Goal: Task Accomplishment & Management: Manage account settings

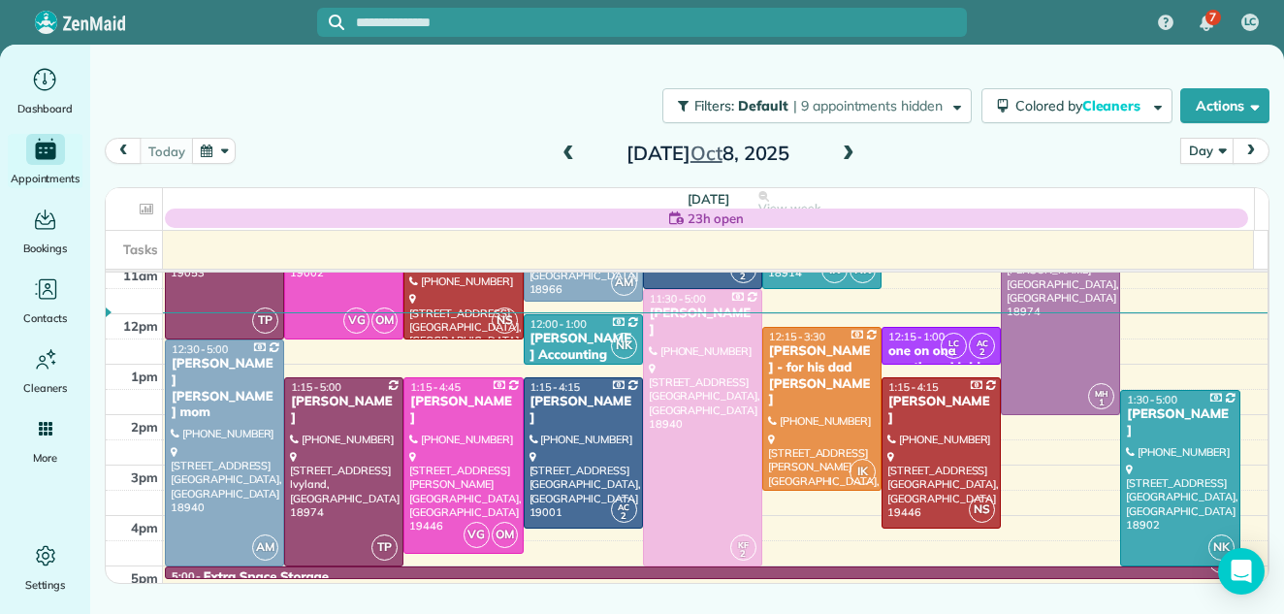
scroll to position [220, 0]
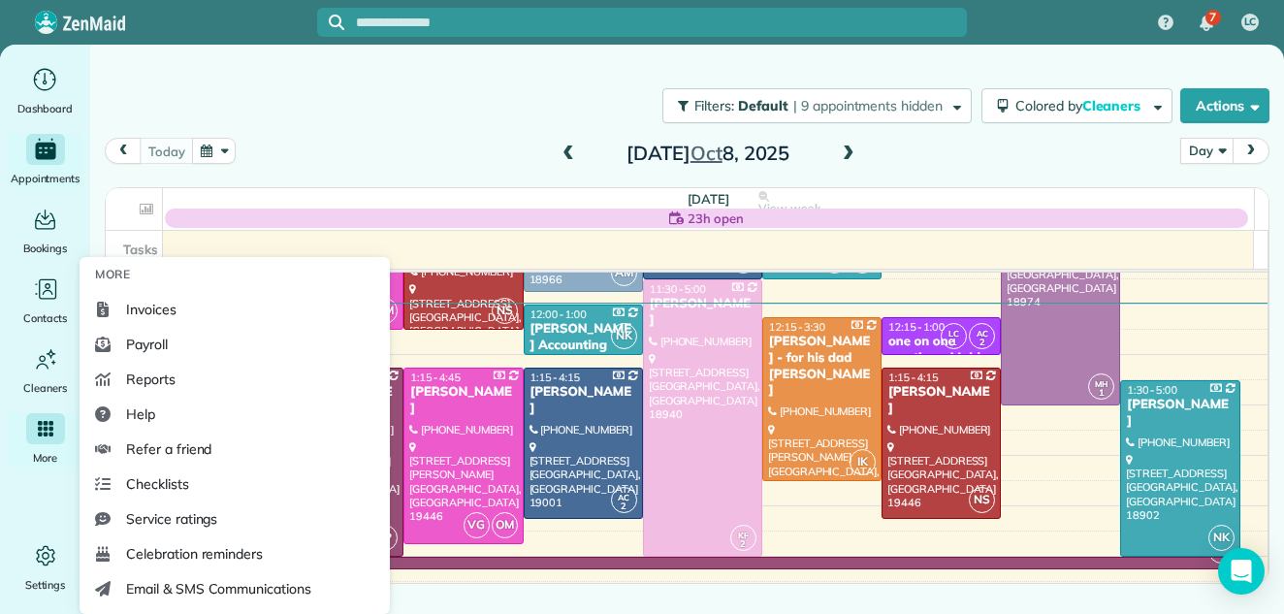
click at [38, 436] on icon "Main" at bounding box center [44, 428] width 17 height 17
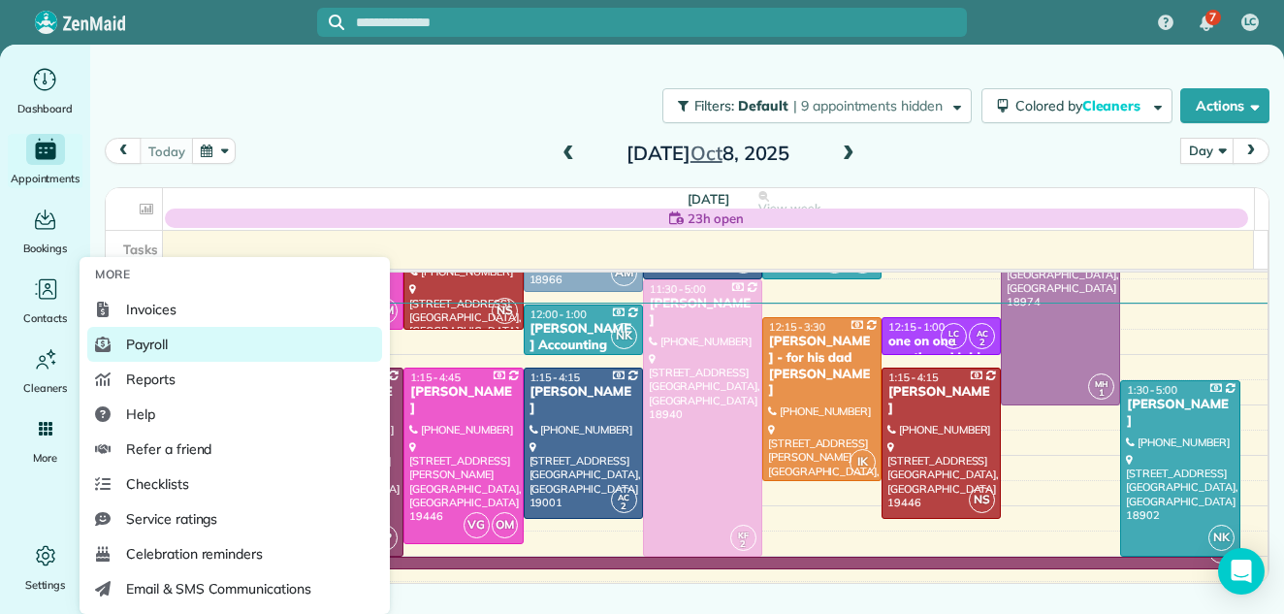
click at [142, 339] on span "Payroll" at bounding box center [147, 344] width 42 height 19
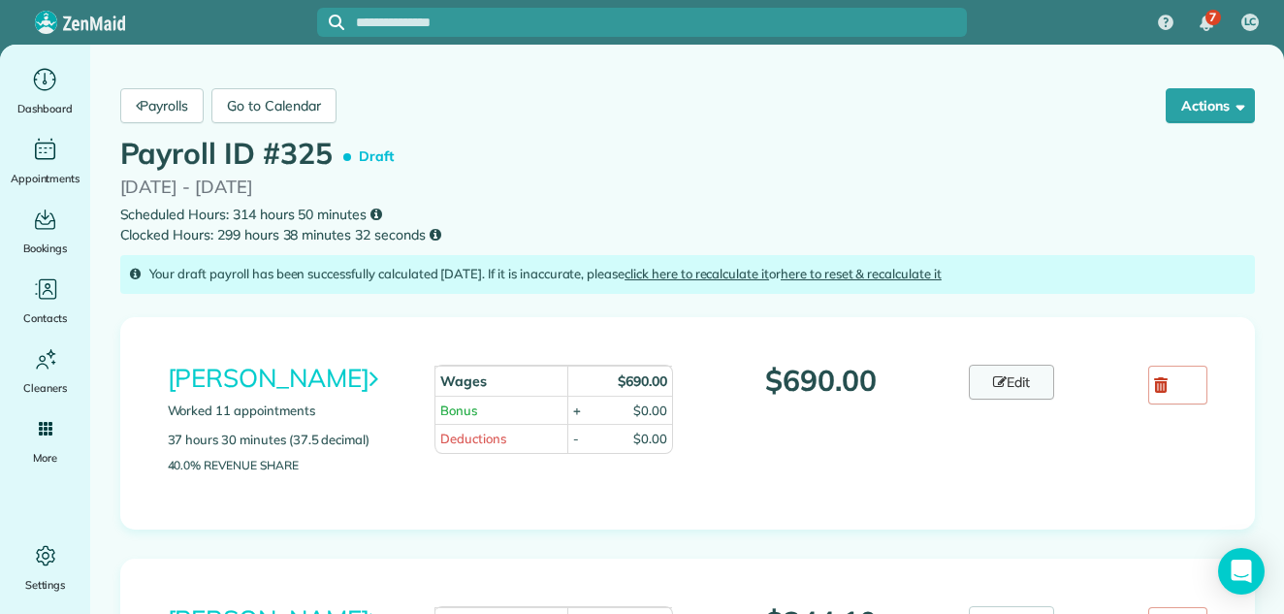
click at [1016, 377] on link "Edit" at bounding box center [1011, 382] width 85 height 35
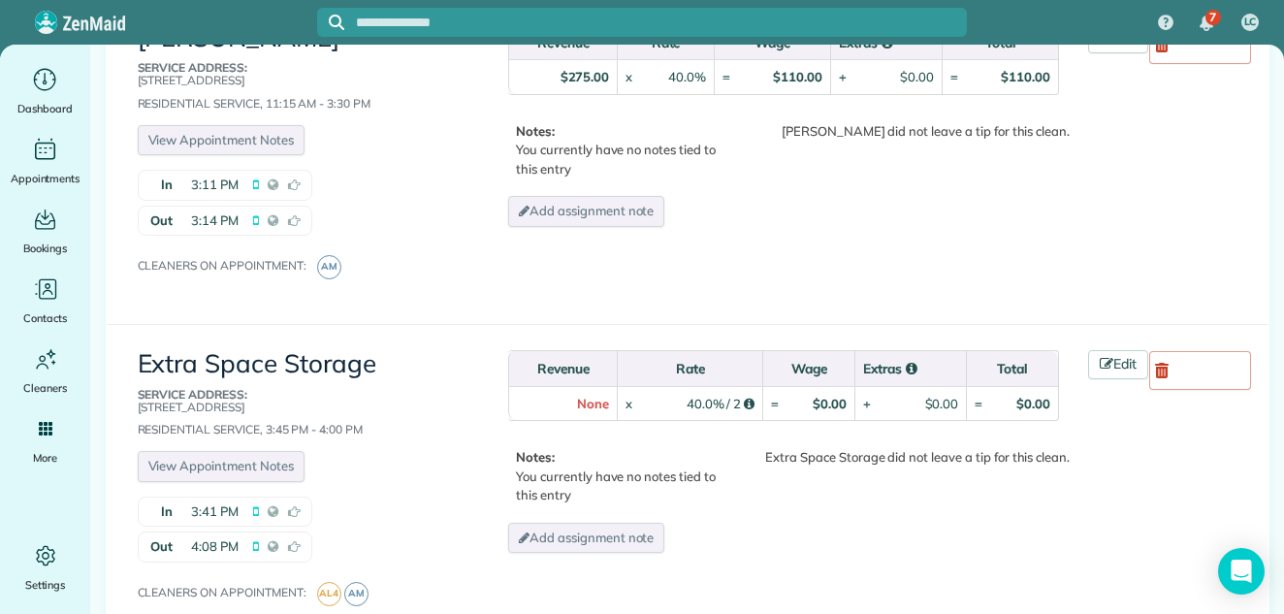
scroll to position [1023, 0]
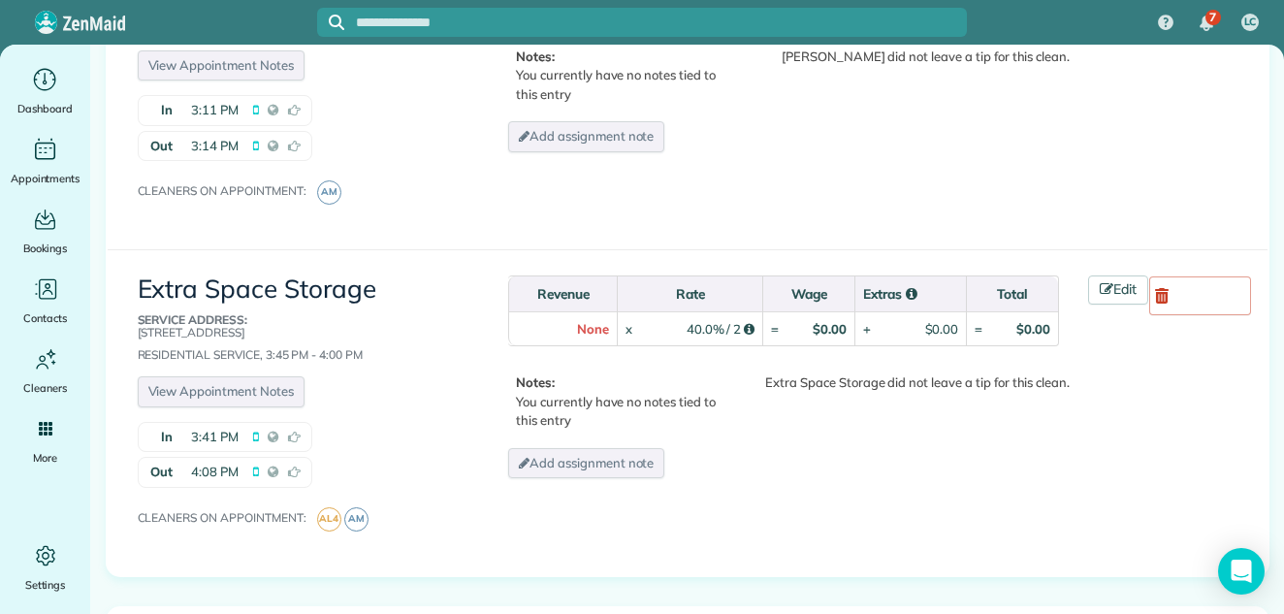
drag, startPoint x: 1264, startPoint y: 208, endPoint x: 1262, endPoint y: 240, distance: 33.0
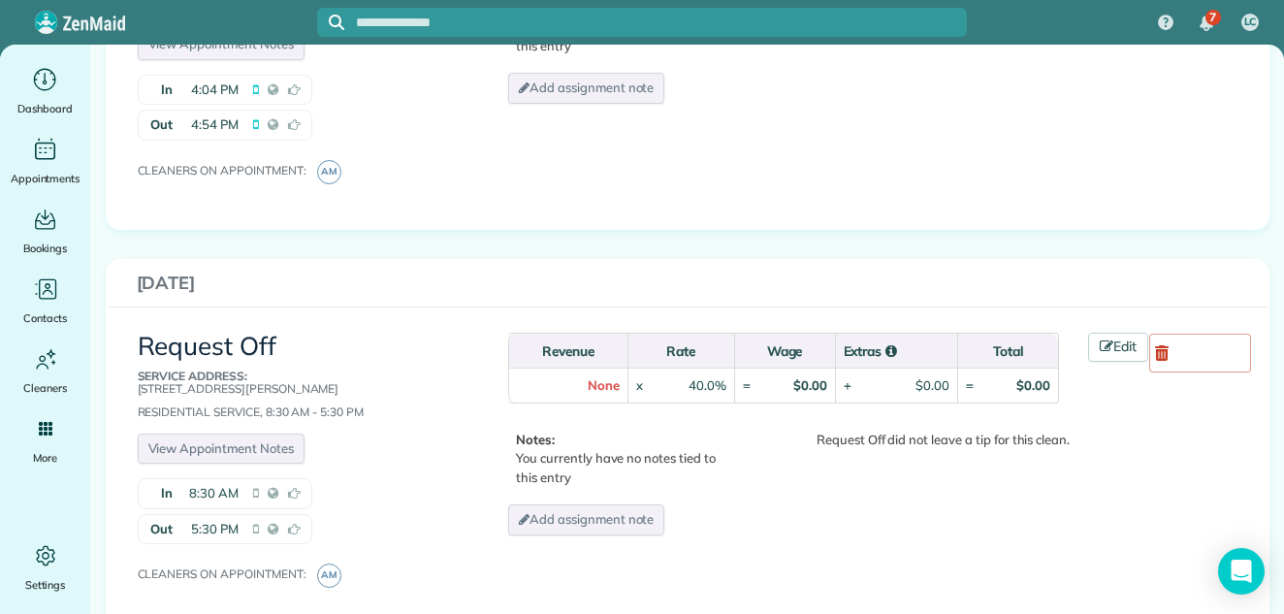
scroll to position [2640, 0]
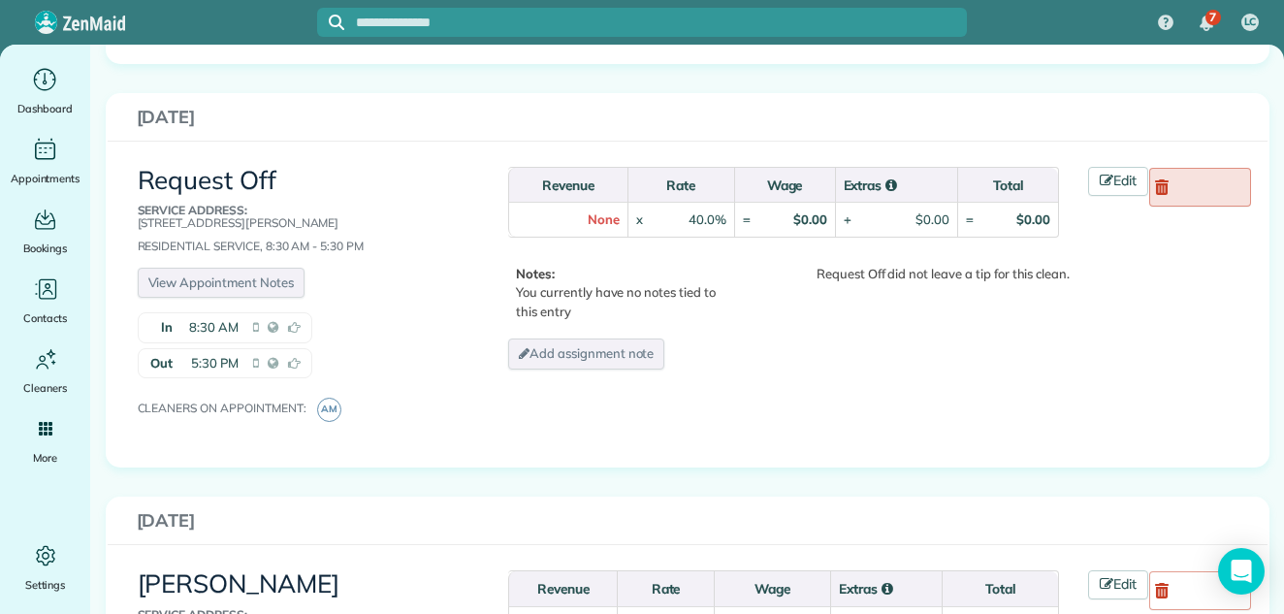
click at [1155, 179] on icon at bounding box center [1162, 187] width 14 height 16
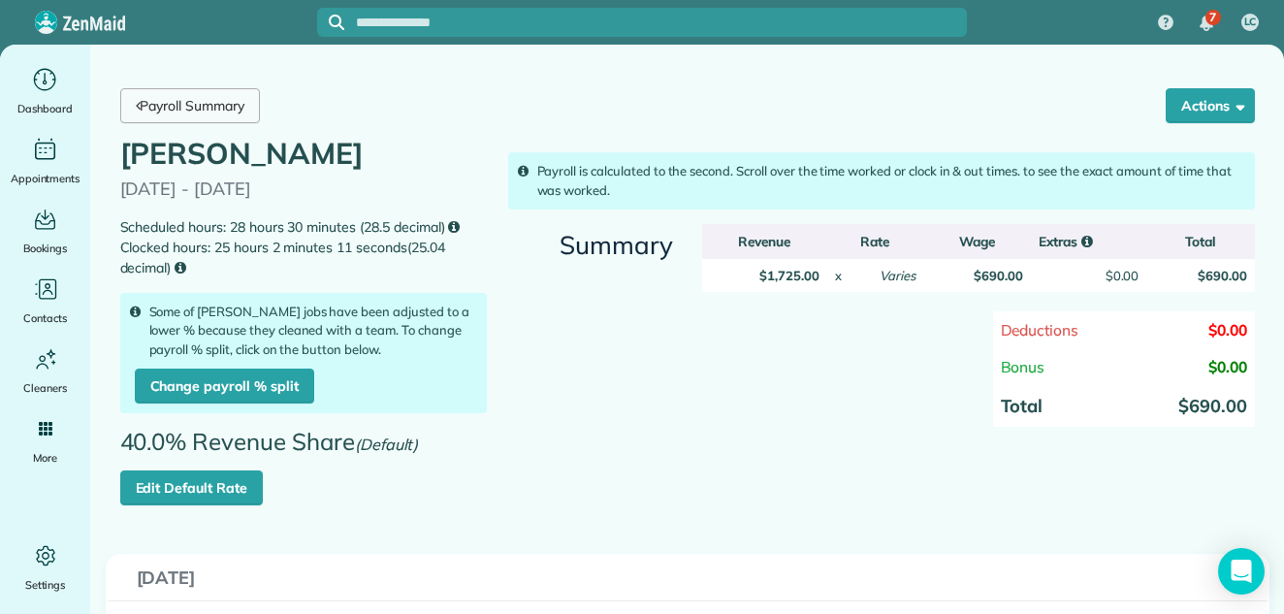
click at [190, 103] on link "Payroll Summary" at bounding box center [190, 105] width 140 height 35
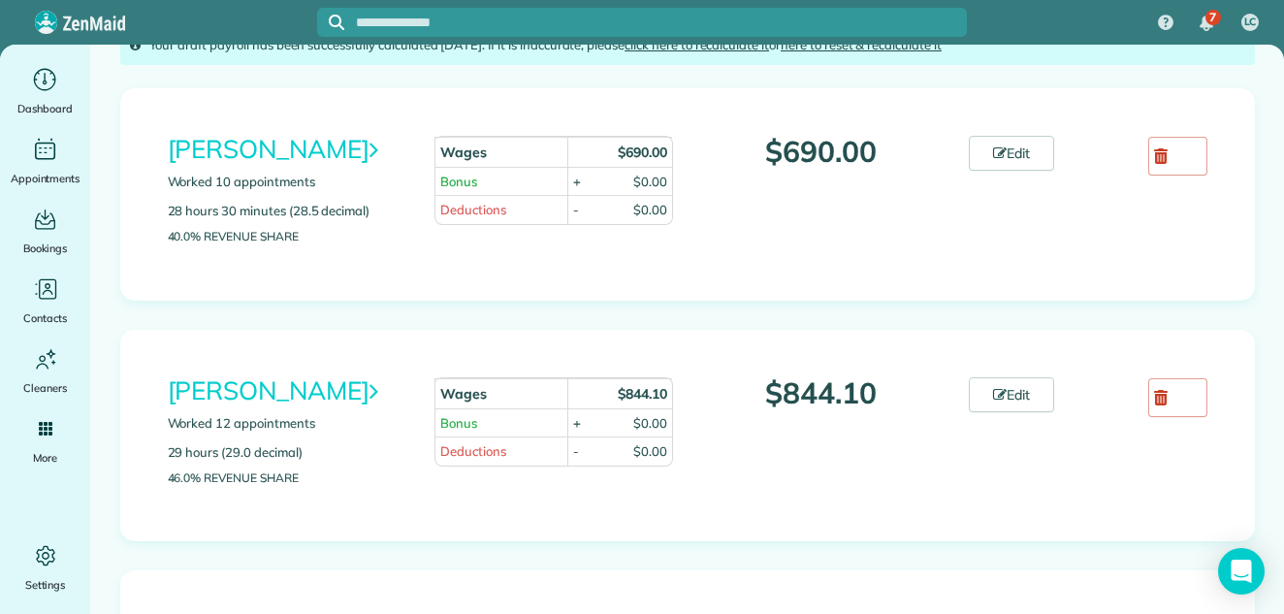
scroll to position [240, 0]
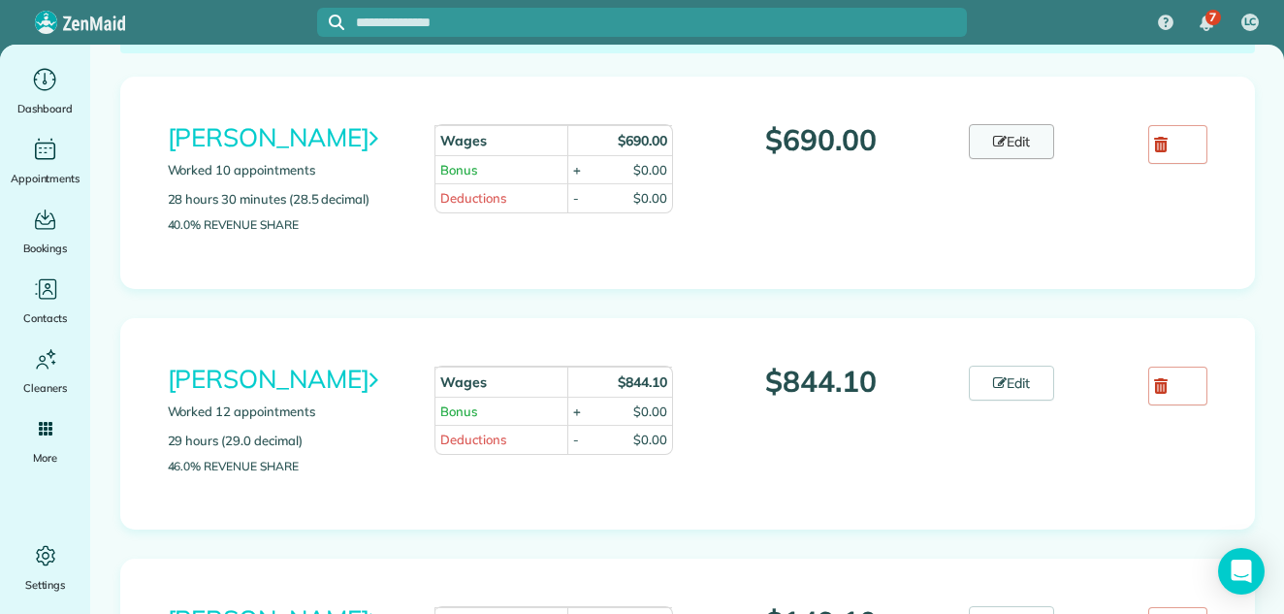
click at [1028, 135] on link "Edit" at bounding box center [1011, 141] width 85 height 35
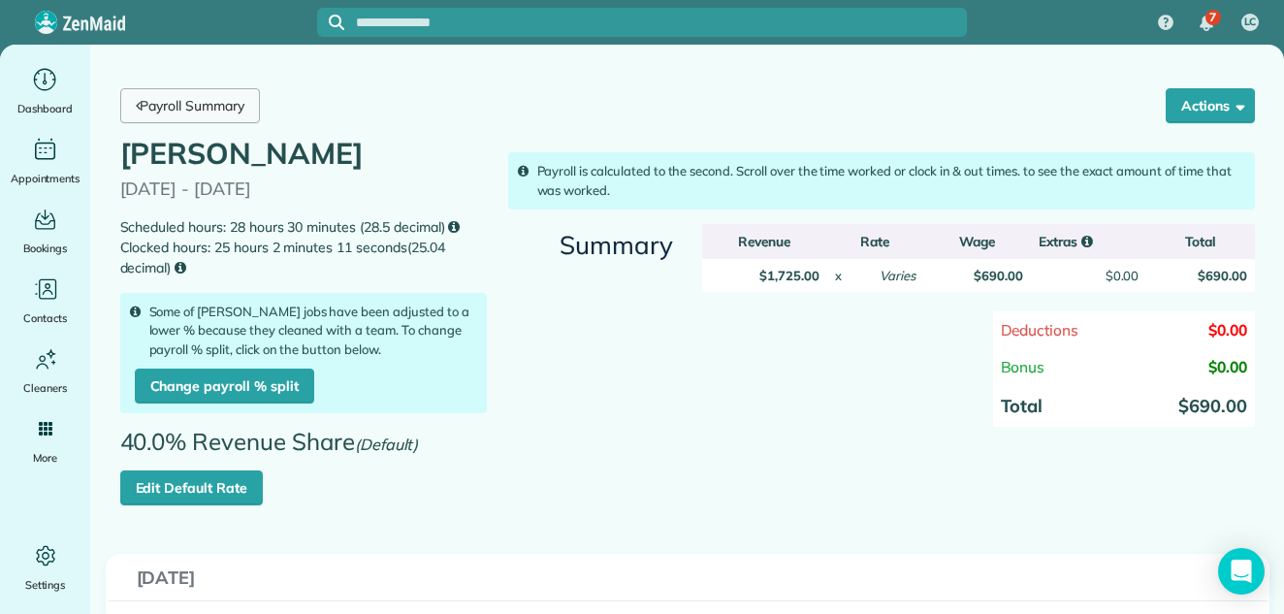
click at [218, 101] on link "Payroll Summary" at bounding box center [190, 105] width 140 height 35
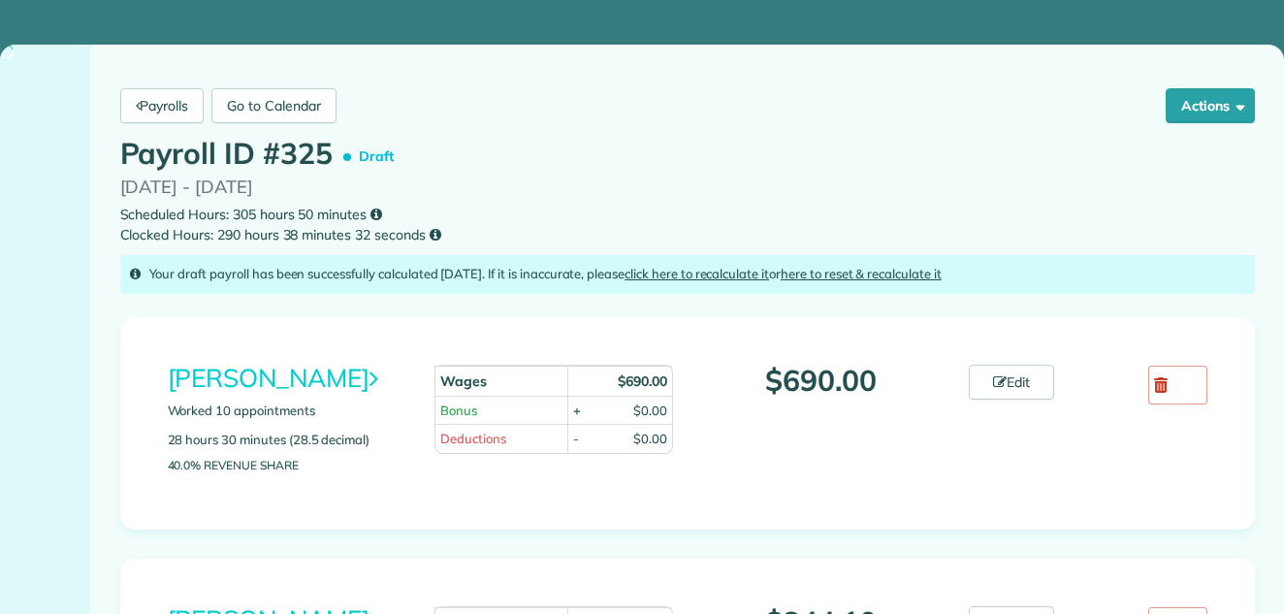
scroll to position [349, 0]
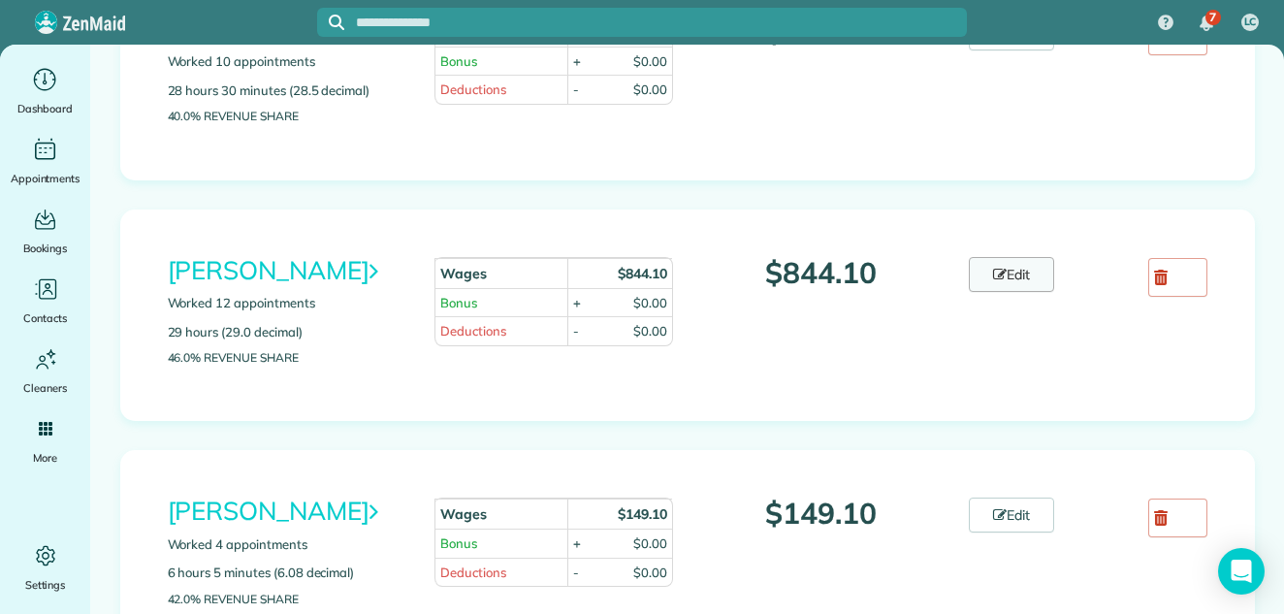
click at [1017, 273] on link "Edit" at bounding box center [1011, 274] width 85 height 35
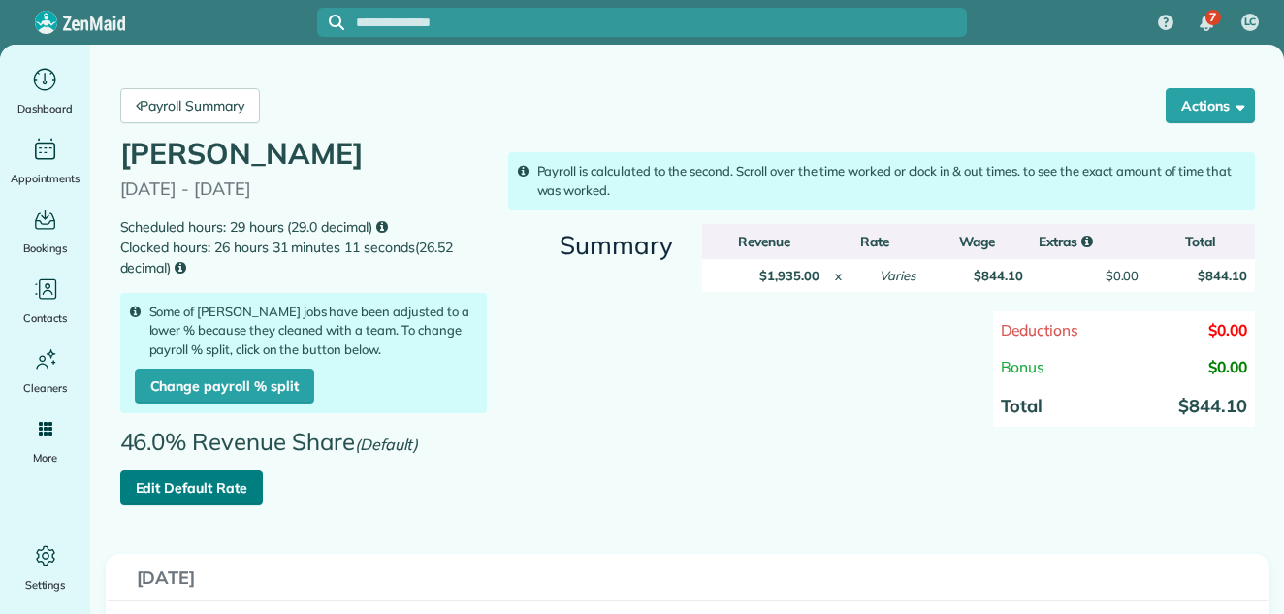
click at [183, 489] on link "Edit Default Rate" at bounding box center [191, 487] width 143 height 35
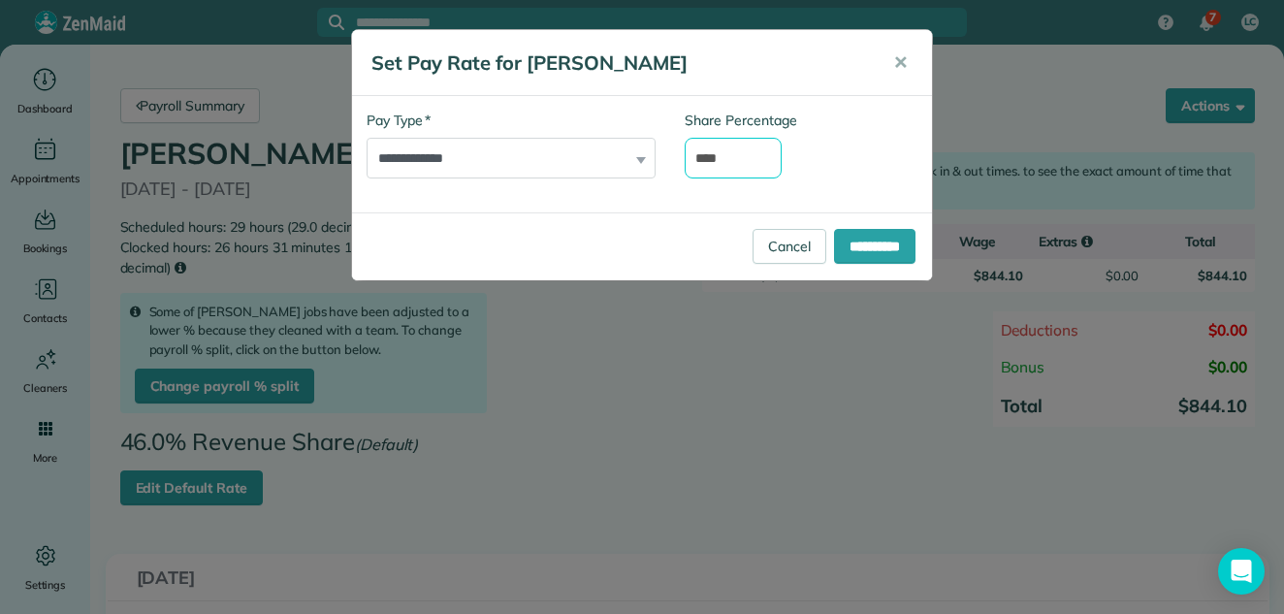
click at [711, 158] on input "****" at bounding box center [733, 158] width 97 height 41
type input "****"
click at [876, 241] on input "**********" at bounding box center [874, 246] width 81 height 35
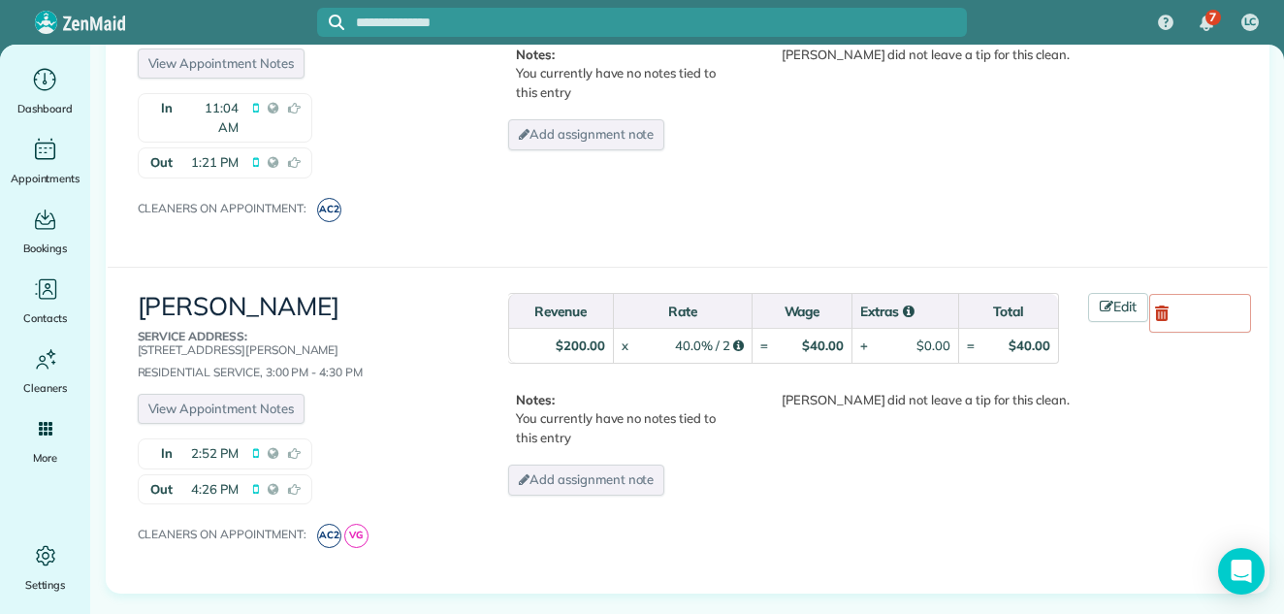
scroll to position [1034, 0]
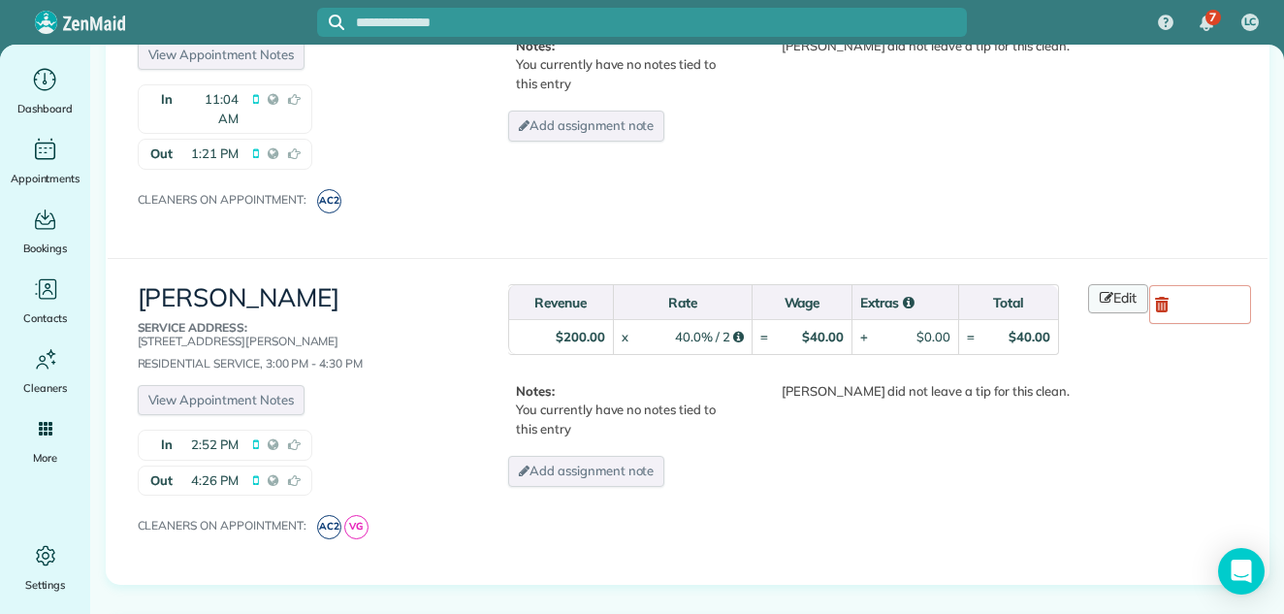
click at [1115, 284] on link "Edit" at bounding box center [1118, 298] width 60 height 29
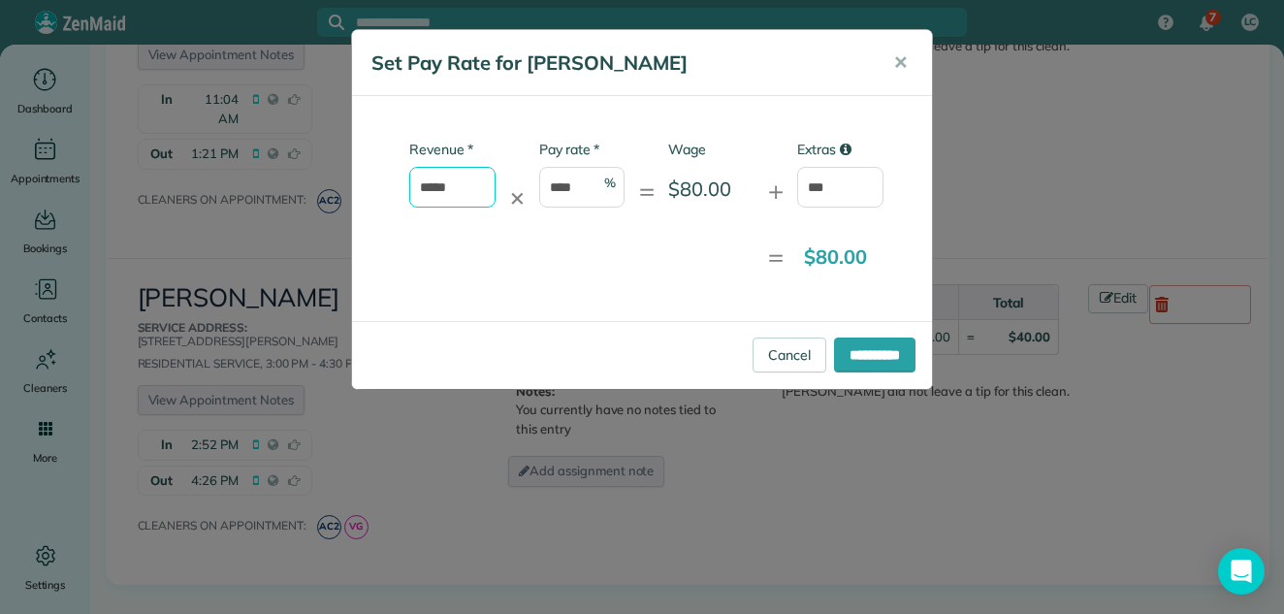
click at [429, 187] on input "*****" at bounding box center [452, 187] width 86 height 41
type input "*****"
click at [893, 352] on input "**********" at bounding box center [874, 354] width 81 height 35
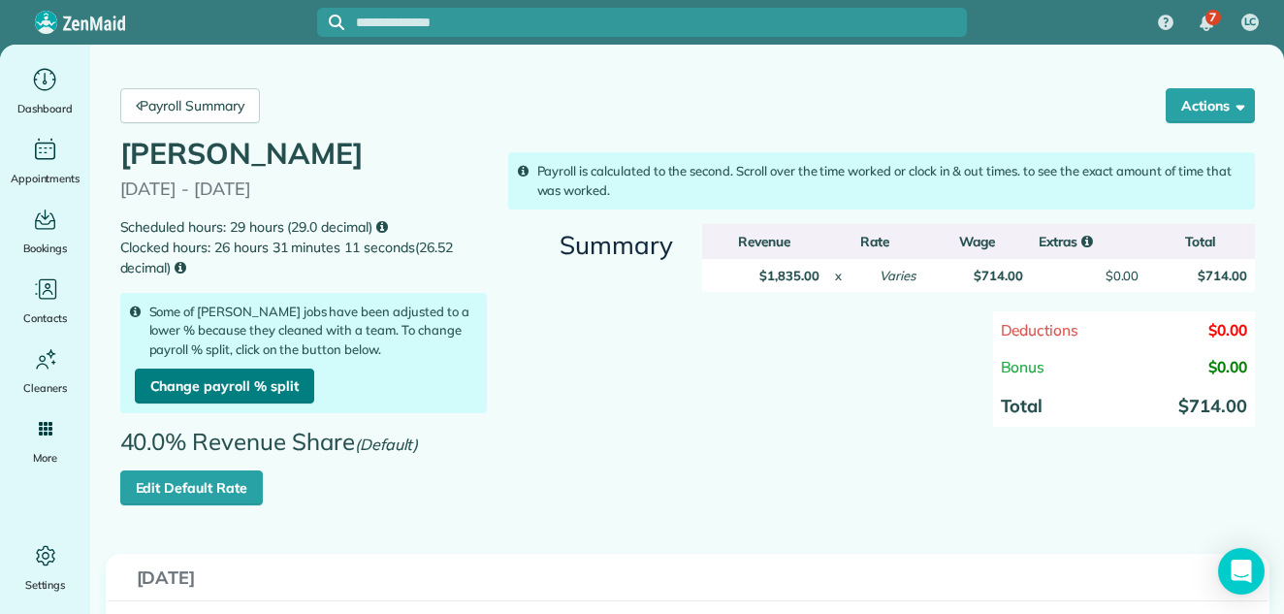
click at [188, 382] on link "Change payroll % split" at bounding box center [224, 386] width 179 height 35
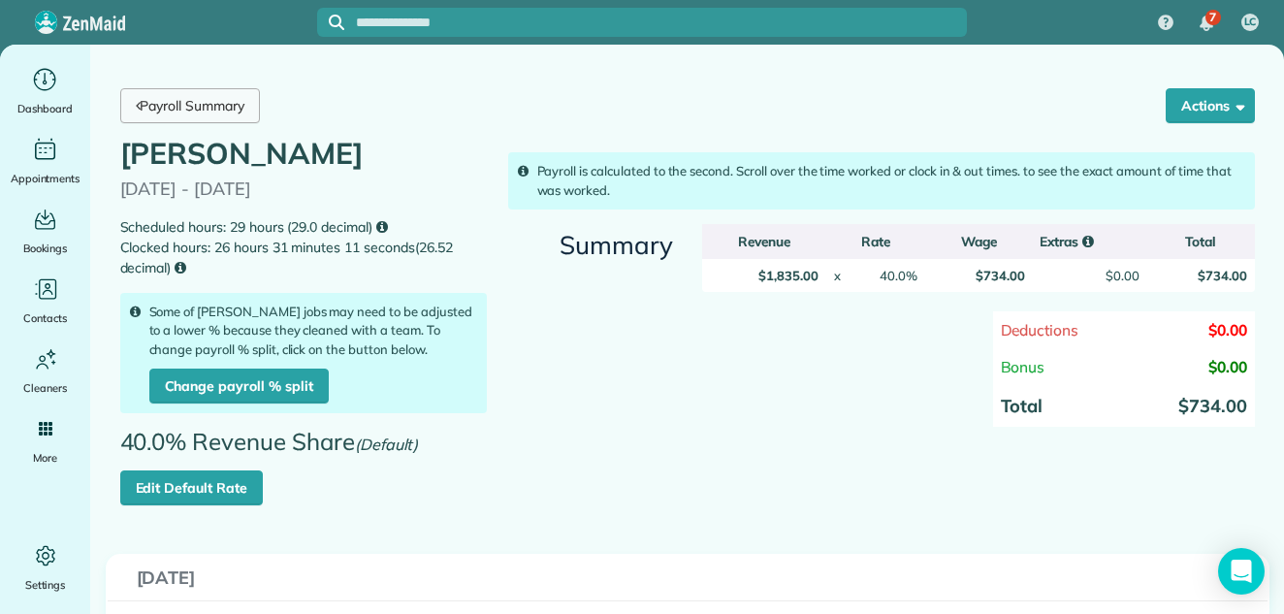
click at [208, 91] on link "Payroll Summary" at bounding box center [190, 105] width 140 height 35
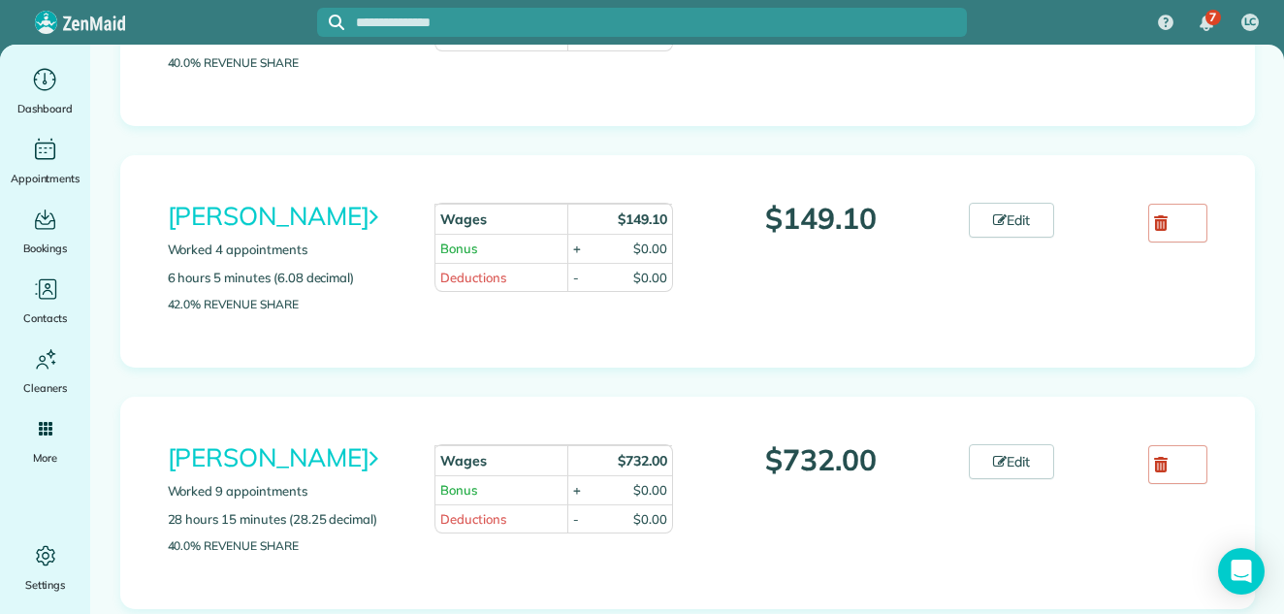
scroll to position [660, 0]
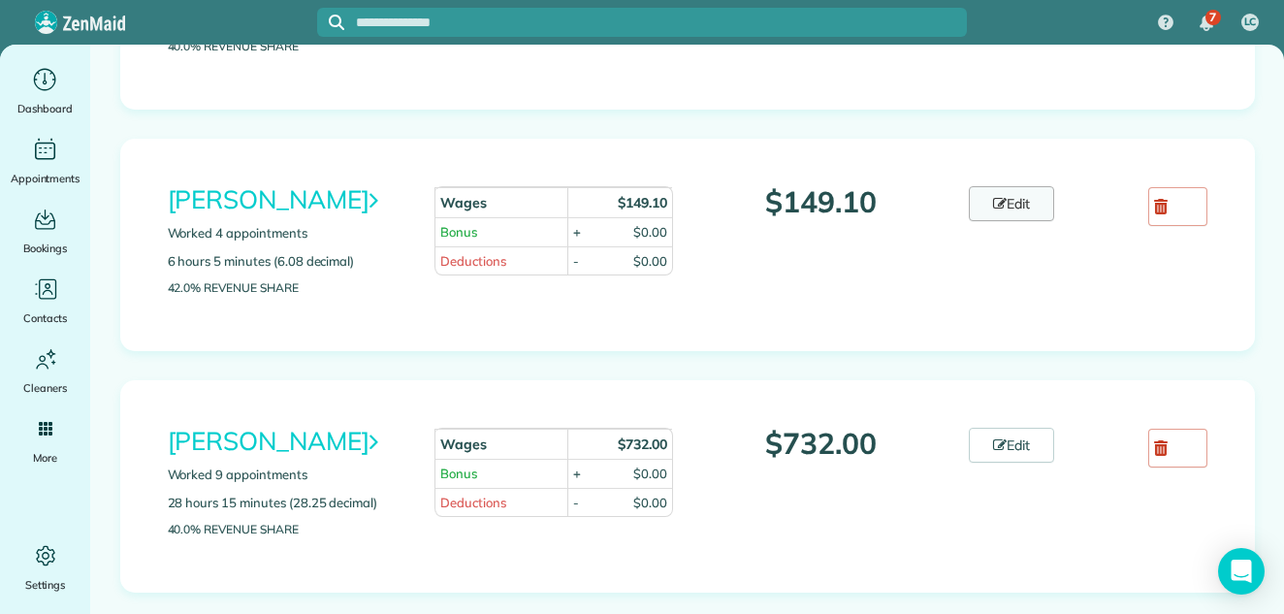
click at [999, 194] on link "Edit" at bounding box center [1011, 203] width 85 height 35
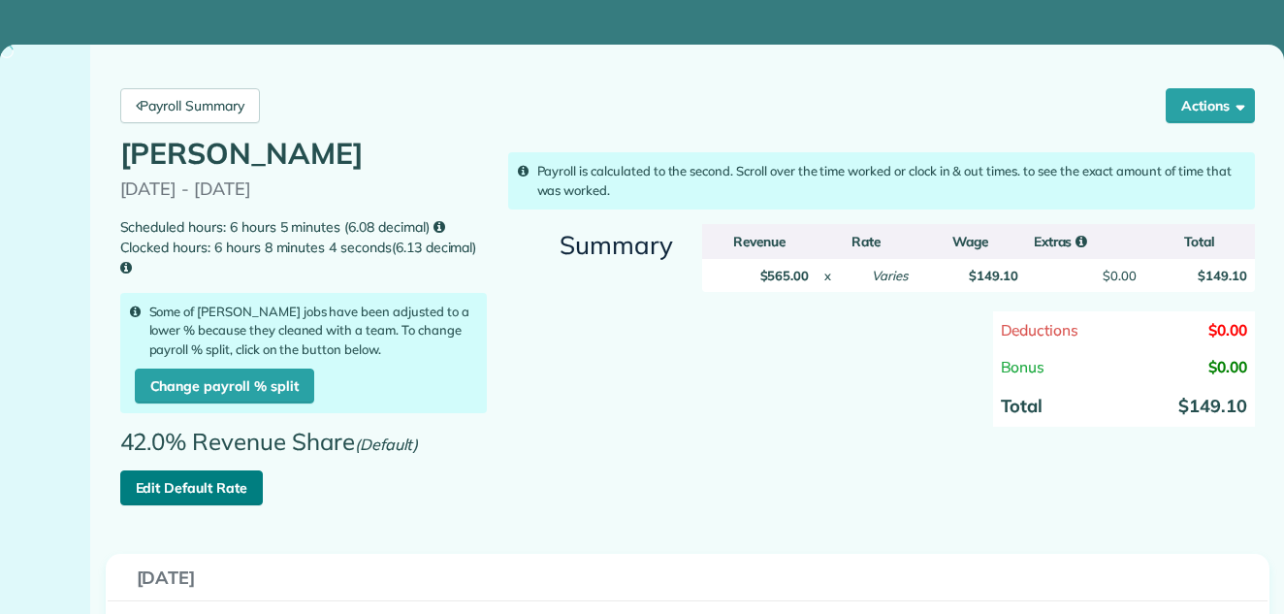
click at [167, 481] on link "Edit Default Rate" at bounding box center [191, 487] width 143 height 35
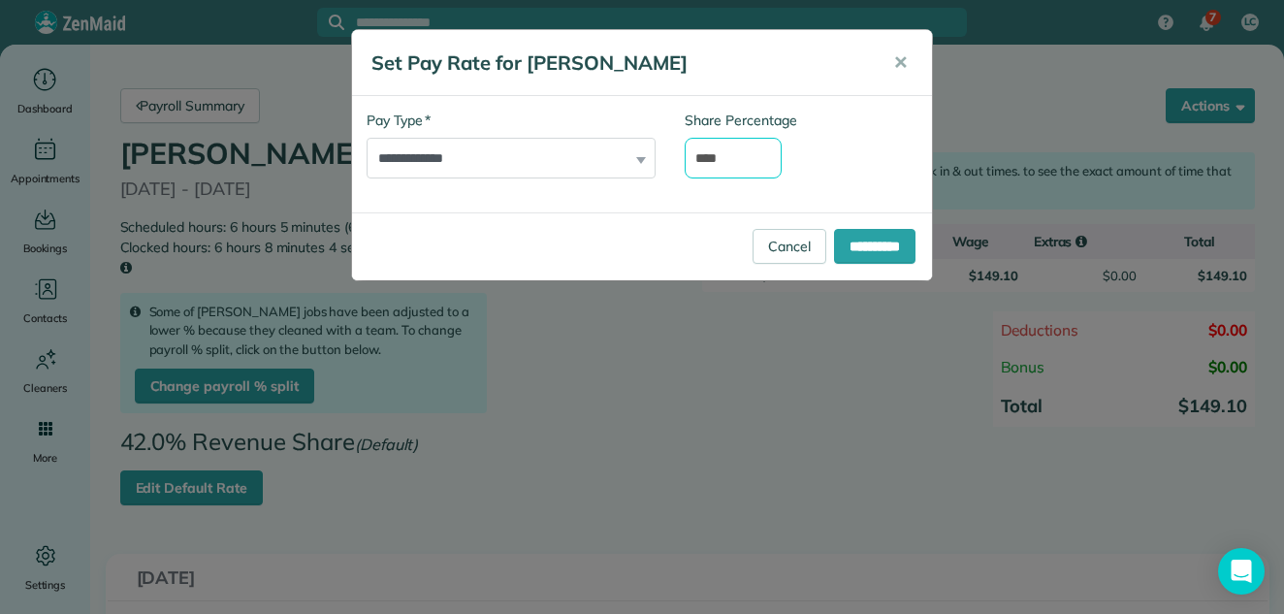
click at [710, 157] on input "****" at bounding box center [733, 158] width 97 height 41
type input "****"
click at [857, 232] on input "**********" at bounding box center [874, 246] width 81 height 35
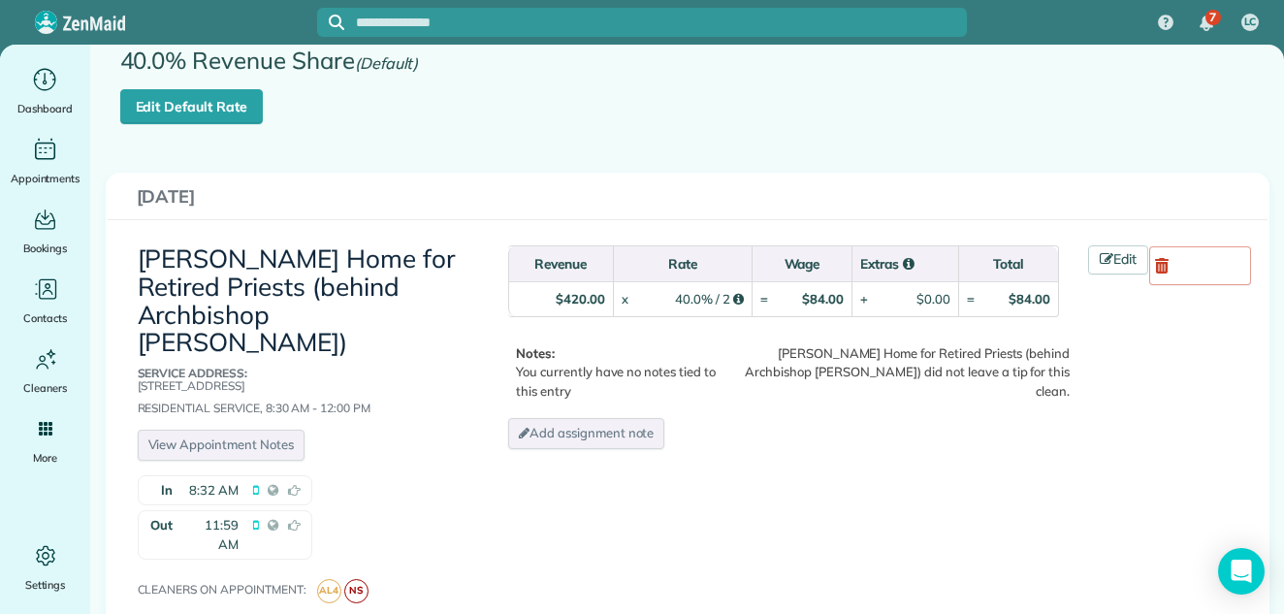
scroll to position [405, 0]
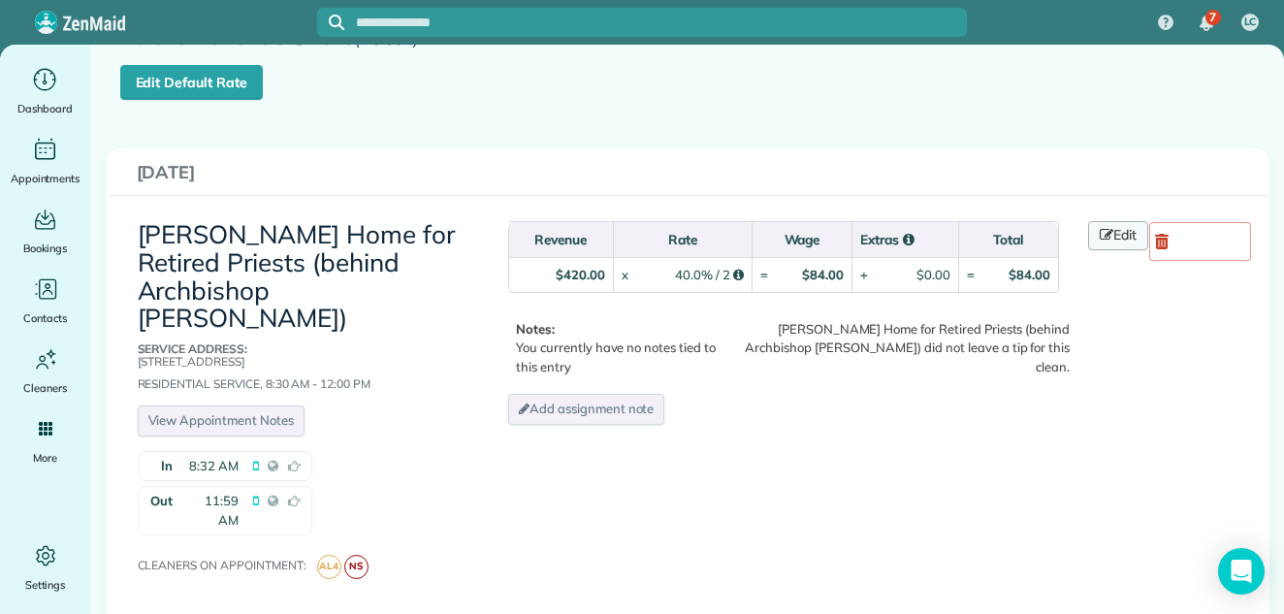
click at [1118, 232] on link "Edit" at bounding box center [1118, 235] width 60 height 29
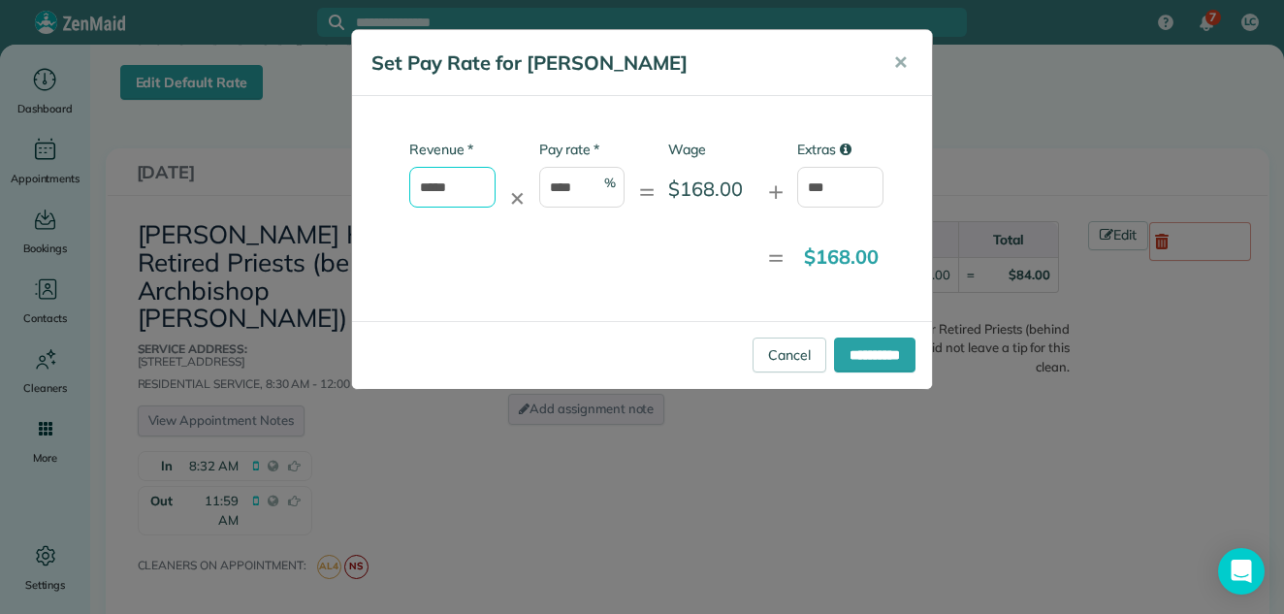
click at [455, 186] on input "*****" at bounding box center [452, 187] width 86 height 41
type input "*"
type input "******"
click at [858, 354] on input "**********" at bounding box center [874, 354] width 81 height 35
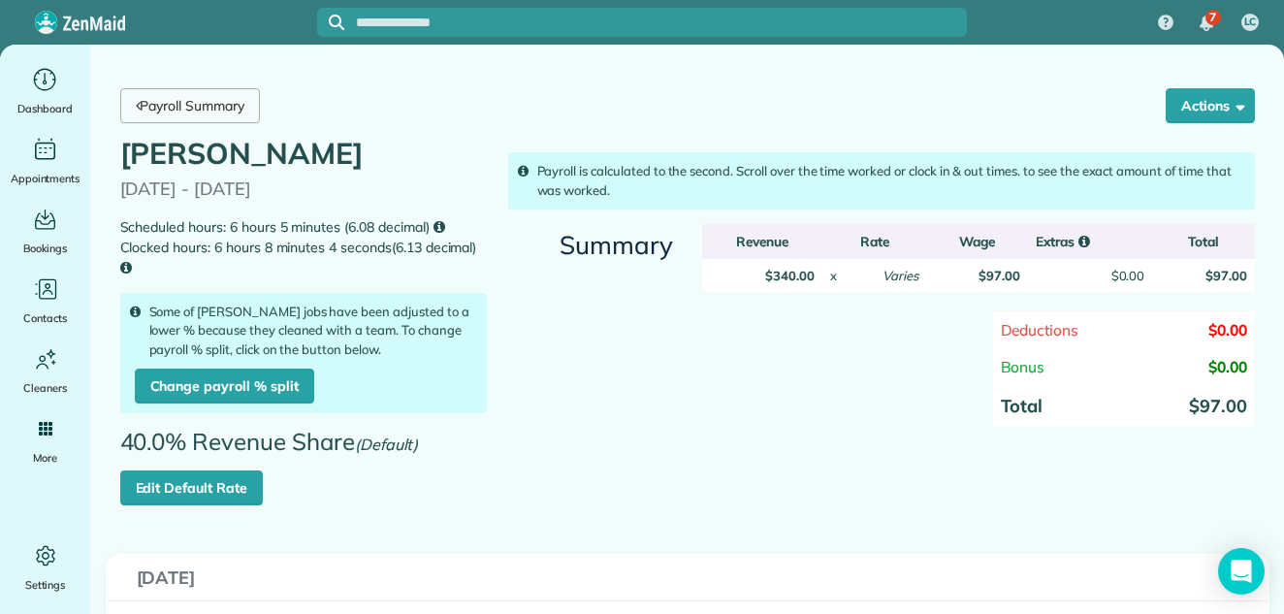
click at [214, 101] on link "Payroll Summary" at bounding box center [190, 105] width 140 height 35
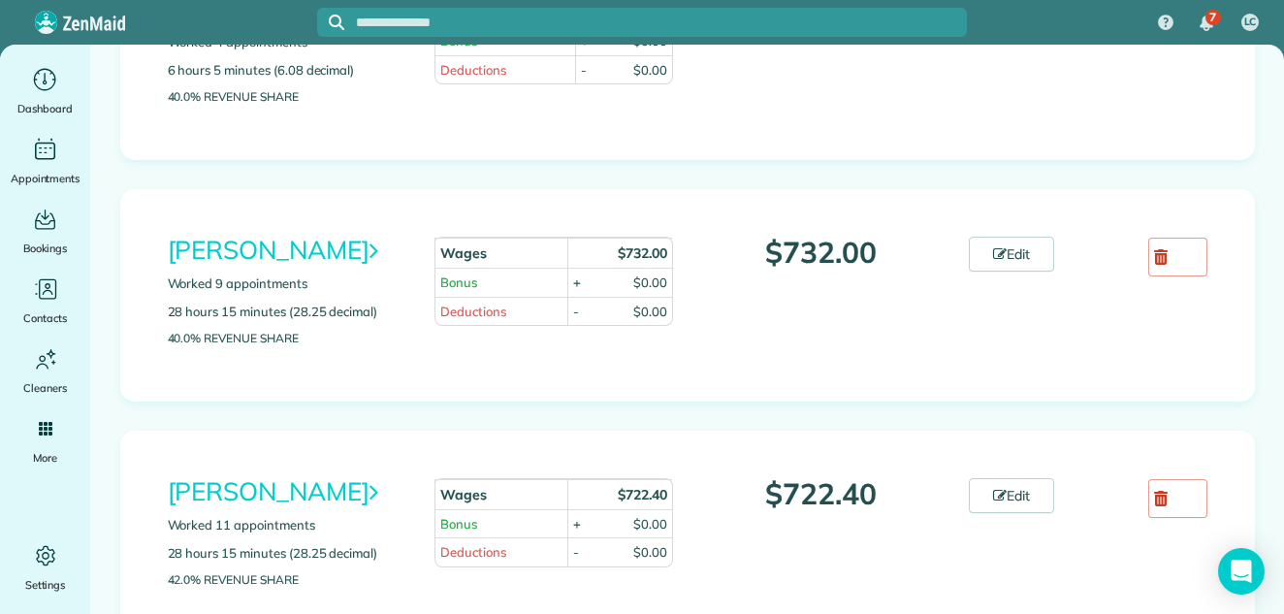
scroll to position [883, 0]
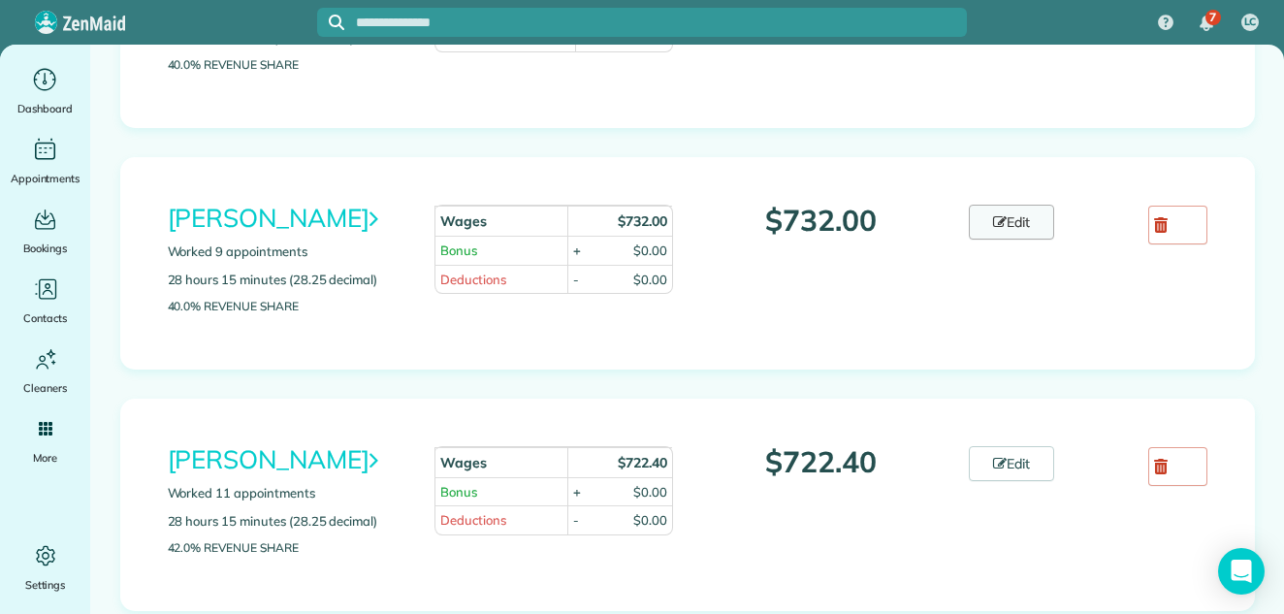
click at [1017, 219] on link "Edit" at bounding box center [1011, 222] width 85 height 35
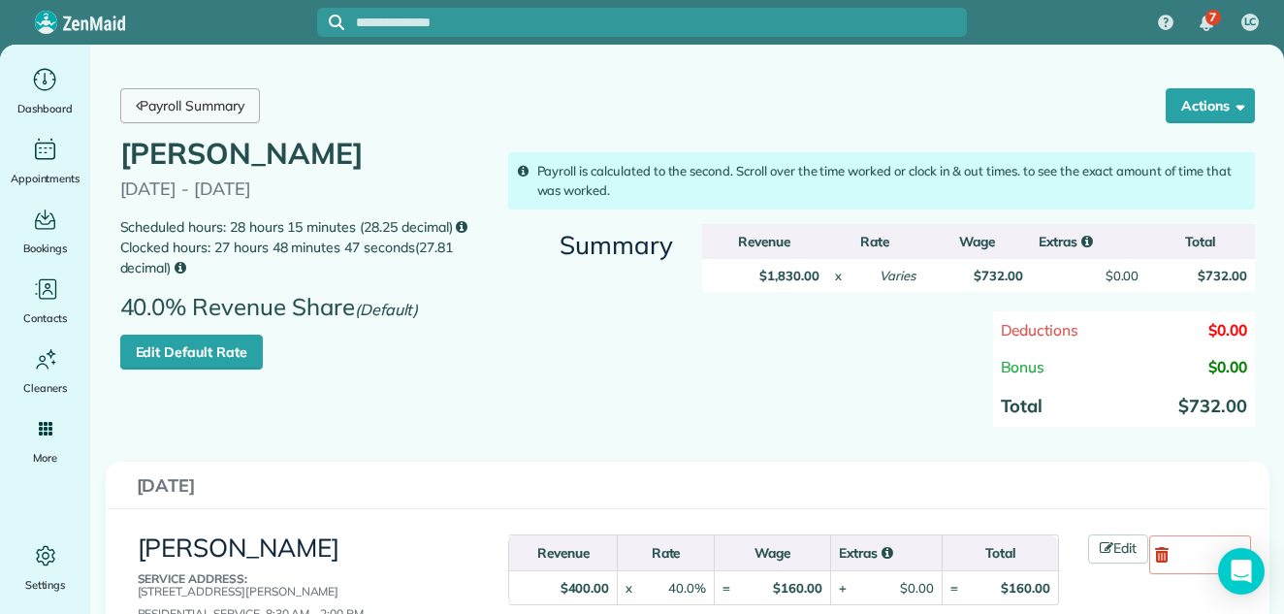
click at [221, 96] on link "Payroll Summary" at bounding box center [190, 105] width 140 height 35
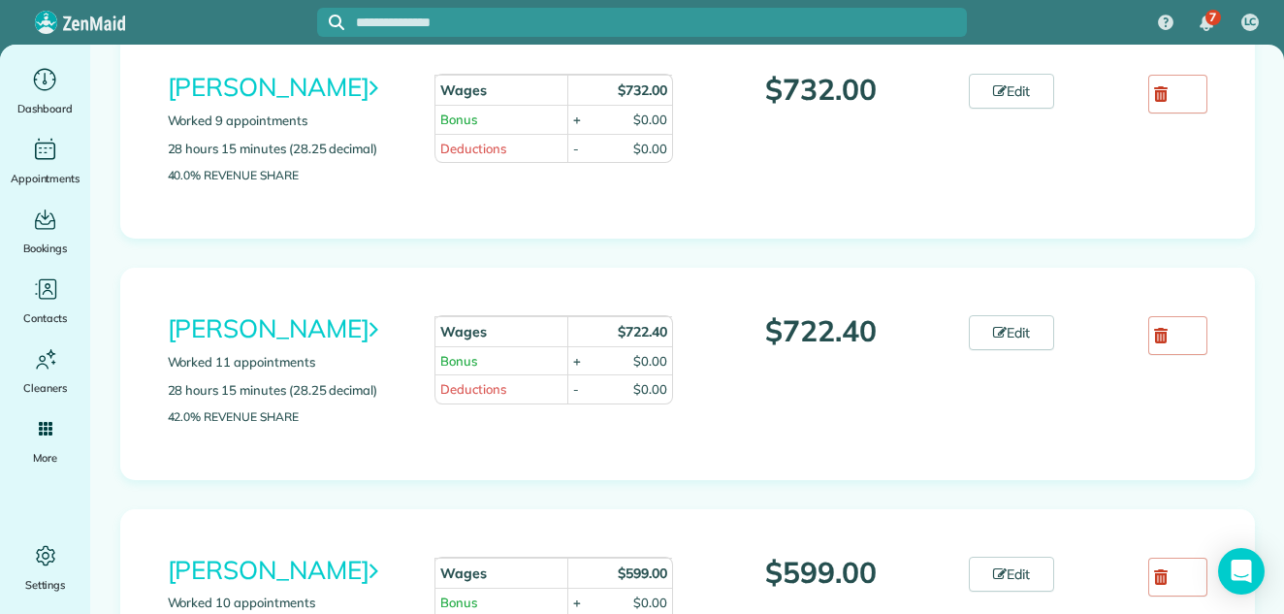
scroll to position [1031, 0]
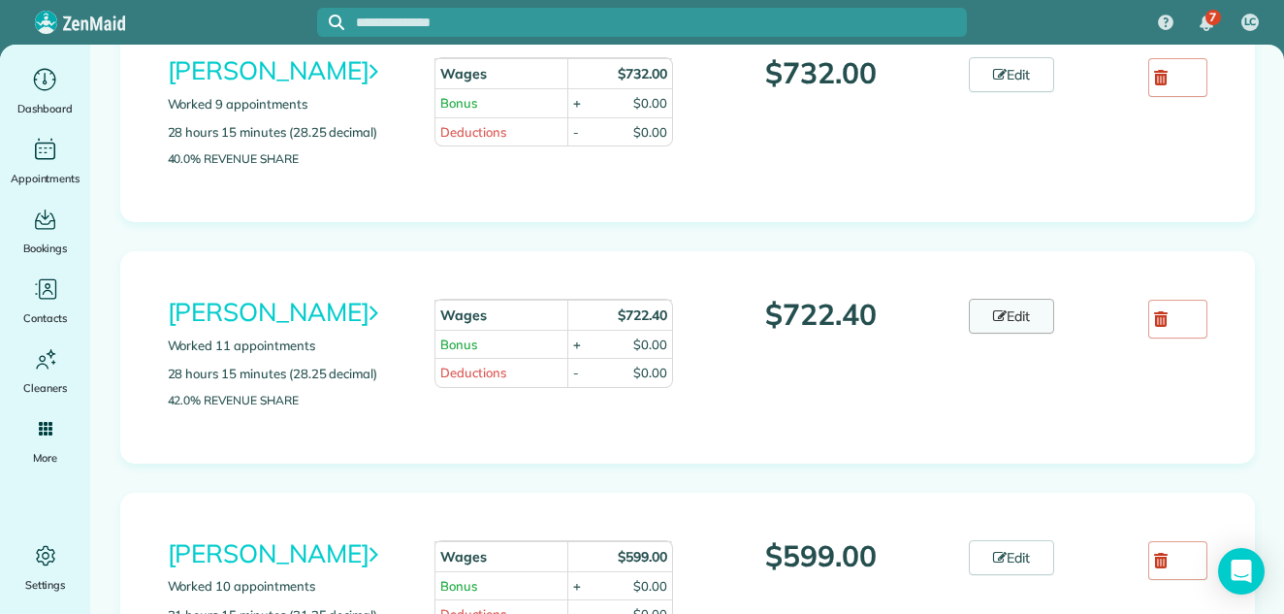
click at [1001, 313] on link "Edit" at bounding box center [1011, 316] width 85 height 35
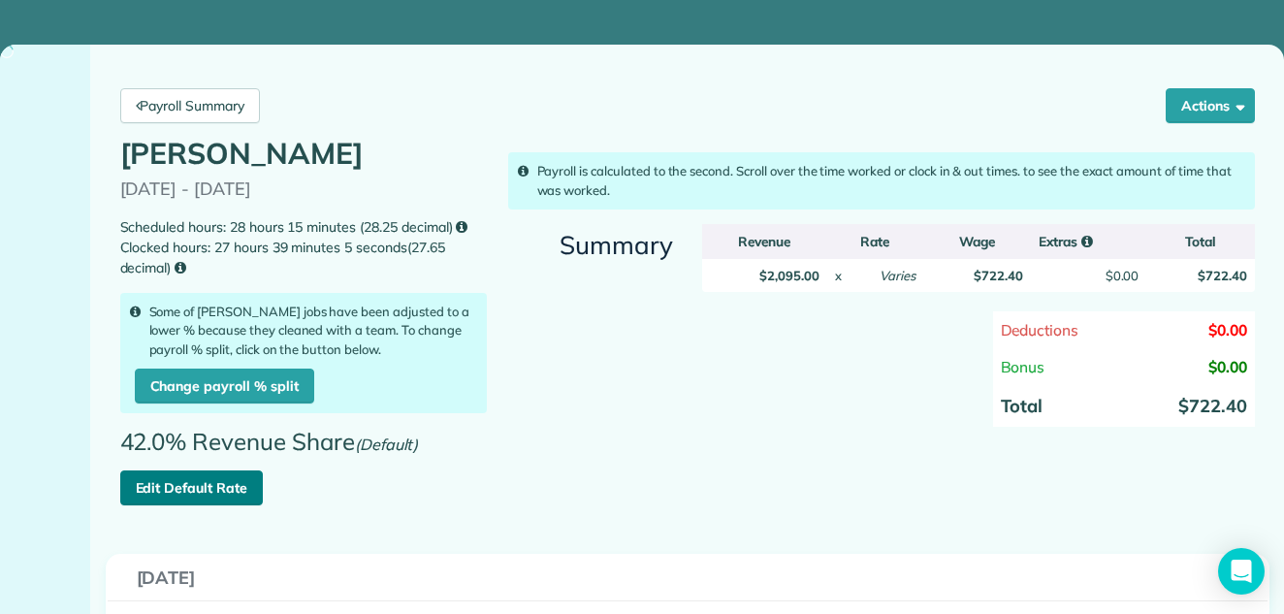
click at [169, 488] on link "Edit Default Rate" at bounding box center [191, 487] width 143 height 35
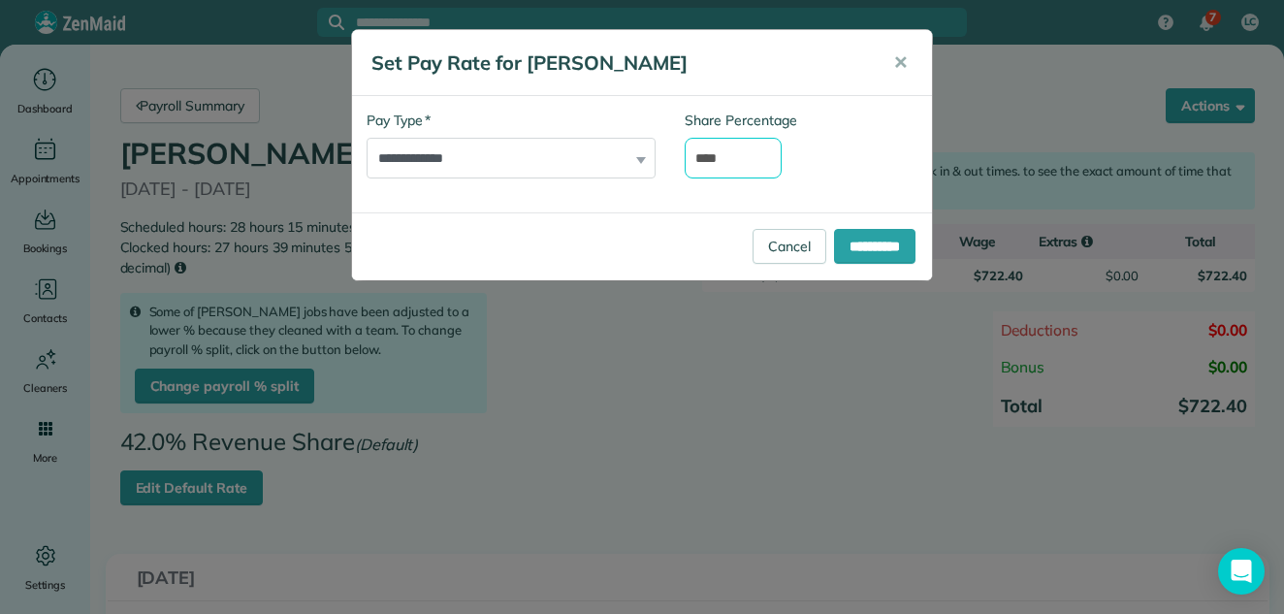
click at [711, 157] on input "****" at bounding box center [733, 158] width 97 height 41
type input "****"
click at [880, 240] on input "**********" at bounding box center [874, 246] width 81 height 35
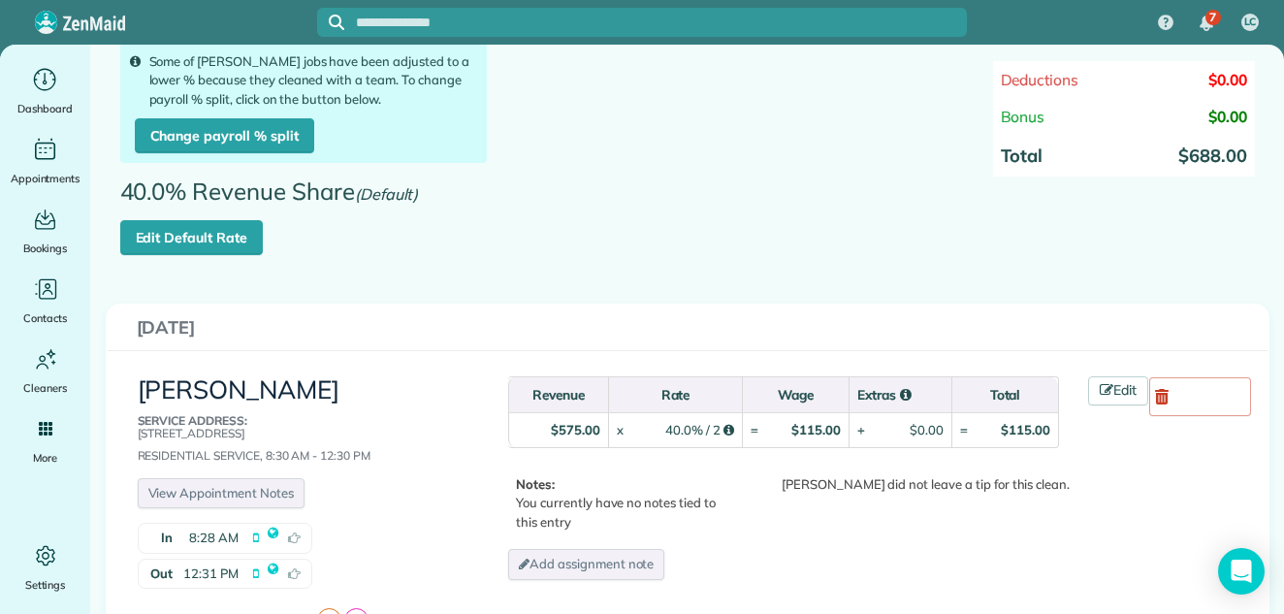
scroll to position [106, 0]
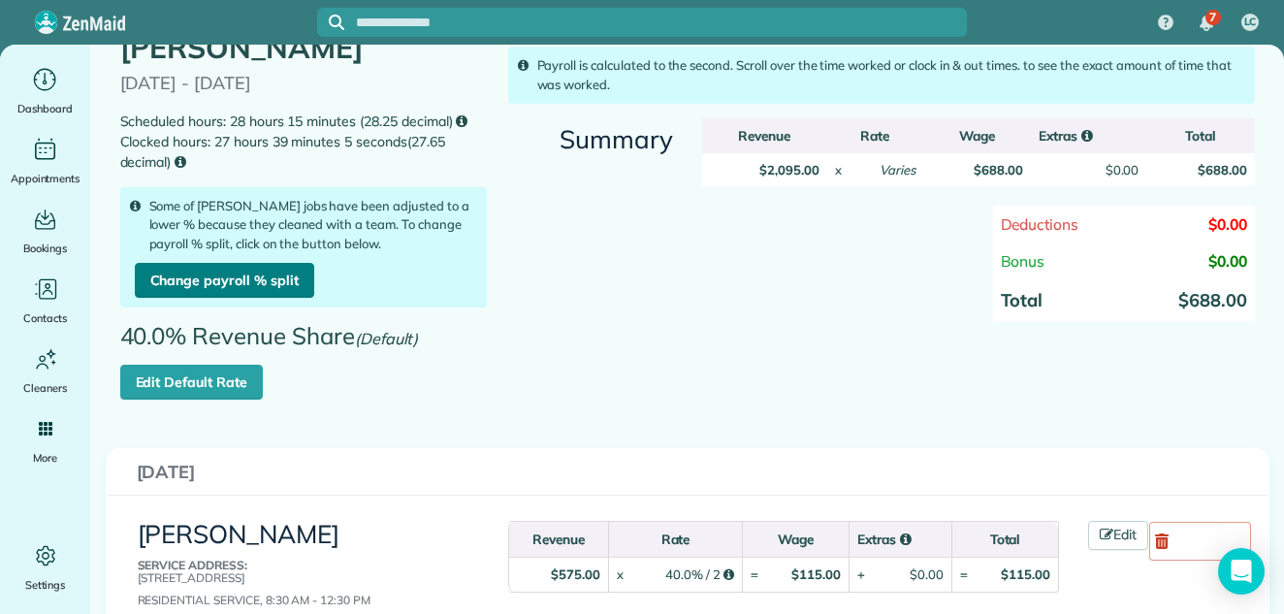
click at [210, 276] on link "Change payroll % split" at bounding box center [224, 280] width 179 height 35
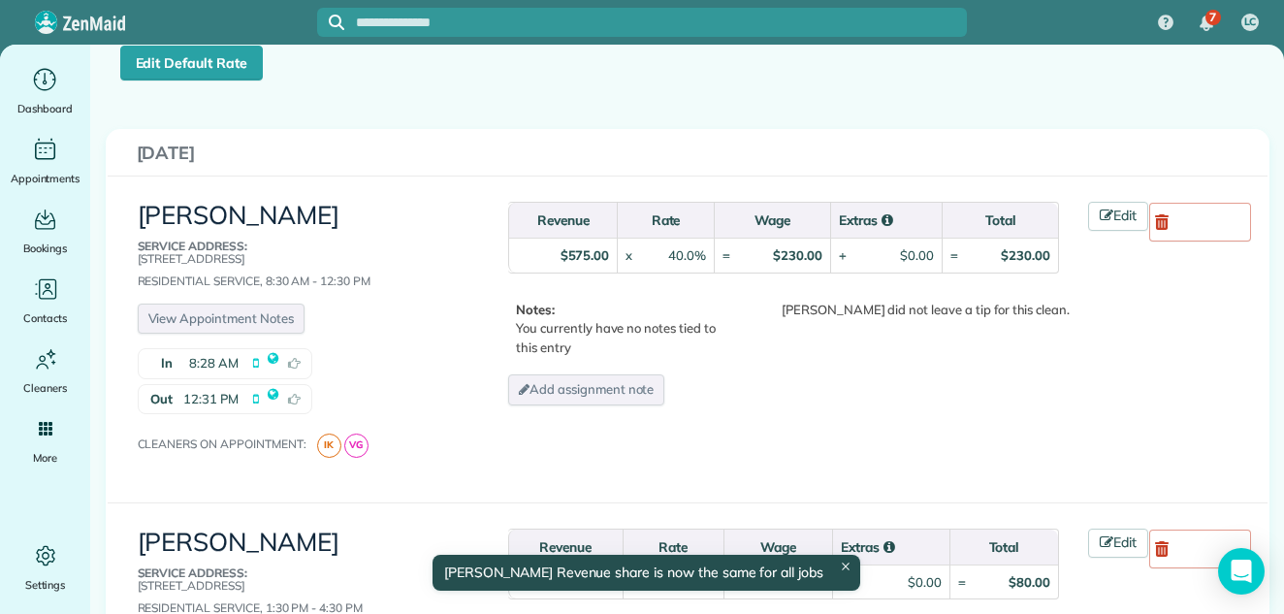
scroll to position [310, 0]
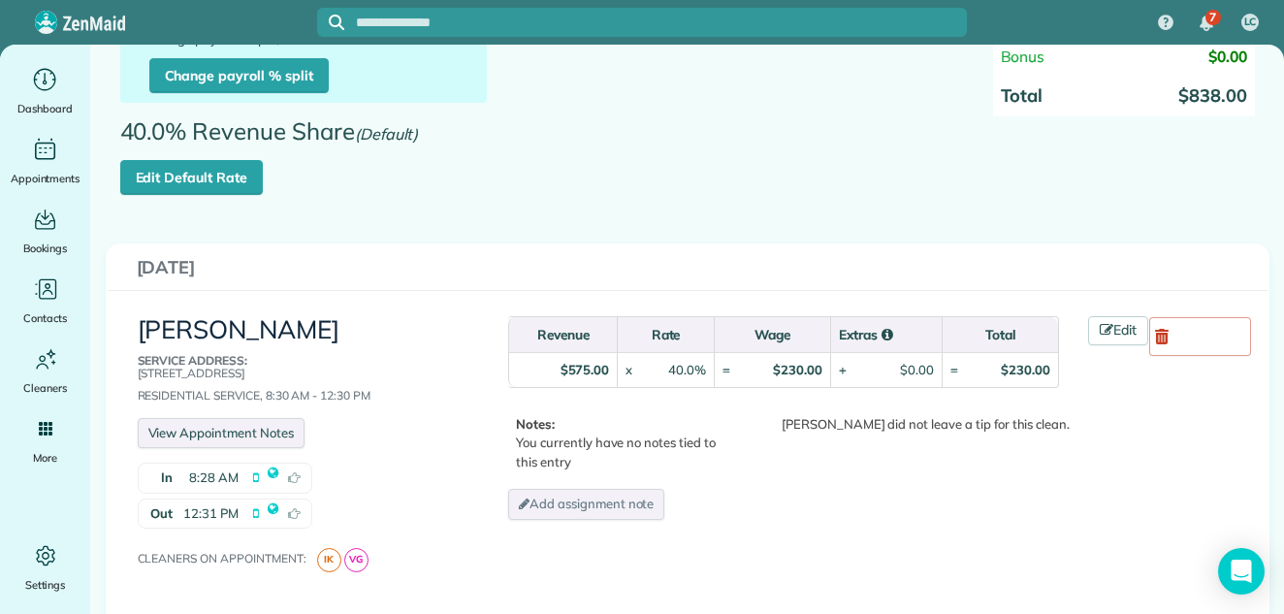
click at [210, 427] on link "View Appointment Notes" at bounding box center [221, 433] width 167 height 31
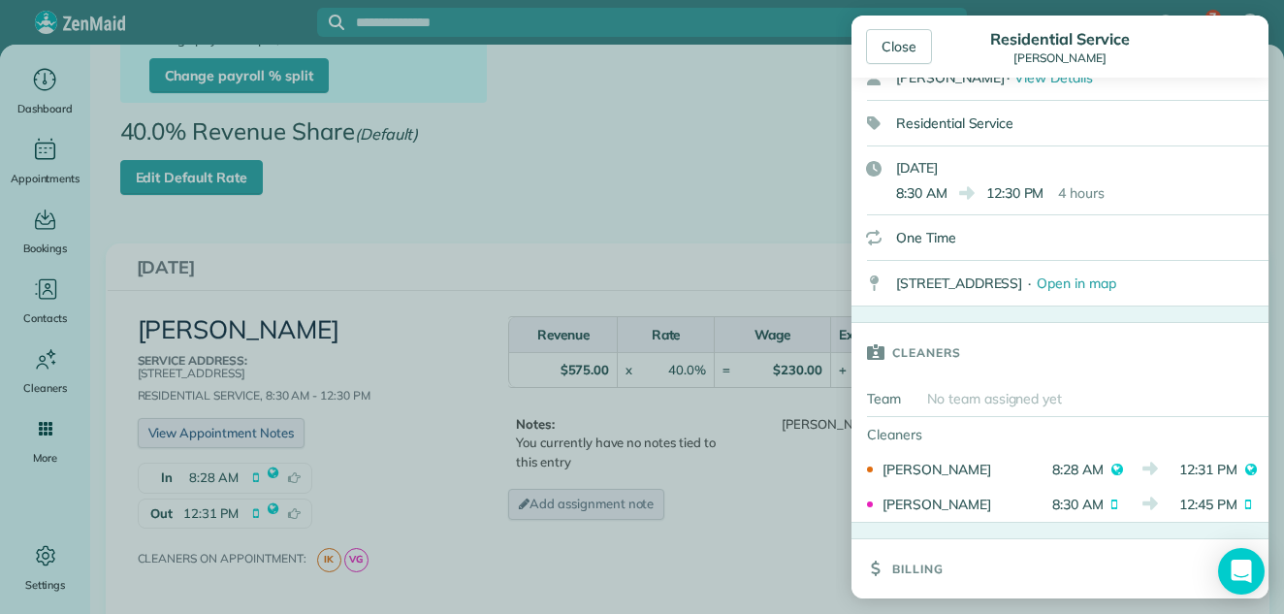
scroll to position [187, 0]
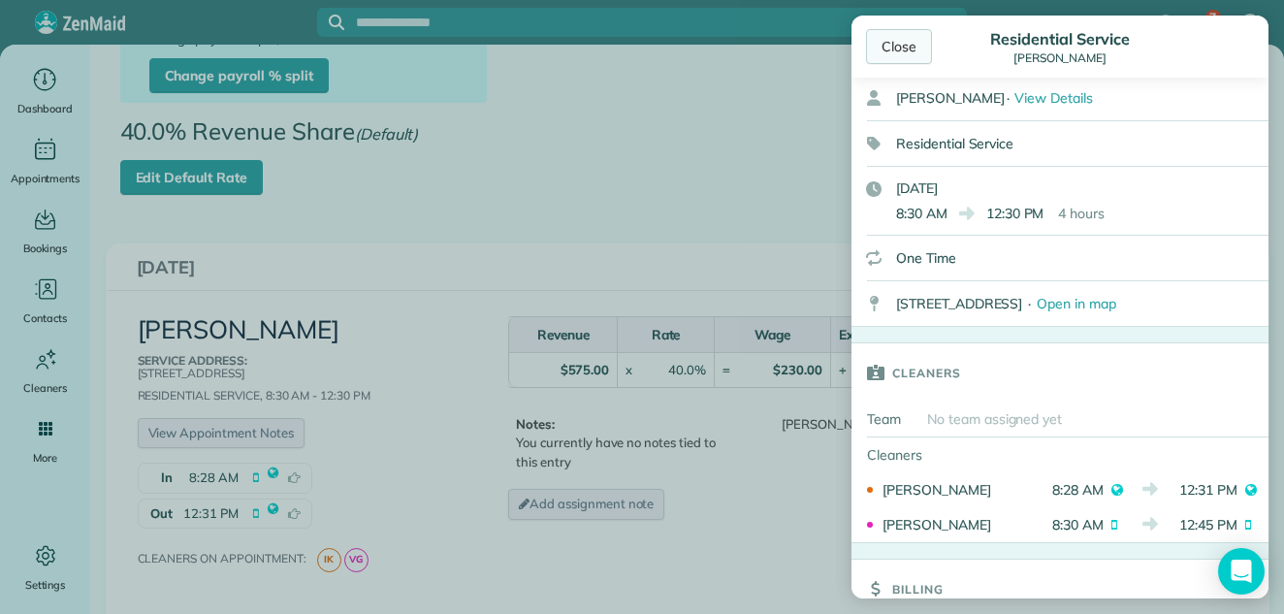
click at [896, 35] on div "Close" at bounding box center [899, 46] width 66 height 35
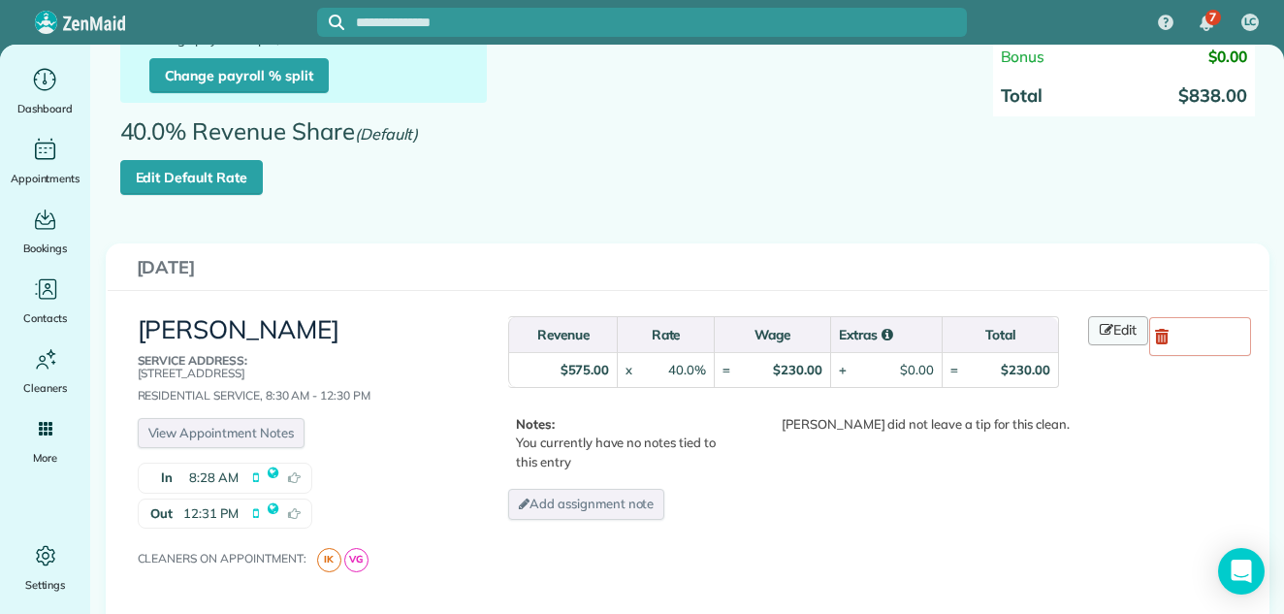
click at [1106, 328] on link "Edit" at bounding box center [1118, 330] width 60 height 29
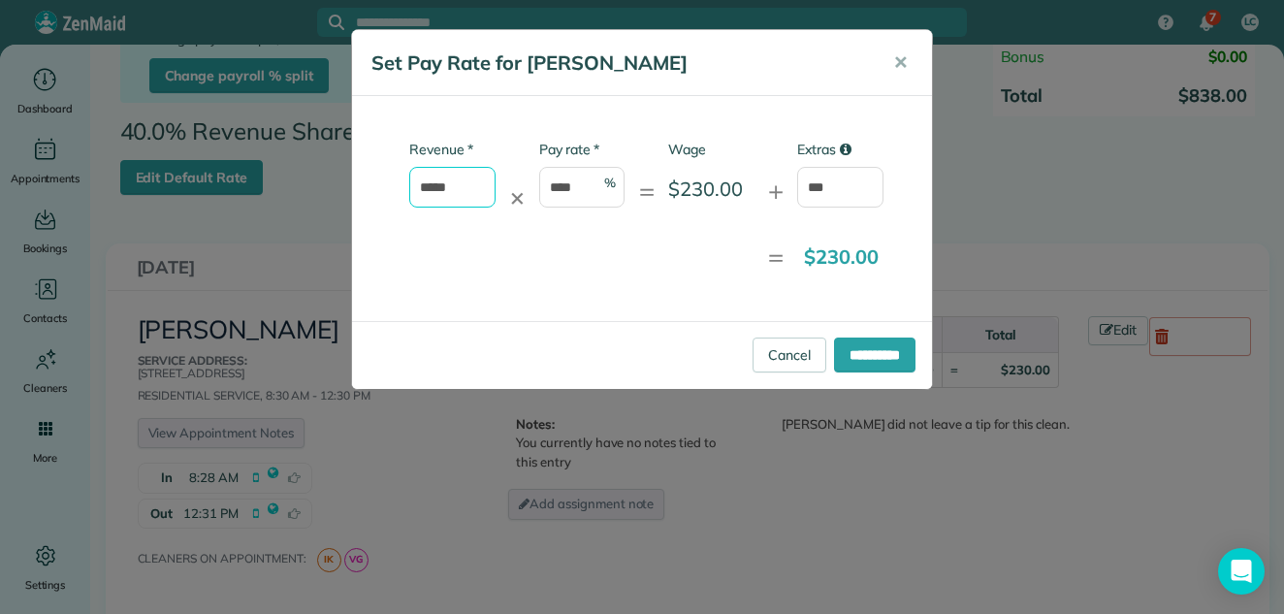
click at [458, 183] on input "*****" at bounding box center [452, 187] width 86 height 41
type input "*"
type input "******"
click at [835, 349] on input "**********" at bounding box center [874, 354] width 81 height 35
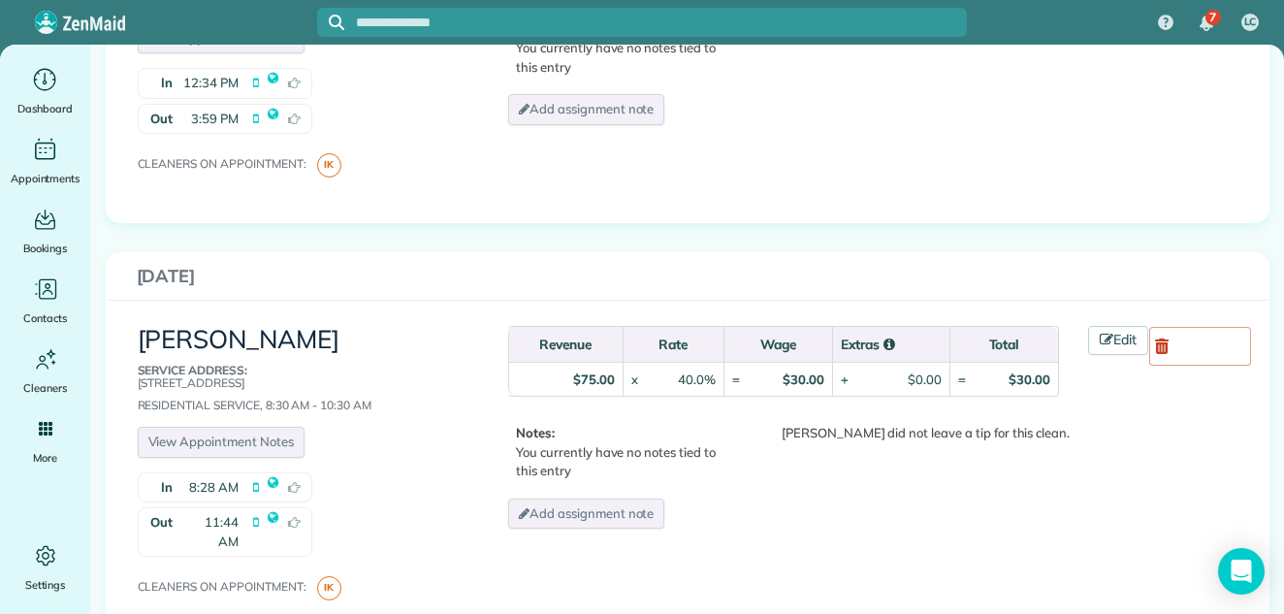
scroll to position [1842, 0]
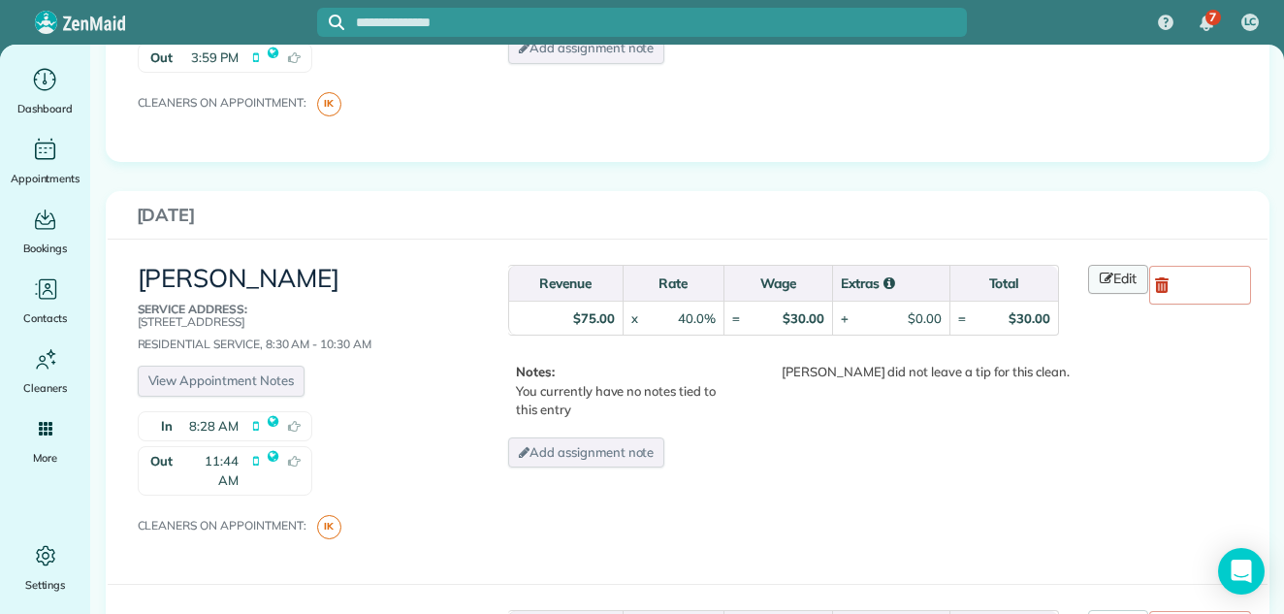
click at [1125, 265] on link "Edit" at bounding box center [1118, 279] width 60 height 29
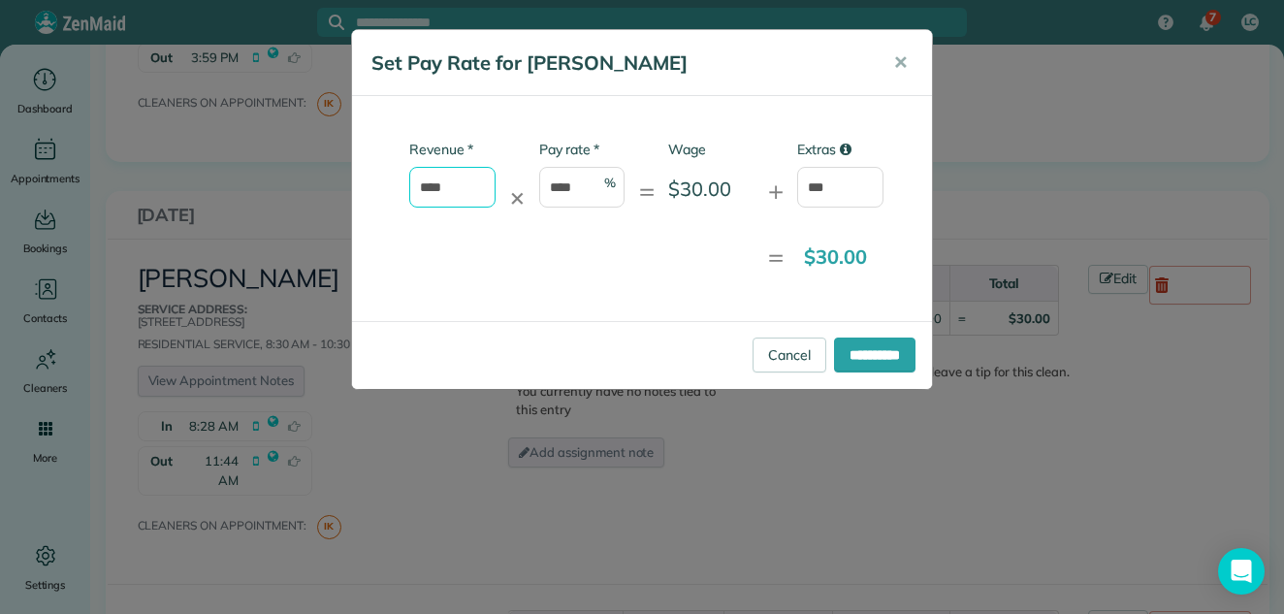
click at [464, 181] on input "****" at bounding box center [452, 187] width 86 height 41
type input "*"
type input "******"
click at [839, 350] on input "**********" at bounding box center [874, 354] width 81 height 35
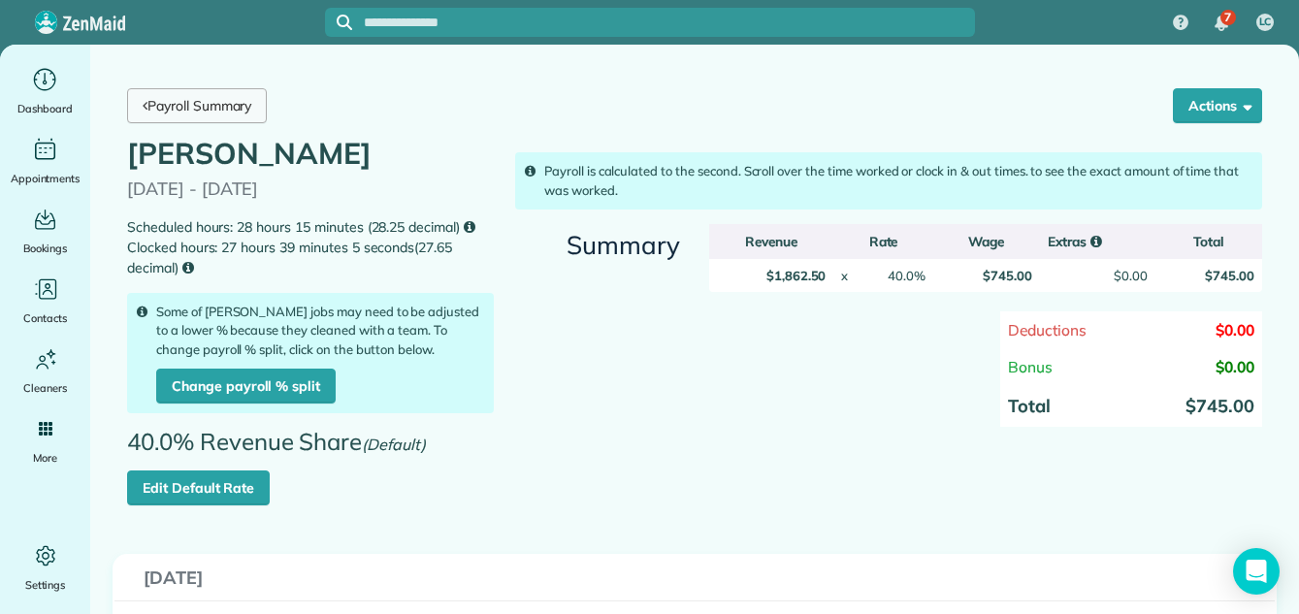
click at [206, 98] on link "Payroll Summary" at bounding box center [197, 105] width 140 height 35
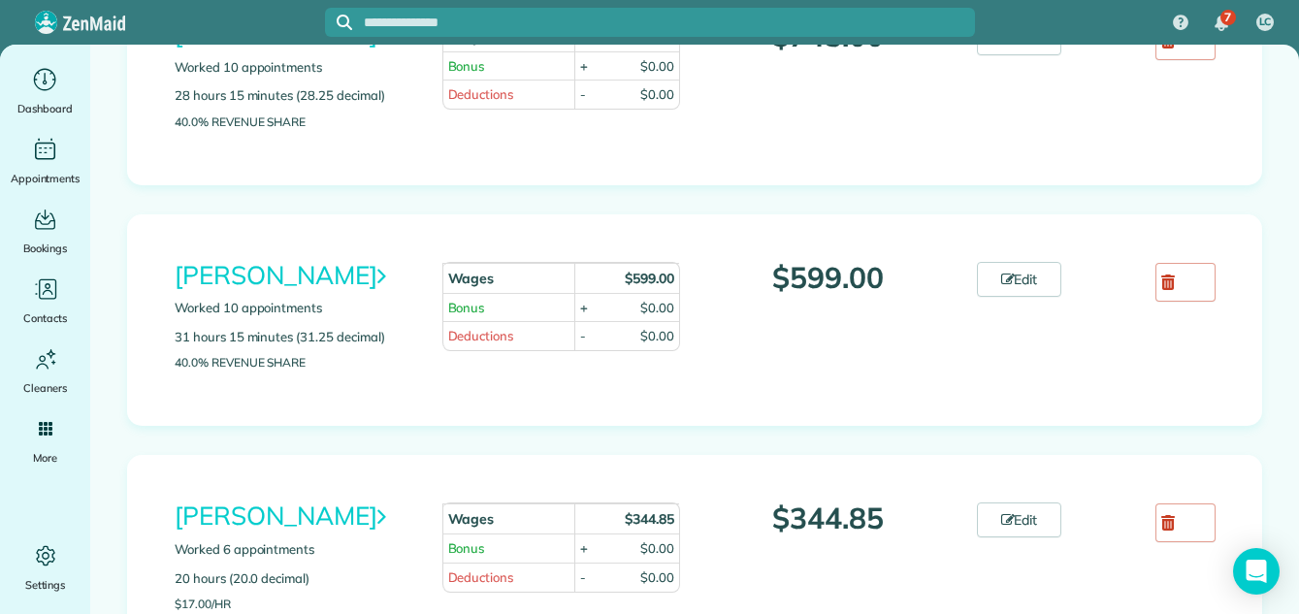
scroll to position [1331, 0]
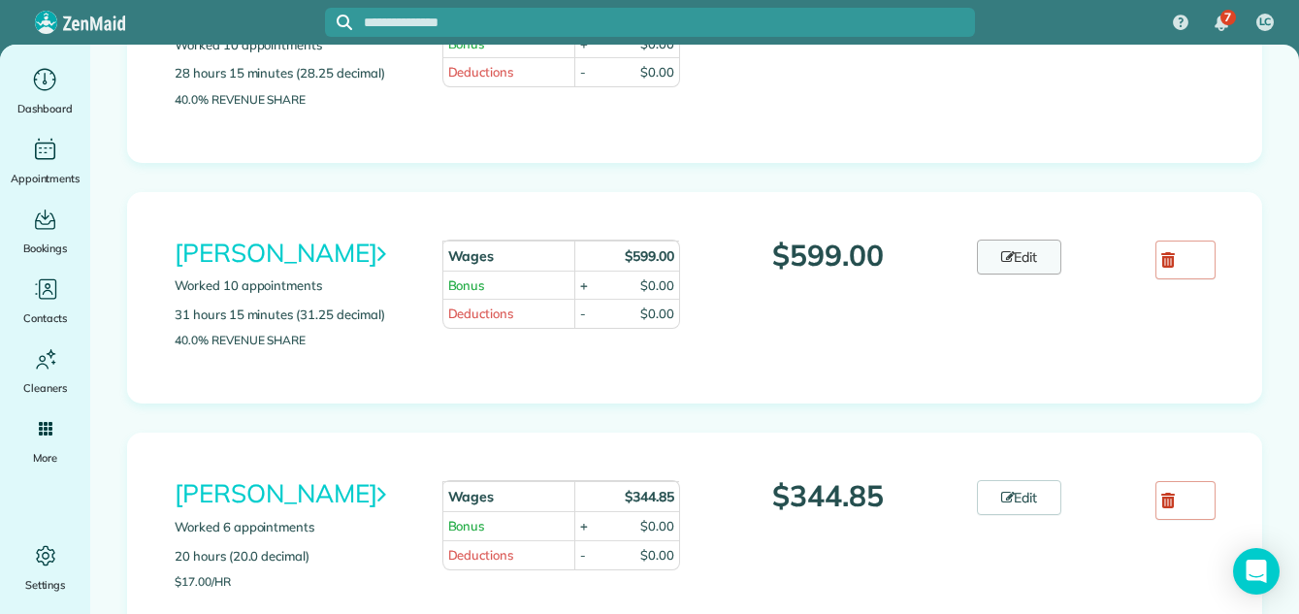
click at [1028, 259] on link "Edit" at bounding box center [1019, 257] width 85 height 35
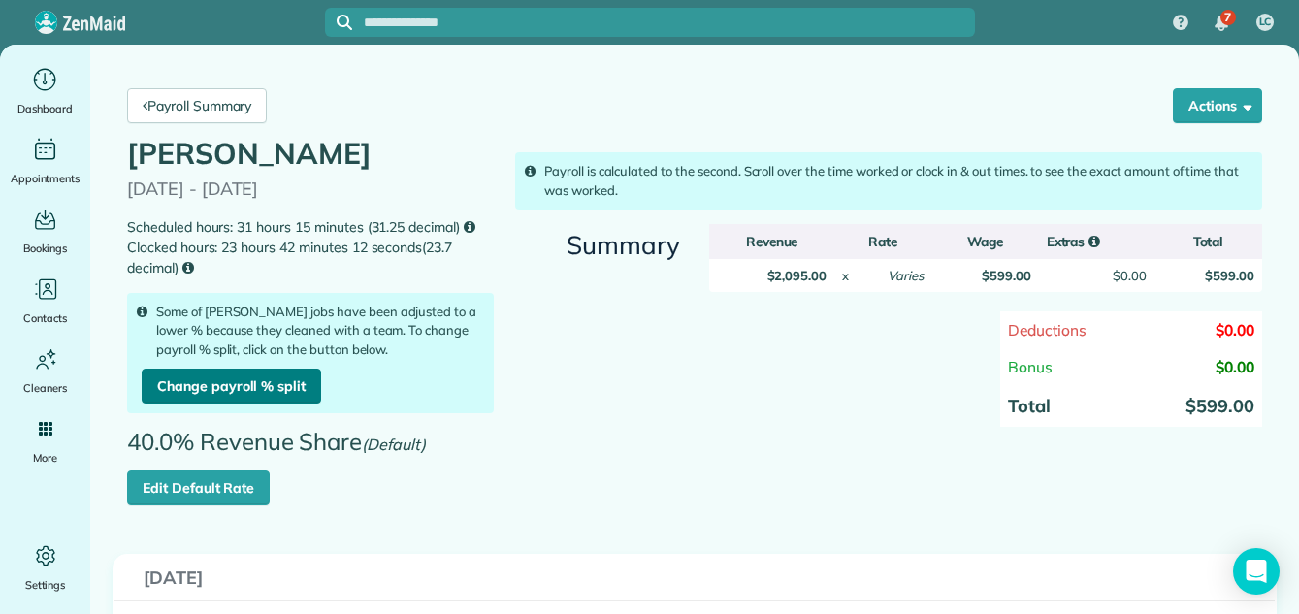
click at [215, 377] on link "Change payroll % split" at bounding box center [231, 386] width 179 height 35
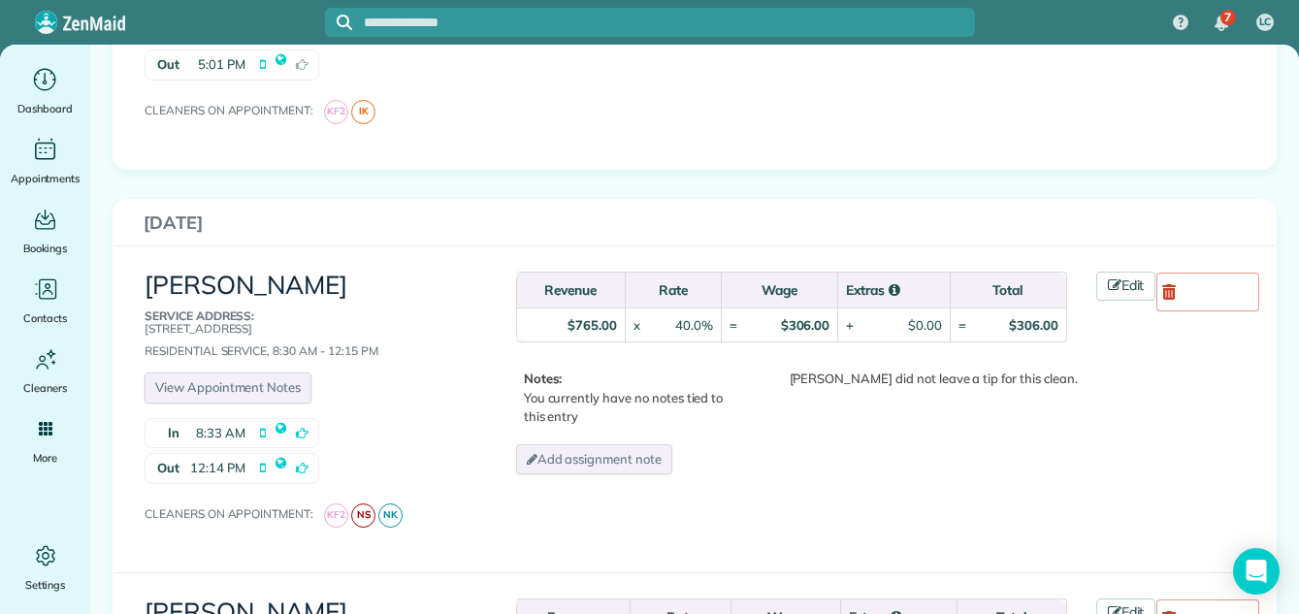
scroll to position [2623, 0]
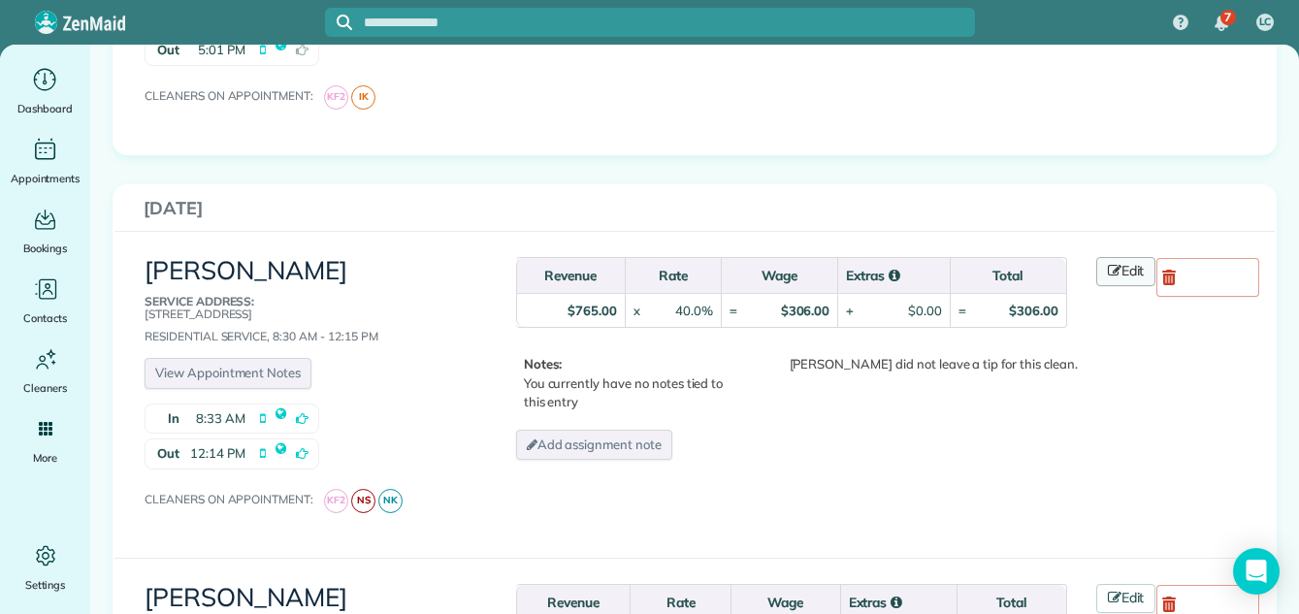
click at [1130, 257] on link "Edit" at bounding box center [1126, 271] width 60 height 29
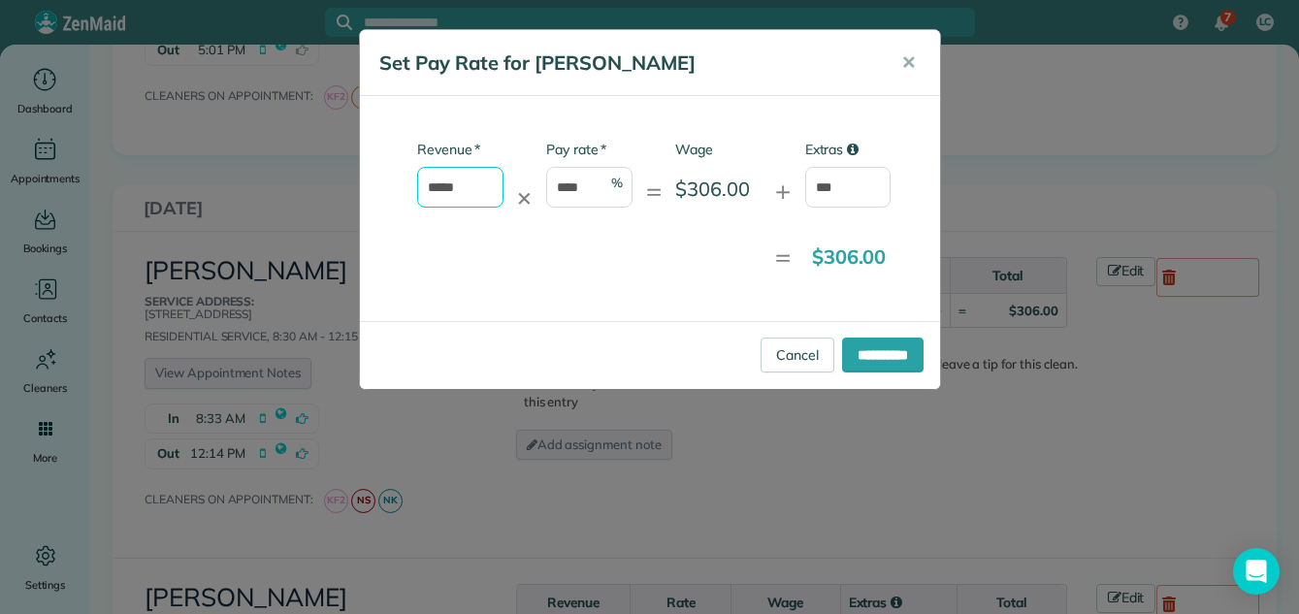
click at [467, 188] on input "*****" at bounding box center [460, 187] width 86 height 41
type input "*"
type input "***"
click at [876, 343] on input "**********" at bounding box center [882, 354] width 81 height 35
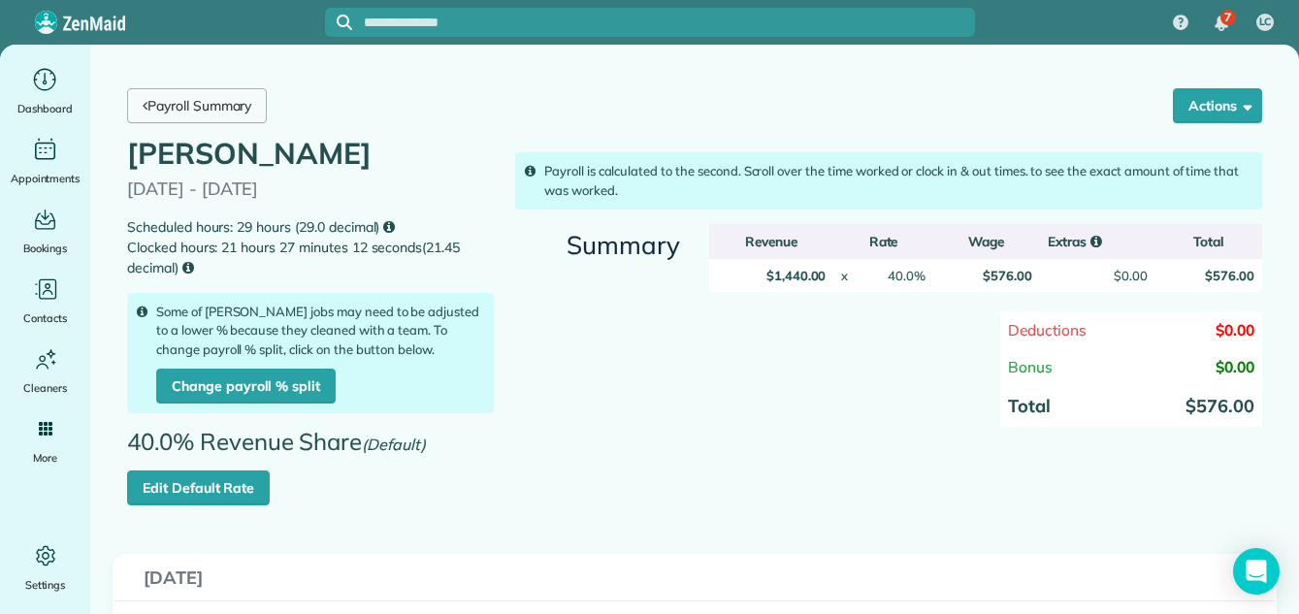
click at [217, 100] on link "Payroll Summary" at bounding box center [197, 105] width 140 height 35
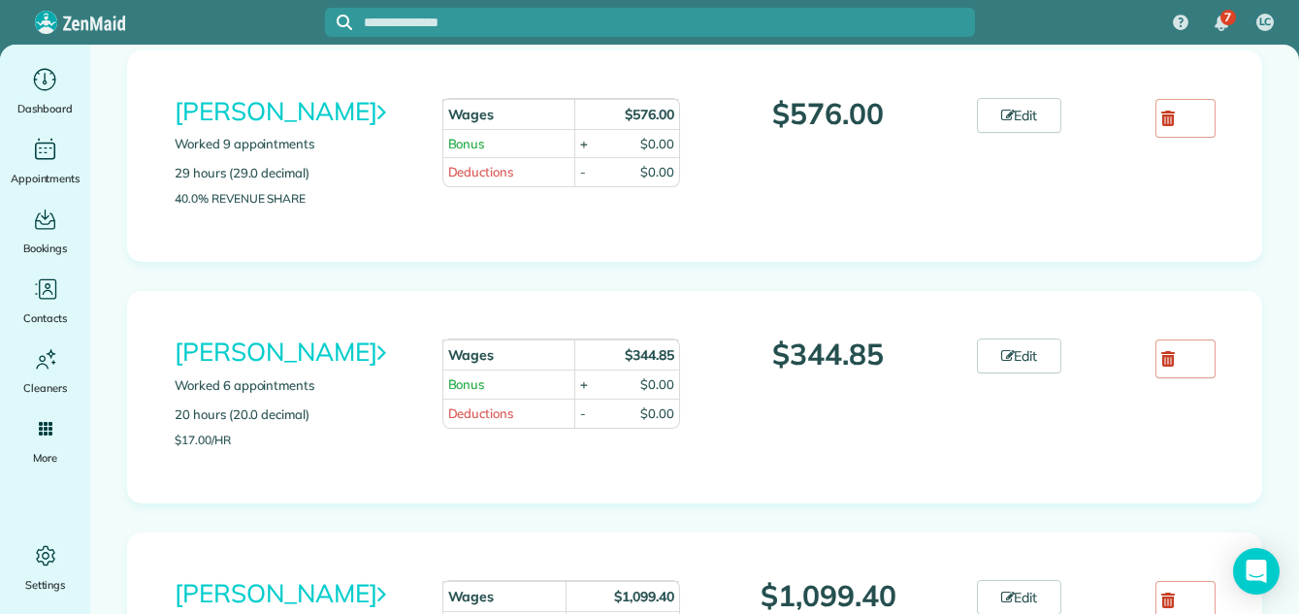
scroll to position [1637, 0]
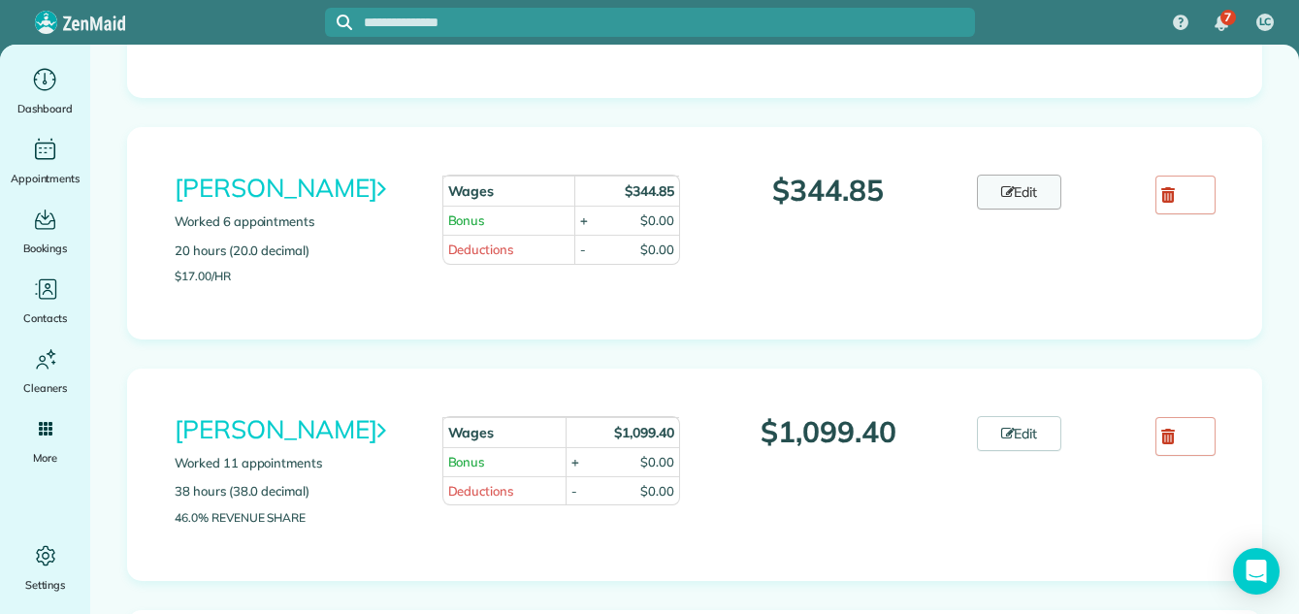
click at [1035, 209] on link "Edit" at bounding box center [1019, 192] width 85 height 35
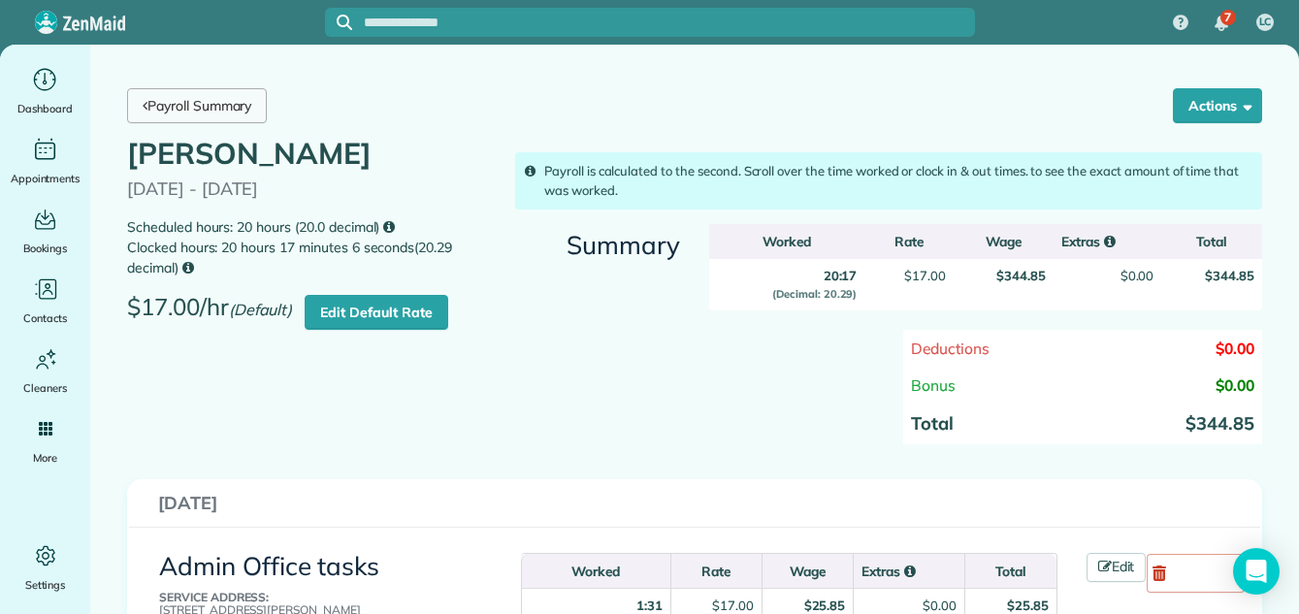
click at [214, 110] on link "Payroll Summary" at bounding box center [197, 105] width 140 height 35
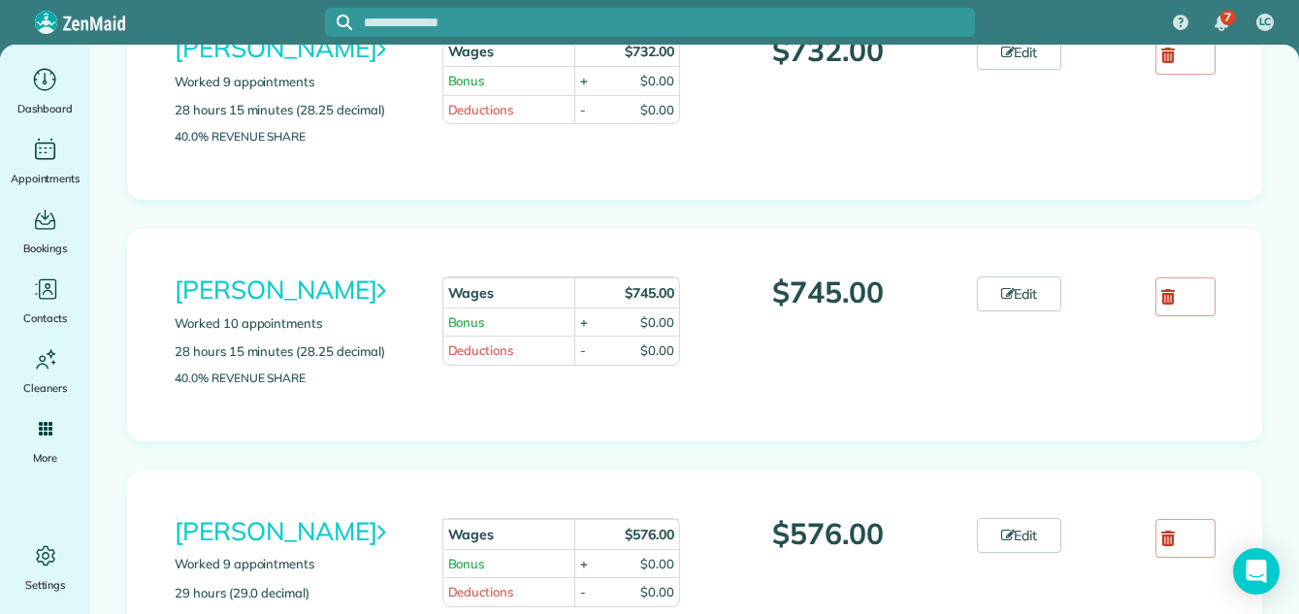
scroll to position [1004, 0]
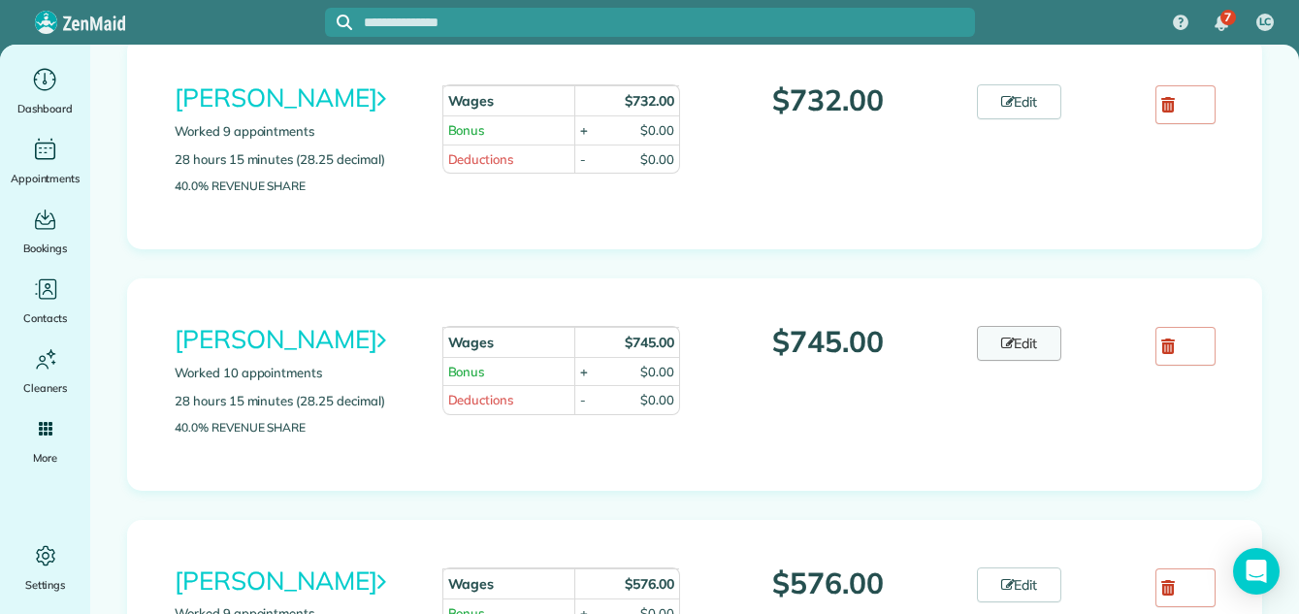
click at [1026, 340] on link "Edit" at bounding box center [1019, 343] width 85 height 35
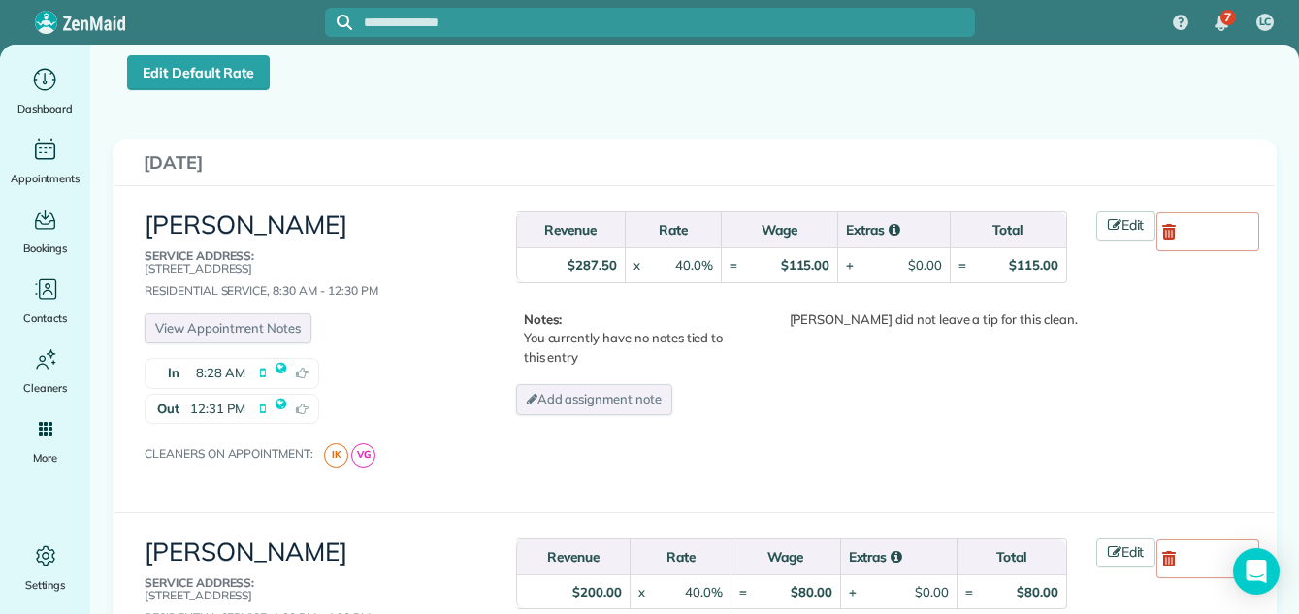
scroll to position [475, 0]
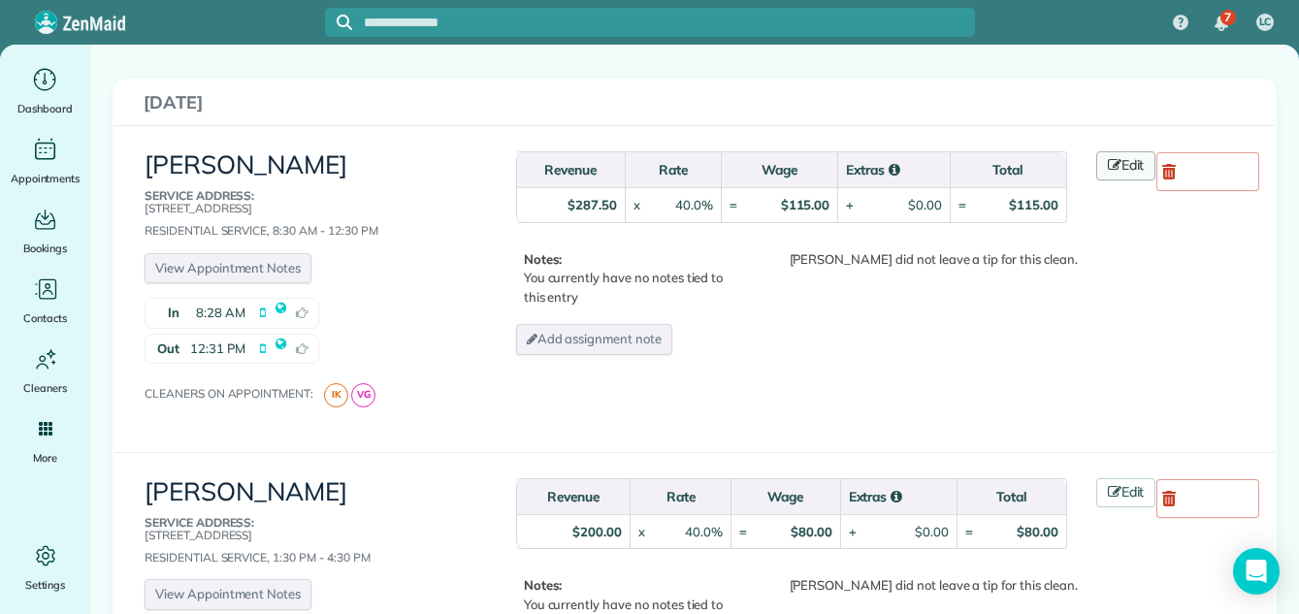
click at [1121, 160] on link "Edit" at bounding box center [1126, 165] width 60 height 29
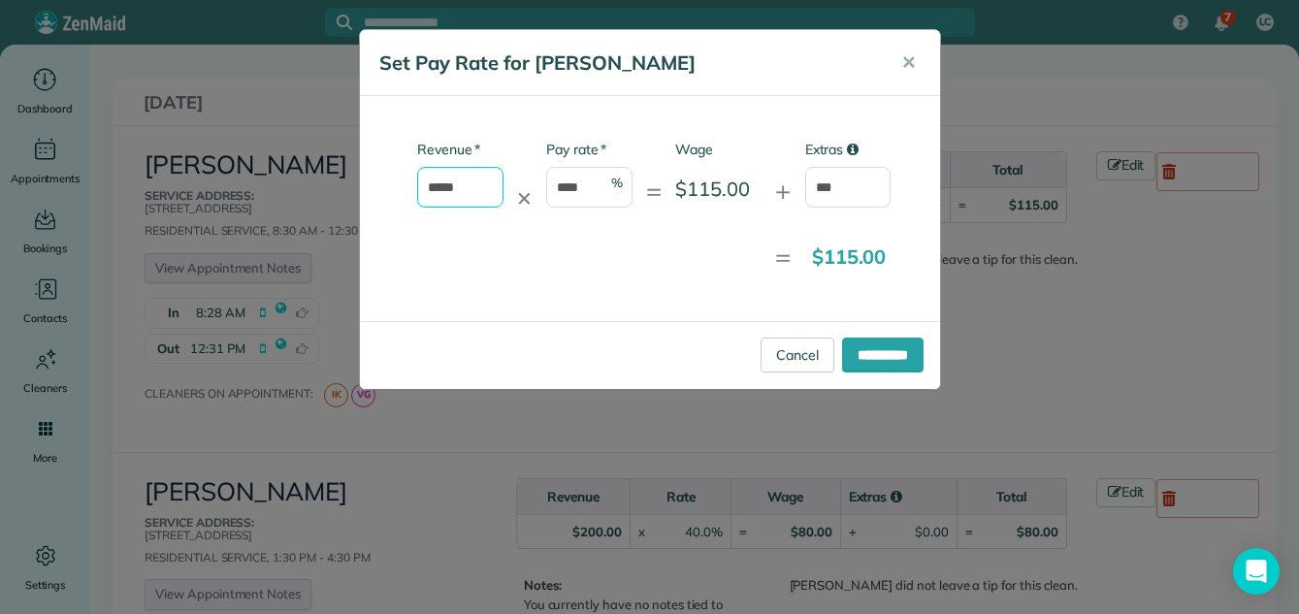
click at [473, 184] on input "*****" at bounding box center [460, 187] width 86 height 41
type input "*"
type input "******"
click at [876, 346] on input "**********" at bounding box center [882, 354] width 81 height 35
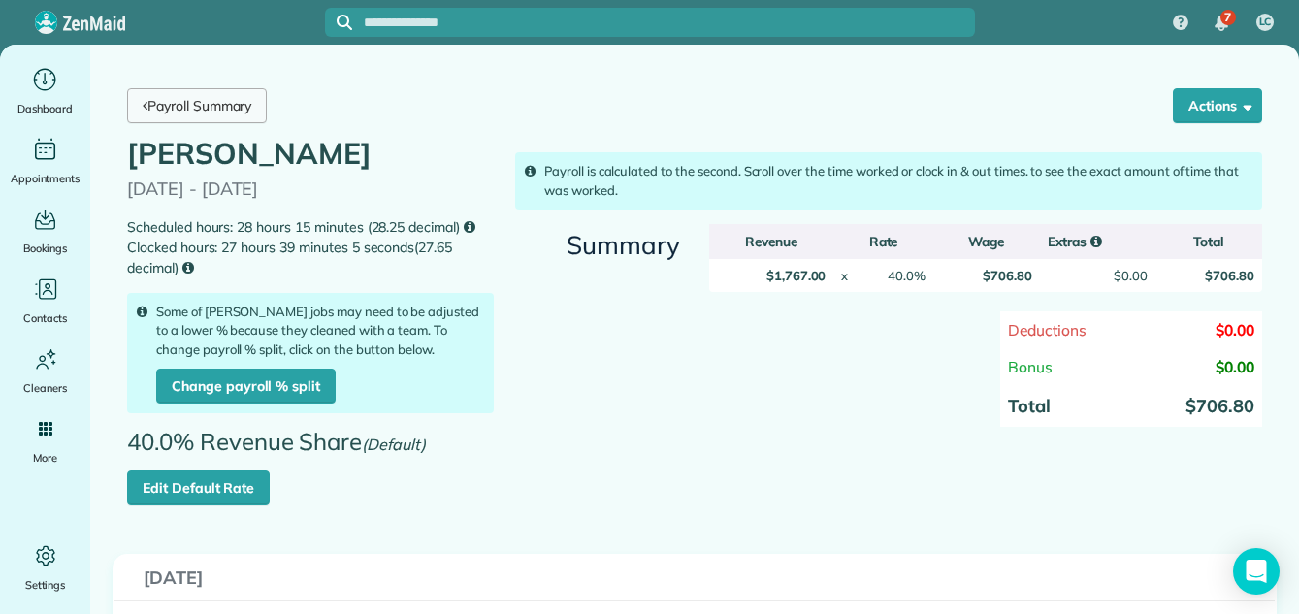
click at [220, 98] on link "Payroll Summary" at bounding box center [197, 105] width 140 height 35
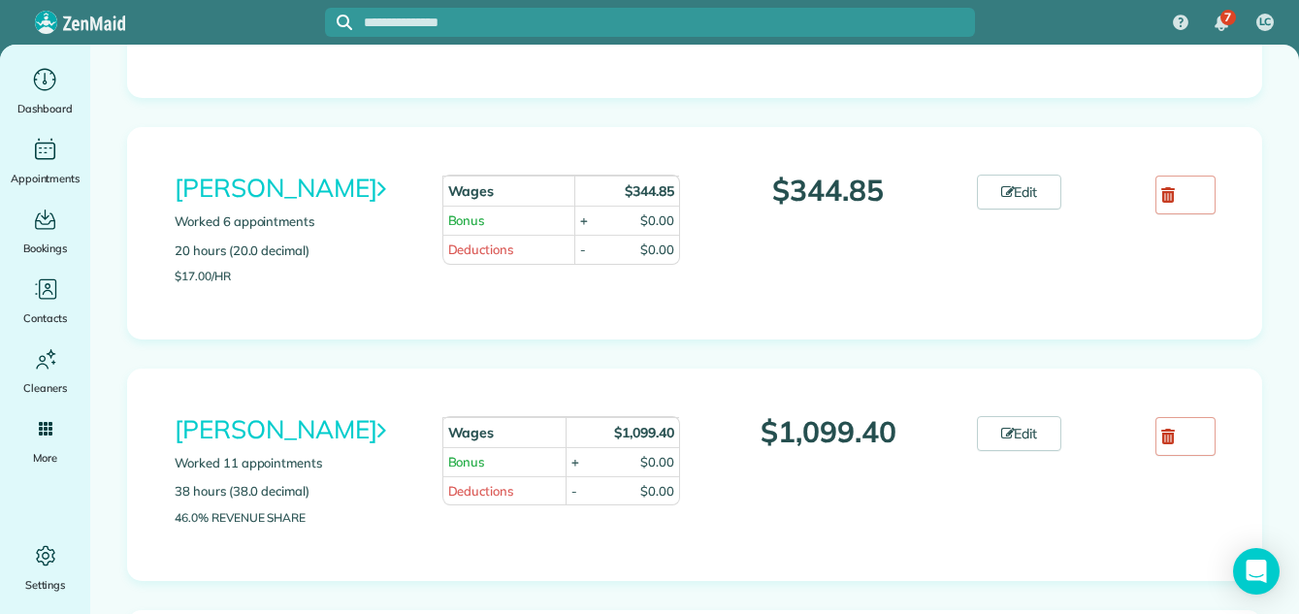
scroll to position [1664, 0]
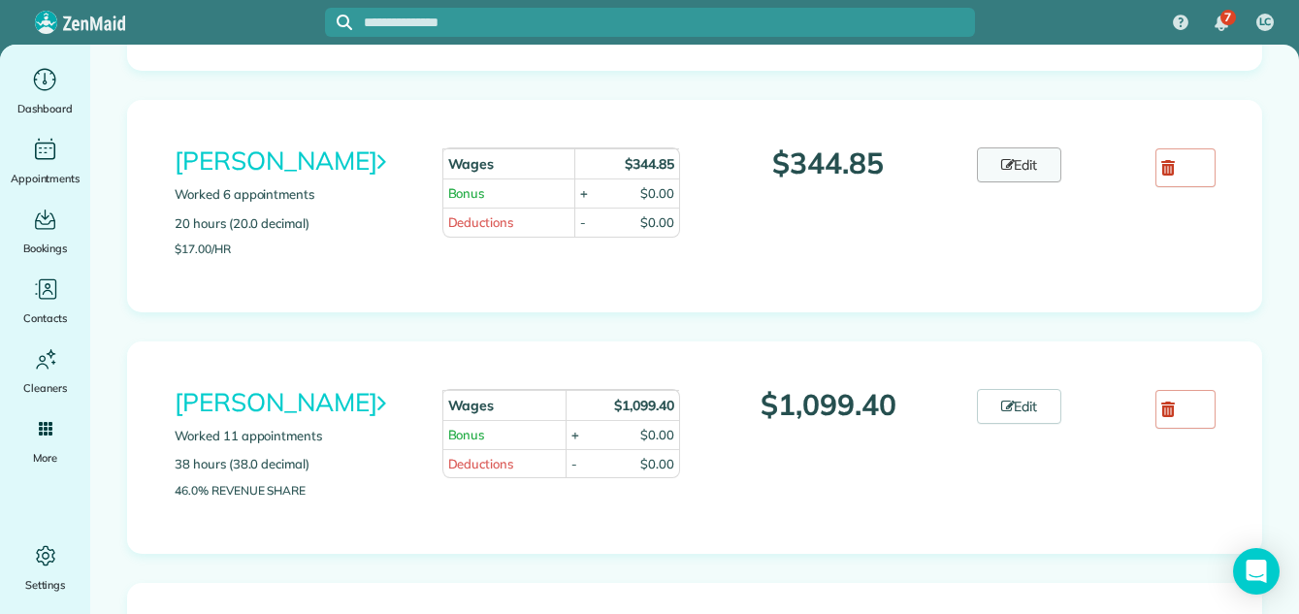
click at [1019, 182] on link "Edit" at bounding box center [1019, 164] width 85 height 35
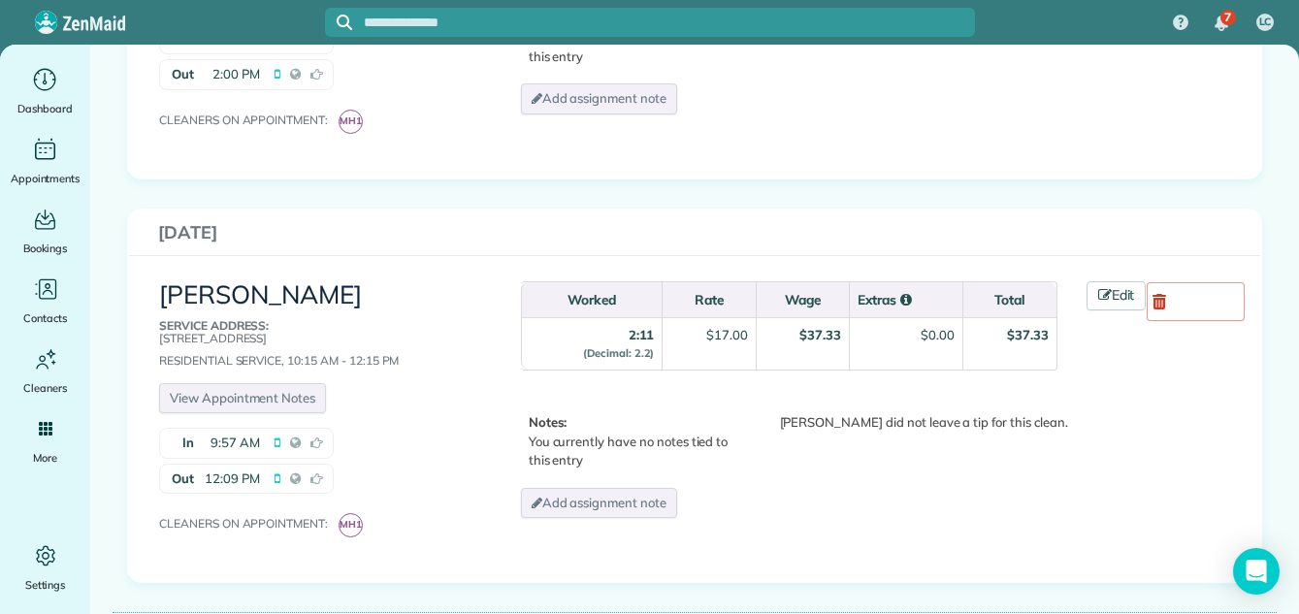
scroll to position [2218, 0]
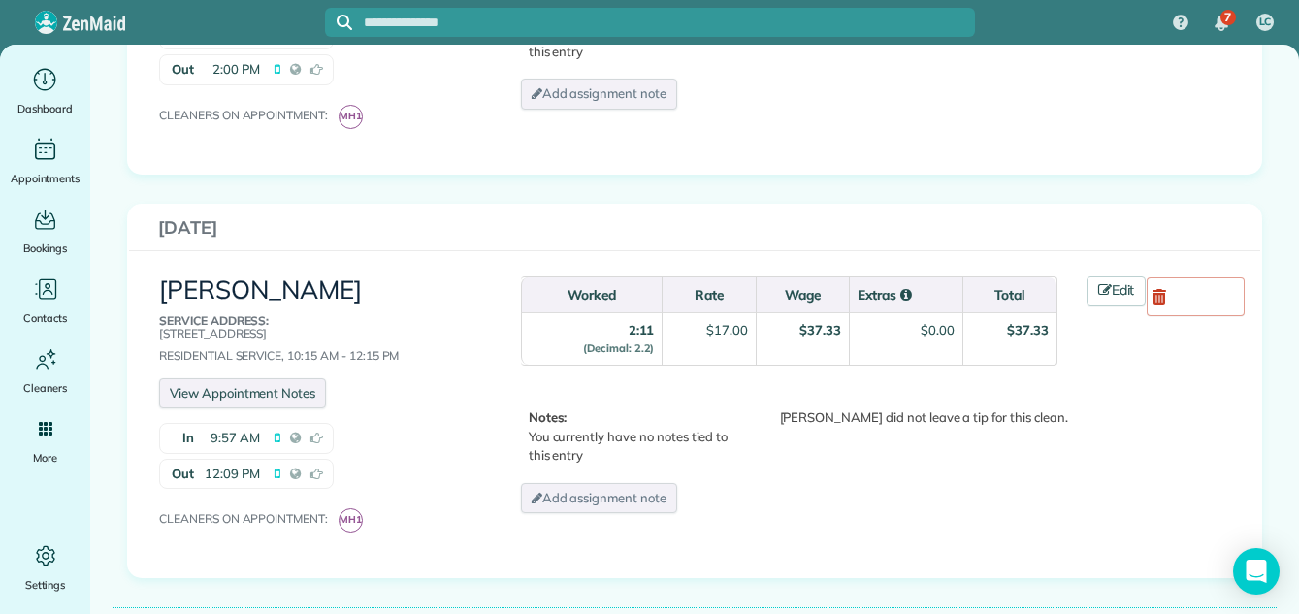
click at [225, 385] on link "View Appointment Notes" at bounding box center [242, 393] width 167 height 31
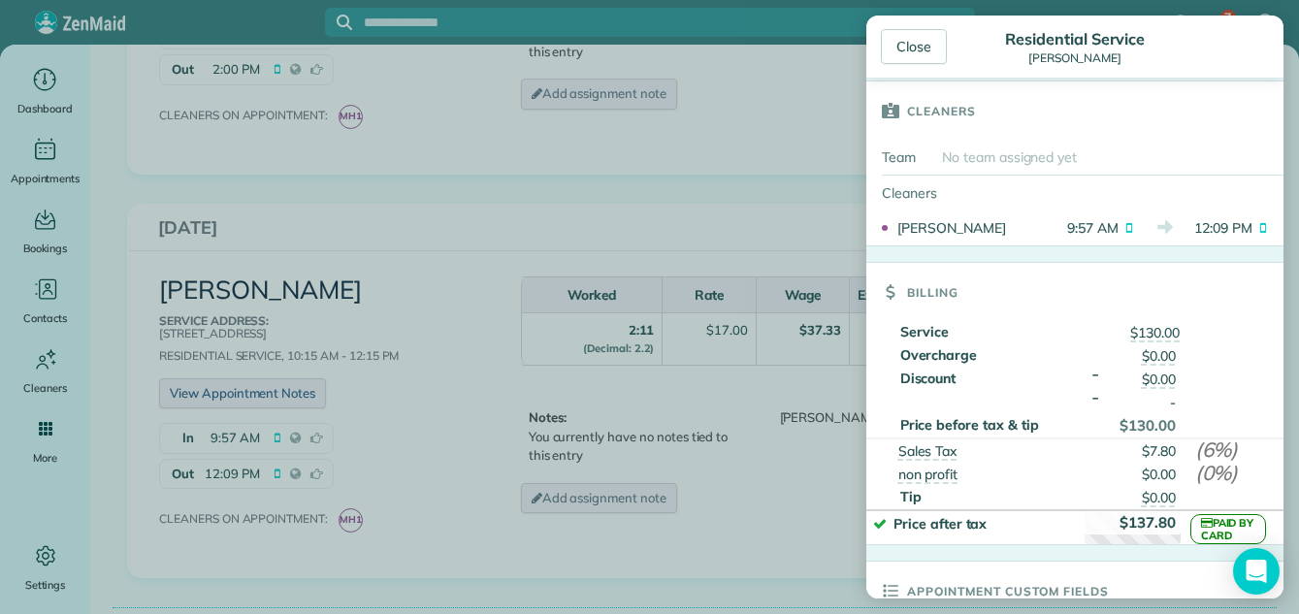
scroll to position [481, 0]
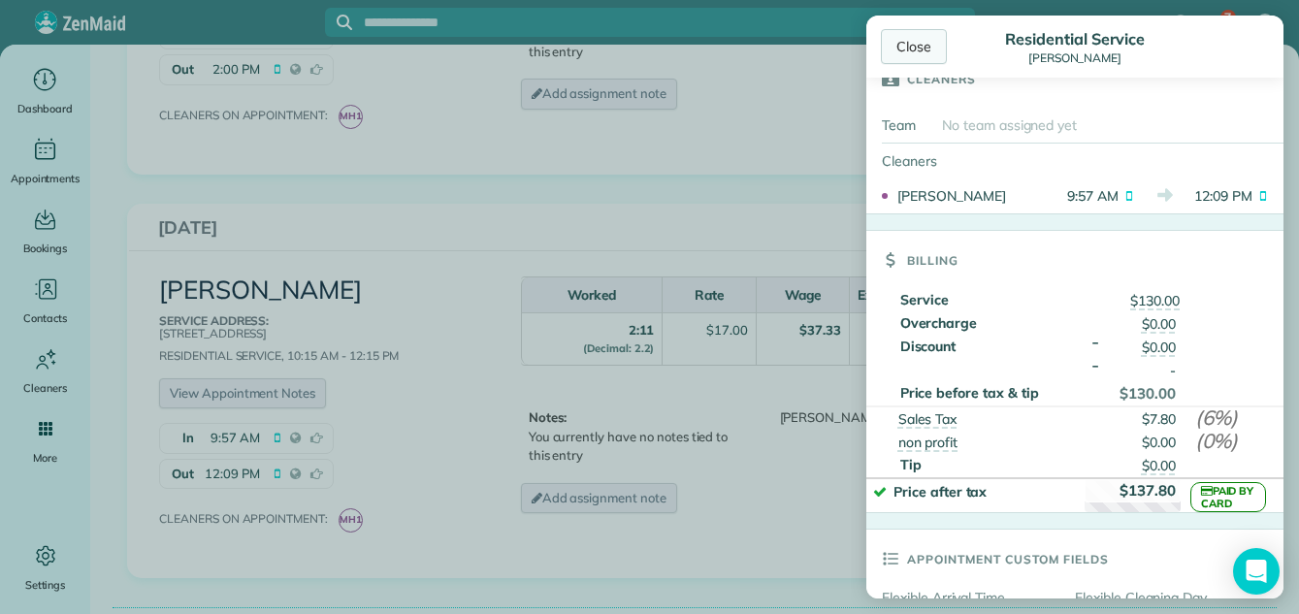
click at [918, 44] on div "Close" at bounding box center [914, 46] width 66 height 35
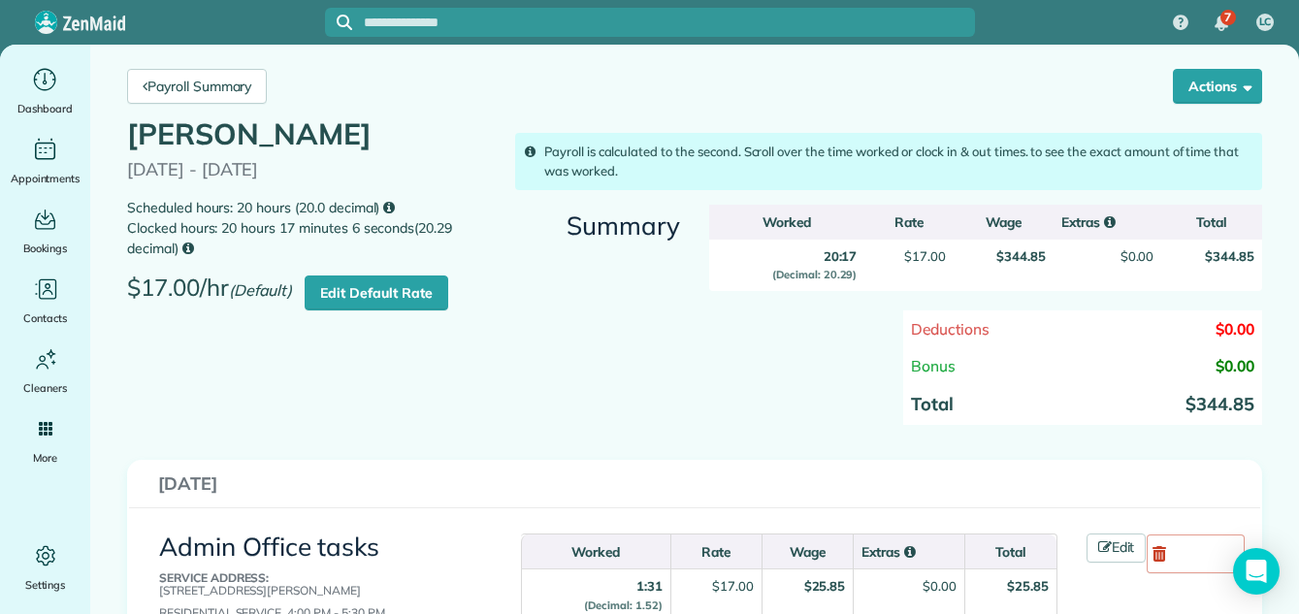
scroll to position [0, 0]
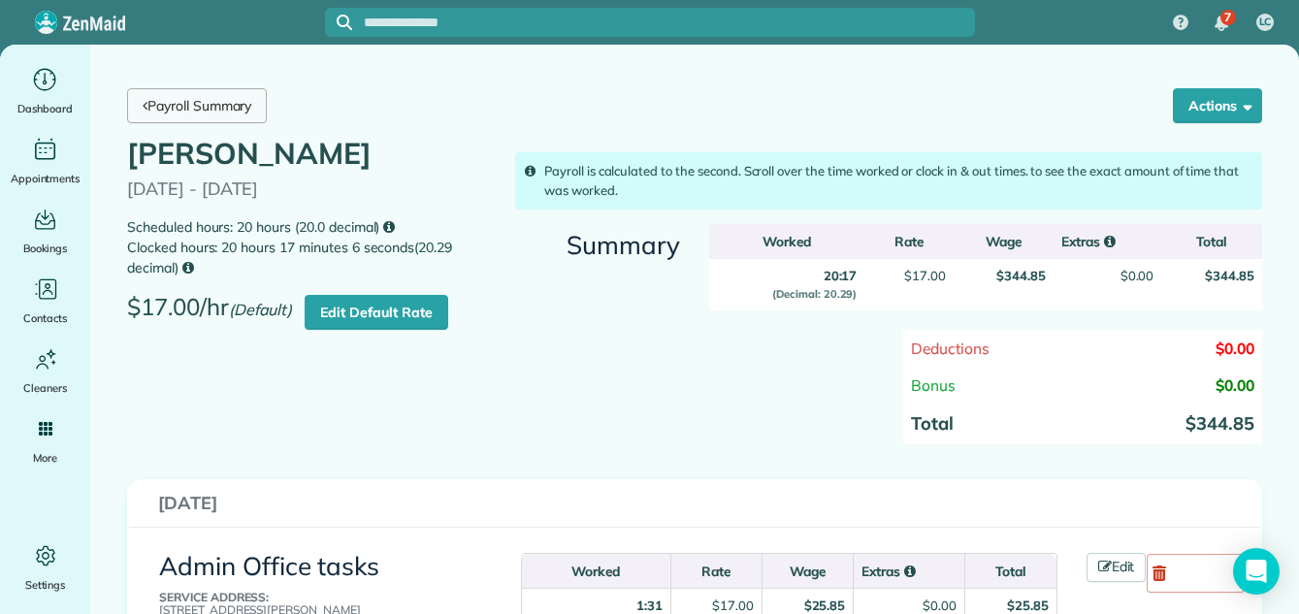
click at [229, 99] on link "Payroll Summary" at bounding box center [197, 105] width 140 height 35
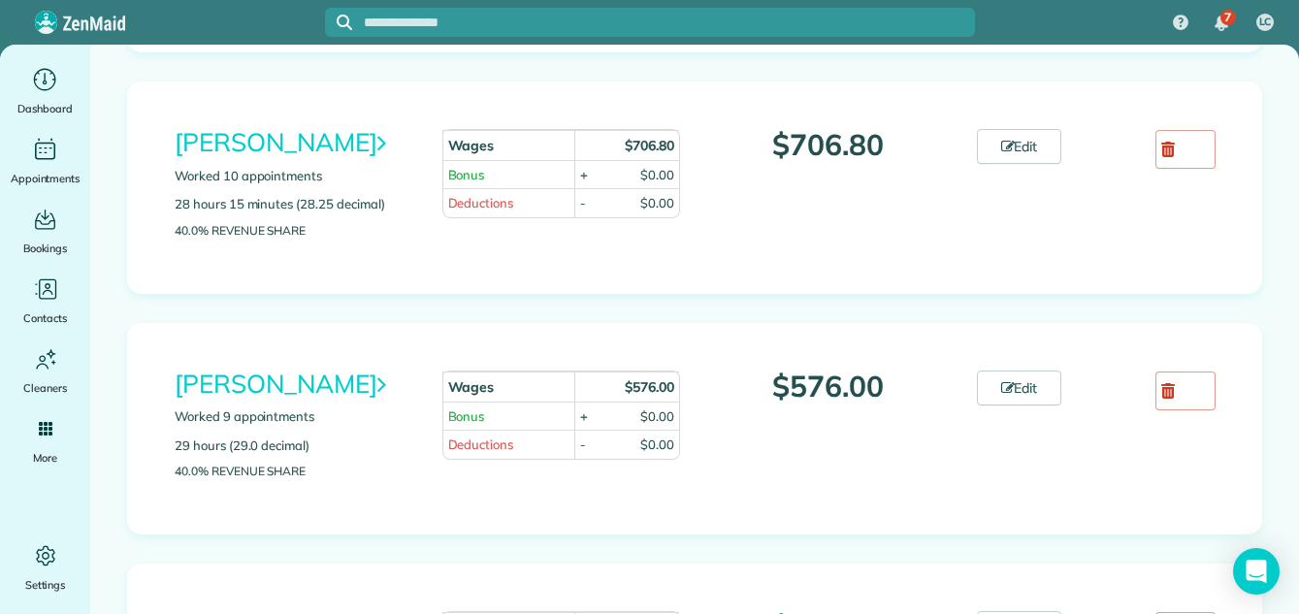
scroll to position [1205, 0]
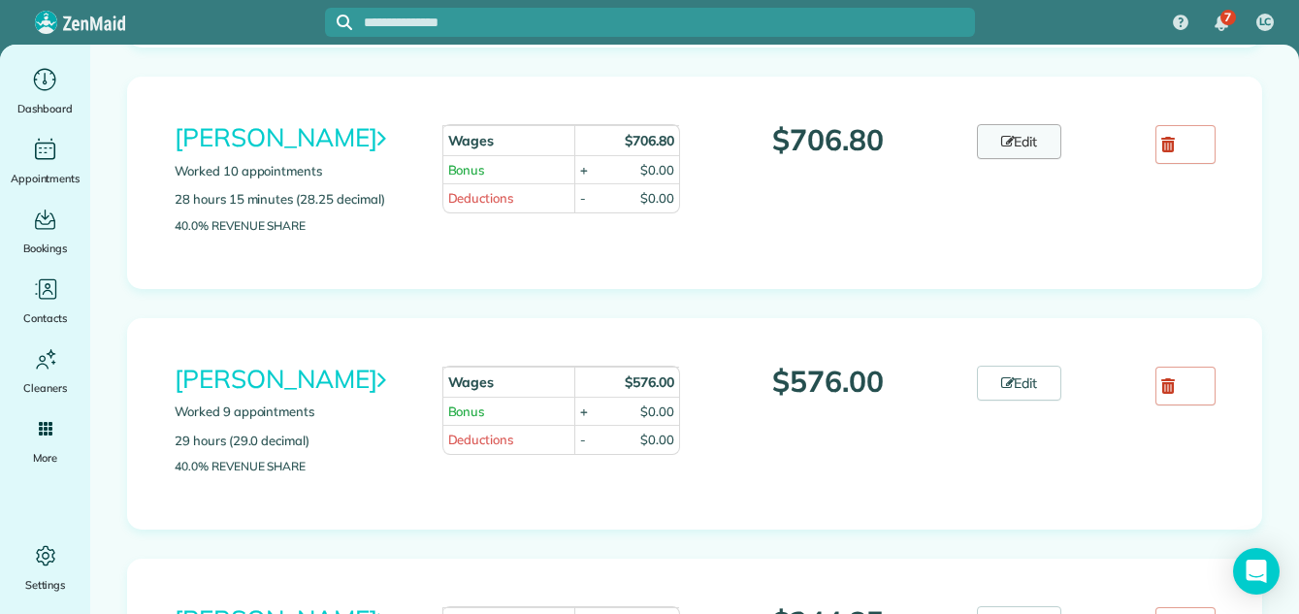
click at [1013, 142] on link "Edit" at bounding box center [1019, 141] width 85 height 35
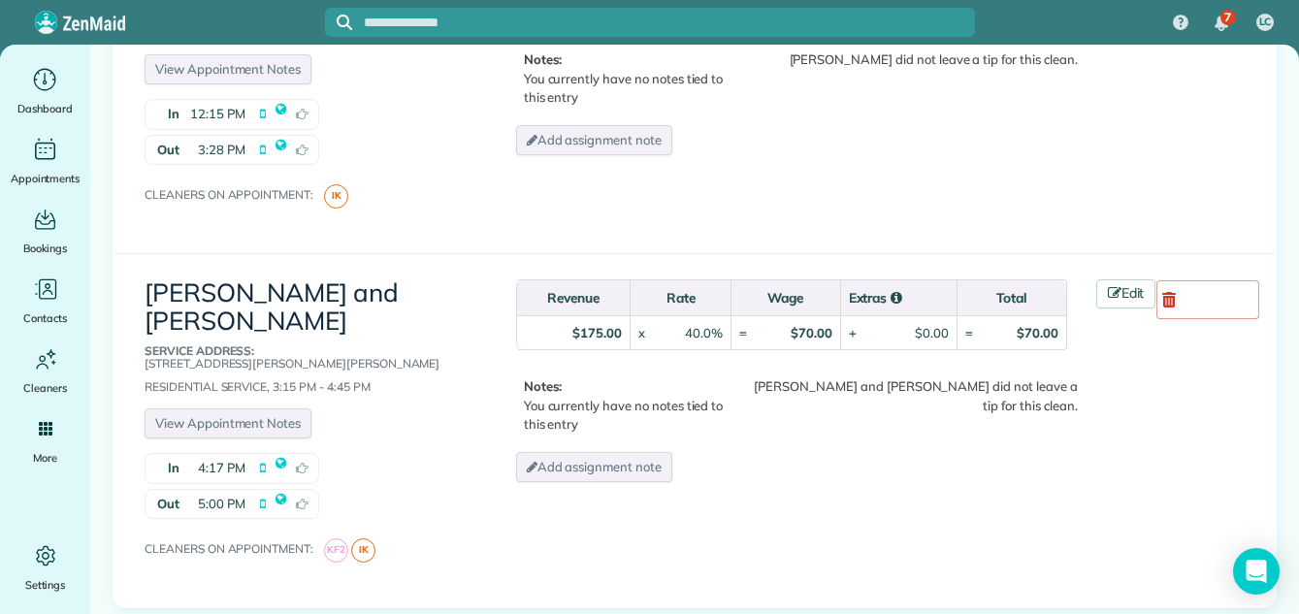
scroll to position [2507, 0]
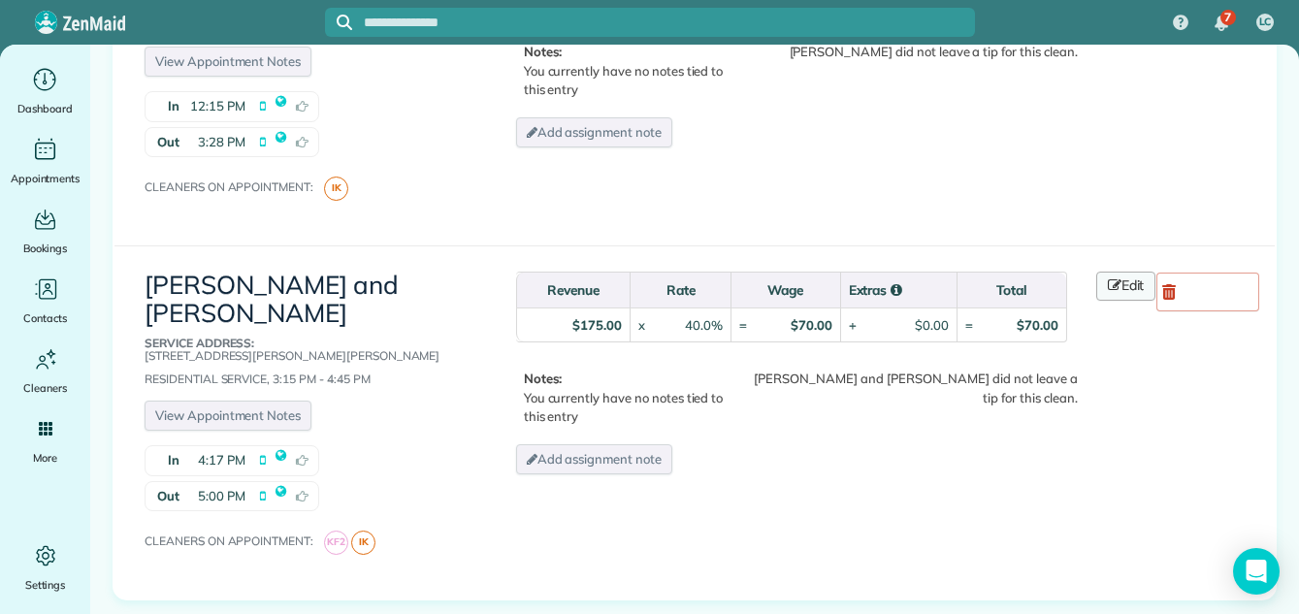
click at [1126, 272] on link "Edit" at bounding box center [1126, 286] width 60 height 29
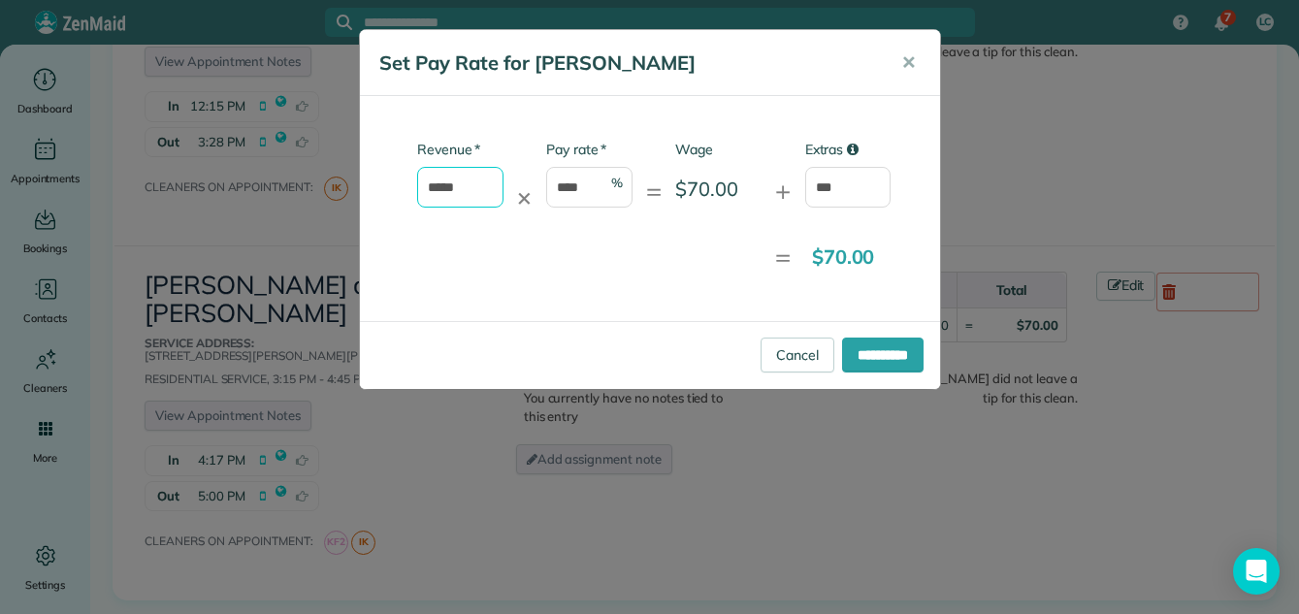
click at [475, 183] on input "*****" at bounding box center [460, 187] width 86 height 41
type input "*"
type input "*****"
click at [890, 350] on input "**********" at bounding box center [882, 354] width 81 height 35
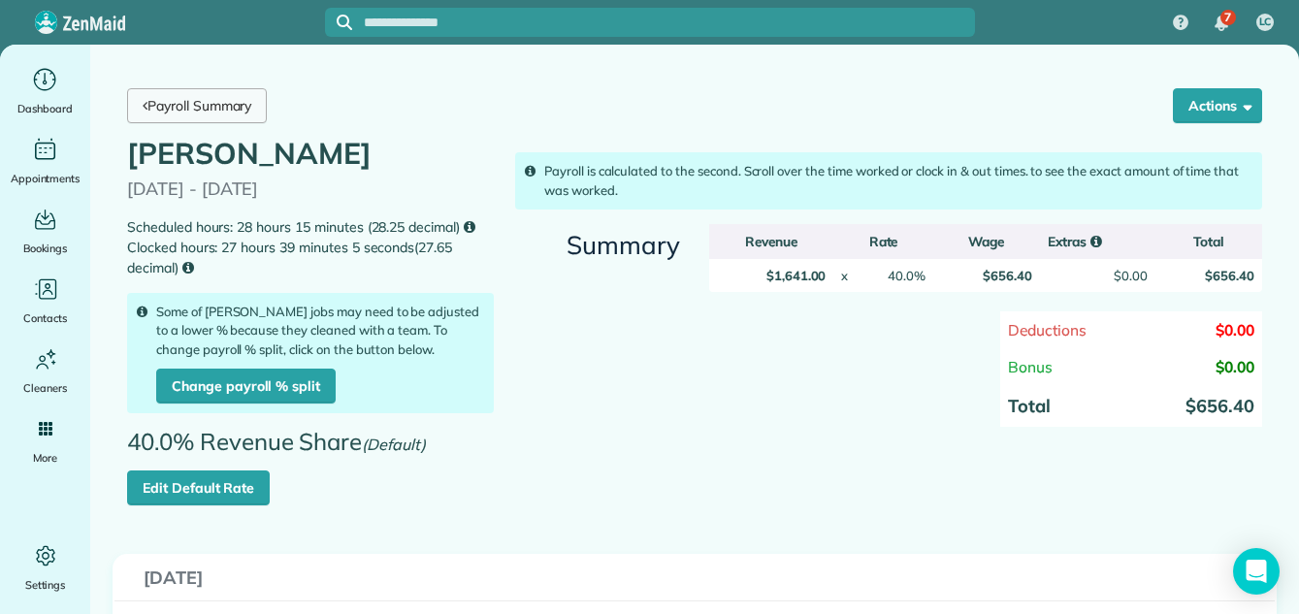
click at [195, 105] on link "Payroll Summary" at bounding box center [197, 105] width 140 height 35
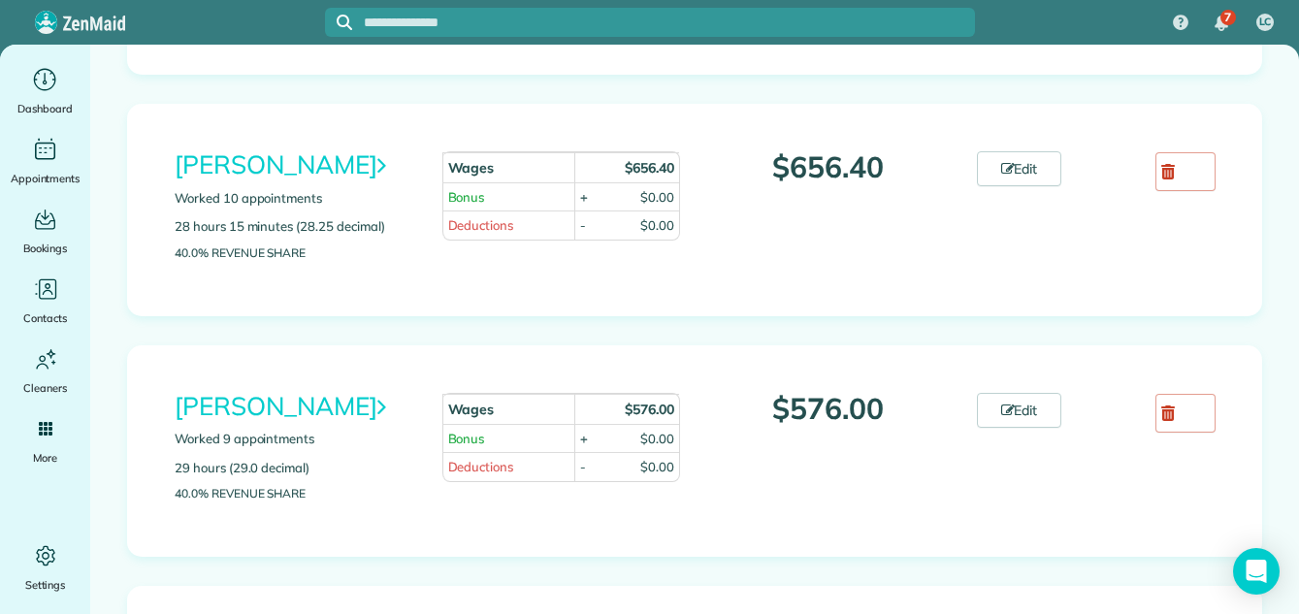
scroll to position [1321, 0]
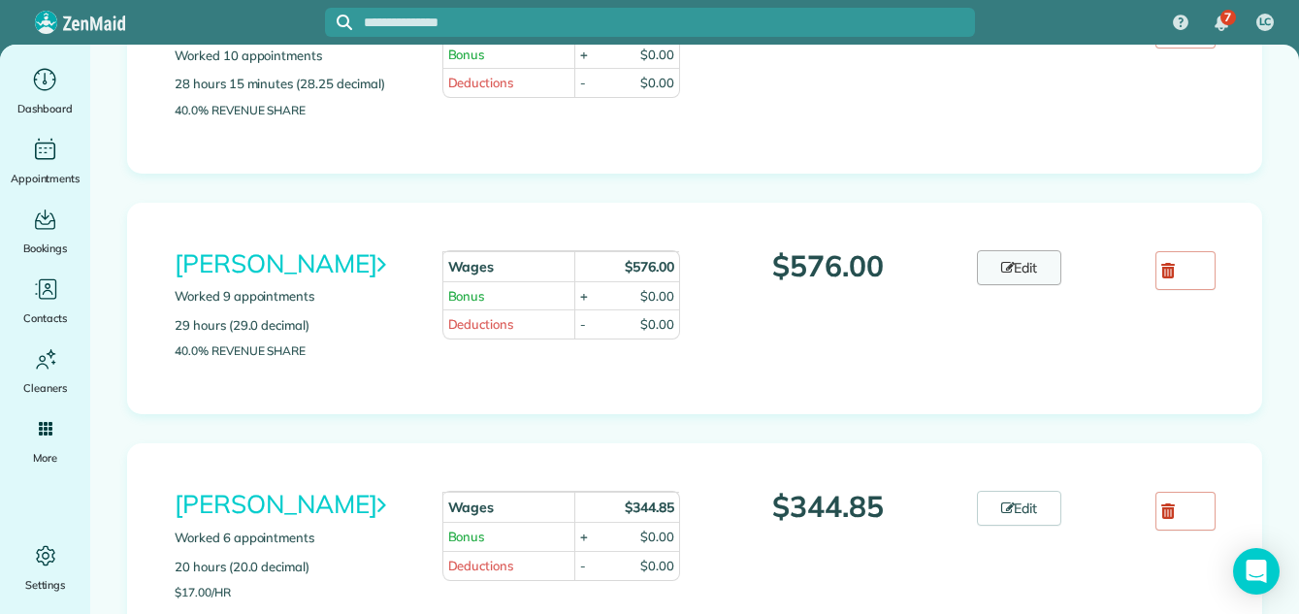
click at [1033, 264] on link "Edit" at bounding box center [1019, 267] width 85 height 35
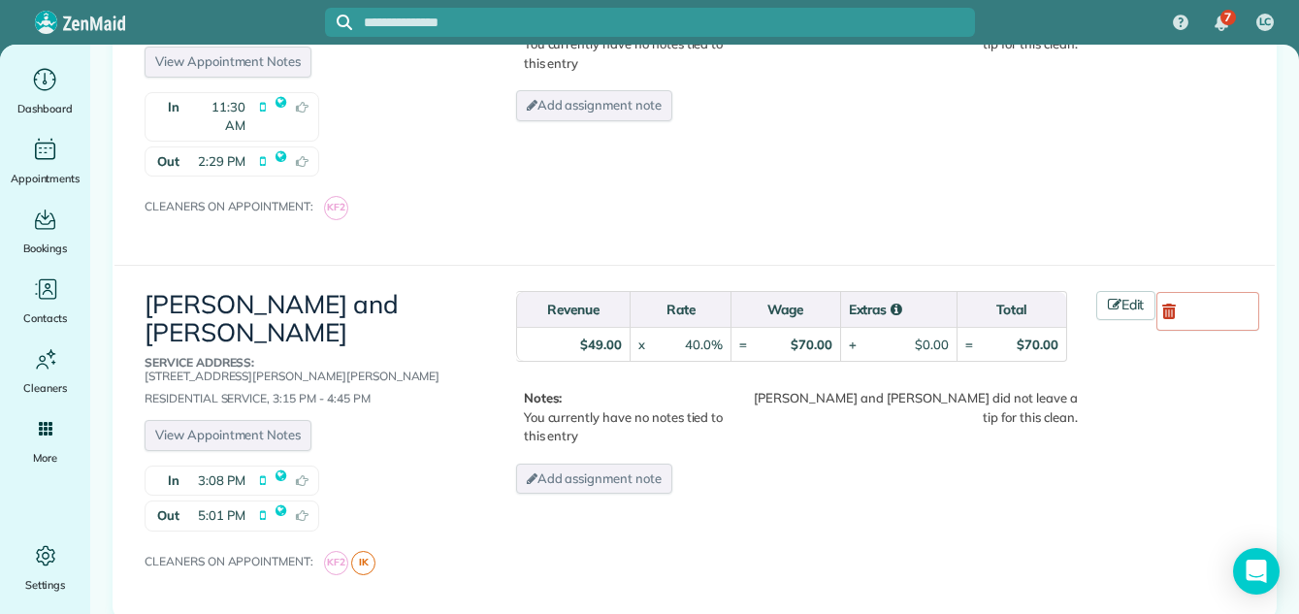
scroll to position [2199, 0]
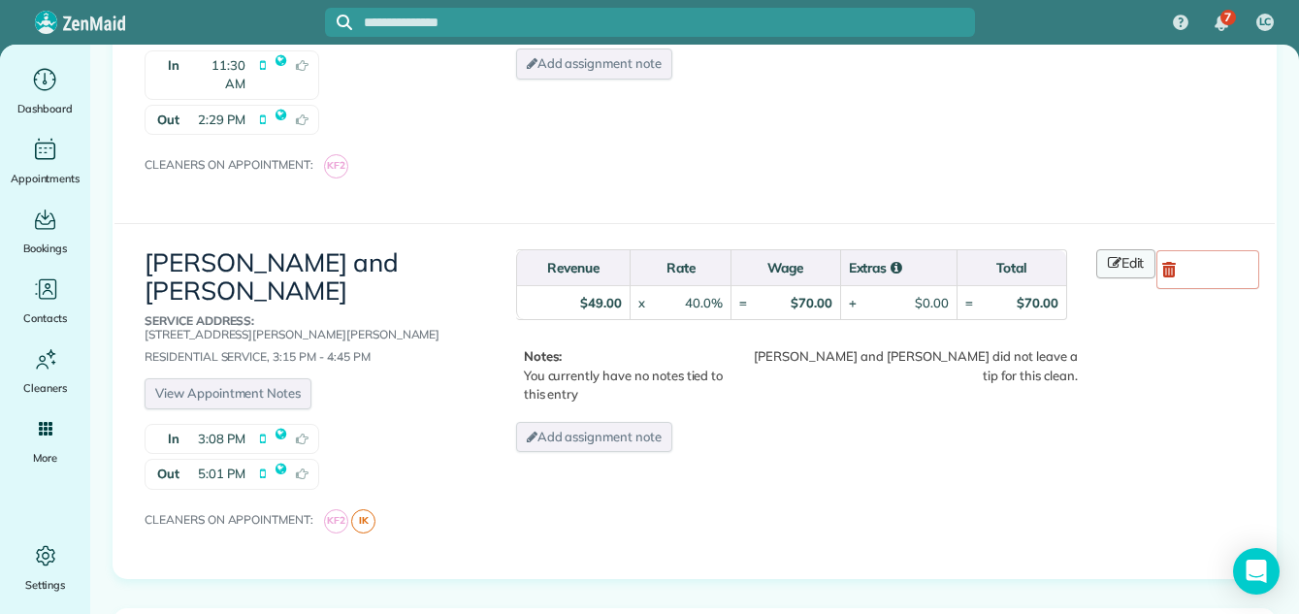
click at [1122, 249] on link "Edit" at bounding box center [1126, 263] width 60 height 29
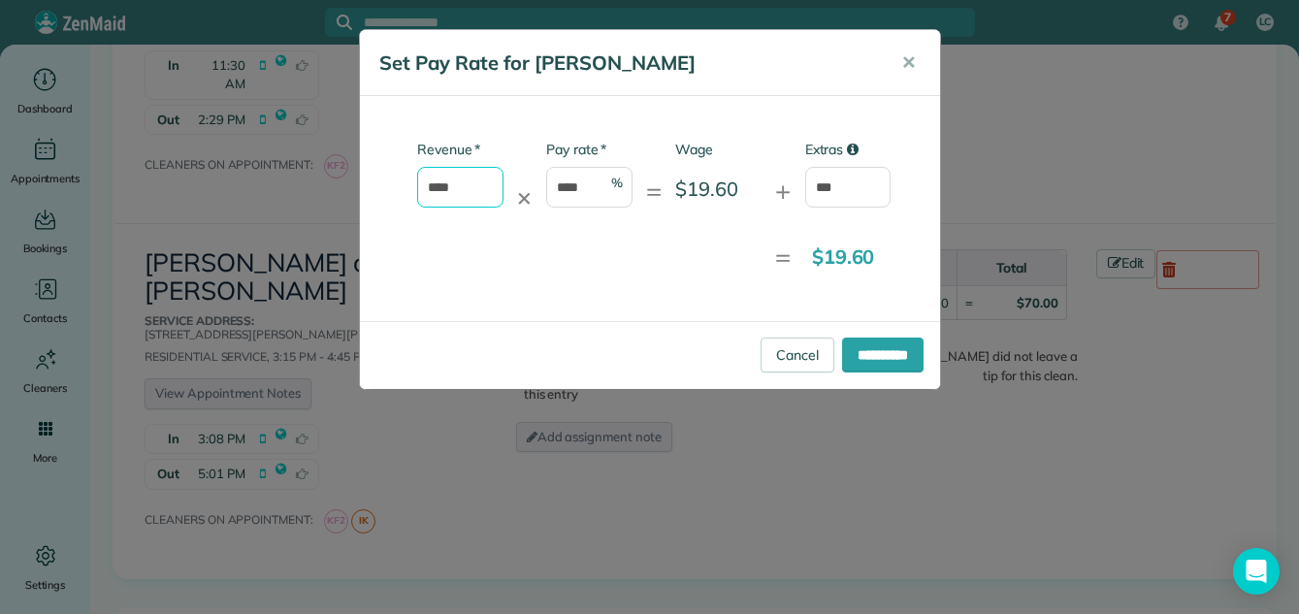
click at [459, 183] on input "****" at bounding box center [460, 187] width 86 height 41
type input "*"
type input "******"
click at [866, 346] on input "**********" at bounding box center [882, 354] width 81 height 35
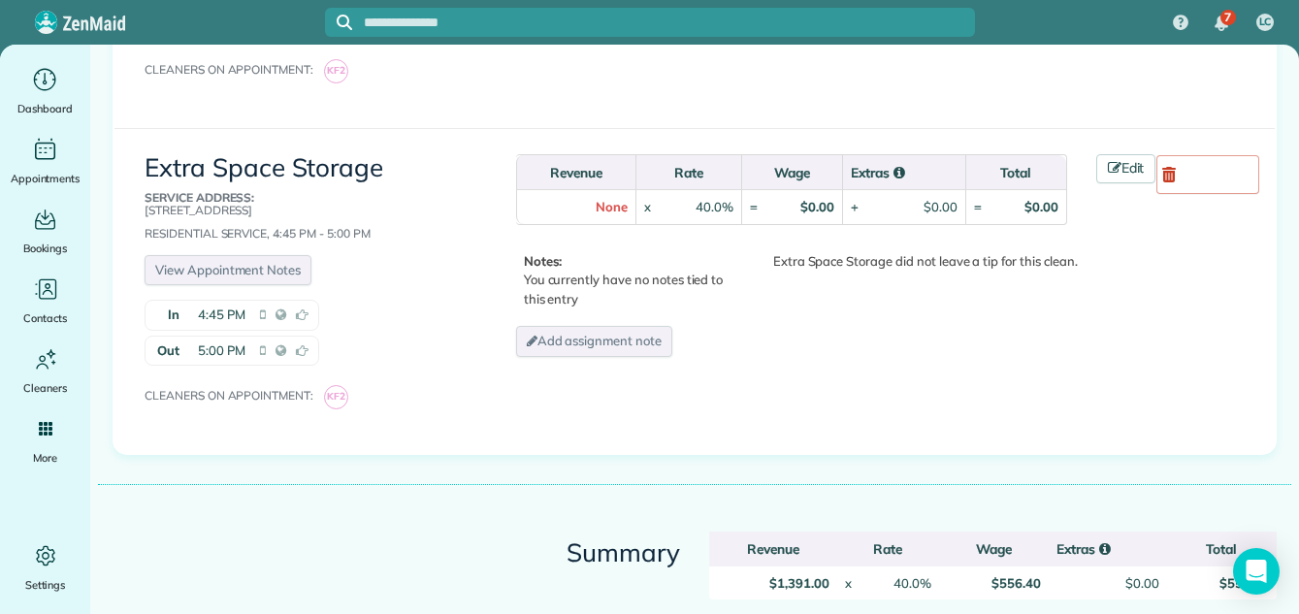
scroll to position [3199, 0]
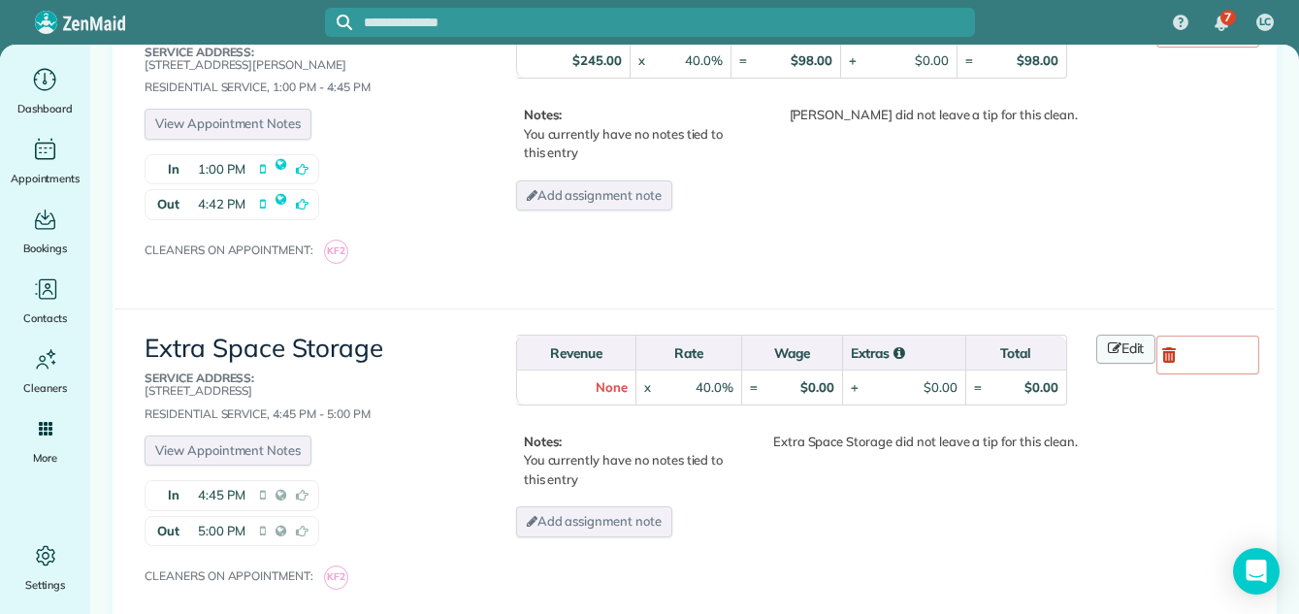
click at [1127, 335] on link "Edit" at bounding box center [1126, 349] width 60 height 29
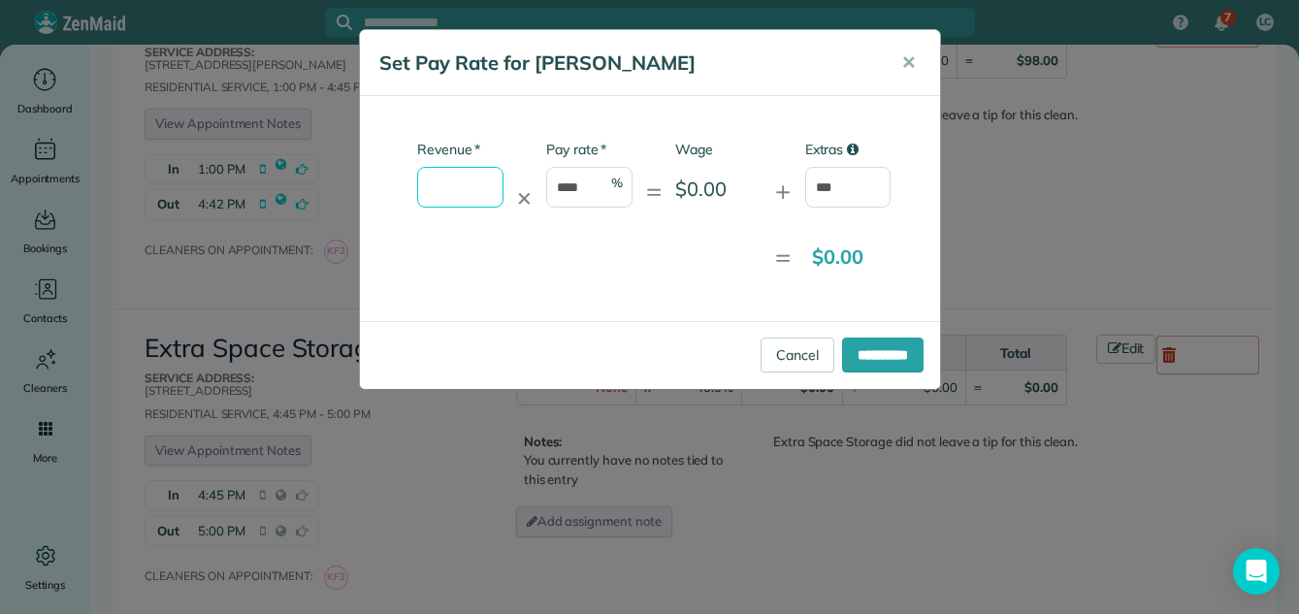
click at [468, 189] on input "* Revenue" at bounding box center [460, 187] width 86 height 41
type input "*****"
click at [591, 185] on input "****" at bounding box center [589, 187] width 86 height 41
type input "*"
type input "***"
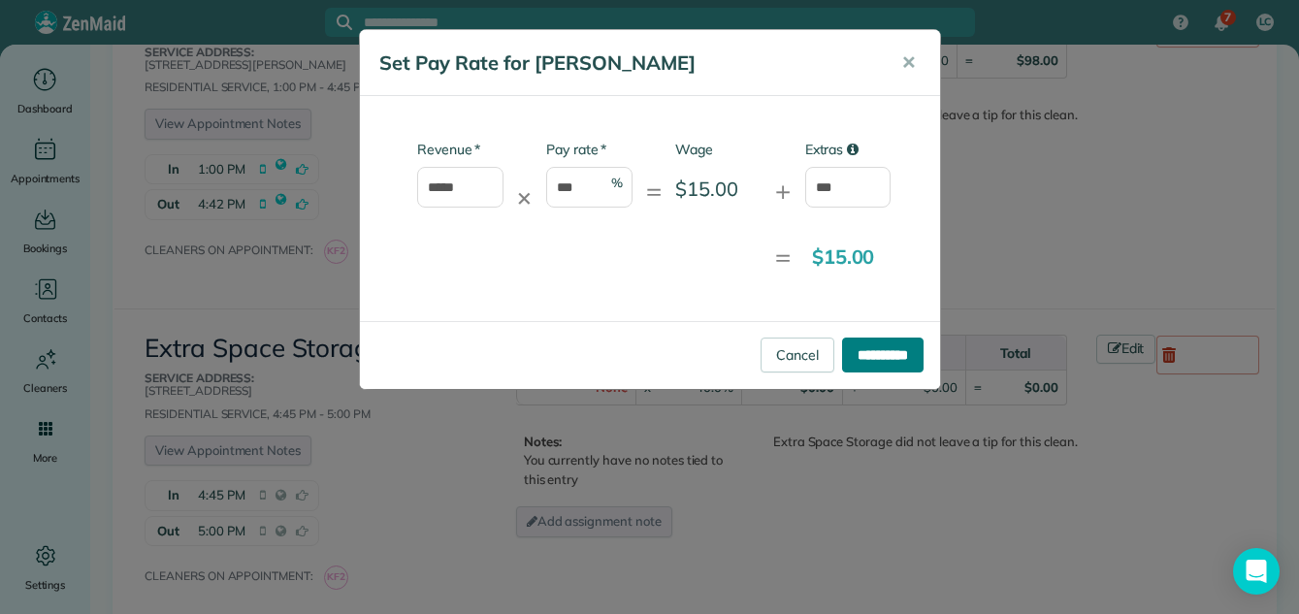
click at [881, 347] on input "**********" at bounding box center [882, 354] width 81 height 35
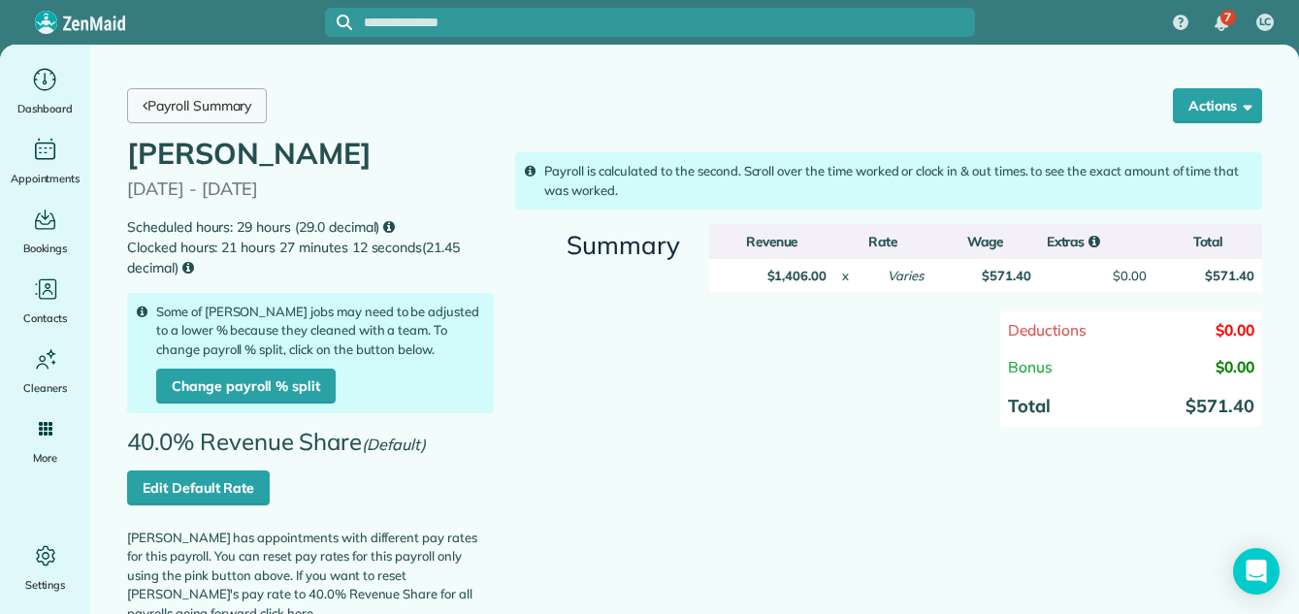
click at [170, 101] on link "Payroll Summary" at bounding box center [197, 105] width 140 height 35
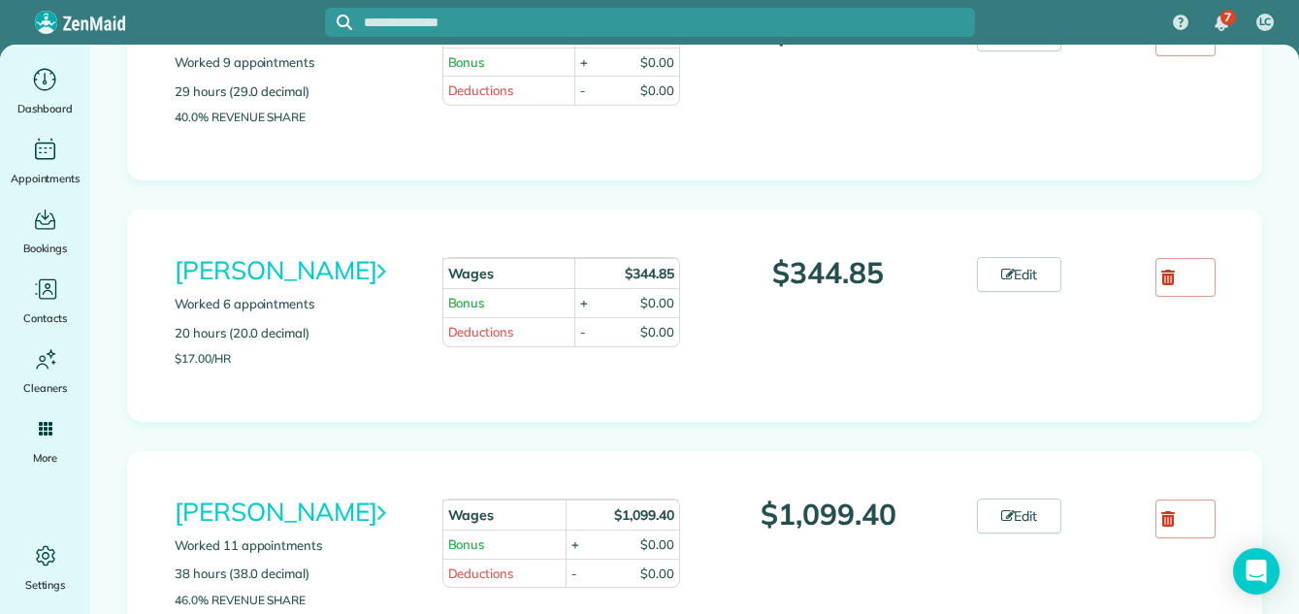
scroll to position [1658, 0]
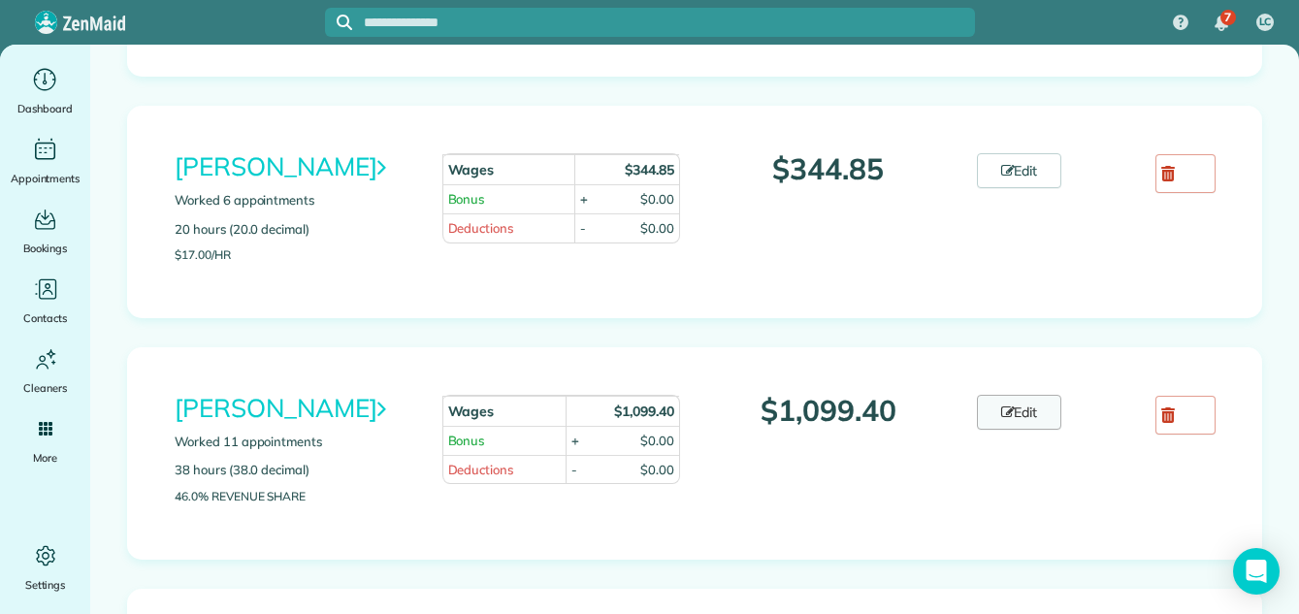
click at [1009, 430] on link "Edit" at bounding box center [1019, 412] width 85 height 35
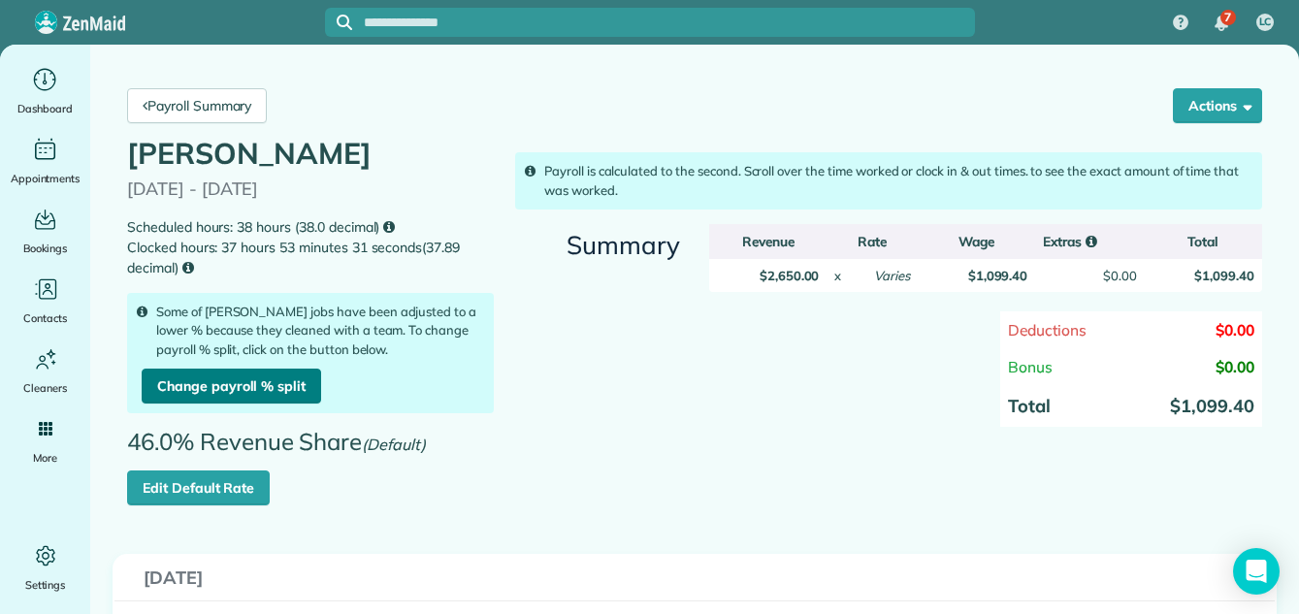
click at [210, 378] on link "Change payroll % split" at bounding box center [231, 386] width 179 height 35
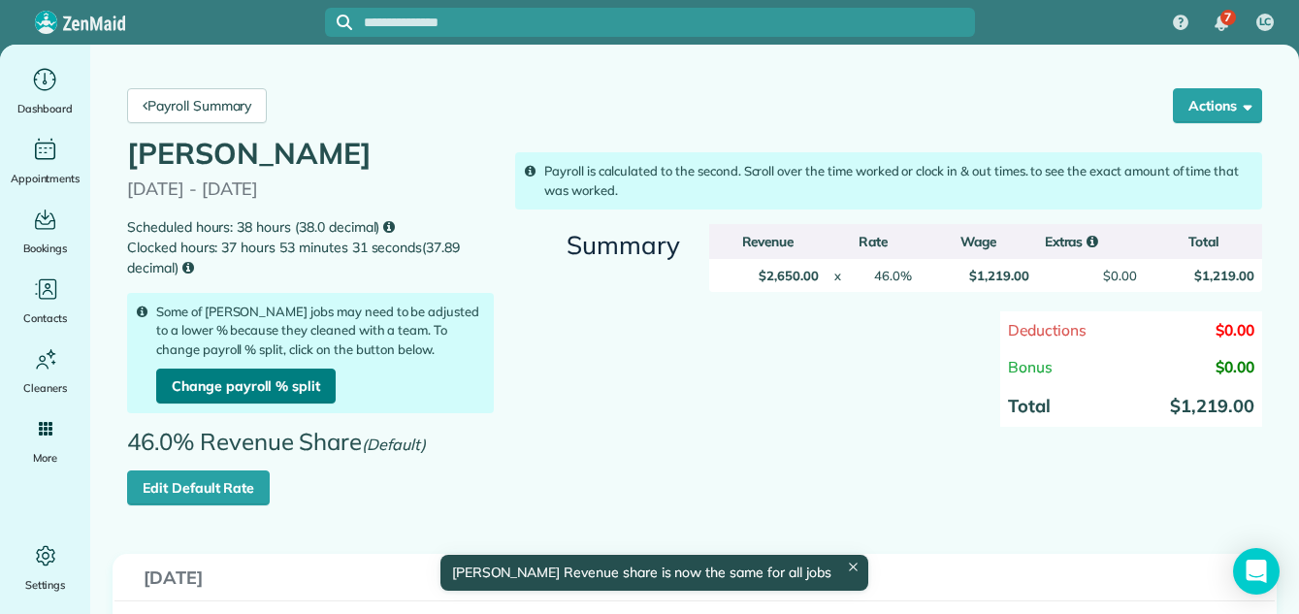
click at [213, 401] on link "Change payroll % split" at bounding box center [245, 386] width 179 height 35
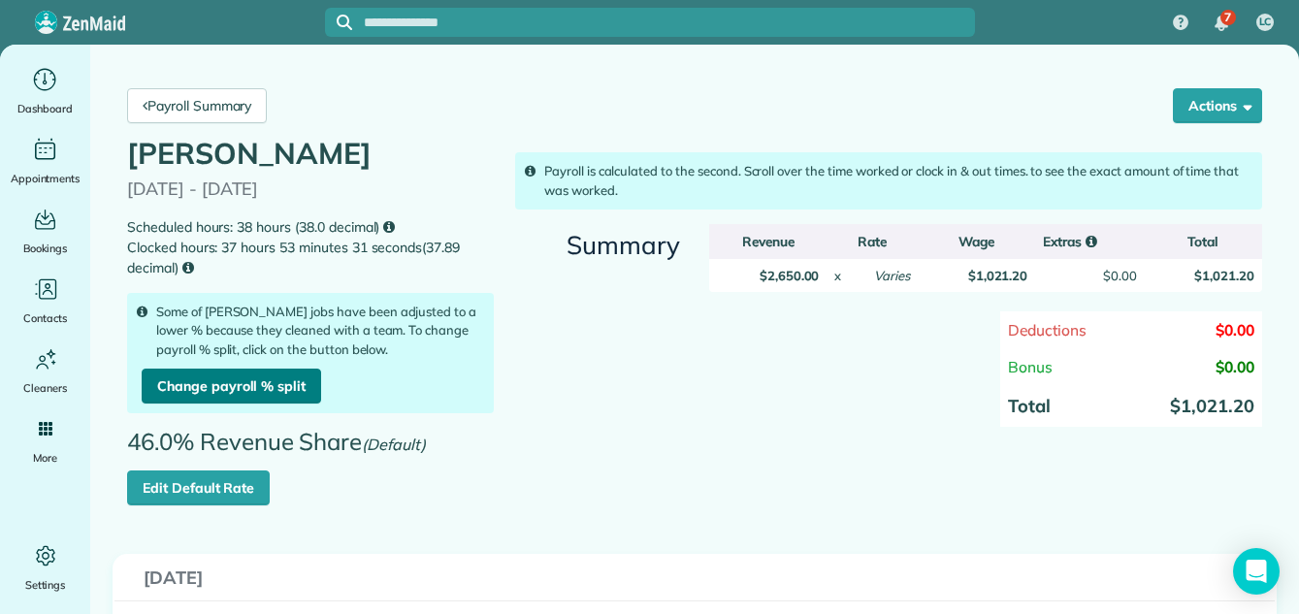
click at [206, 381] on link "Change payroll % split" at bounding box center [231, 386] width 179 height 35
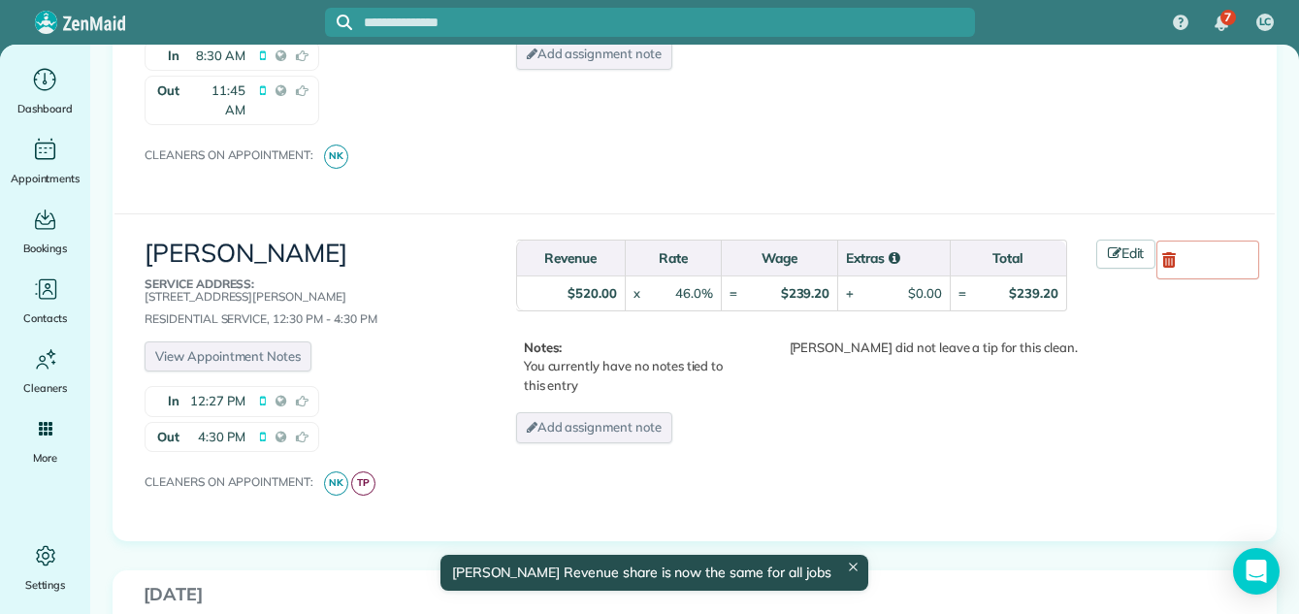
scroll to position [1554, 0]
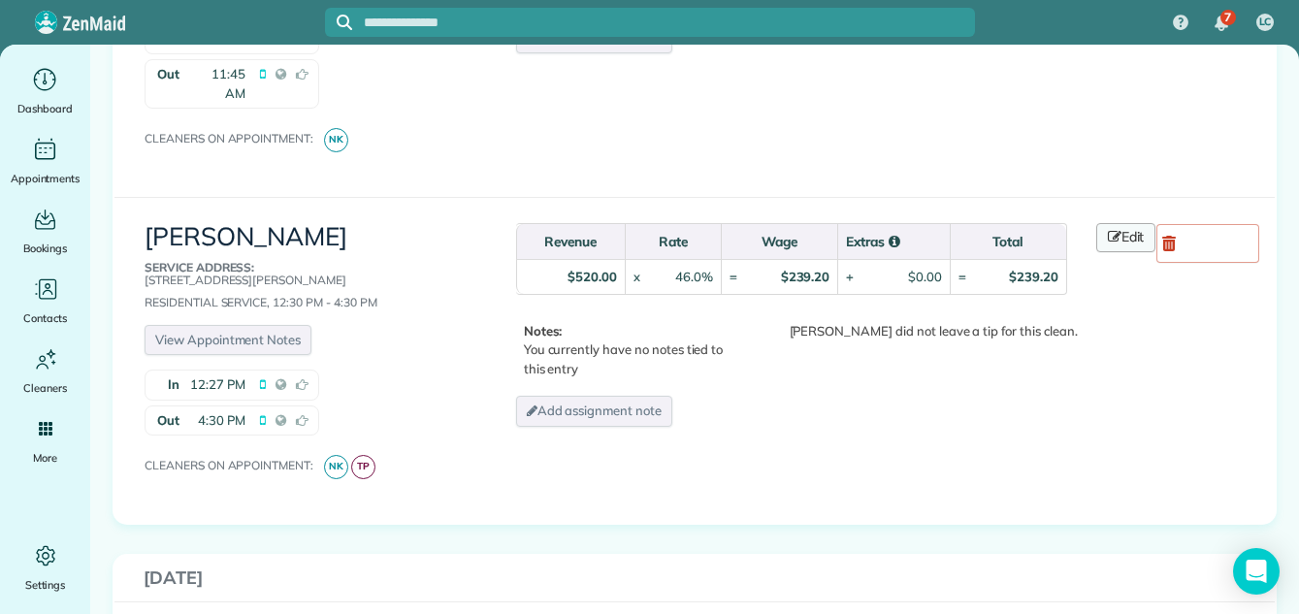
click at [1118, 223] on link "Edit" at bounding box center [1126, 237] width 60 height 29
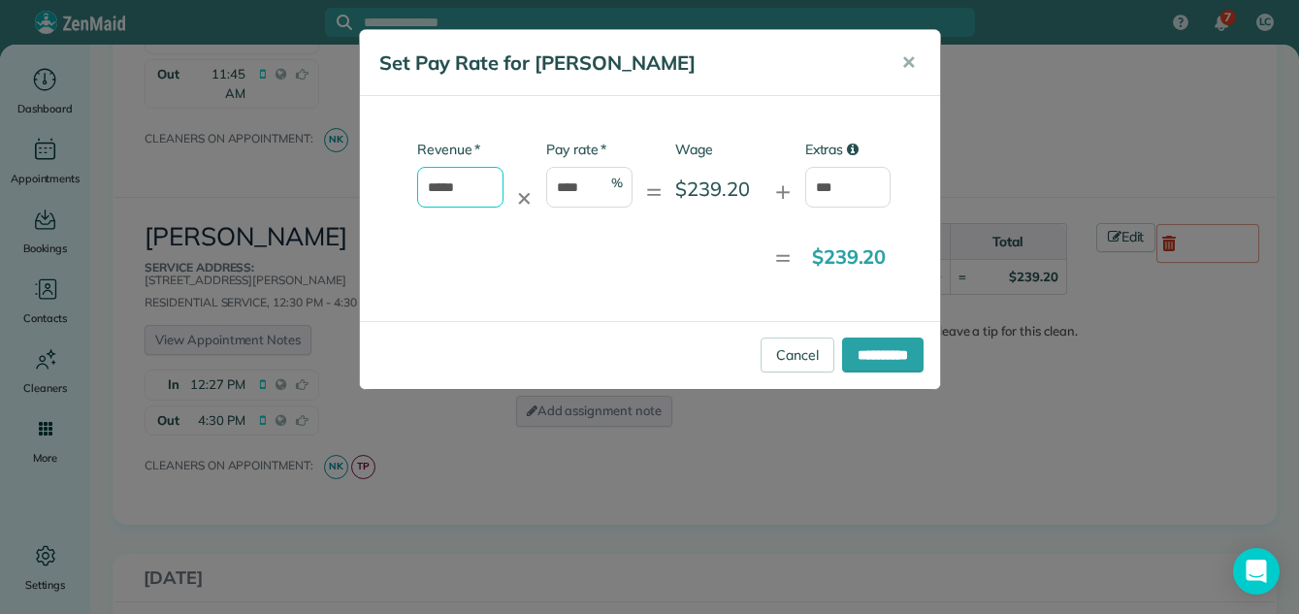
click at [476, 191] on input "*****" at bounding box center [460, 187] width 86 height 41
type input "*"
type input "******"
click at [885, 349] on input "**********" at bounding box center [882, 354] width 81 height 35
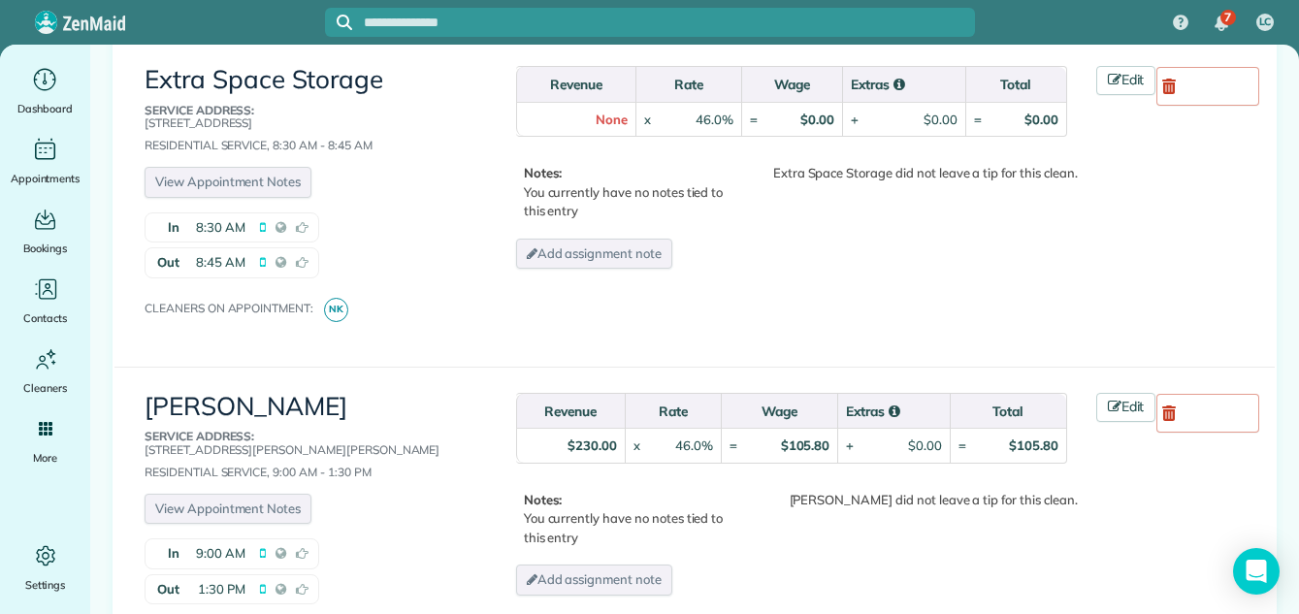
scroll to position [3567, 0]
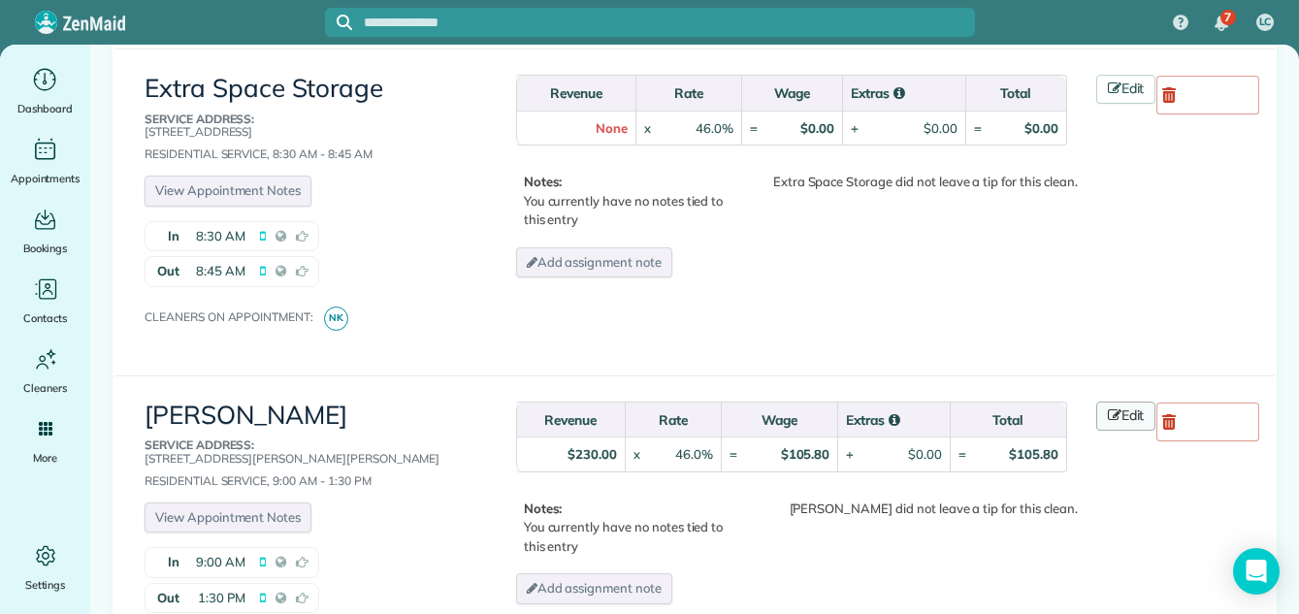
click at [1130, 401] on link "Edit" at bounding box center [1126, 415] width 60 height 29
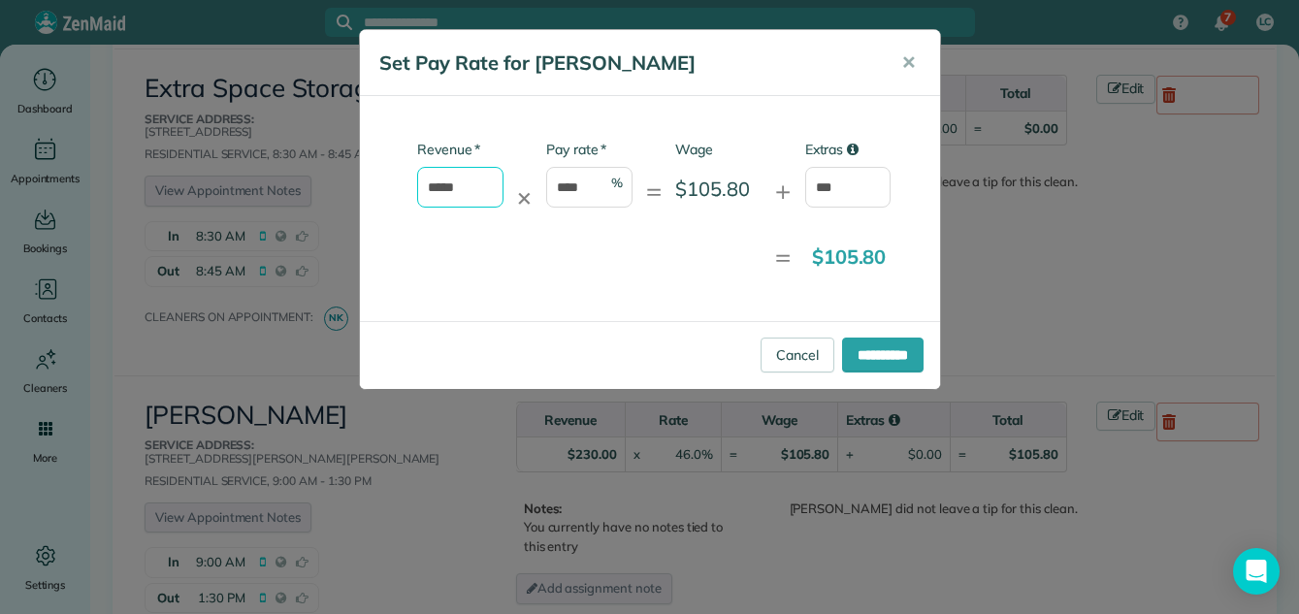
click at [477, 182] on input "*****" at bounding box center [460, 187] width 86 height 41
type input "*"
type input "******"
click at [862, 352] on input "**********" at bounding box center [882, 354] width 81 height 35
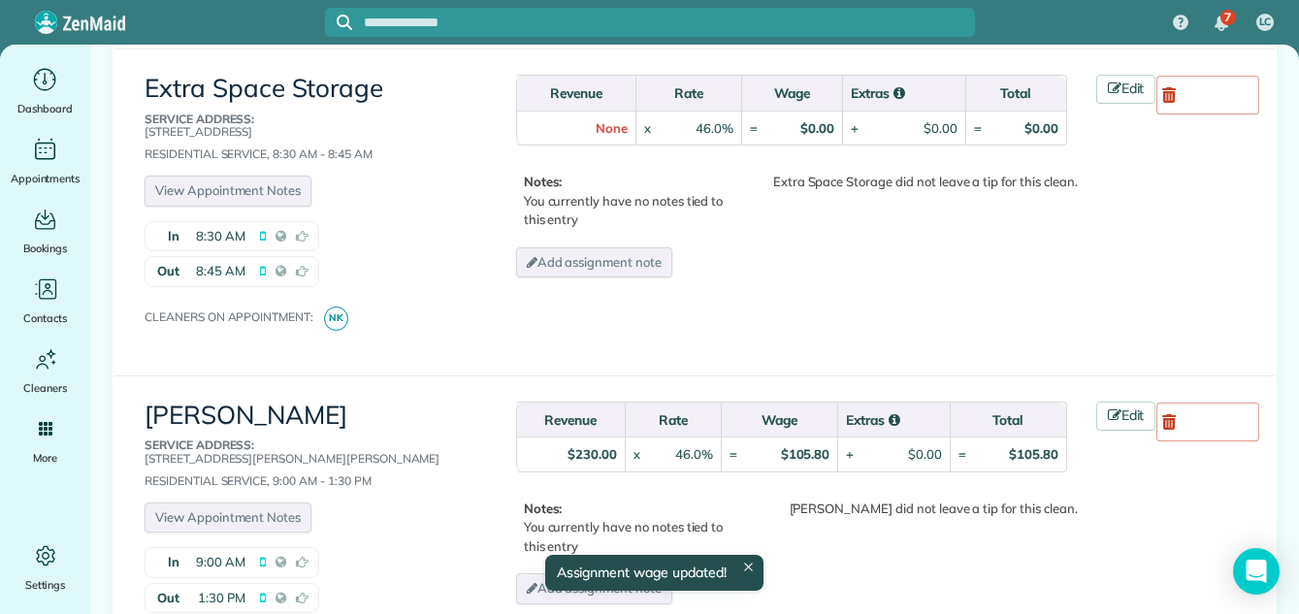
scroll to position [3633, 0]
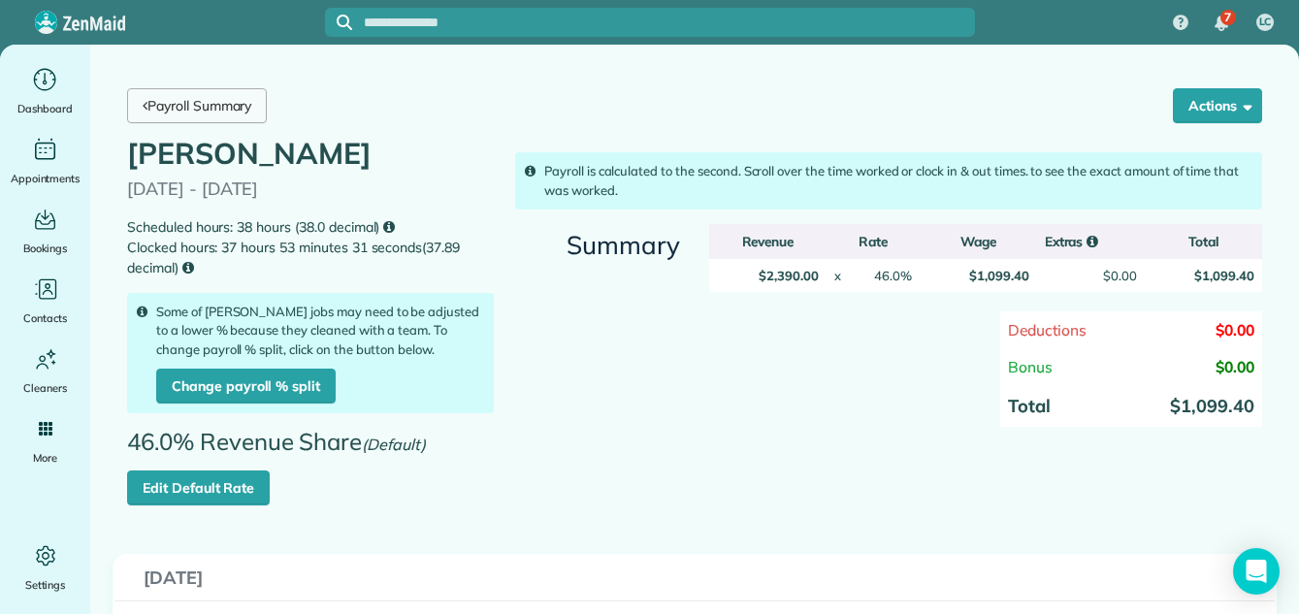
click at [224, 101] on link "Payroll Summary" at bounding box center [197, 105] width 140 height 35
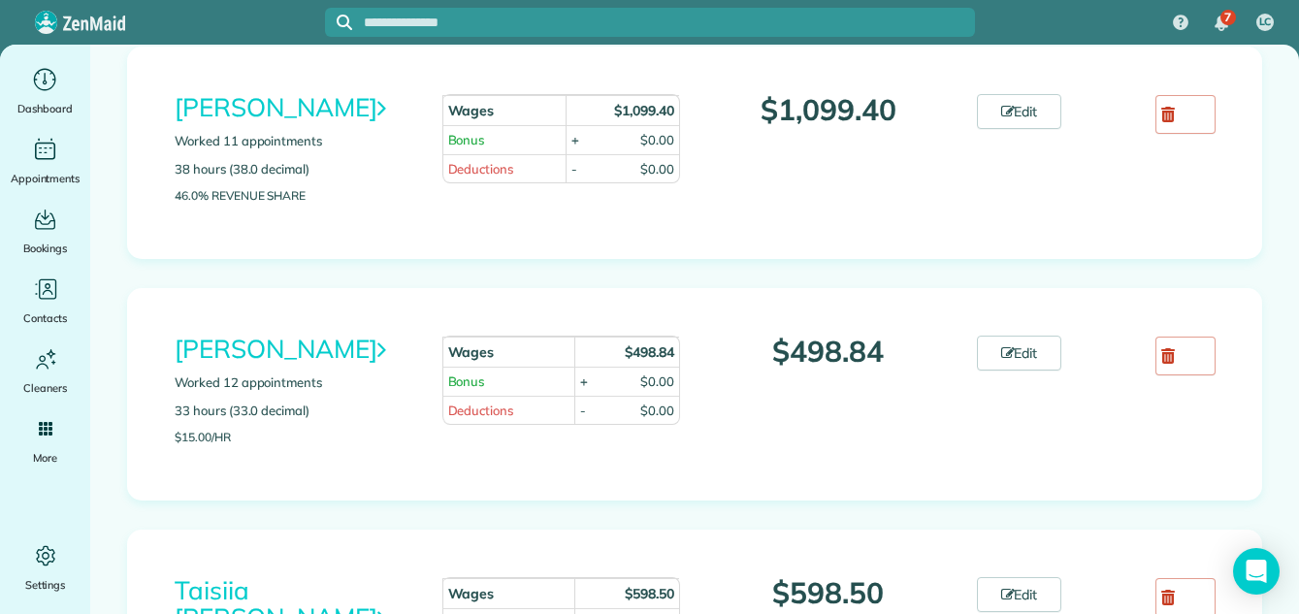
scroll to position [2068, 0]
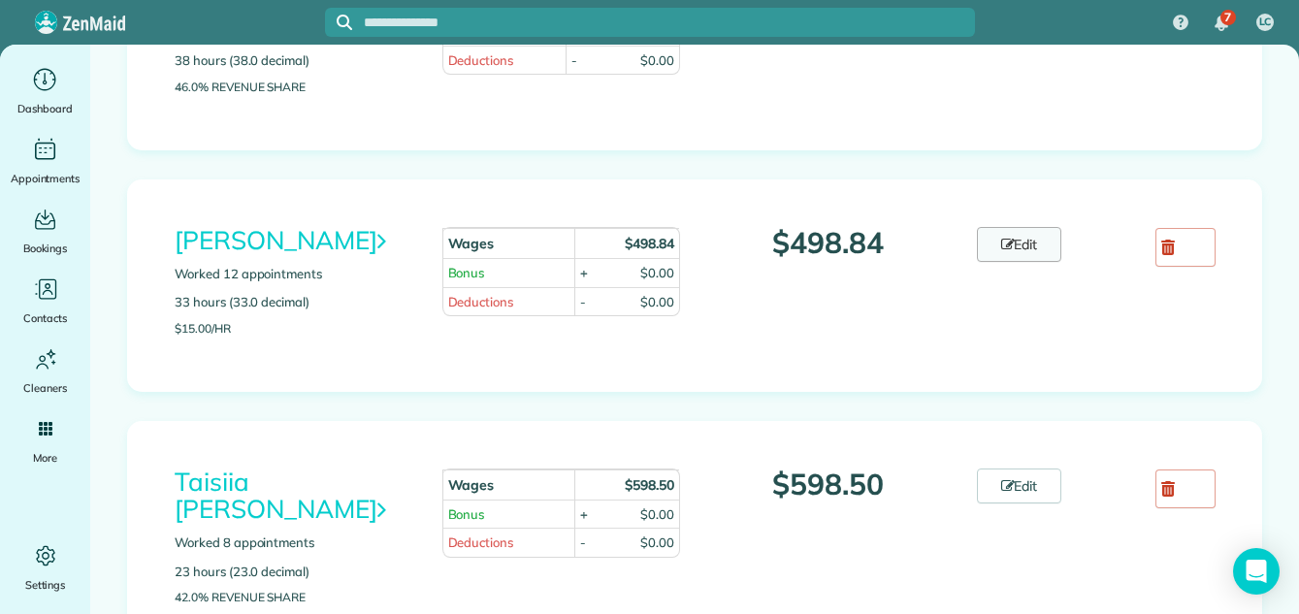
click at [1022, 262] on link "Edit" at bounding box center [1019, 244] width 85 height 35
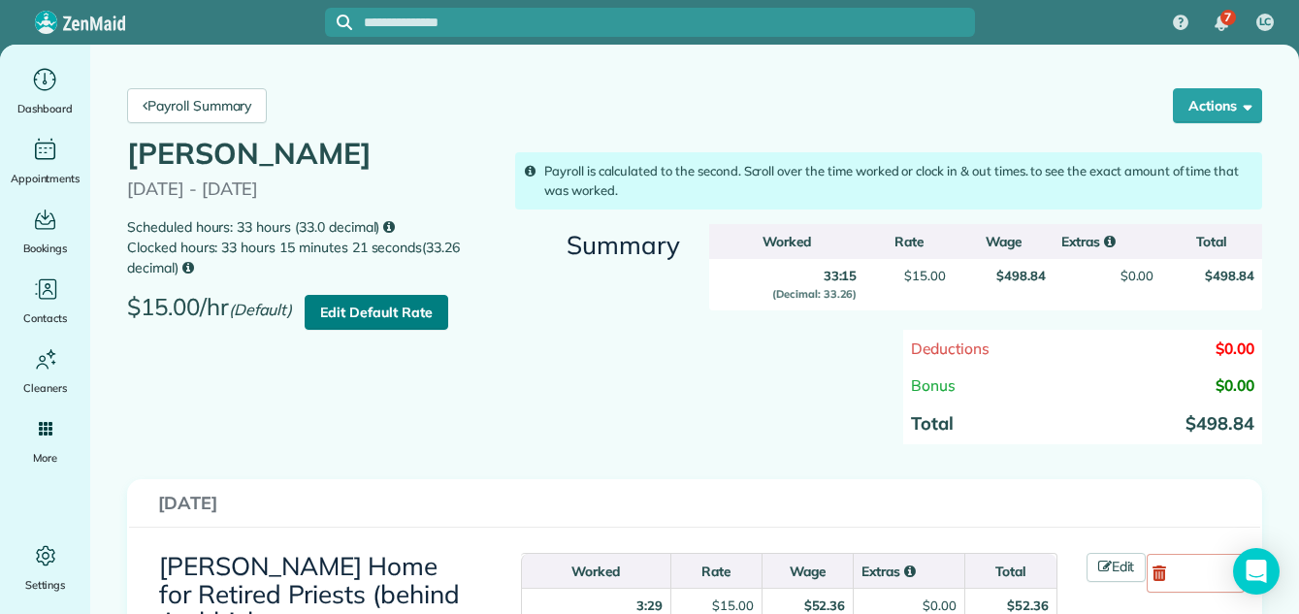
click at [403, 306] on link "Edit Default Rate" at bounding box center [376, 312] width 143 height 35
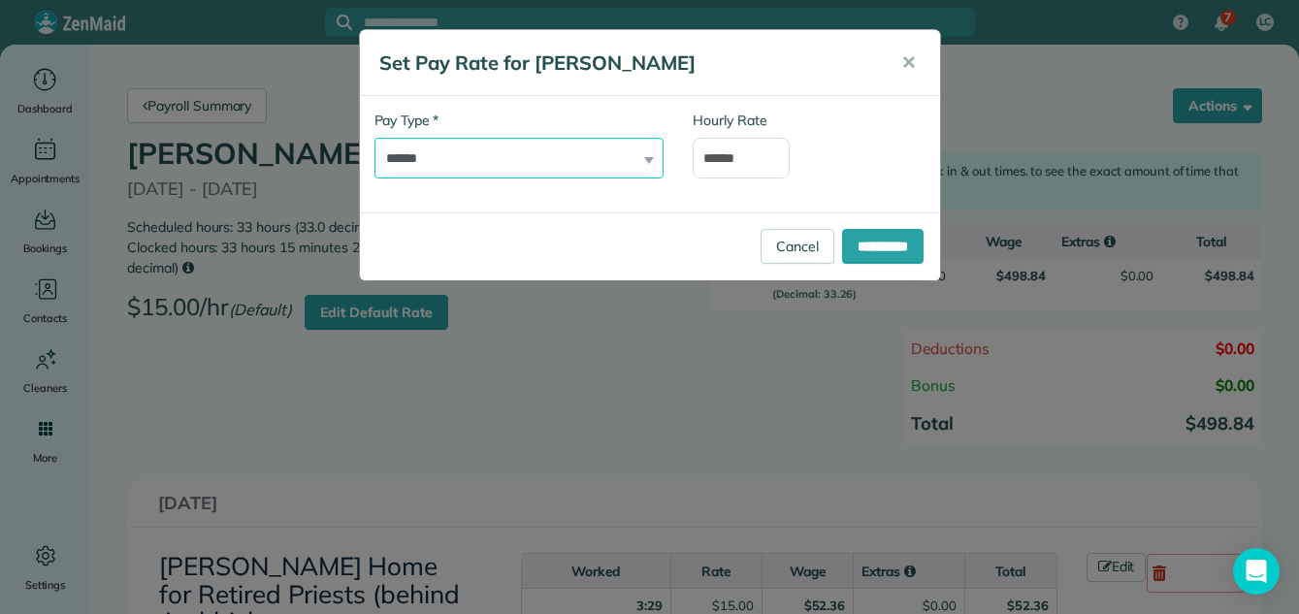
click at [458, 159] on select "**********" at bounding box center [518, 158] width 289 height 41
select select "**********"
click at [374, 138] on select "**********" at bounding box center [518, 158] width 289 height 41
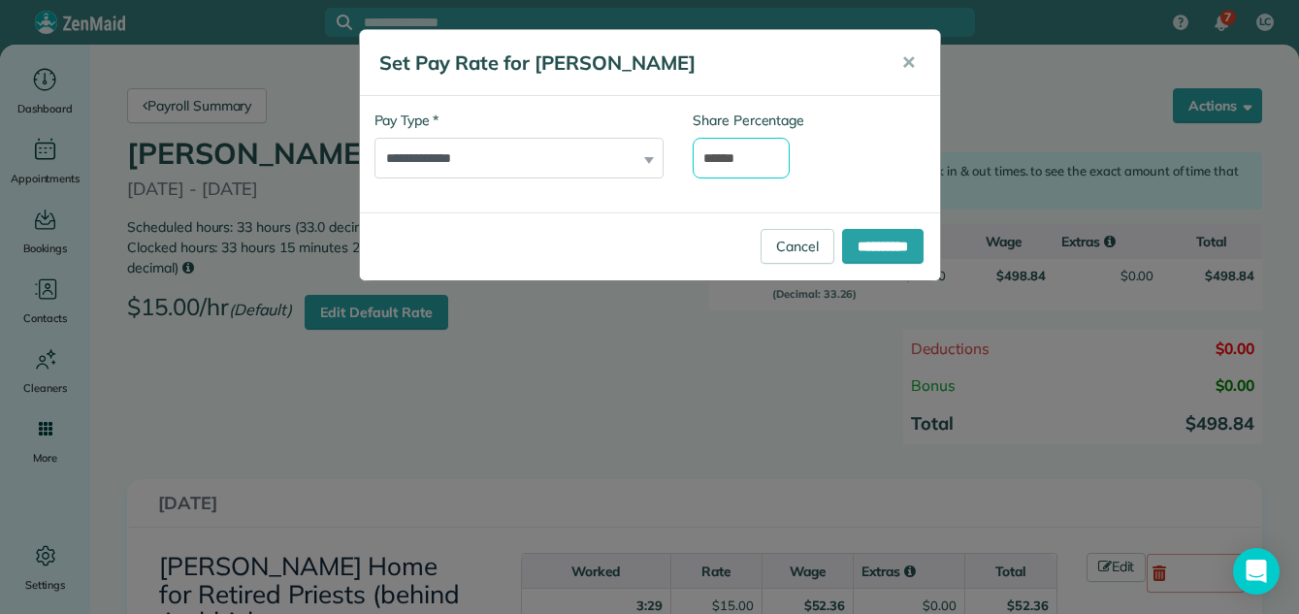
click at [750, 156] on input "******" at bounding box center [740, 158] width 97 height 41
type input "*"
type input "**"
click at [904, 243] on input "**********" at bounding box center [882, 246] width 81 height 35
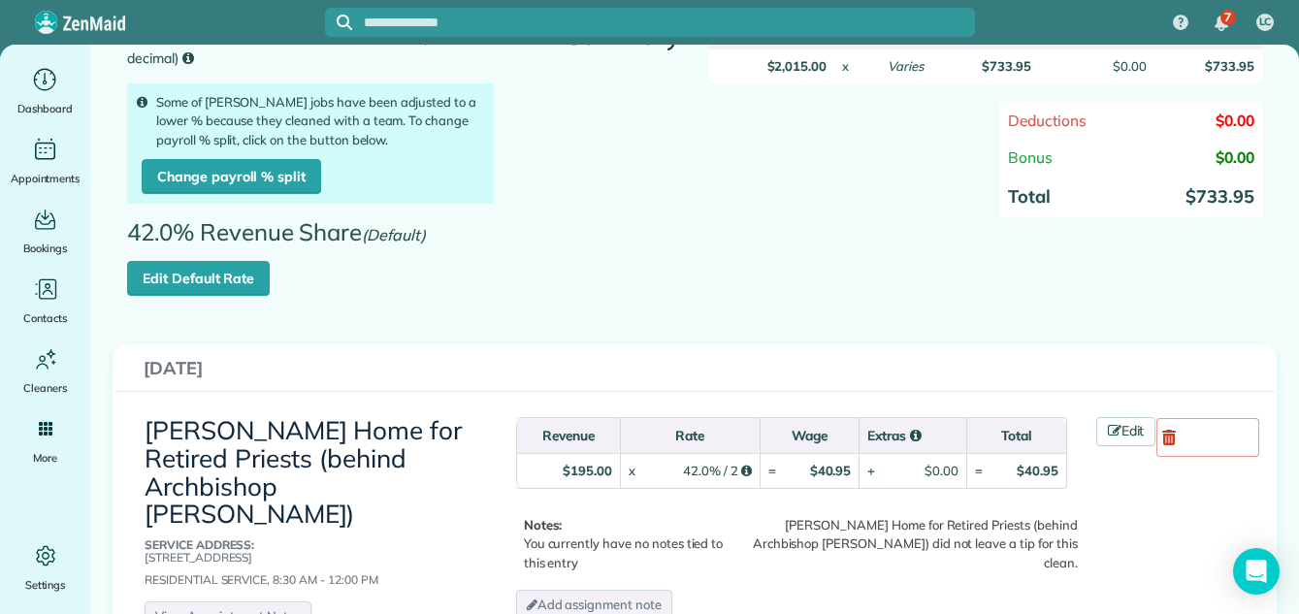
scroll to position [81, 0]
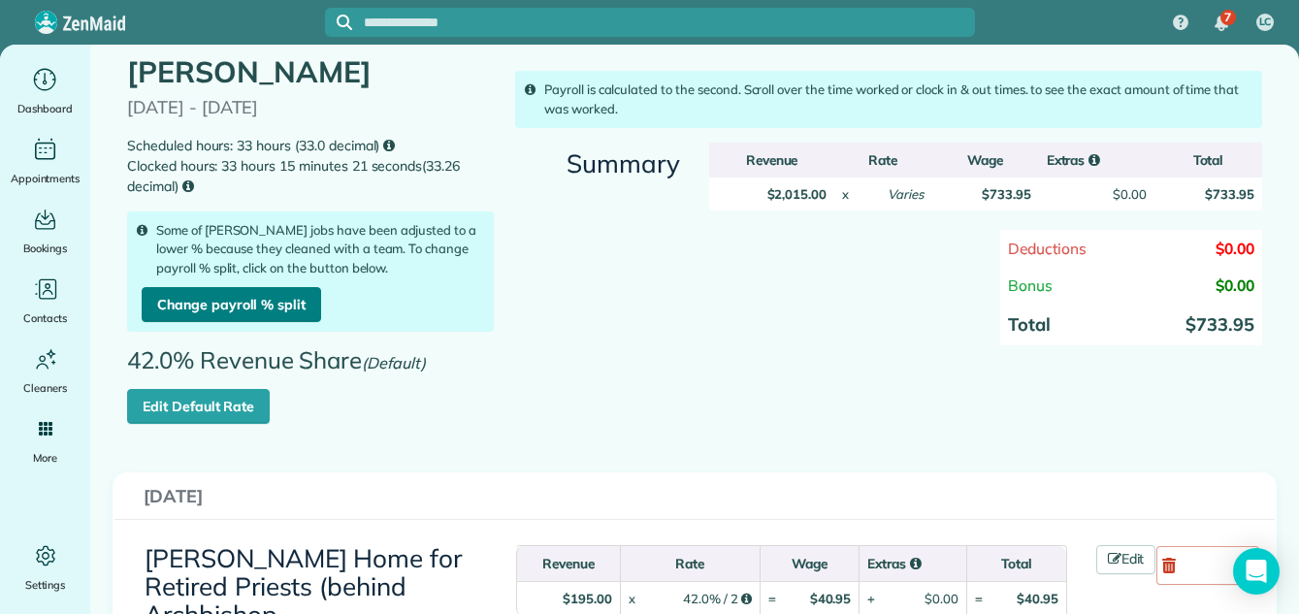
click at [188, 295] on link "Change payroll % split" at bounding box center [231, 304] width 179 height 35
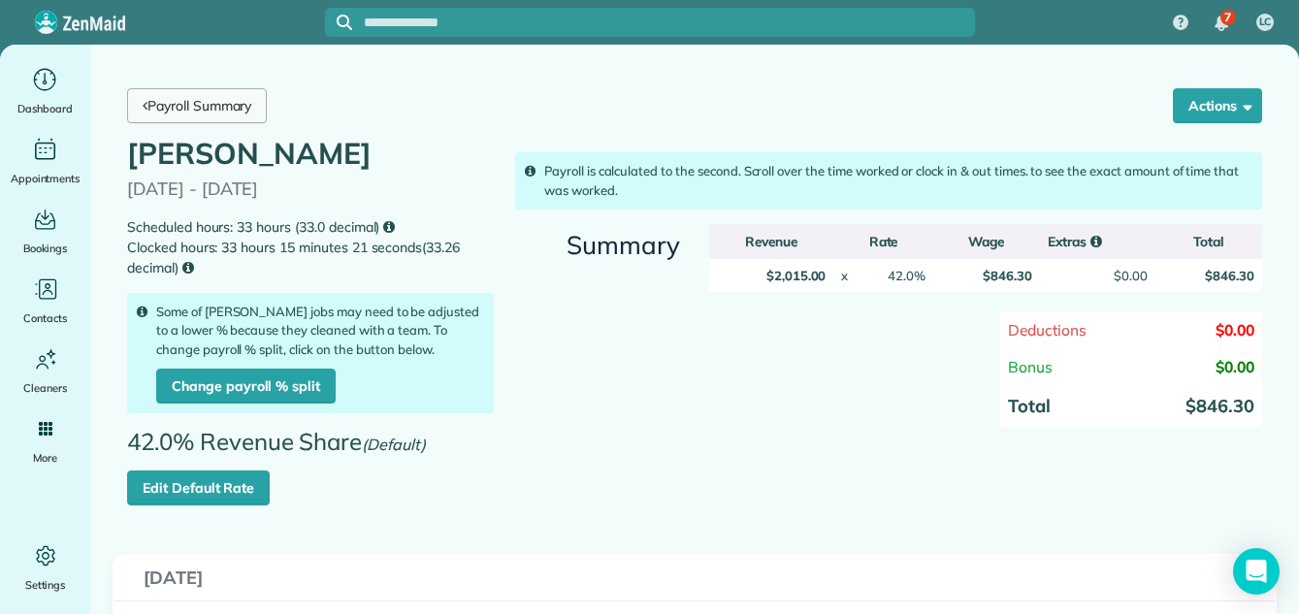
click at [194, 95] on link "Payroll Summary" at bounding box center [197, 105] width 140 height 35
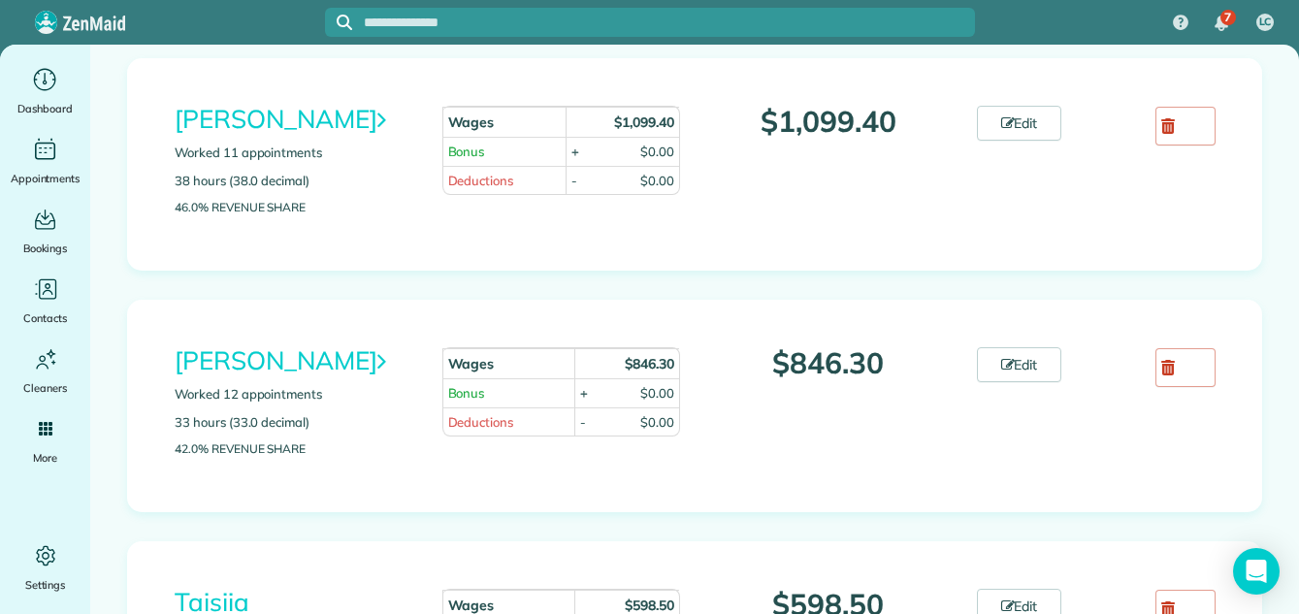
scroll to position [1964, 0]
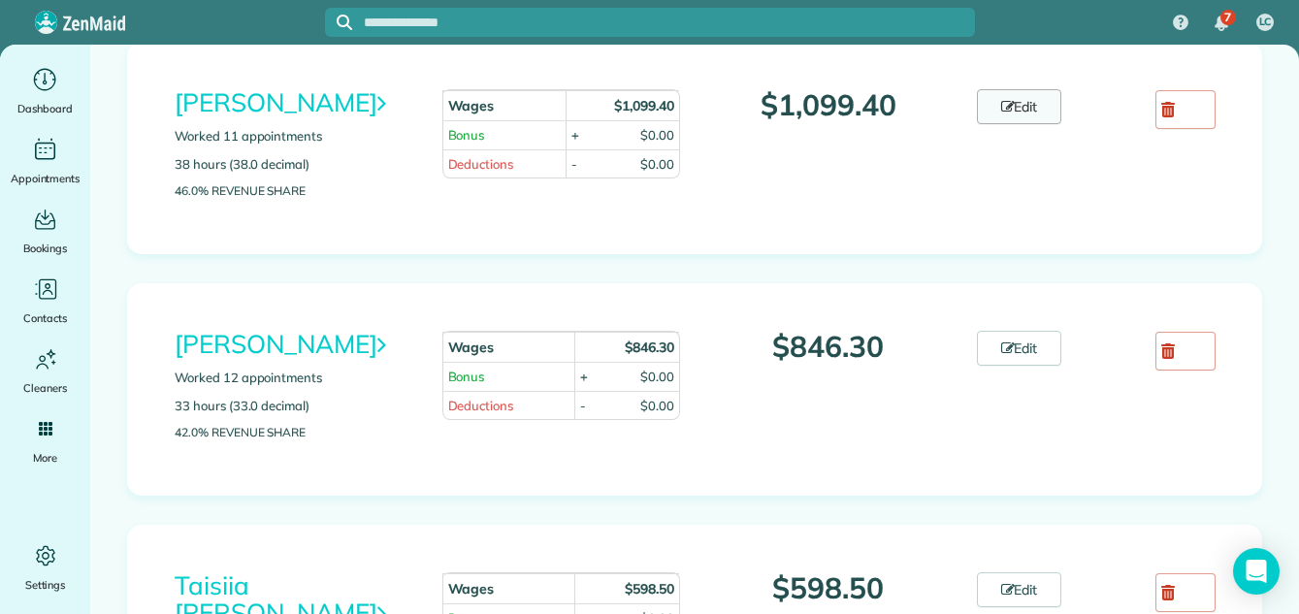
click at [1017, 124] on link "Edit" at bounding box center [1019, 106] width 85 height 35
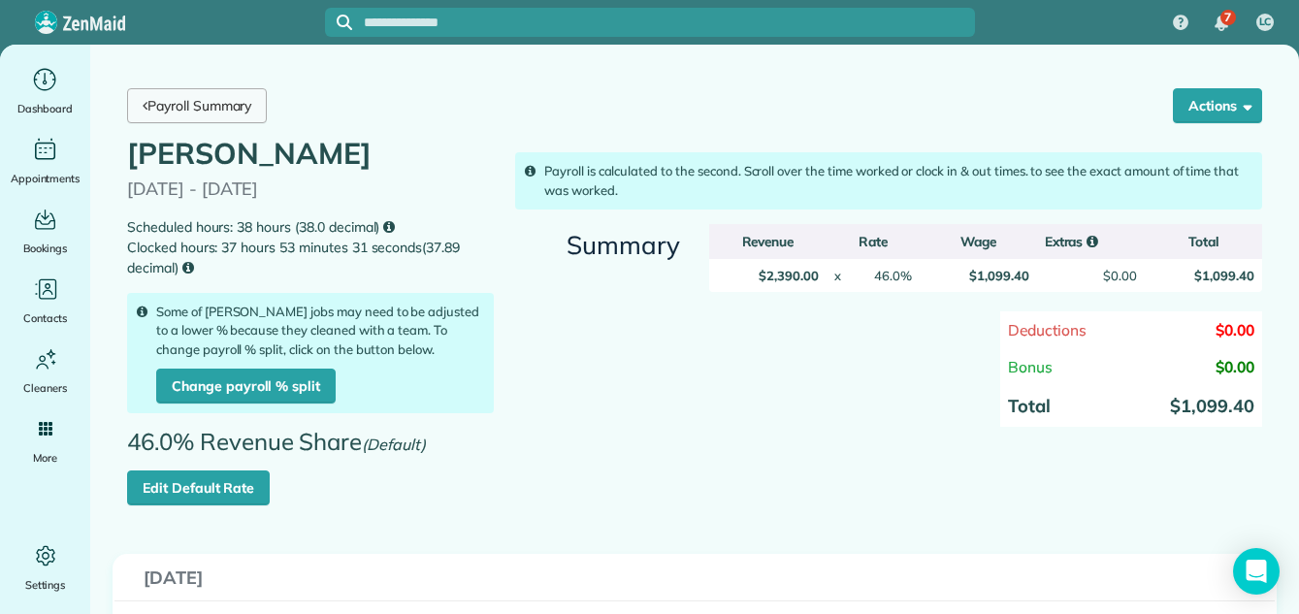
click at [239, 102] on link "Payroll Summary" at bounding box center [197, 105] width 140 height 35
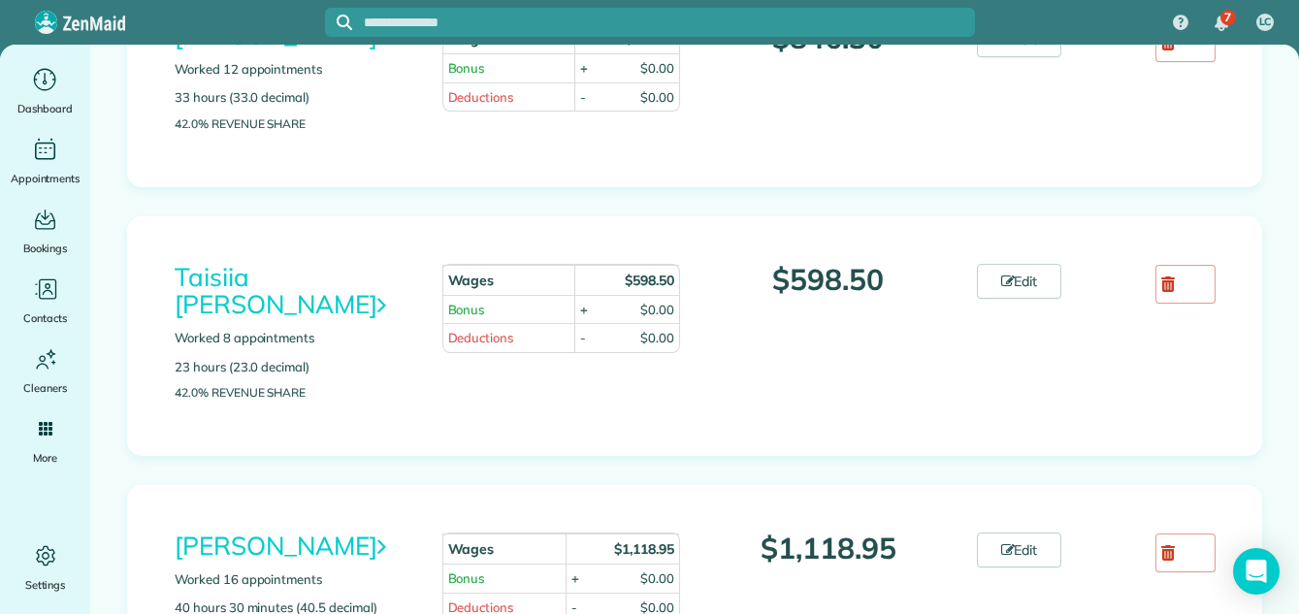
scroll to position [2233, 0]
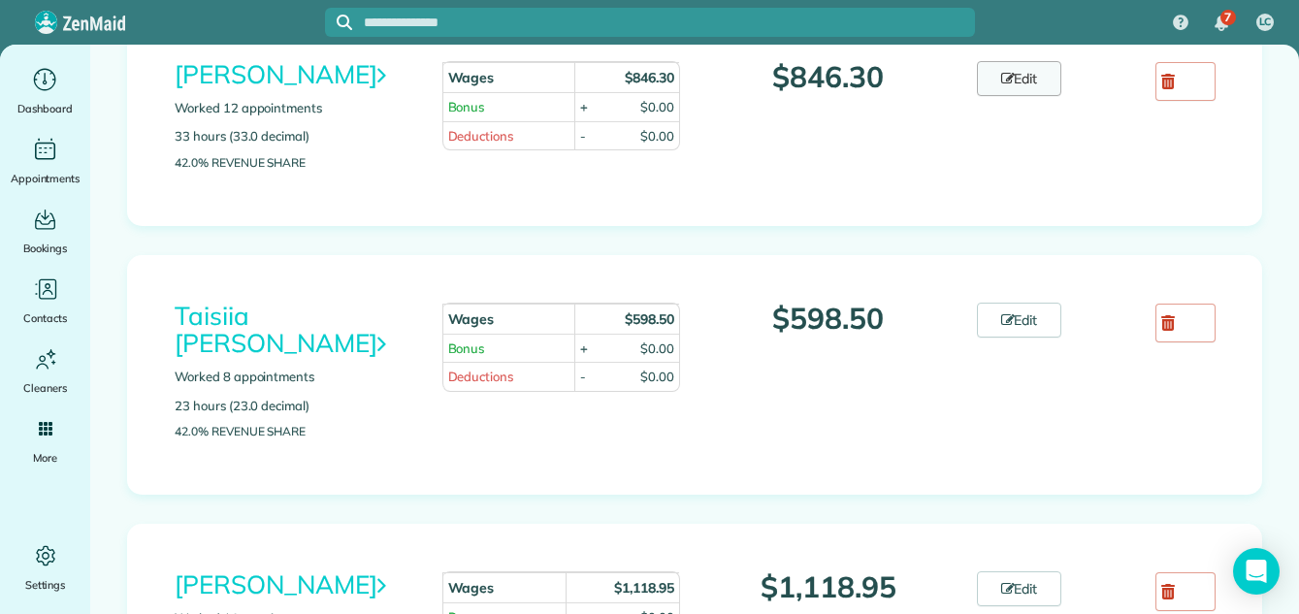
click at [1014, 96] on link "Edit" at bounding box center [1019, 78] width 85 height 35
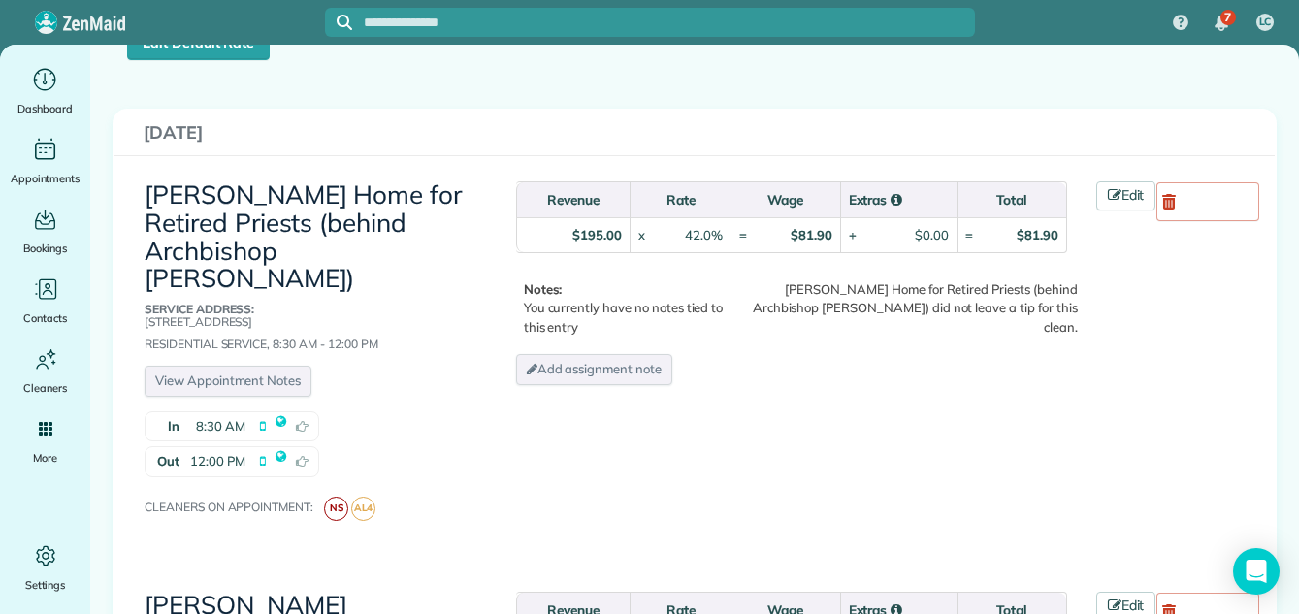
scroll to position [436, 0]
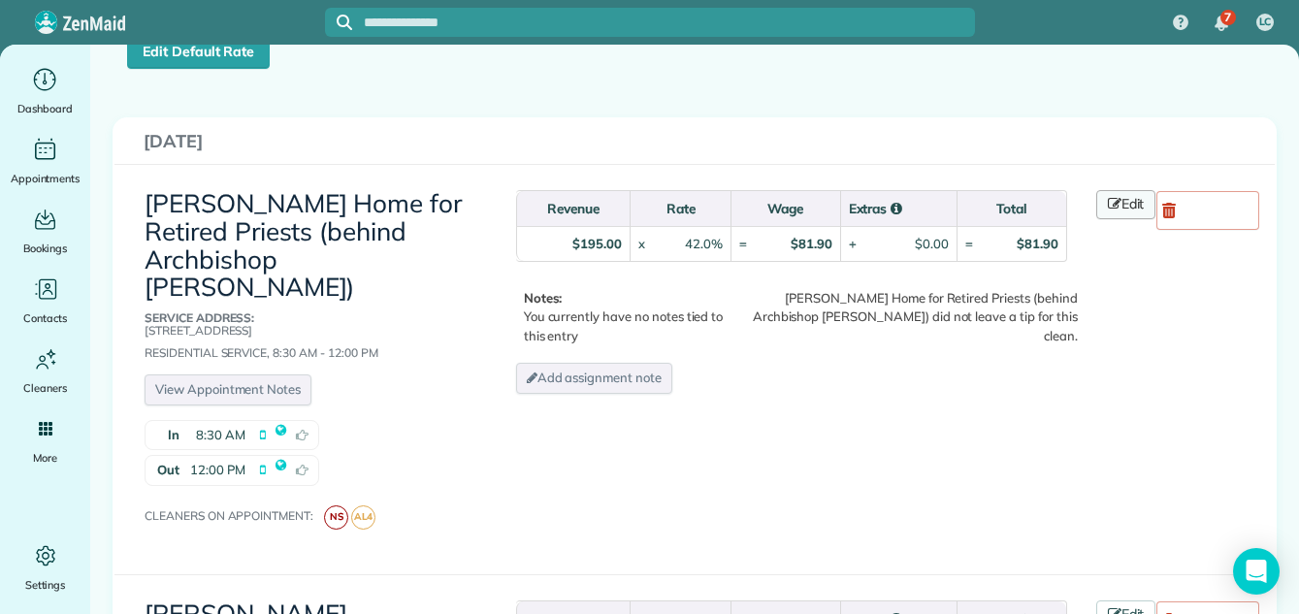
click at [1135, 196] on link "Edit" at bounding box center [1126, 204] width 60 height 29
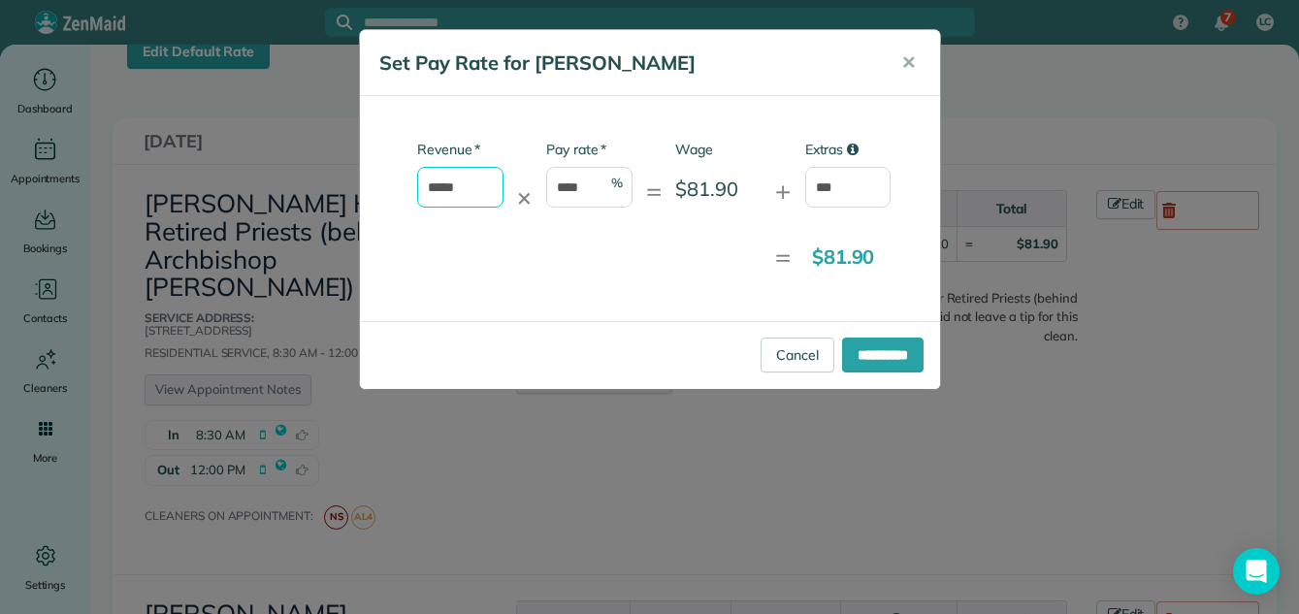
click at [479, 185] on input "*****" at bounding box center [460, 187] width 86 height 41
type input "*"
click at [910, 54] on span "✕" at bounding box center [908, 62] width 15 height 22
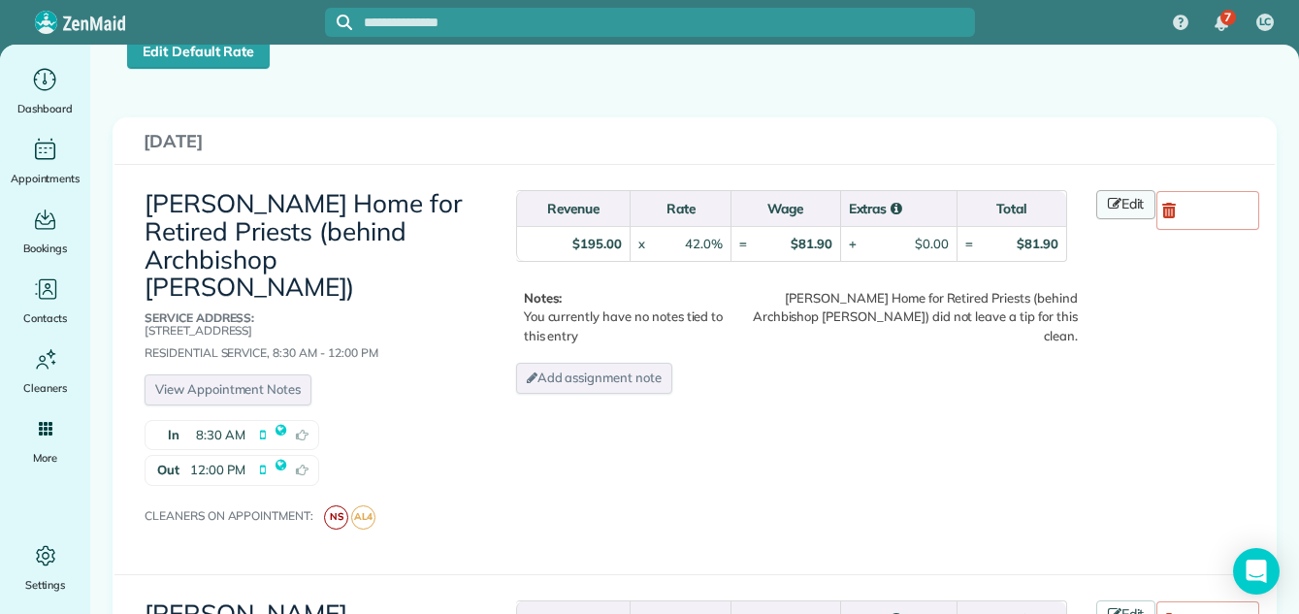
click at [1118, 204] on link "Edit" at bounding box center [1126, 204] width 60 height 29
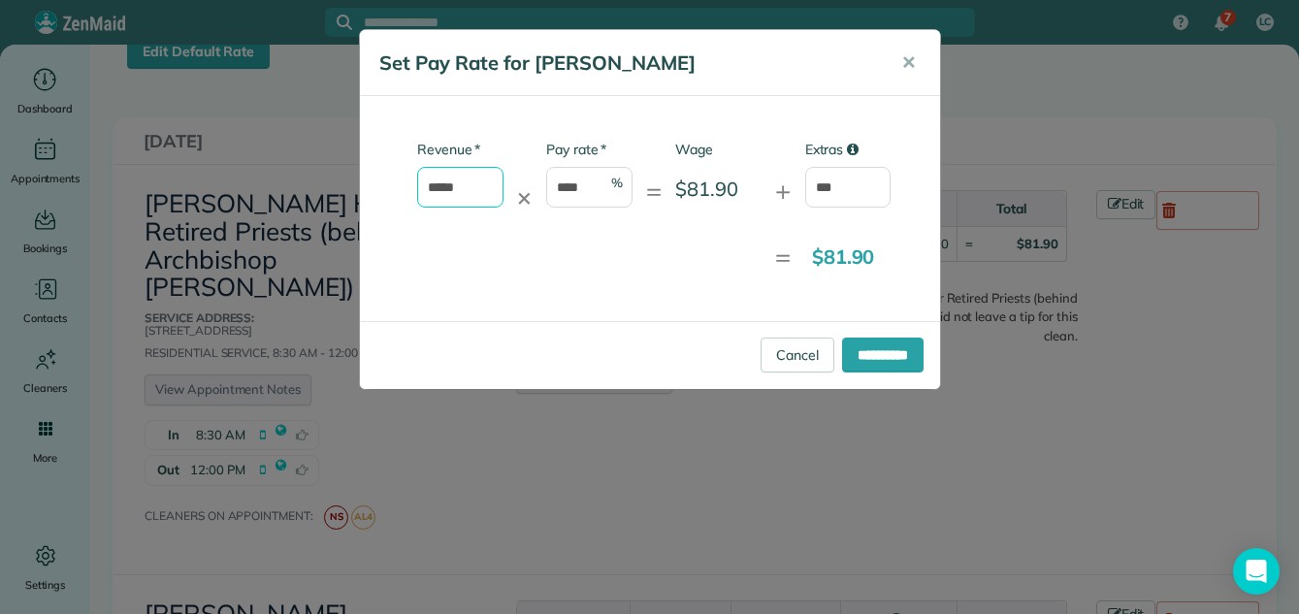
click at [464, 187] on input "*****" at bounding box center [460, 187] width 86 height 41
type input "*"
type input "***"
click at [851, 348] on input "**********" at bounding box center [882, 354] width 81 height 35
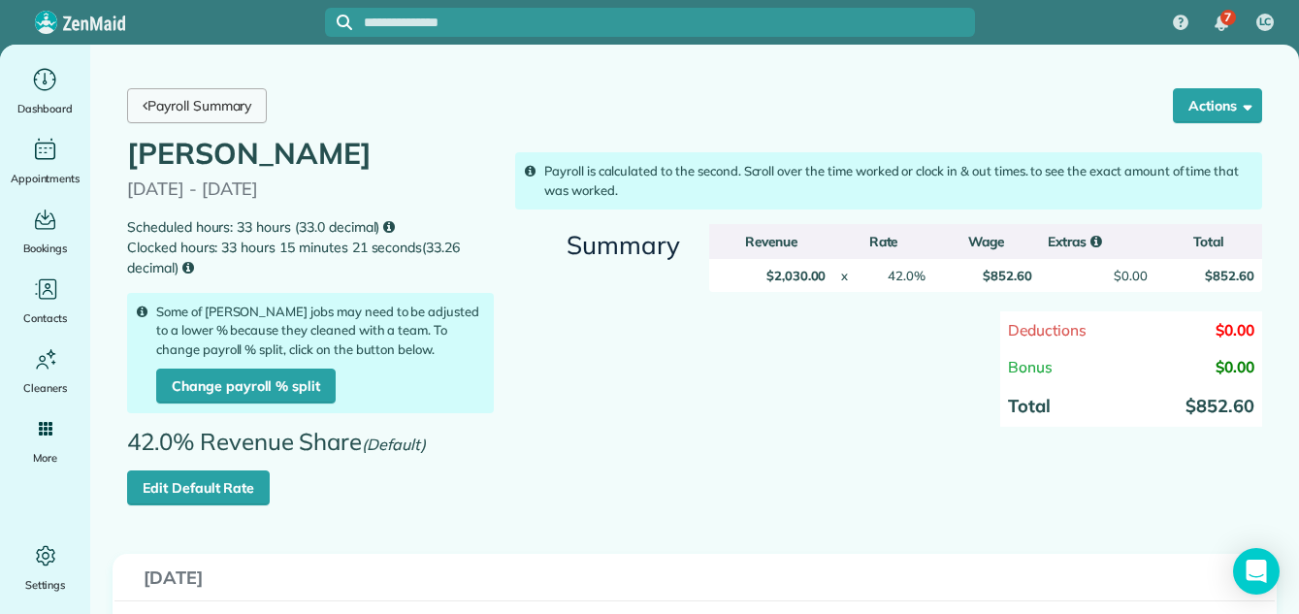
click at [232, 105] on link "Payroll Summary" at bounding box center [197, 105] width 140 height 35
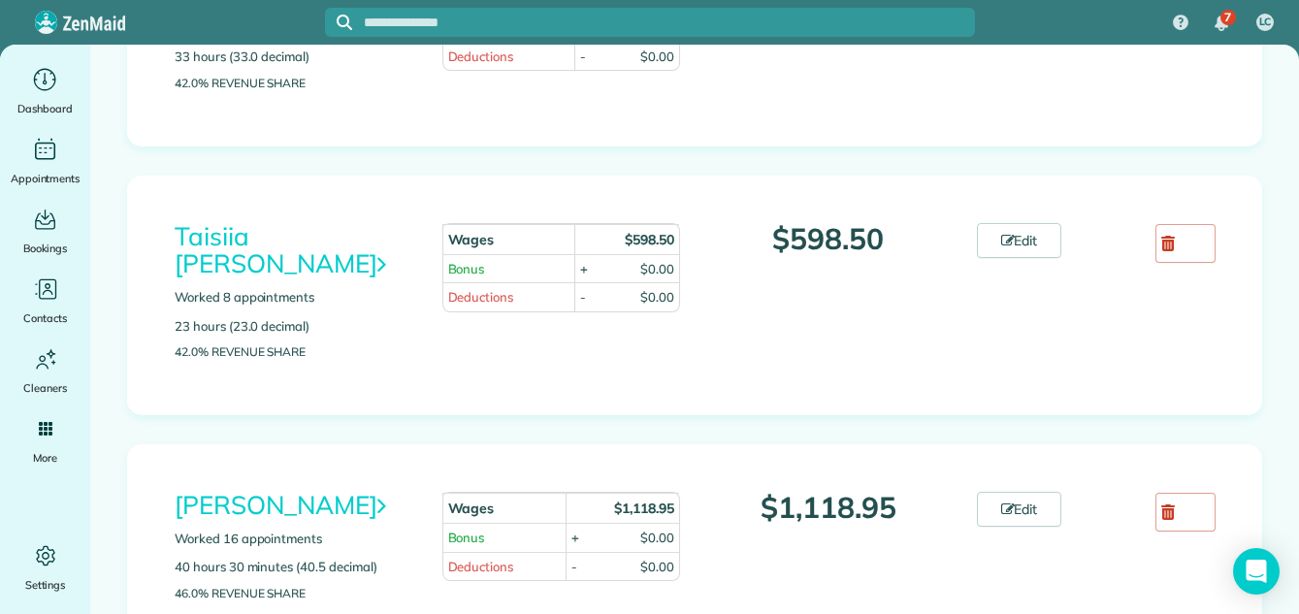
scroll to position [2324, 0]
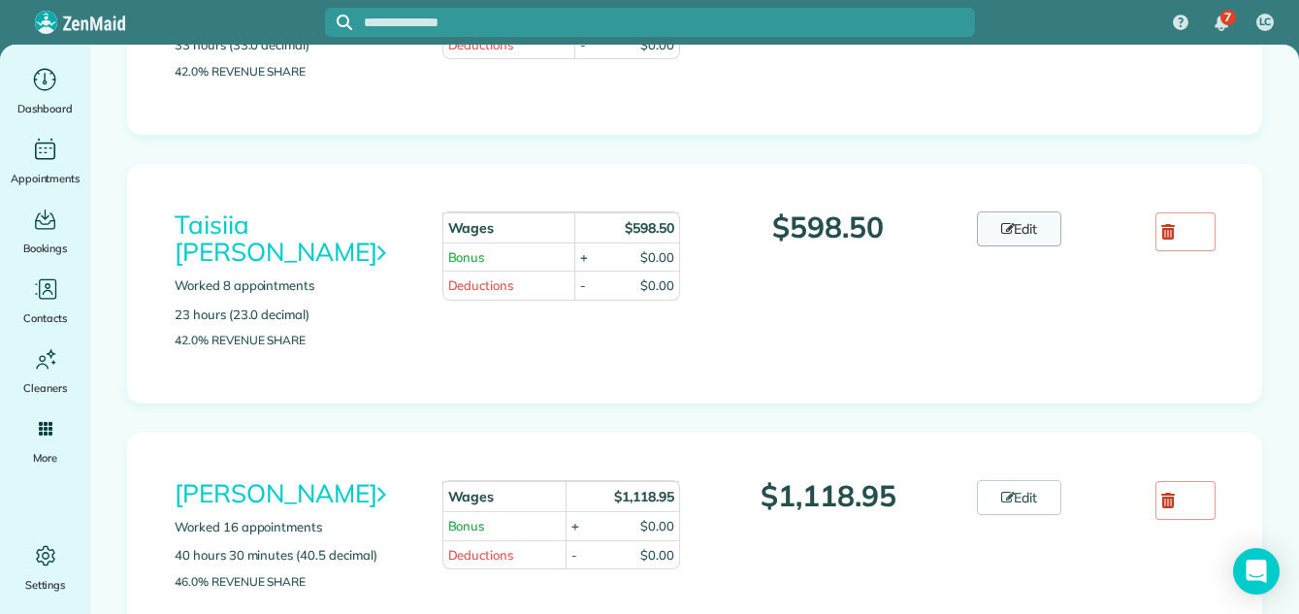
click at [1019, 246] on link "Edit" at bounding box center [1019, 228] width 85 height 35
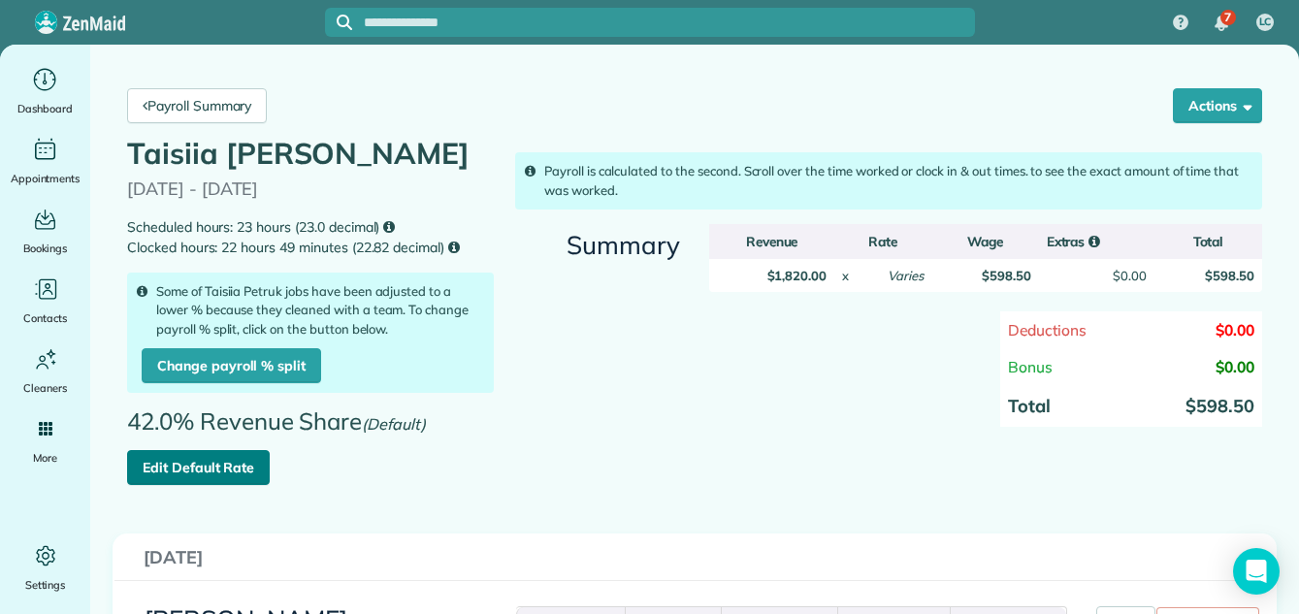
click at [206, 460] on link "Edit Default Rate" at bounding box center [198, 467] width 143 height 35
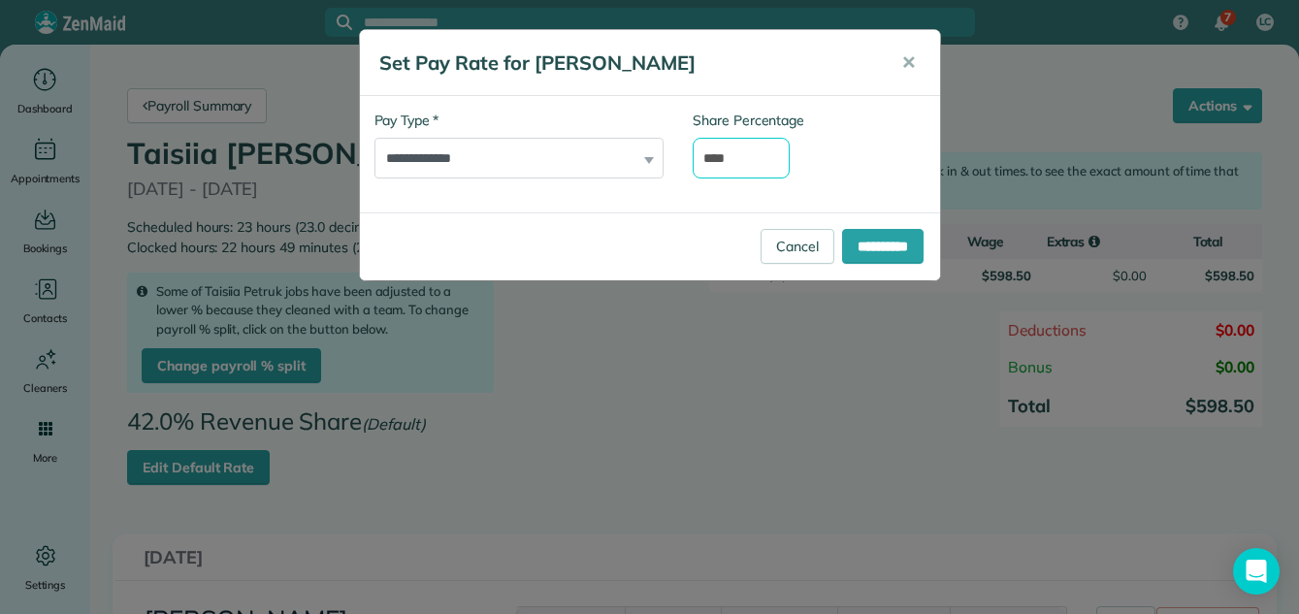
click at [720, 161] on input "****" at bounding box center [740, 158] width 97 height 41
type input "****"
click at [859, 240] on input "**********" at bounding box center [882, 246] width 81 height 35
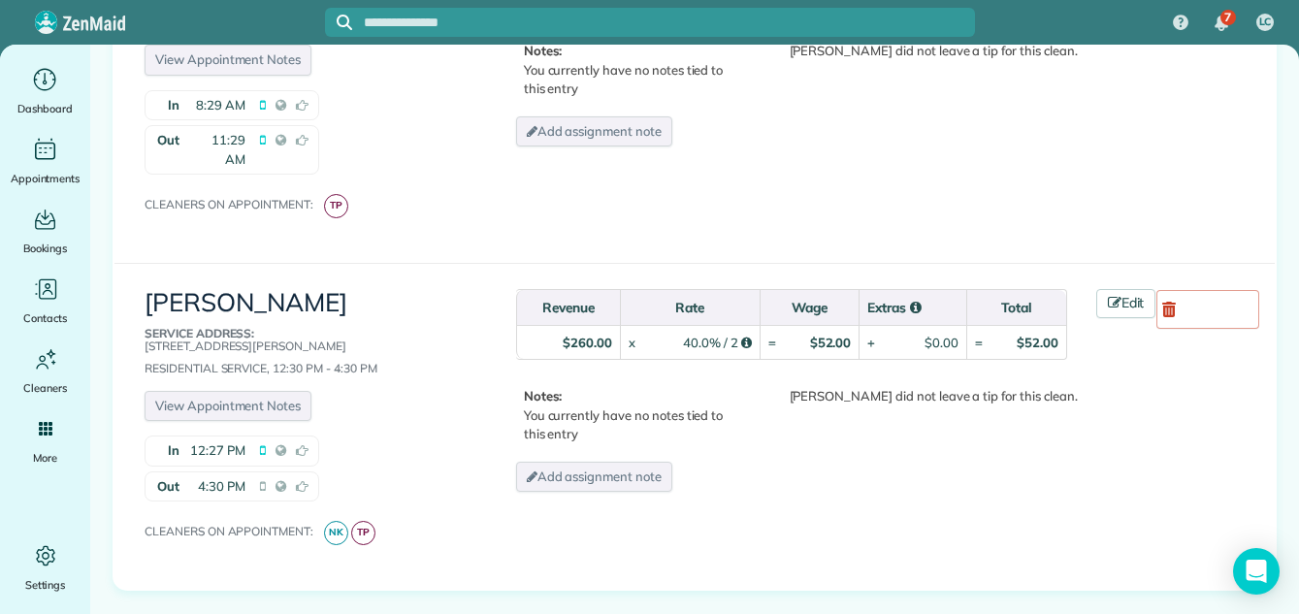
scroll to position [1374, 0]
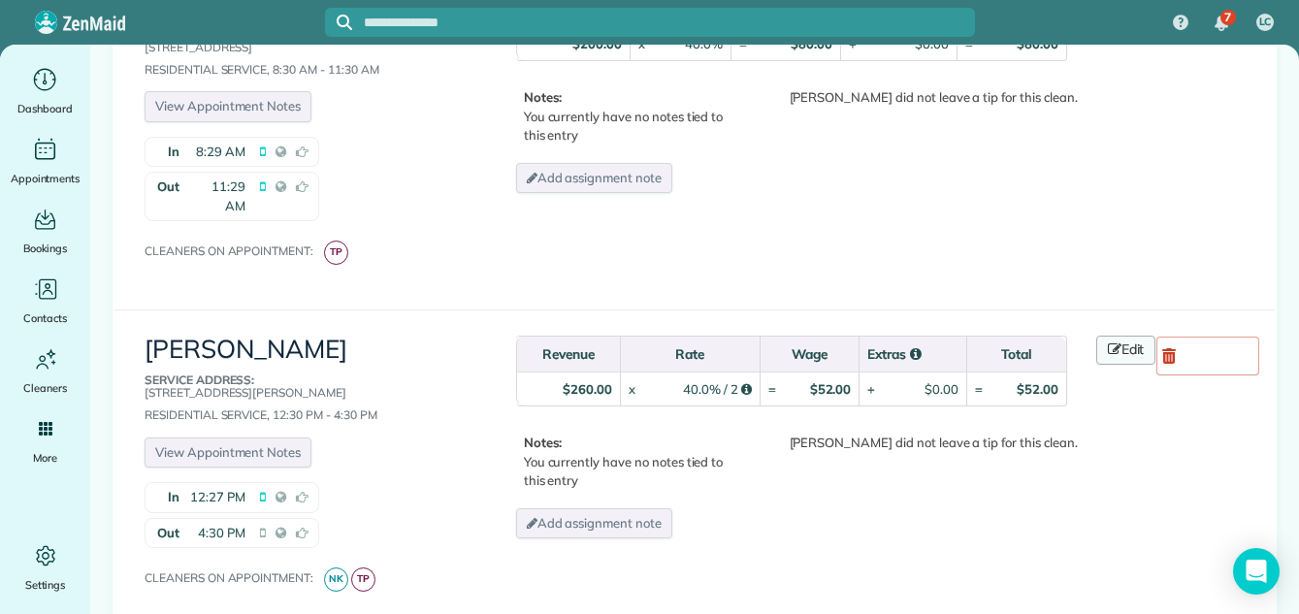
click at [1135, 336] on link "Edit" at bounding box center [1126, 350] width 60 height 29
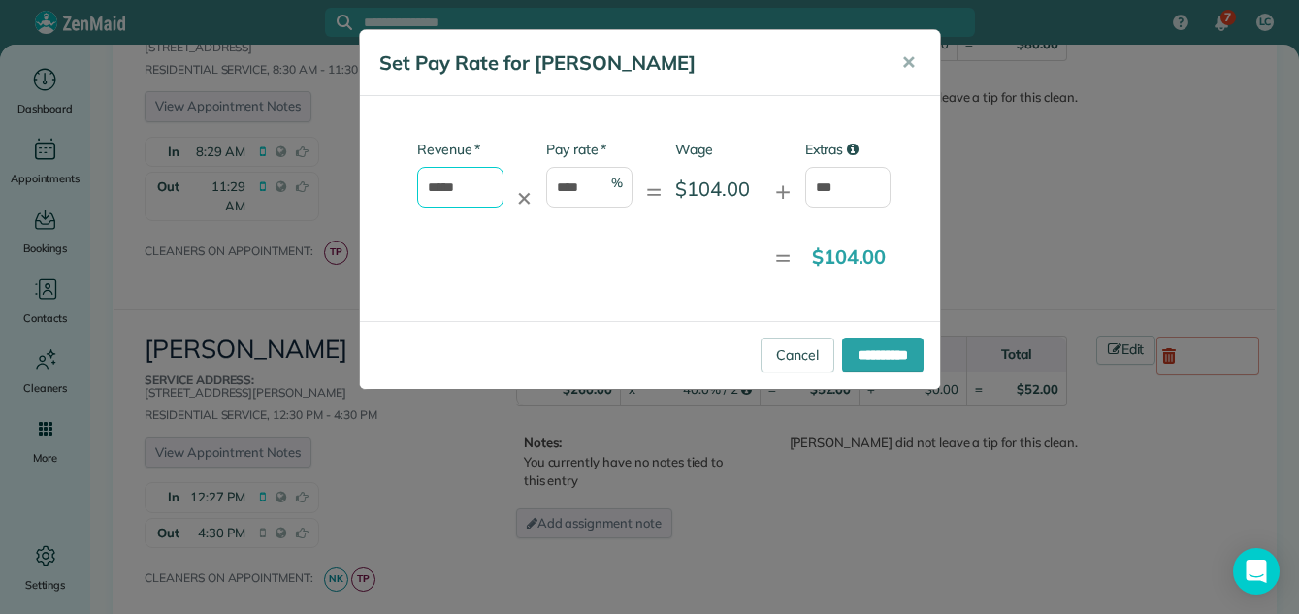
click at [473, 184] on input "*****" at bounding box center [460, 187] width 86 height 41
type input "*"
type input "***"
click at [868, 348] on input "**********" at bounding box center [882, 354] width 81 height 35
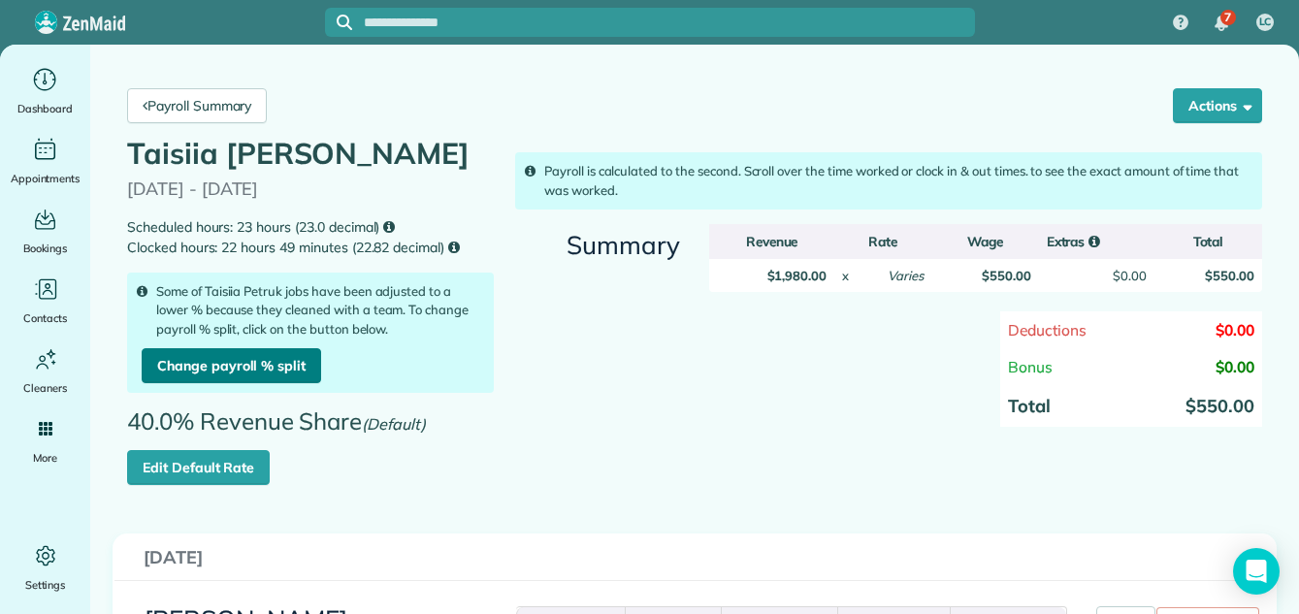
click at [241, 360] on link "Change payroll % split" at bounding box center [231, 365] width 179 height 35
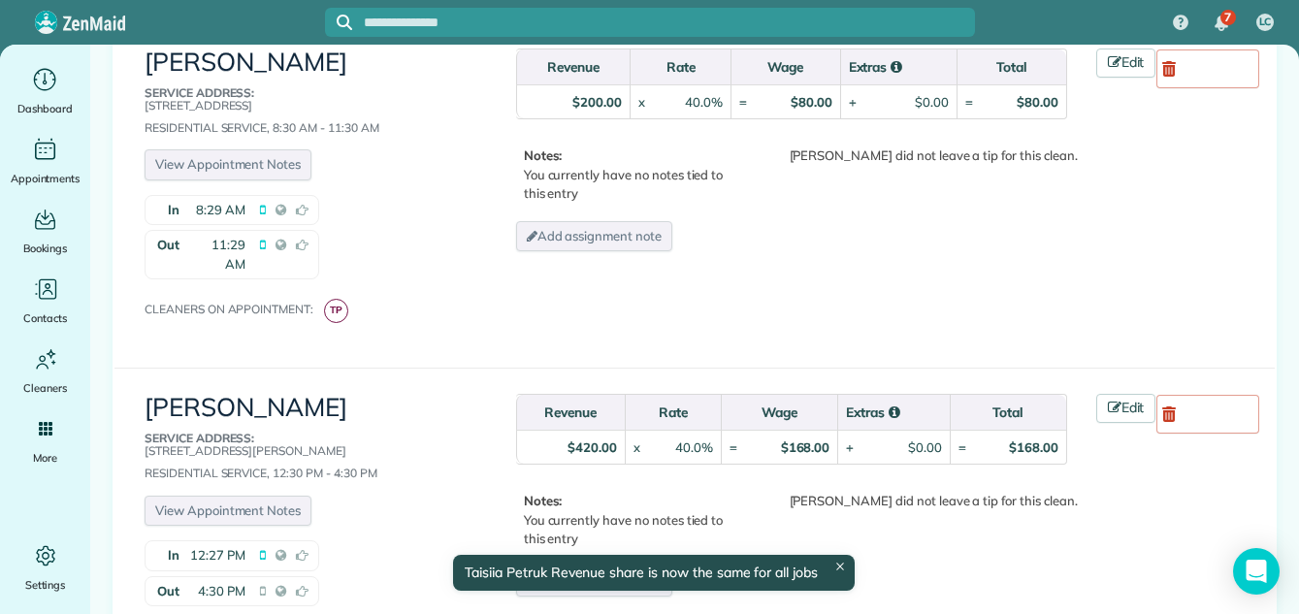
scroll to position [1468, 0]
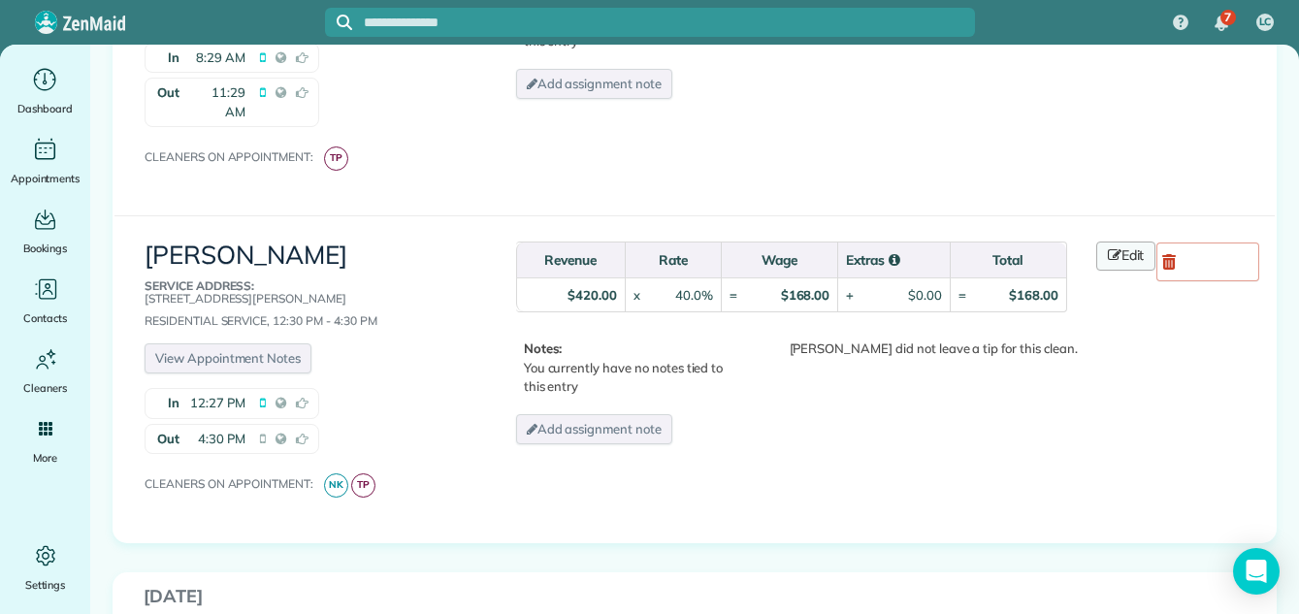
click at [1126, 241] on link "Edit" at bounding box center [1126, 255] width 60 height 29
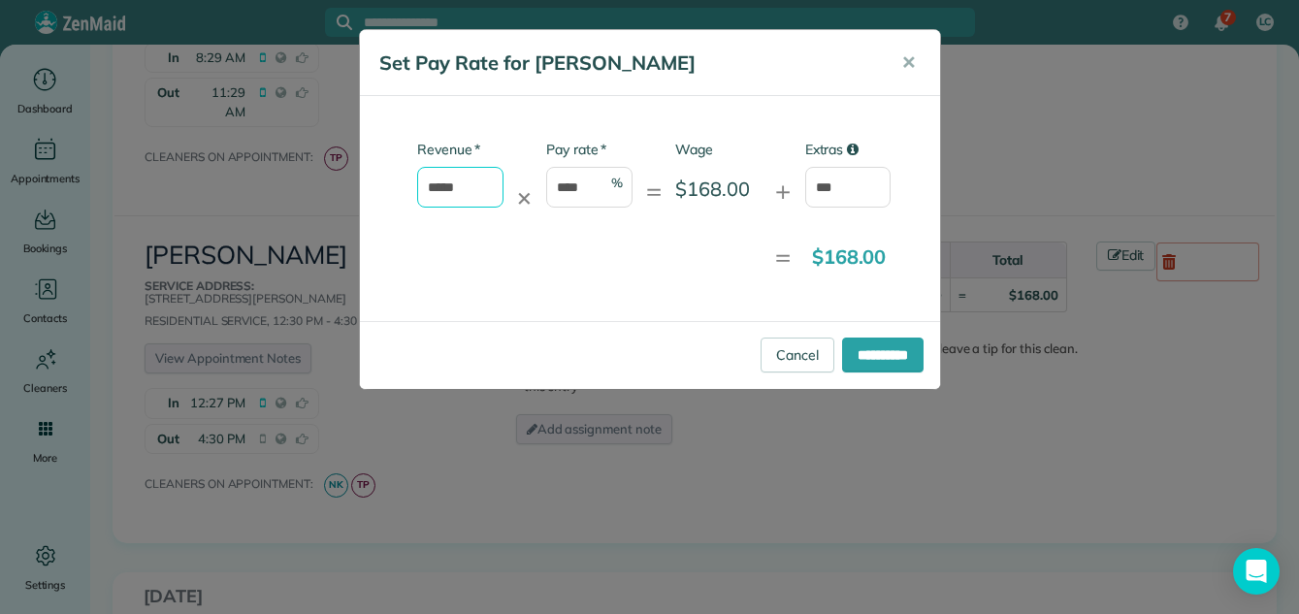
click at [476, 180] on input "*****" at bounding box center [460, 187] width 86 height 41
type input "*"
type input "***"
click at [905, 346] on input "**********" at bounding box center [882, 354] width 81 height 35
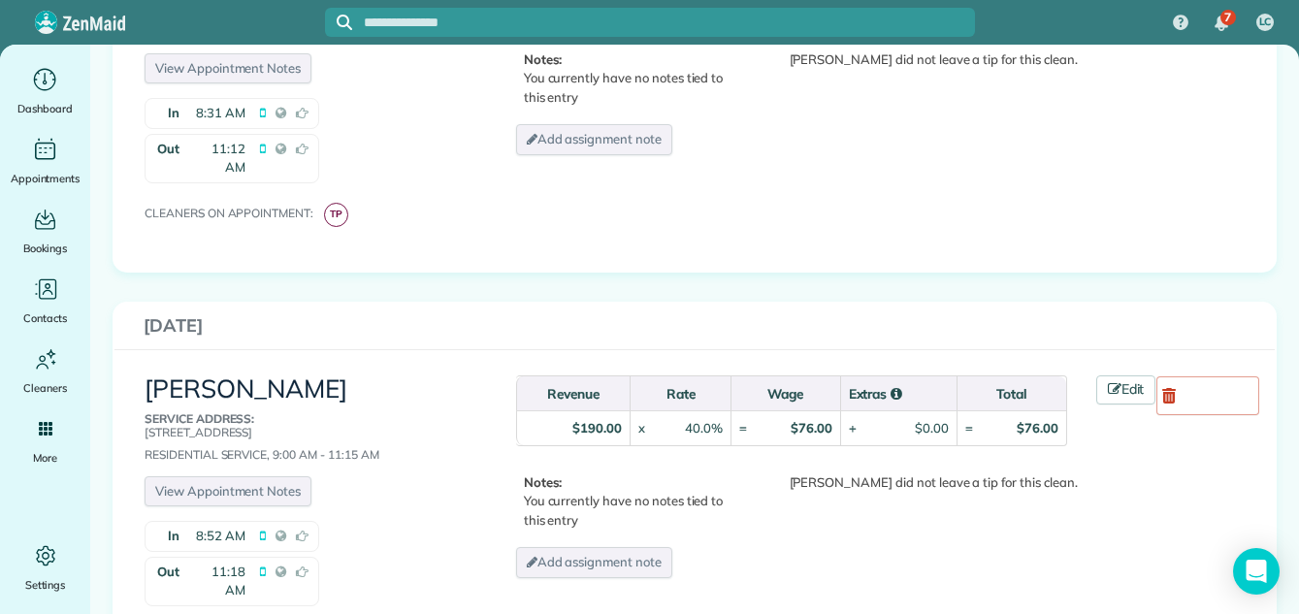
scroll to position [2273, 0]
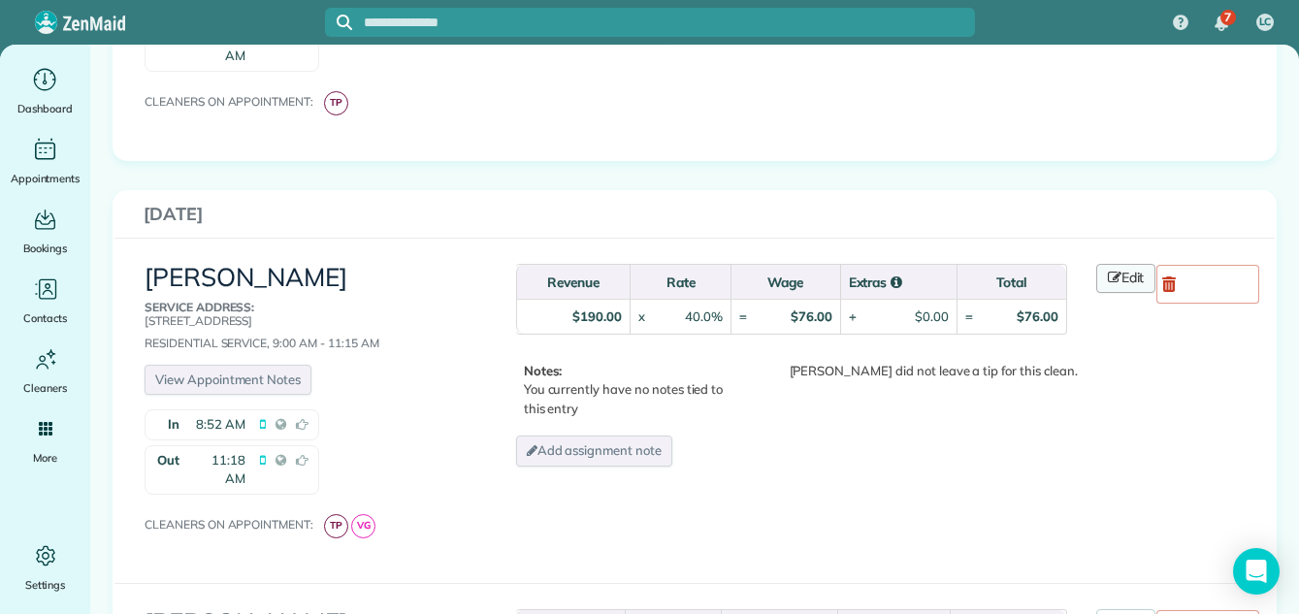
click at [1131, 264] on link "Edit" at bounding box center [1126, 278] width 60 height 29
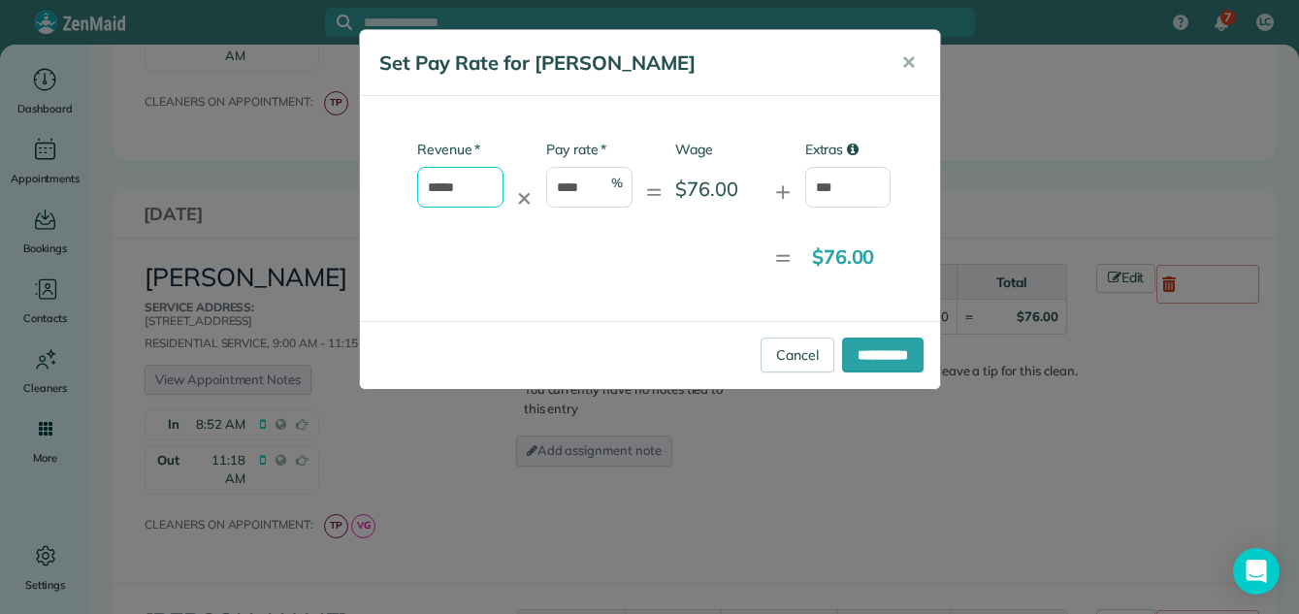
click at [469, 181] on input "*****" at bounding box center [460, 187] width 86 height 41
type input "*"
type input "******"
click at [857, 350] on input "**********" at bounding box center [882, 354] width 81 height 35
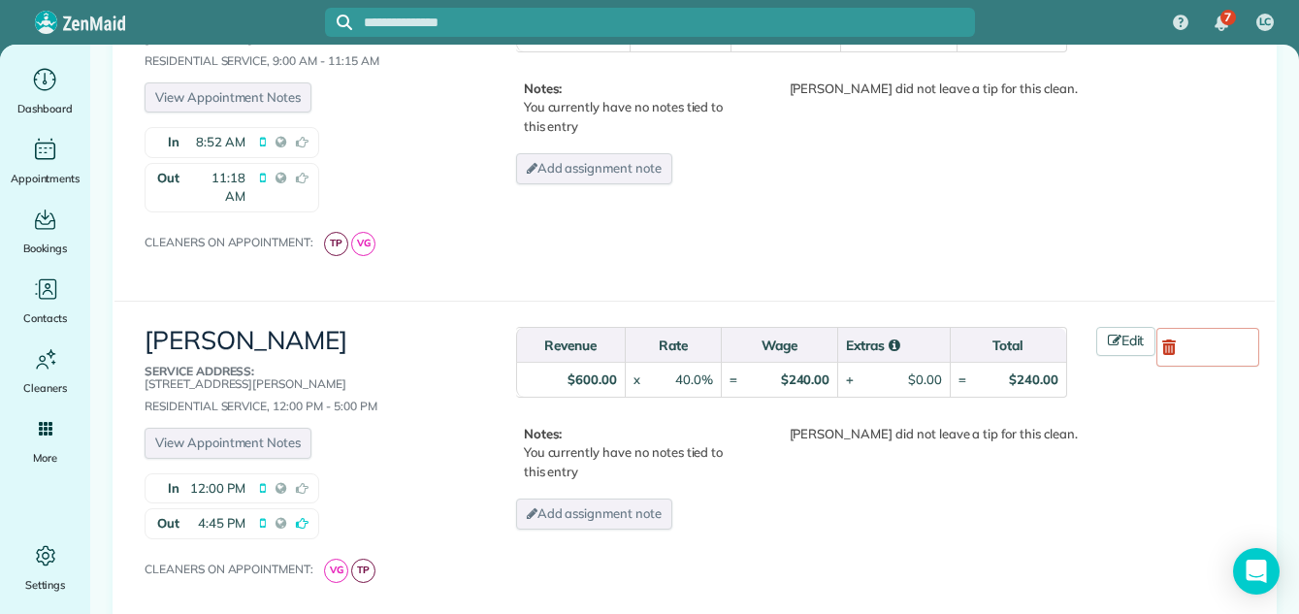
scroll to position [2596, 0]
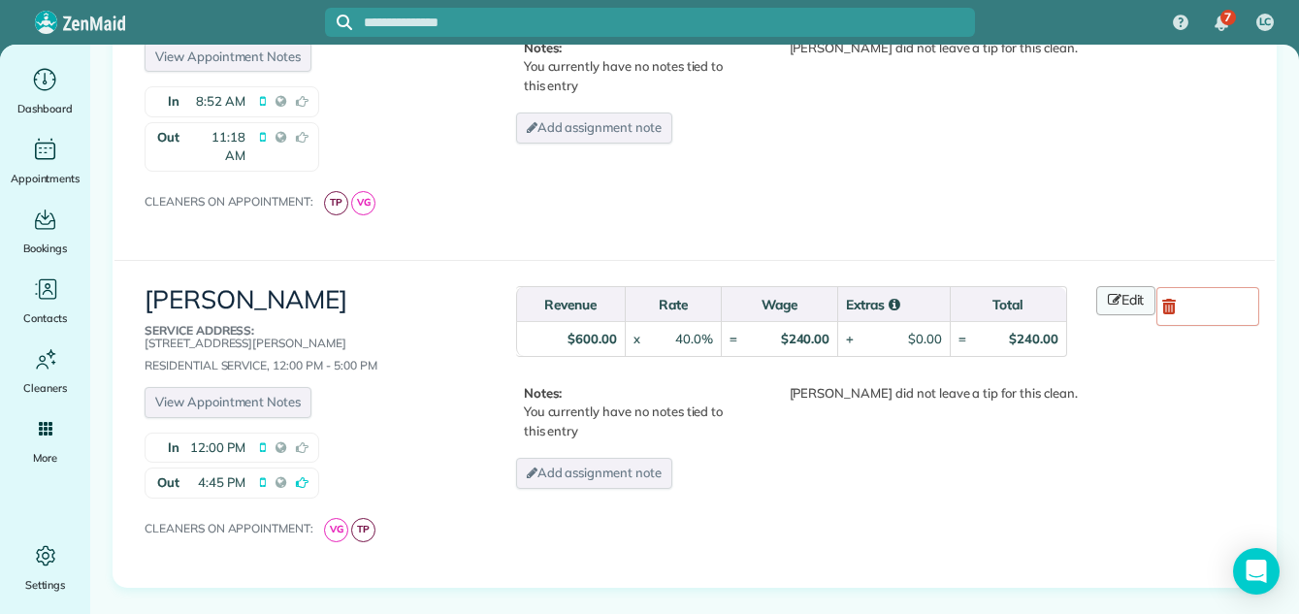
click at [1130, 286] on link "Edit" at bounding box center [1126, 300] width 60 height 29
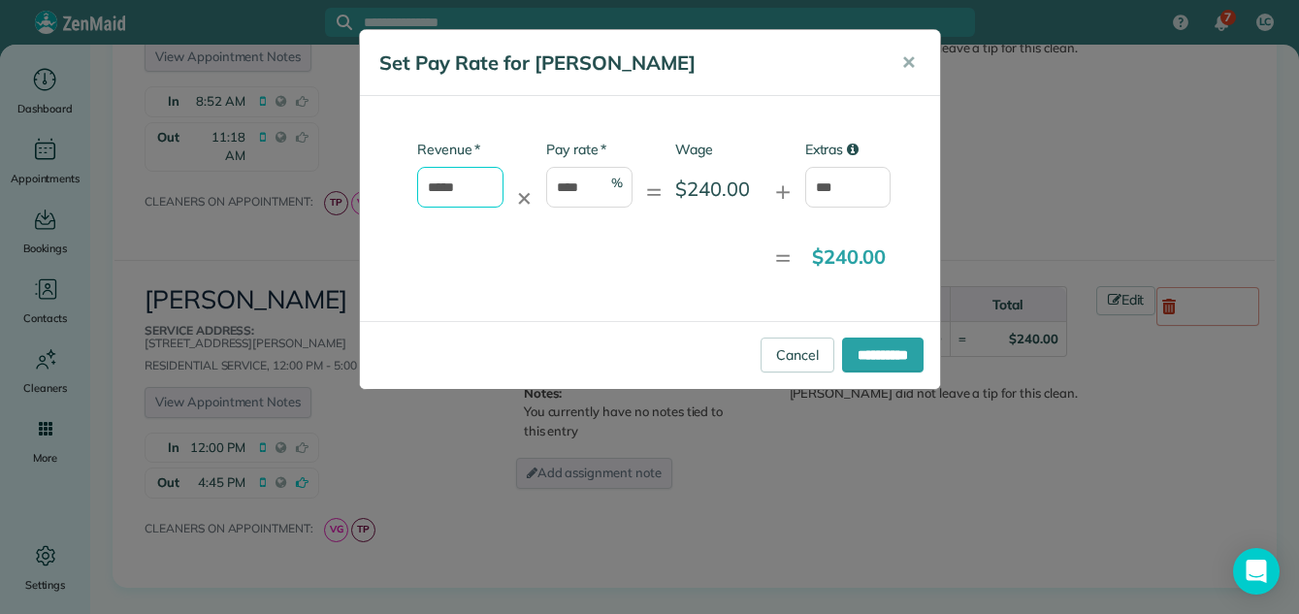
click at [469, 186] on input "*****" at bounding box center [460, 187] width 86 height 41
type input "*"
type input "******"
click at [874, 349] on input "**********" at bounding box center [882, 354] width 81 height 35
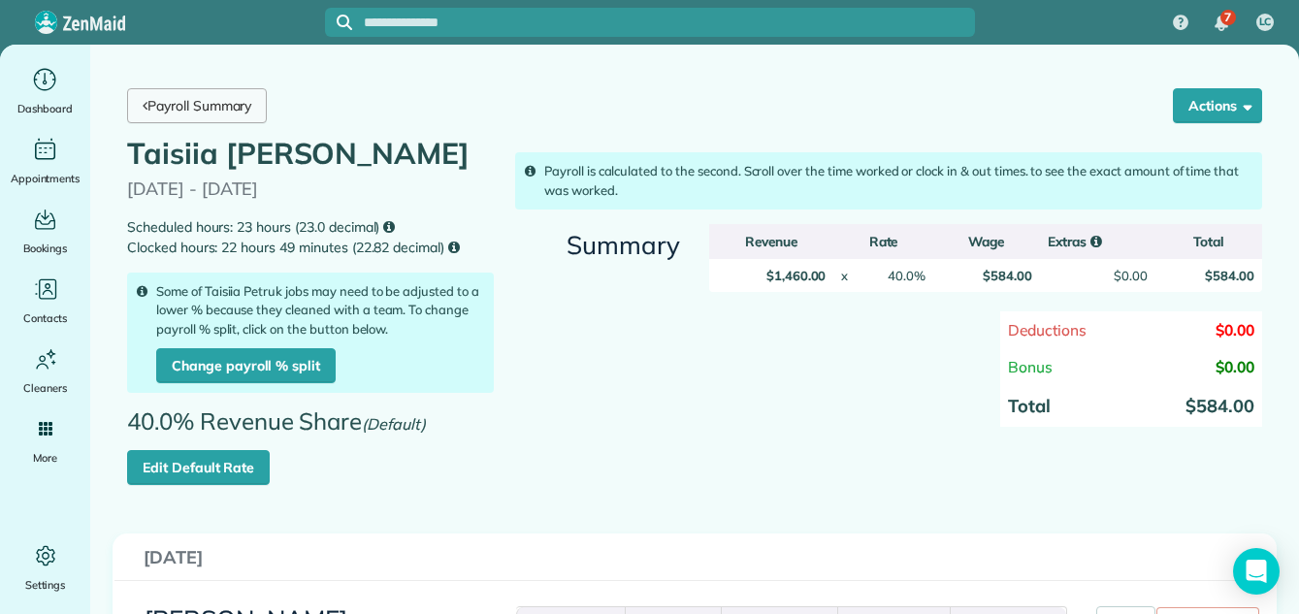
click at [179, 106] on link "Payroll Summary" at bounding box center [197, 105] width 140 height 35
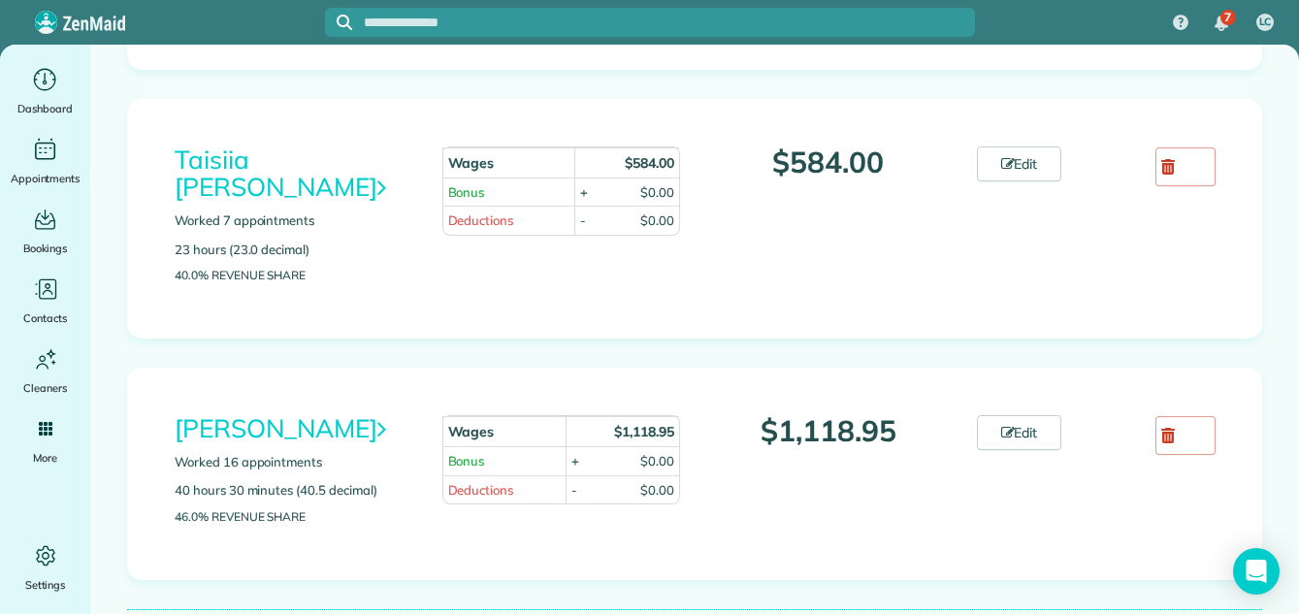
scroll to position [2292, 0]
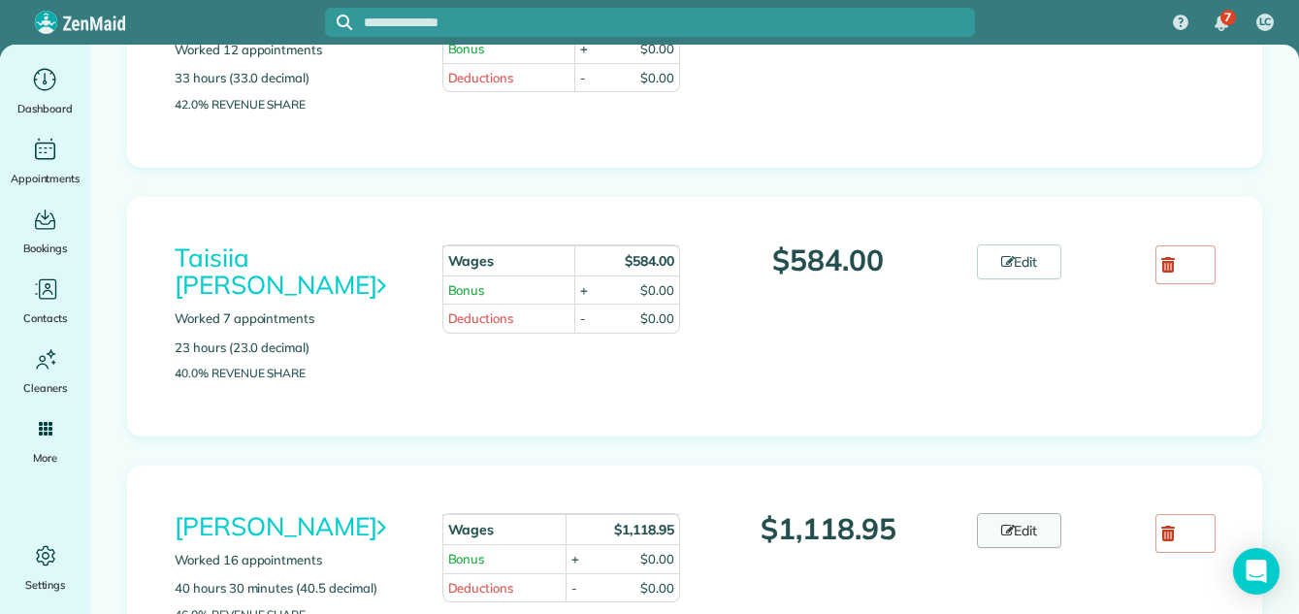
click at [1021, 548] on link "Edit" at bounding box center [1019, 530] width 85 height 35
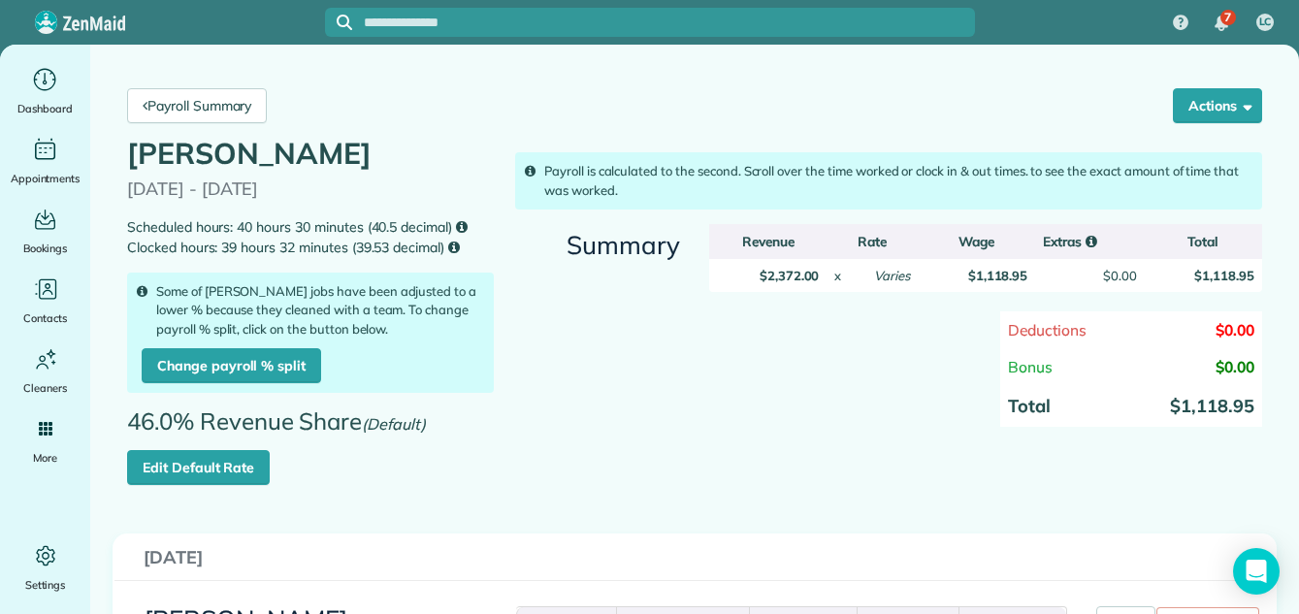
scroll to position [120, 0]
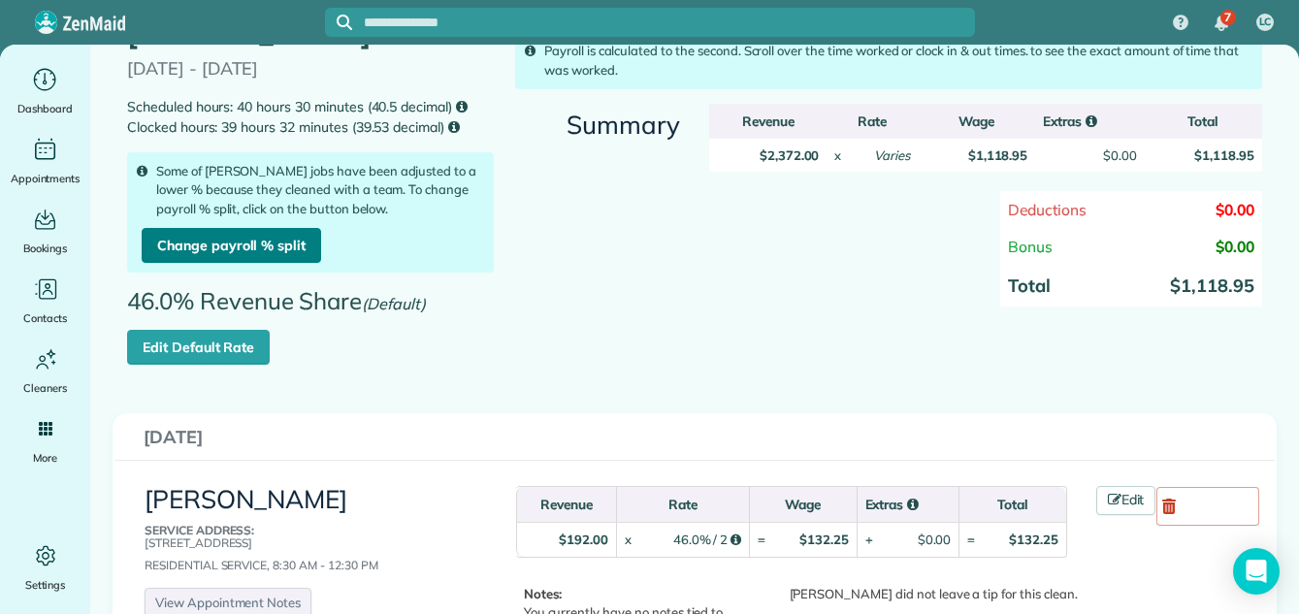
click at [243, 241] on link "Change payroll % split" at bounding box center [231, 245] width 179 height 35
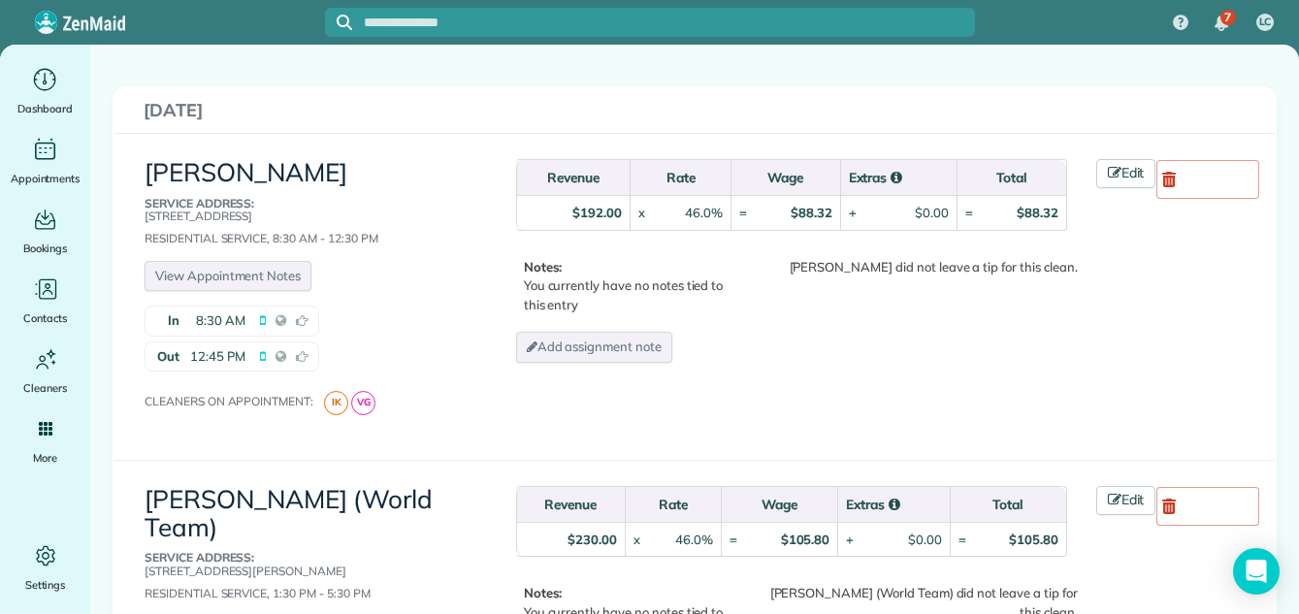
scroll to position [459, 0]
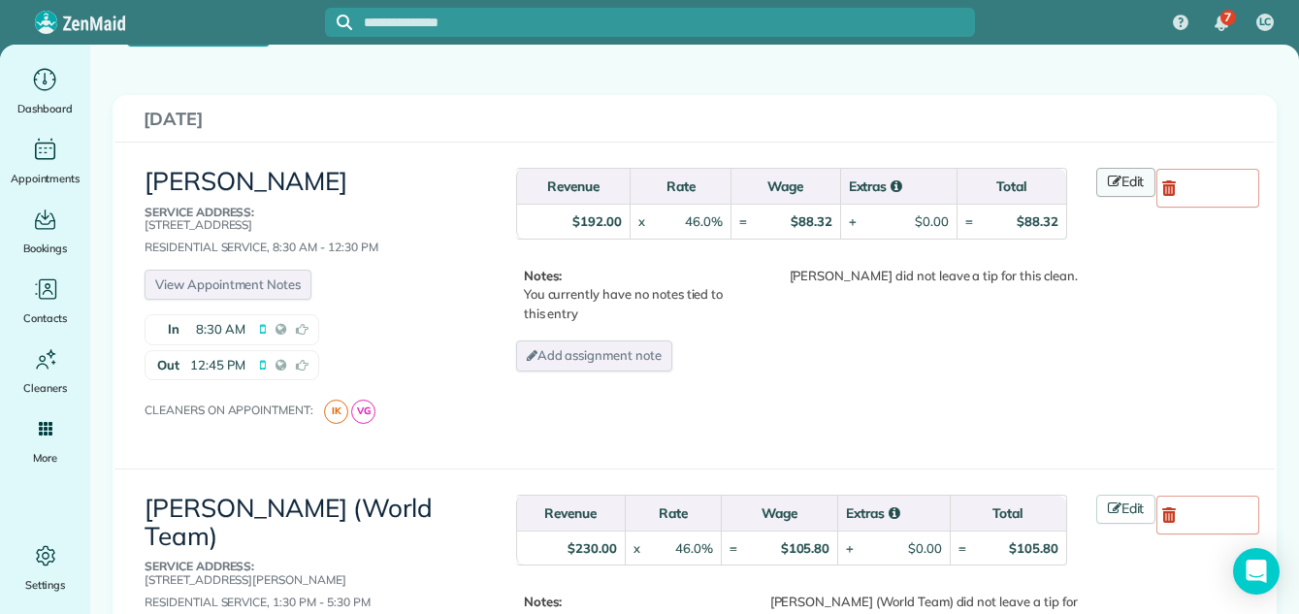
click at [1124, 177] on link "Edit" at bounding box center [1126, 182] width 60 height 29
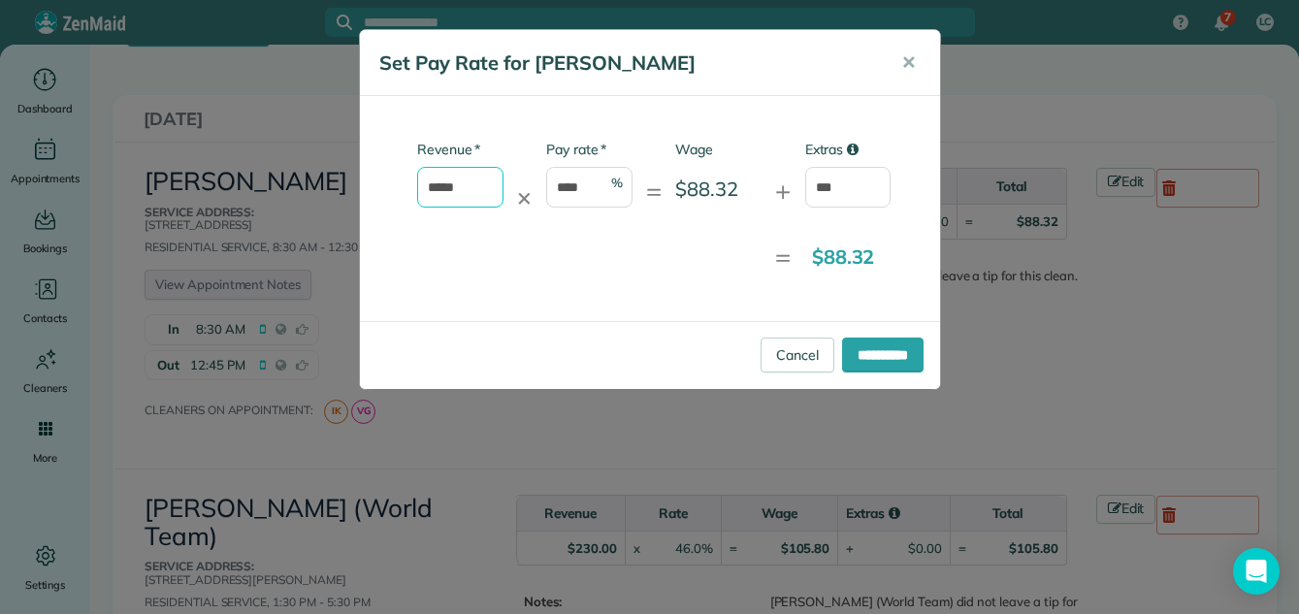
click at [471, 175] on input "*****" at bounding box center [460, 187] width 86 height 41
type input "*"
type input "******"
click at [854, 355] on input "**********" at bounding box center [882, 354] width 81 height 35
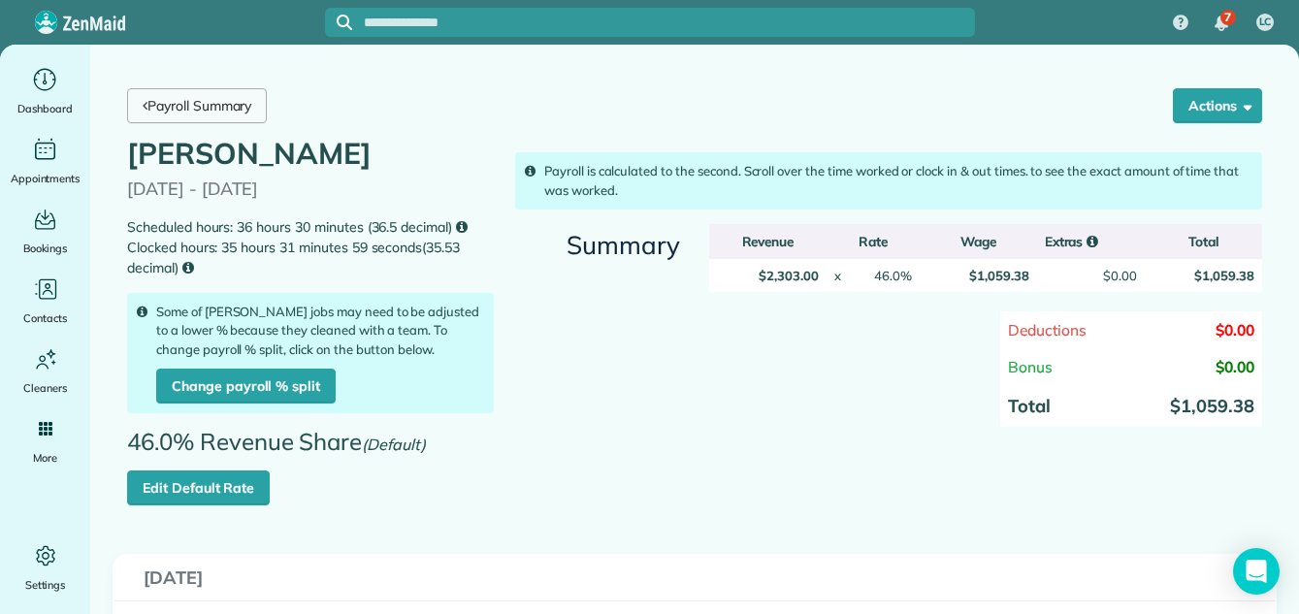
click at [163, 99] on link "Payroll Summary" at bounding box center [197, 105] width 140 height 35
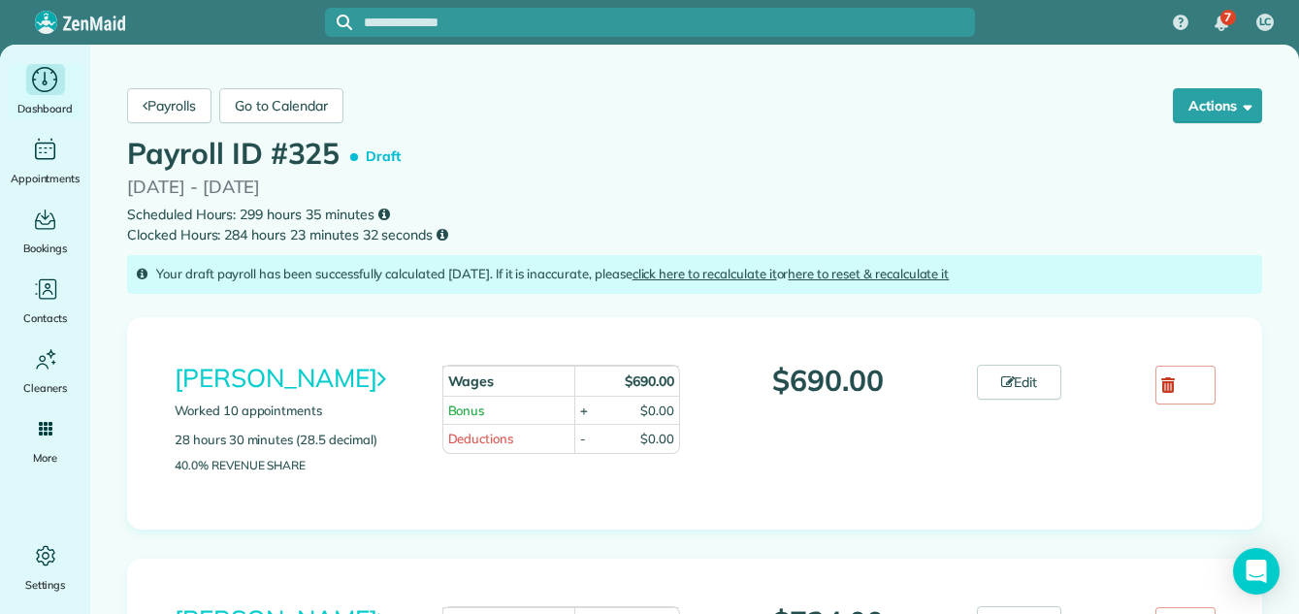
click at [55, 86] on icon "Main" at bounding box center [45, 79] width 30 height 29
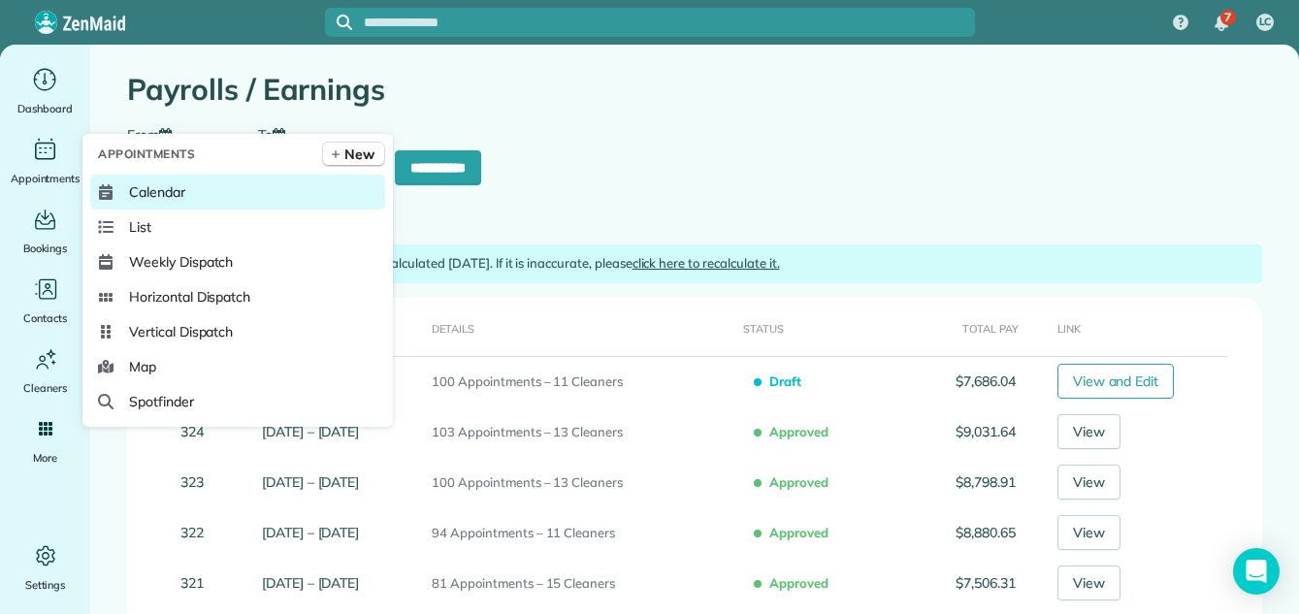
click at [141, 188] on span "Calendar" at bounding box center [157, 191] width 56 height 19
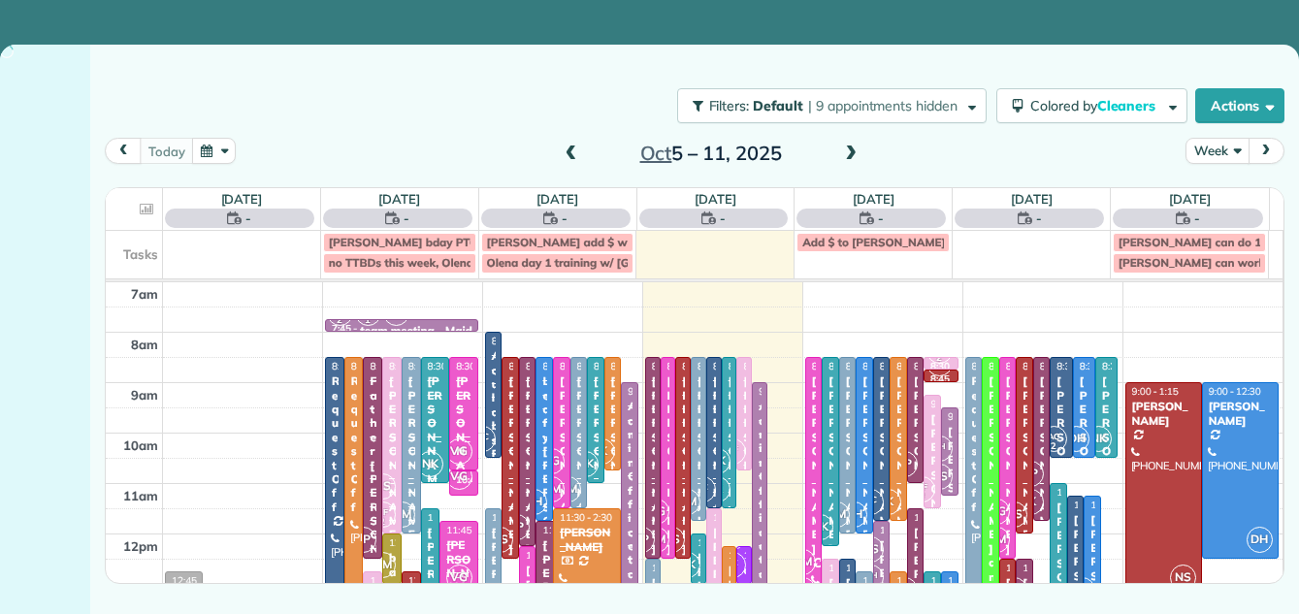
click at [1214, 146] on button "Week" at bounding box center [1216, 151] width 63 height 26
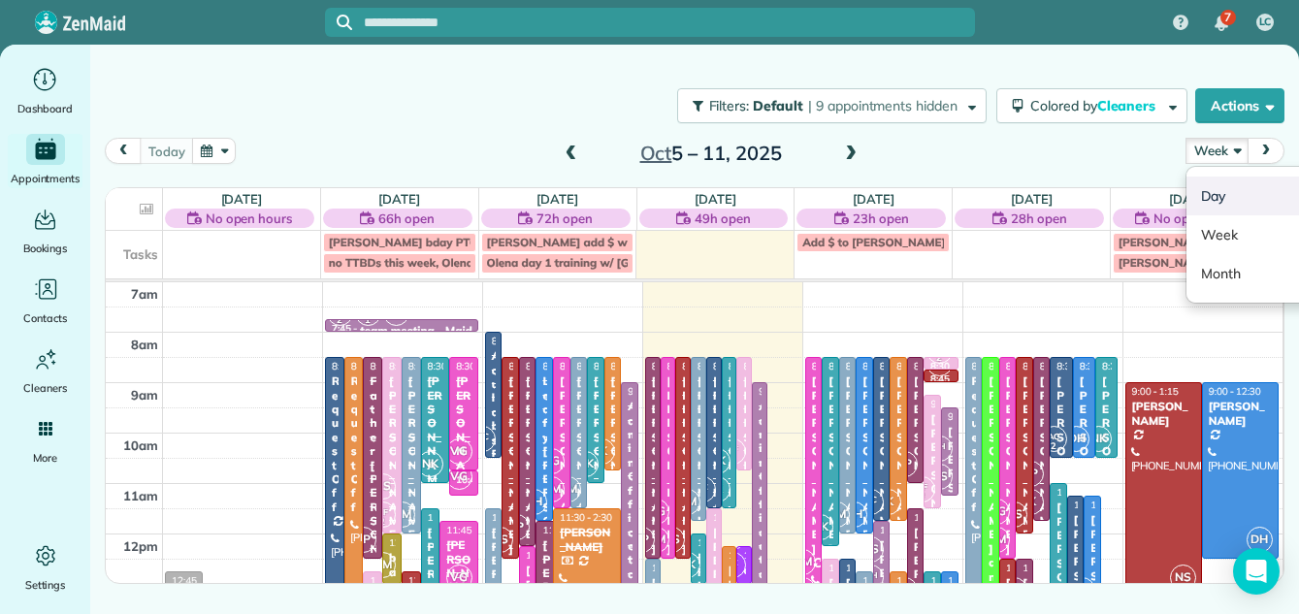
click at [1208, 192] on link "Day" at bounding box center [1262, 195] width 153 height 39
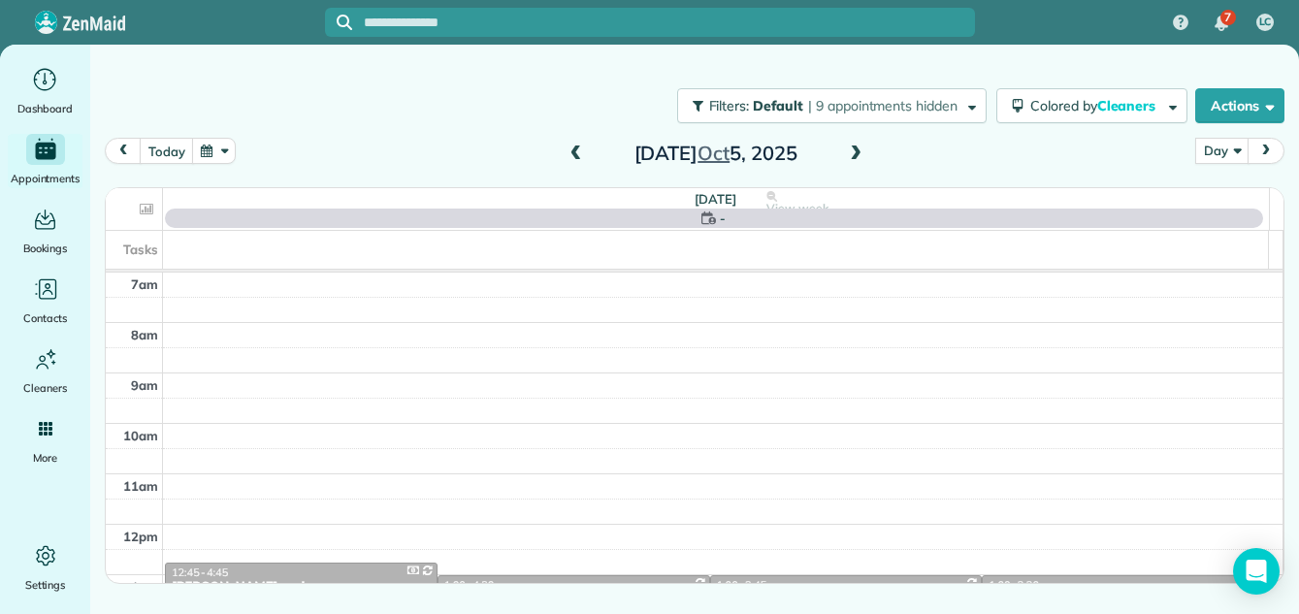
click at [852, 154] on span at bounding box center [855, 153] width 21 height 17
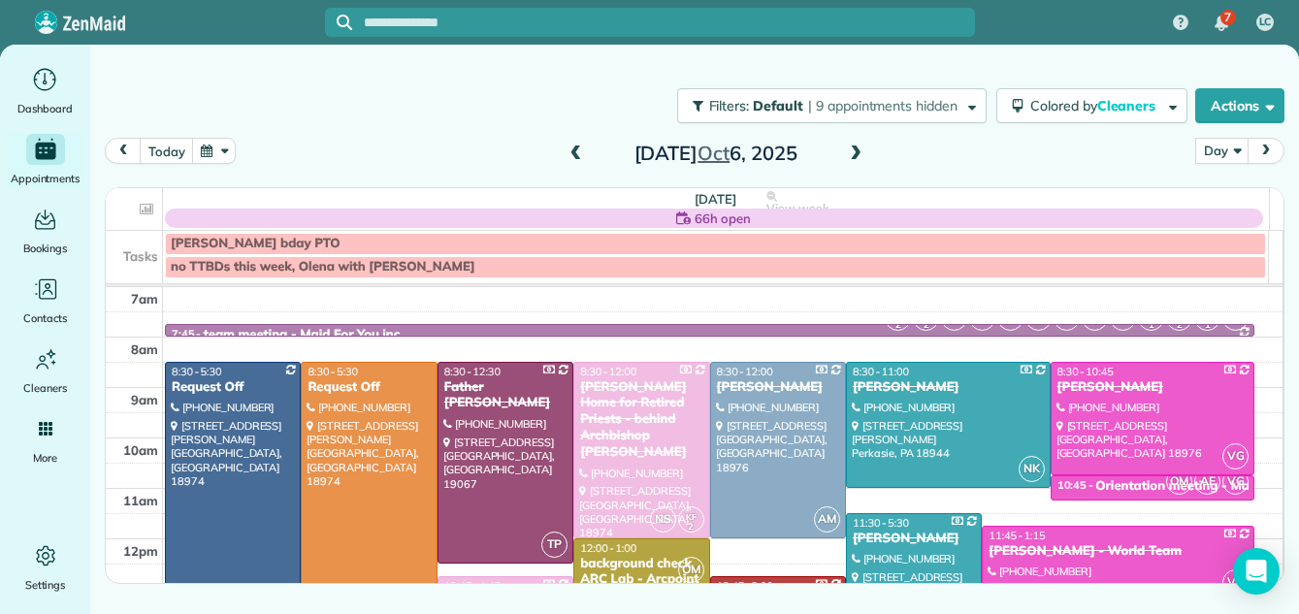
click at [852, 154] on span at bounding box center [855, 153] width 21 height 17
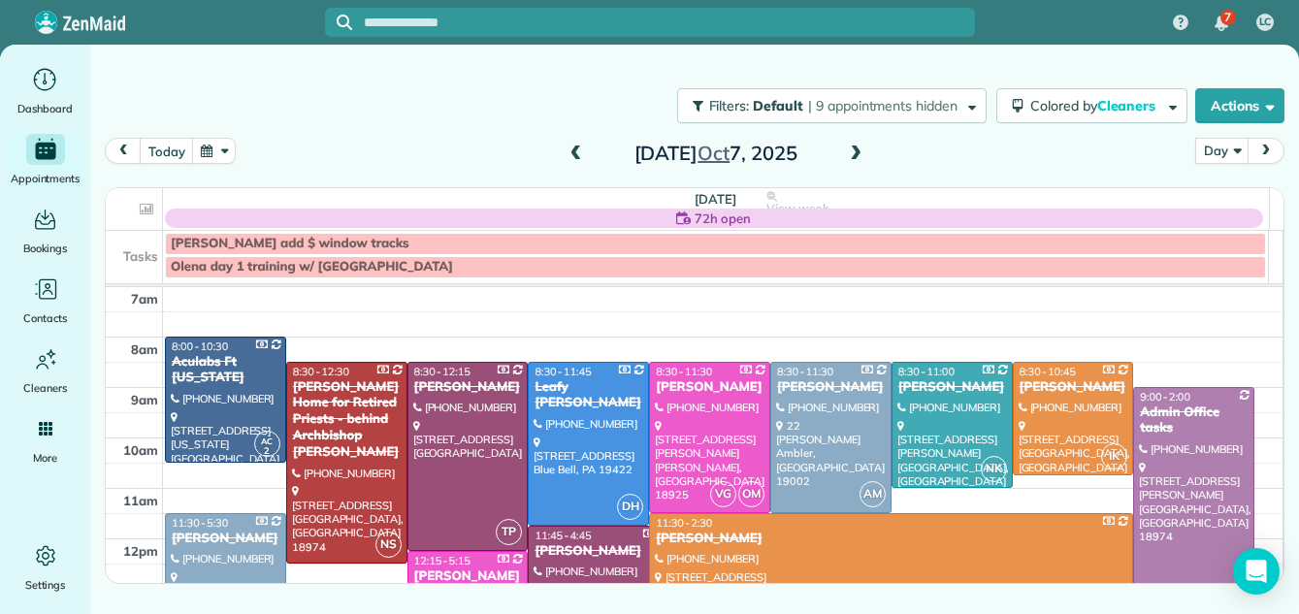
click at [852, 154] on span at bounding box center [855, 153] width 21 height 17
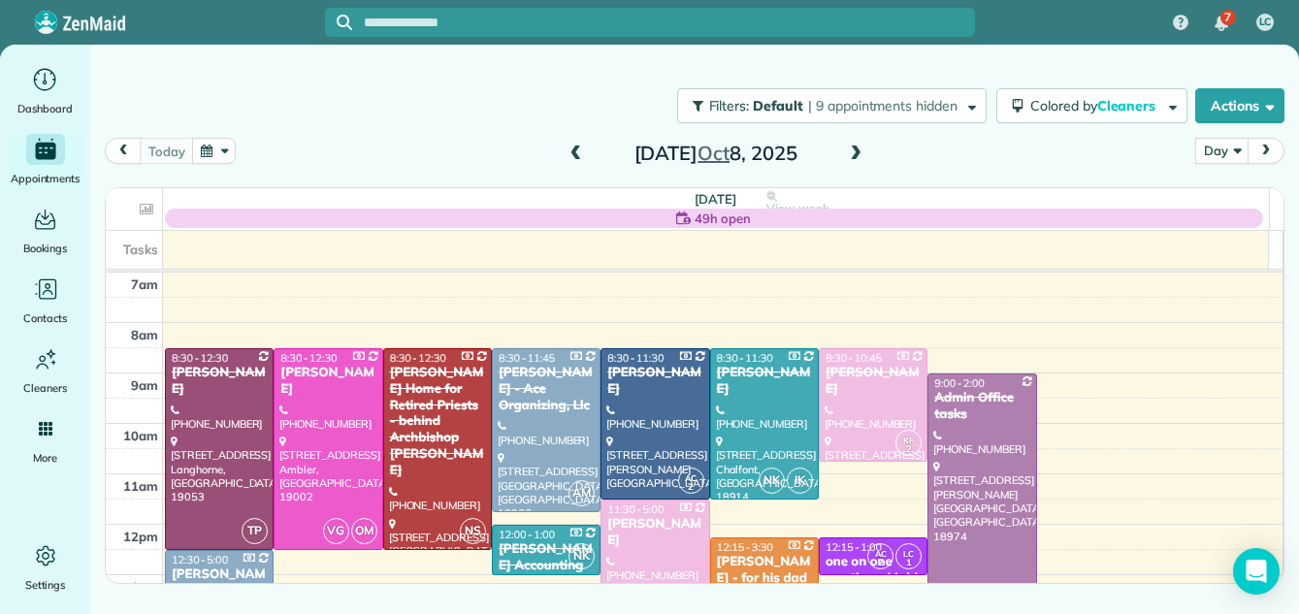
click at [852, 154] on span at bounding box center [855, 153] width 21 height 17
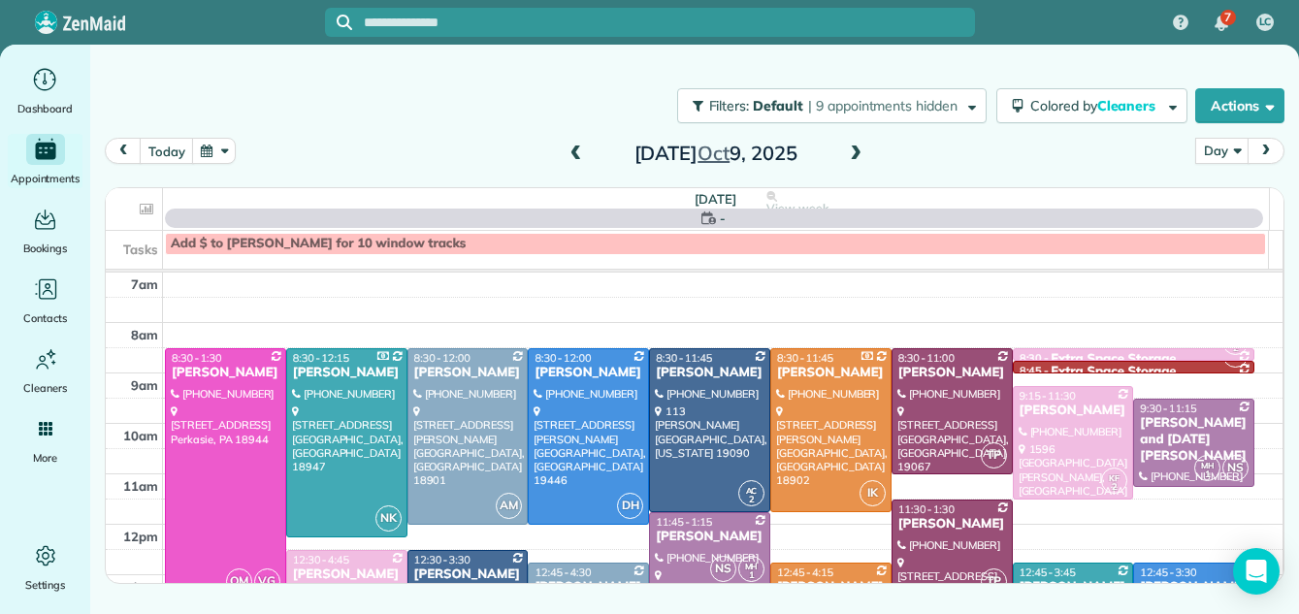
click at [852, 154] on span at bounding box center [855, 153] width 21 height 17
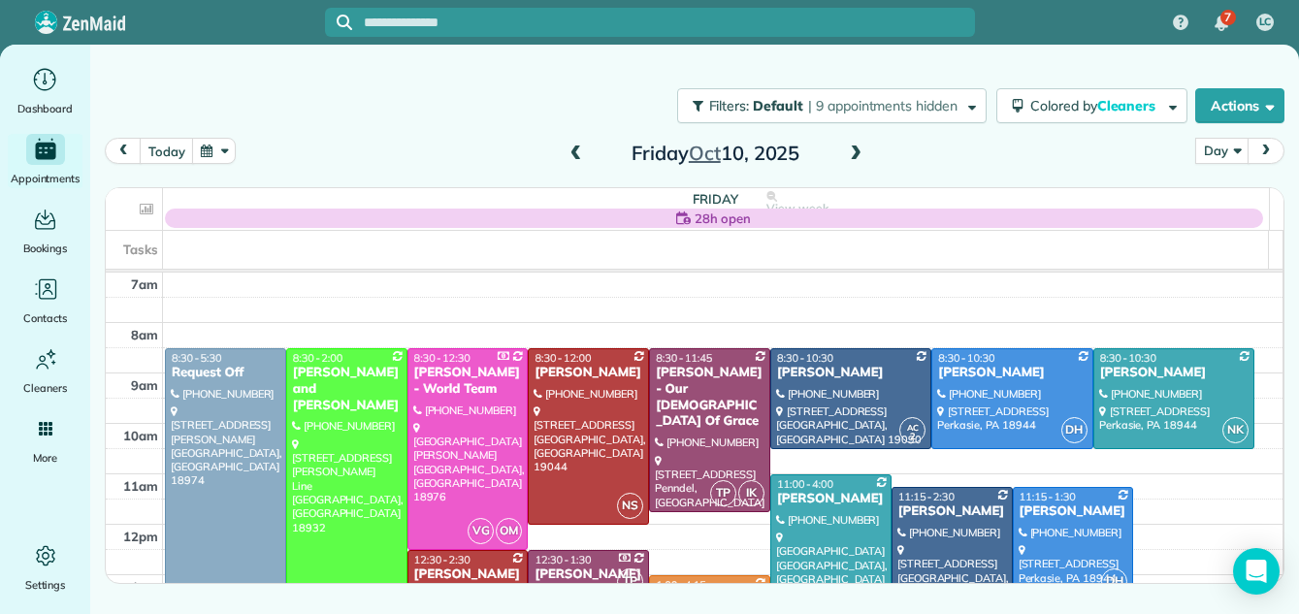
click at [575, 151] on span at bounding box center [575, 153] width 21 height 17
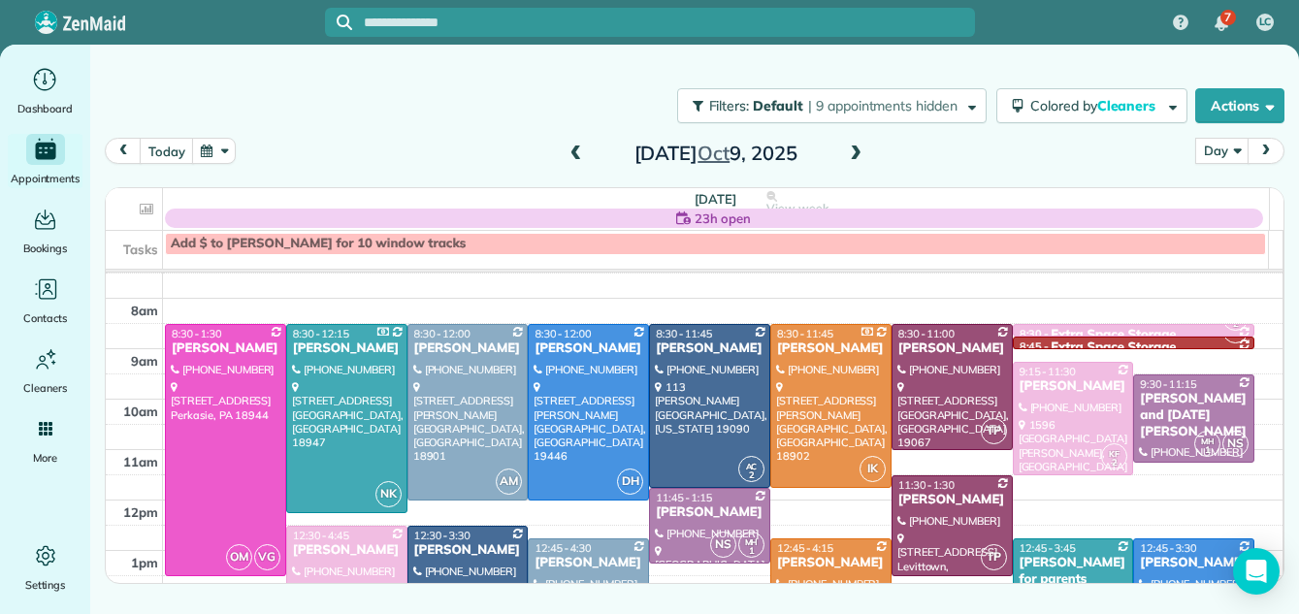
scroll to position [36, 0]
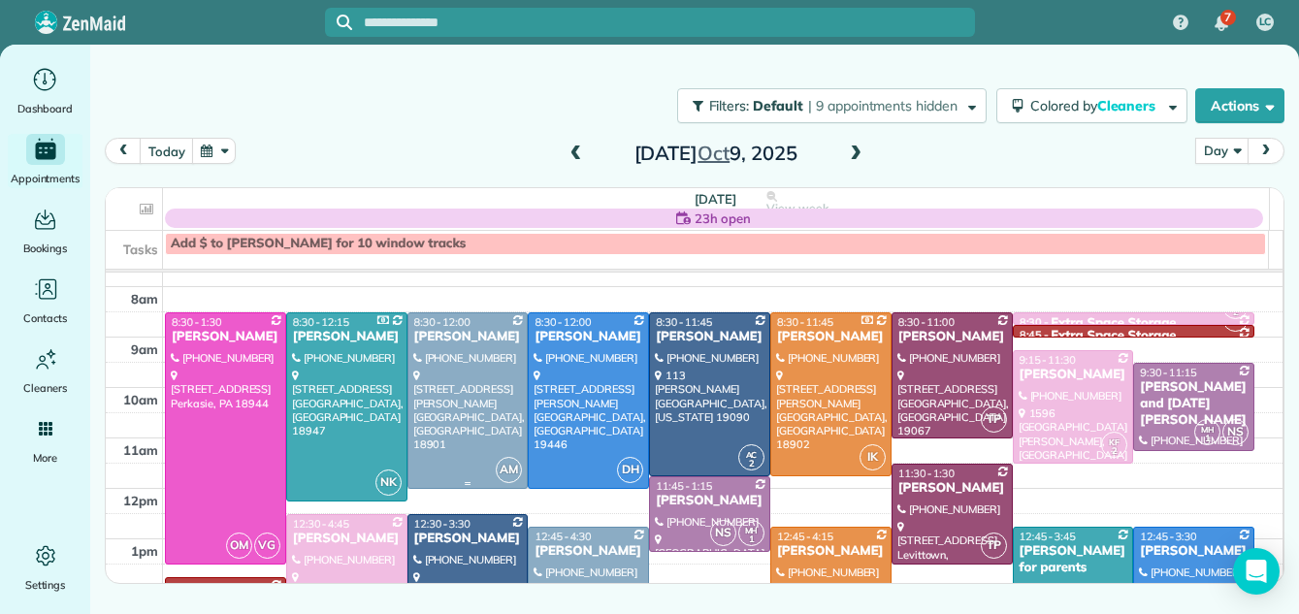
click at [465, 388] on div at bounding box center [467, 400] width 119 height 175
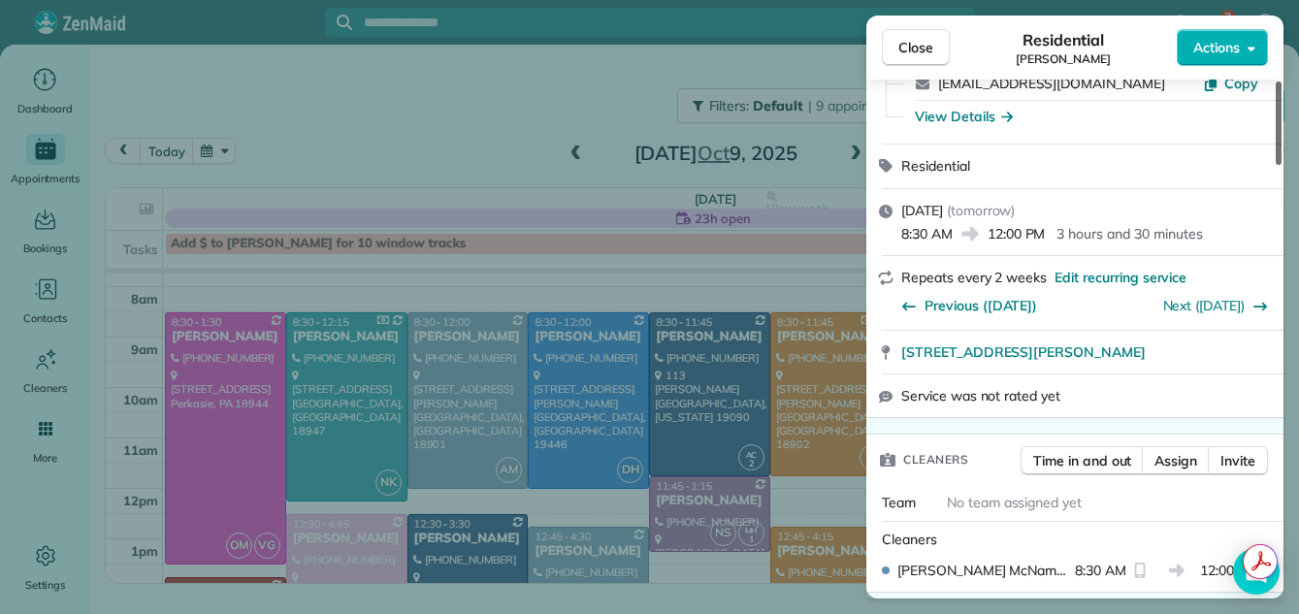
scroll to position [150, 0]
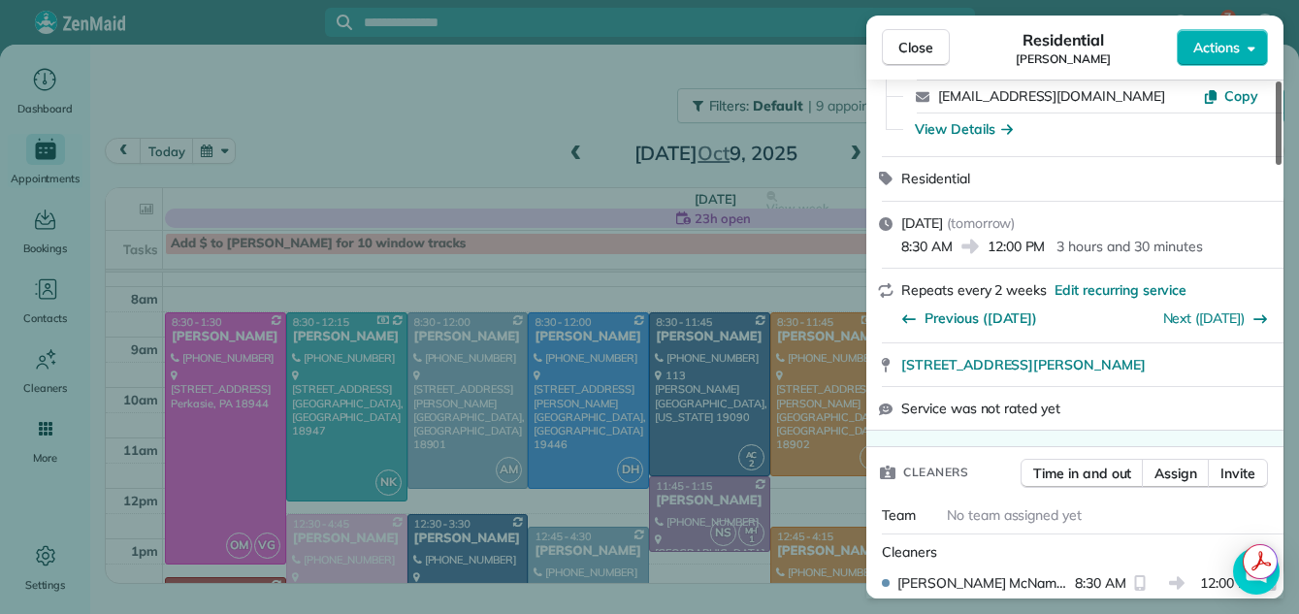
drag, startPoint x: 1275, startPoint y: 129, endPoint x: 1297, endPoint y: 153, distance: 32.3
click at [1281, 153] on div at bounding box center [1278, 122] width 6 height 83
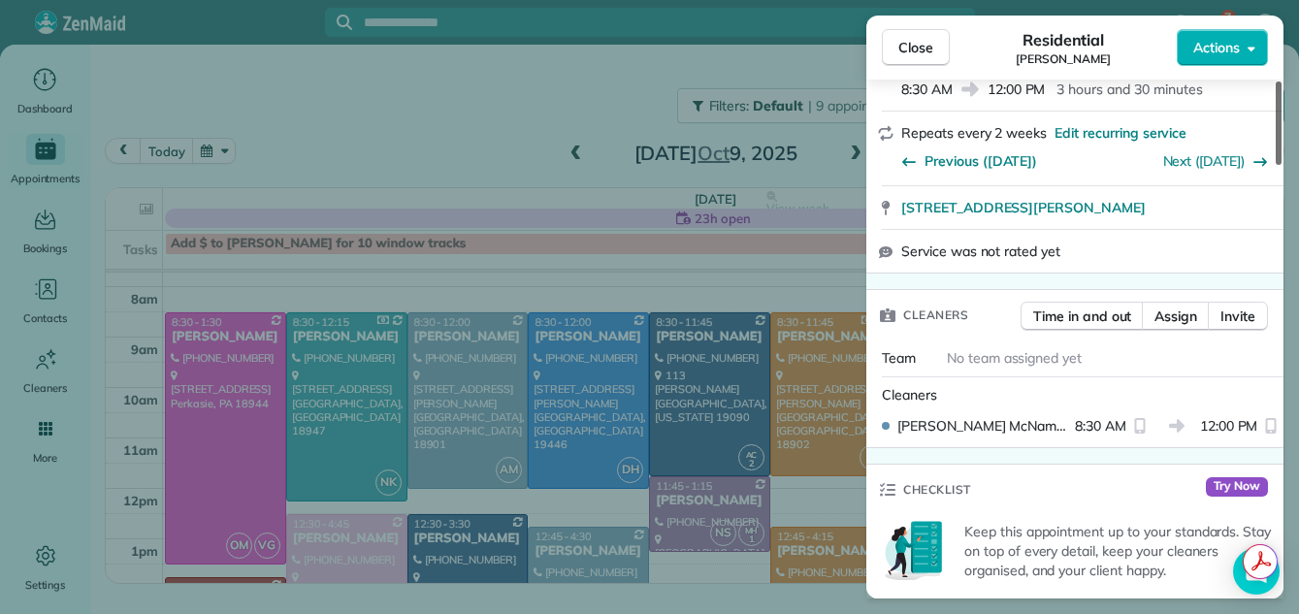
scroll to position [349, 0]
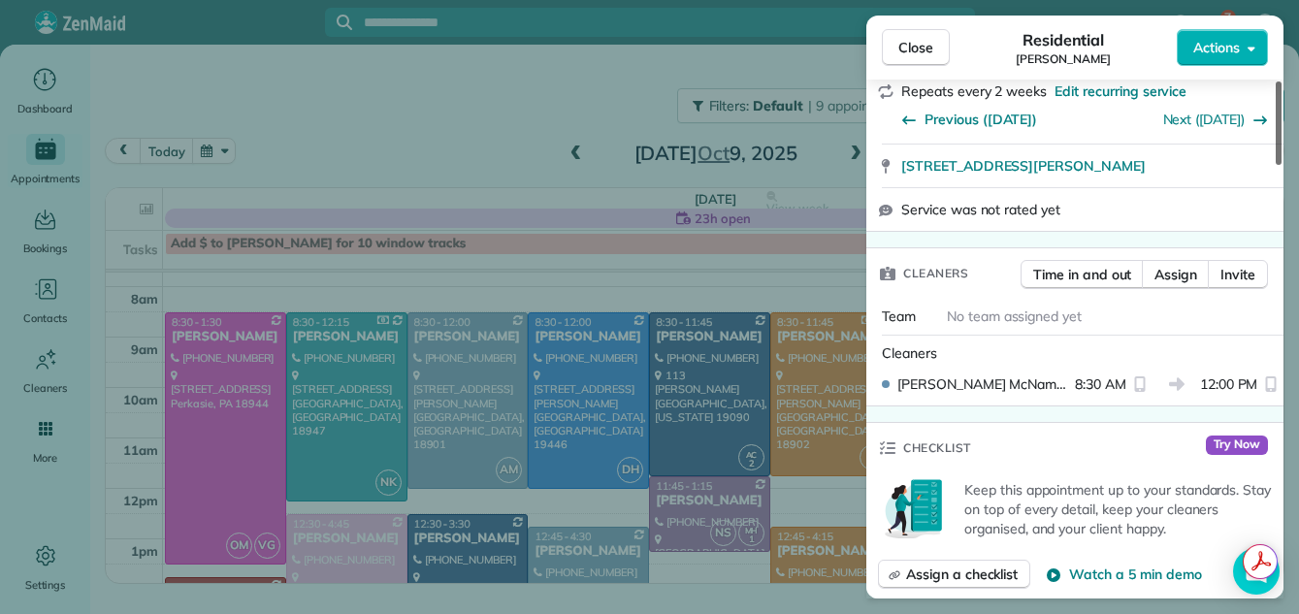
drag, startPoint x: 1281, startPoint y: 144, endPoint x: 1276, endPoint y: 176, distance: 32.4
click at [1276, 165] on div at bounding box center [1278, 122] width 6 height 83
click at [1275, 165] on div at bounding box center [1278, 122] width 6 height 83
click at [913, 35] on button "Close" at bounding box center [916, 47] width 68 height 37
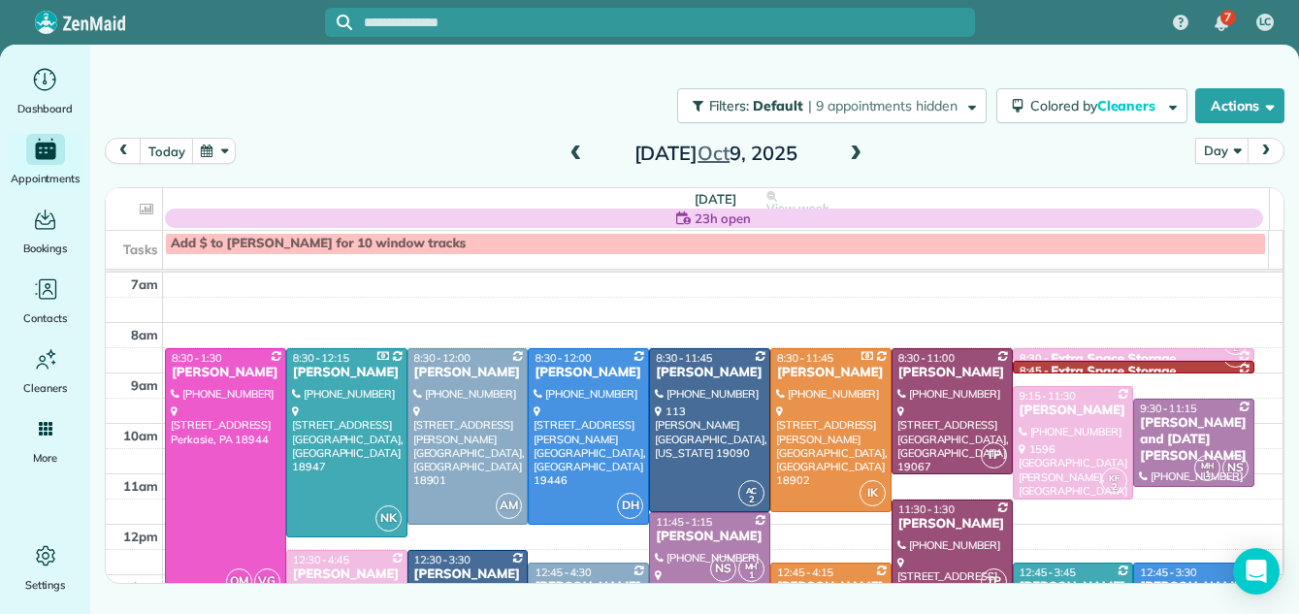
click at [859, 145] on span at bounding box center [855, 153] width 21 height 17
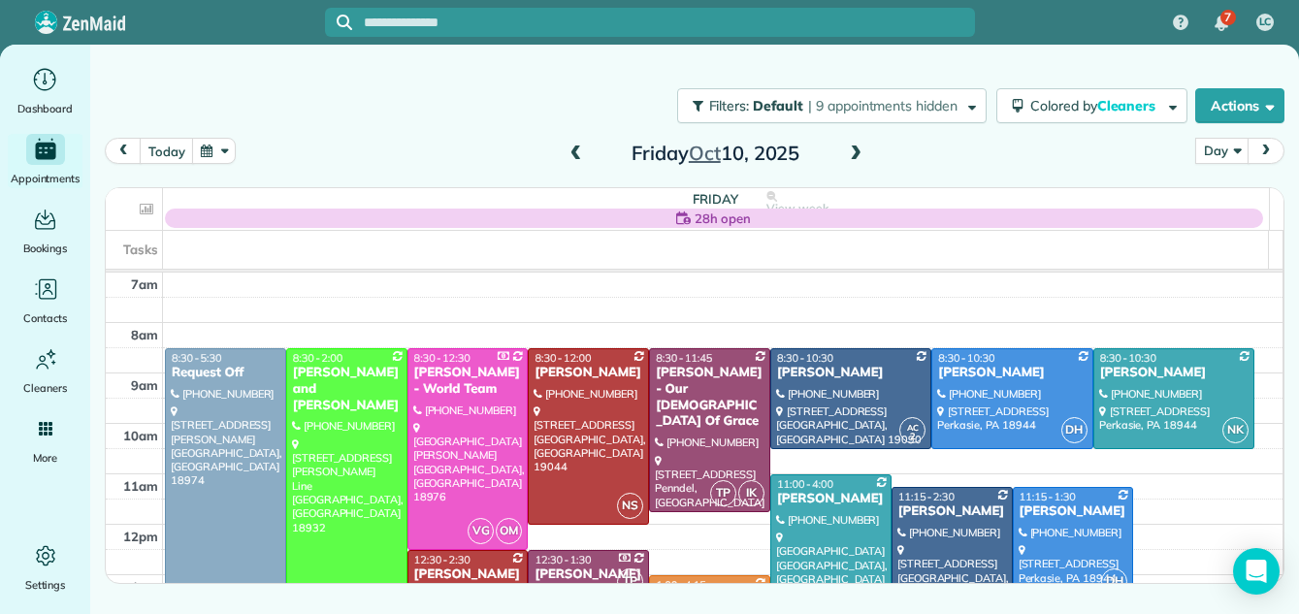
click at [856, 147] on span at bounding box center [855, 153] width 21 height 17
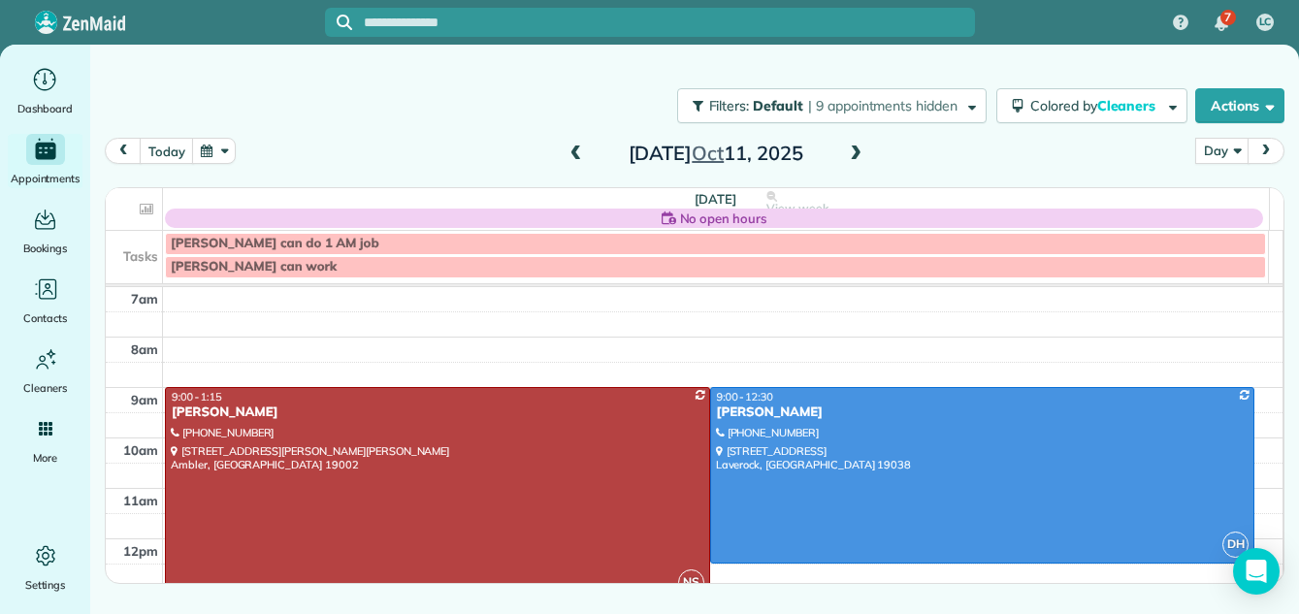
click at [573, 150] on span at bounding box center [575, 153] width 21 height 17
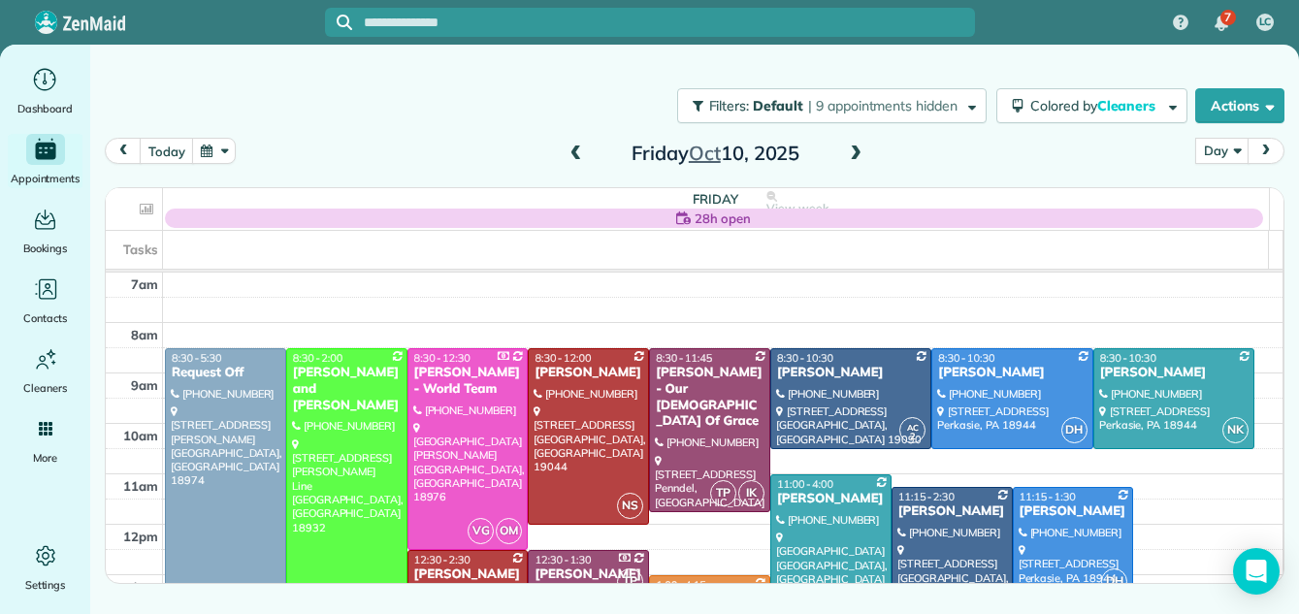
click at [574, 152] on span at bounding box center [575, 153] width 21 height 17
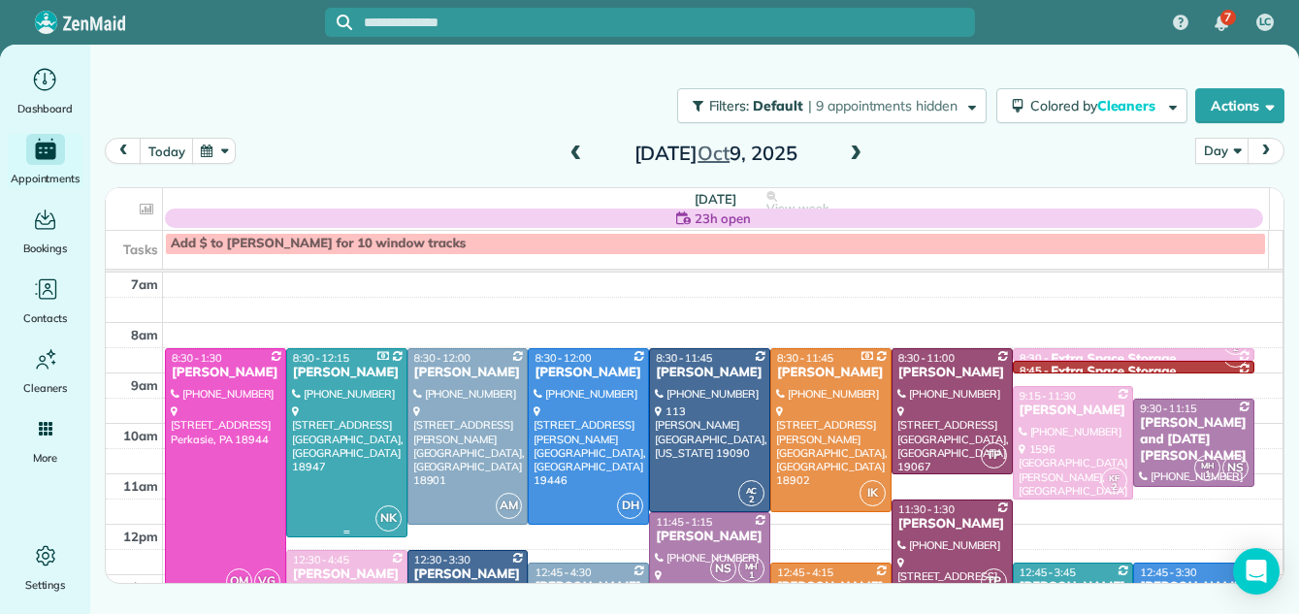
click at [324, 388] on div at bounding box center [346, 442] width 119 height 187
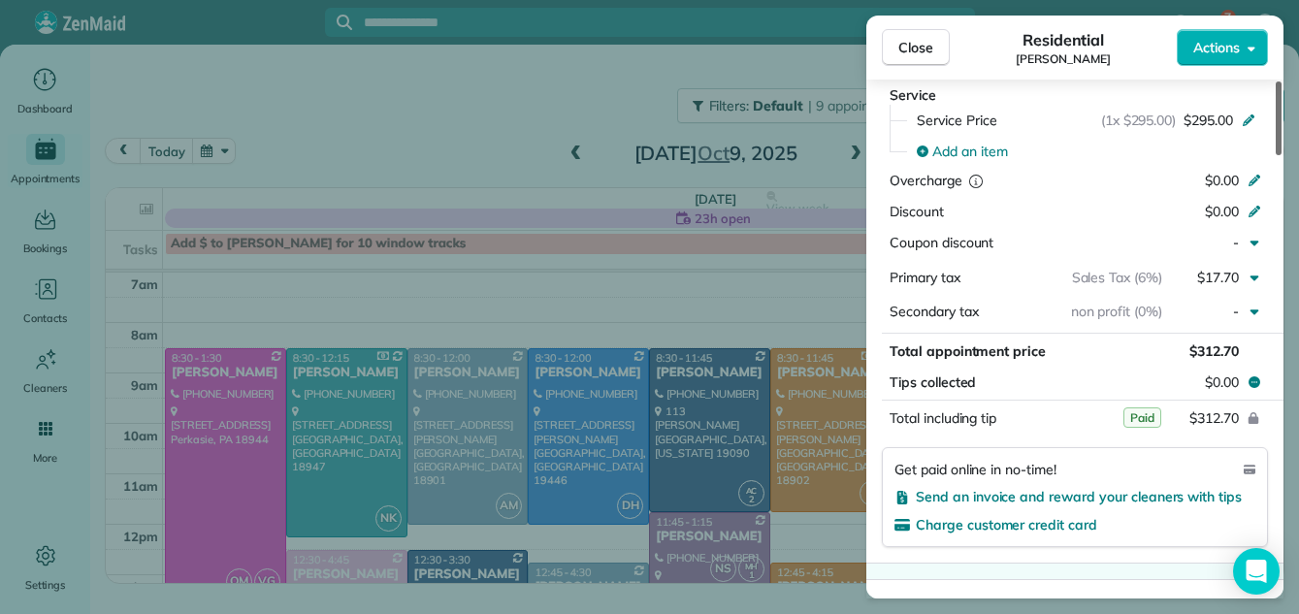
scroll to position [971, 0]
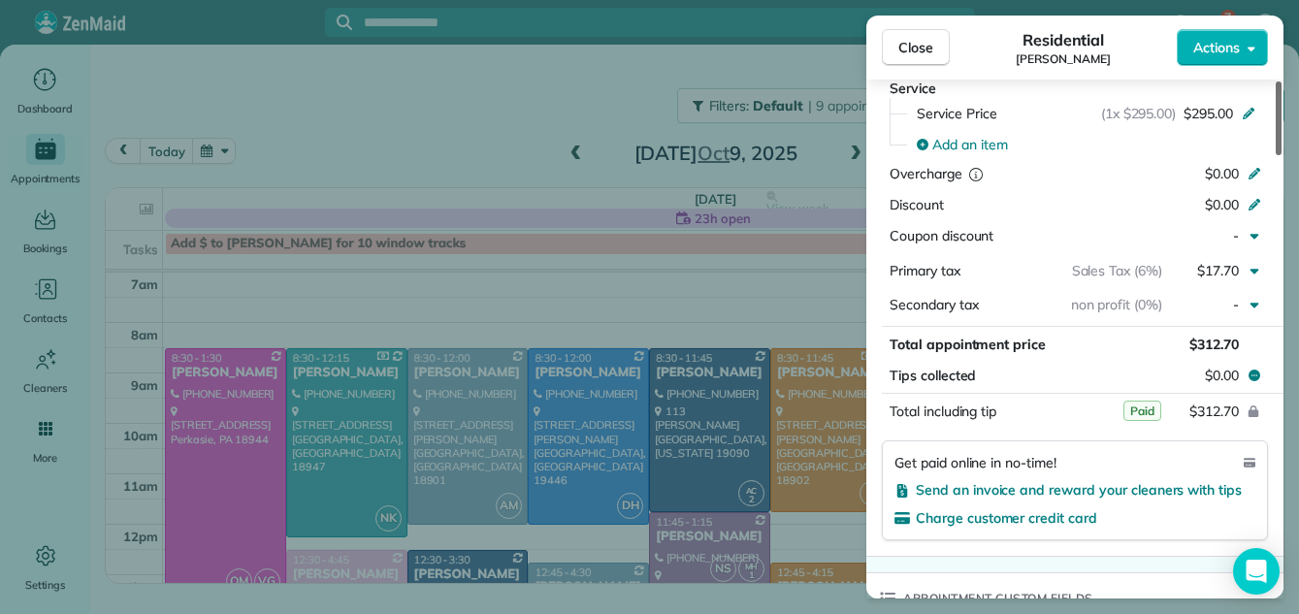
drag, startPoint x: 1277, startPoint y: 135, endPoint x: 1271, endPoint y: 273, distance: 137.8
click at [1275, 155] on div at bounding box center [1278, 118] width 6 height 74
click at [915, 45] on span "Close" at bounding box center [915, 47] width 35 height 19
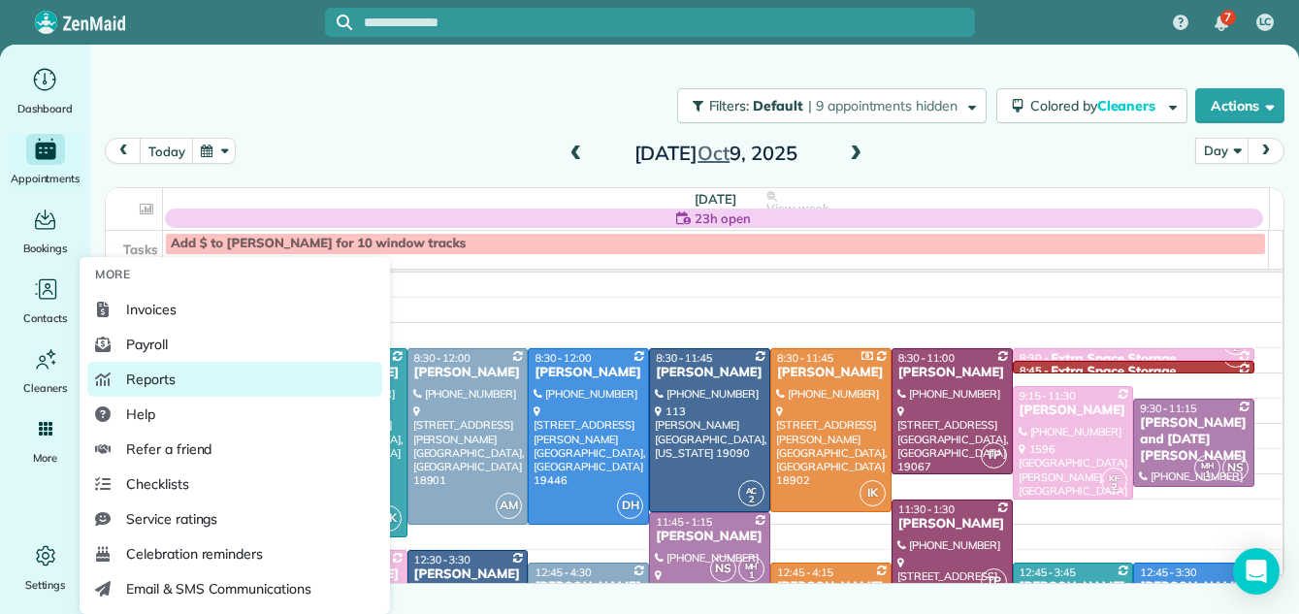
click at [139, 377] on span "Reports" at bounding box center [150, 378] width 49 height 19
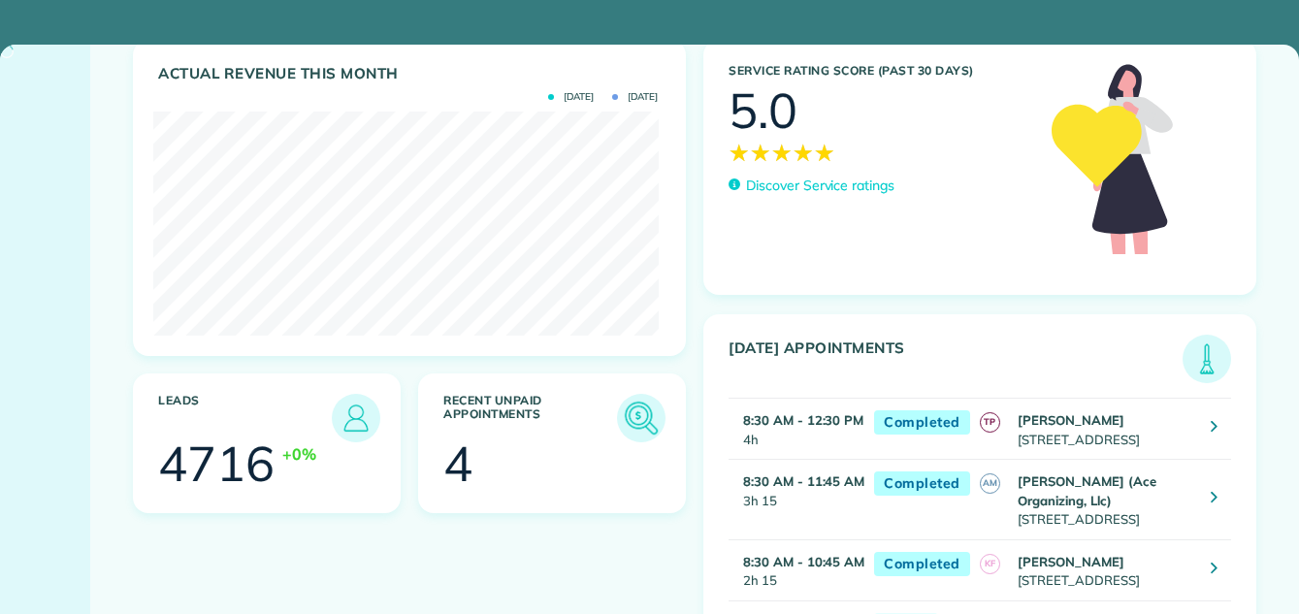
scroll to position [224, 504]
click at [623, 415] on img at bounding box center [641, 418] width 45 height 45
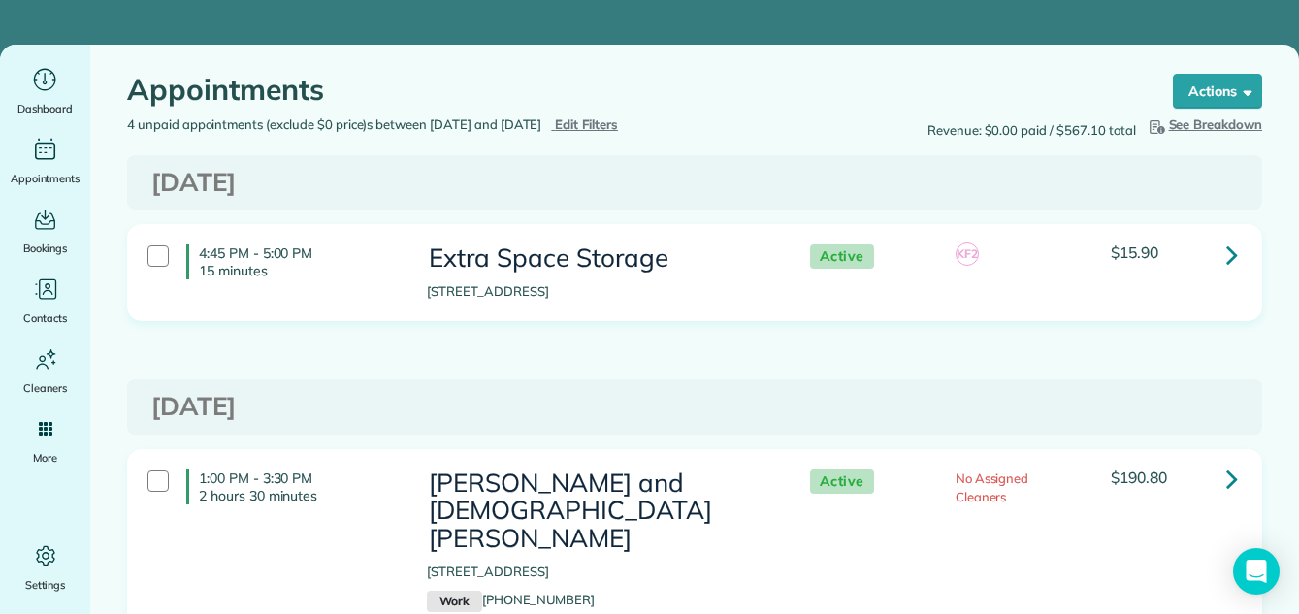
click at [618, 124] on span "Edit Filters" at bounding box center [586, 124] width 63 height 16
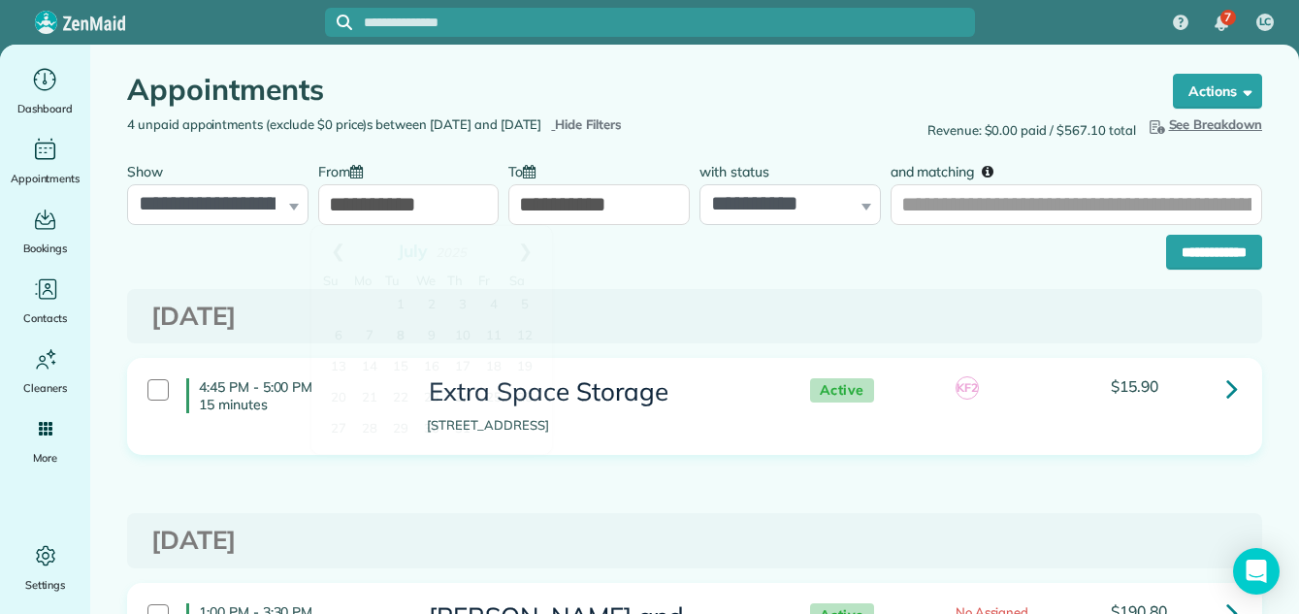
click at [470, 210] on input "**********" at bounding box center [408, 204] width 181 height 41
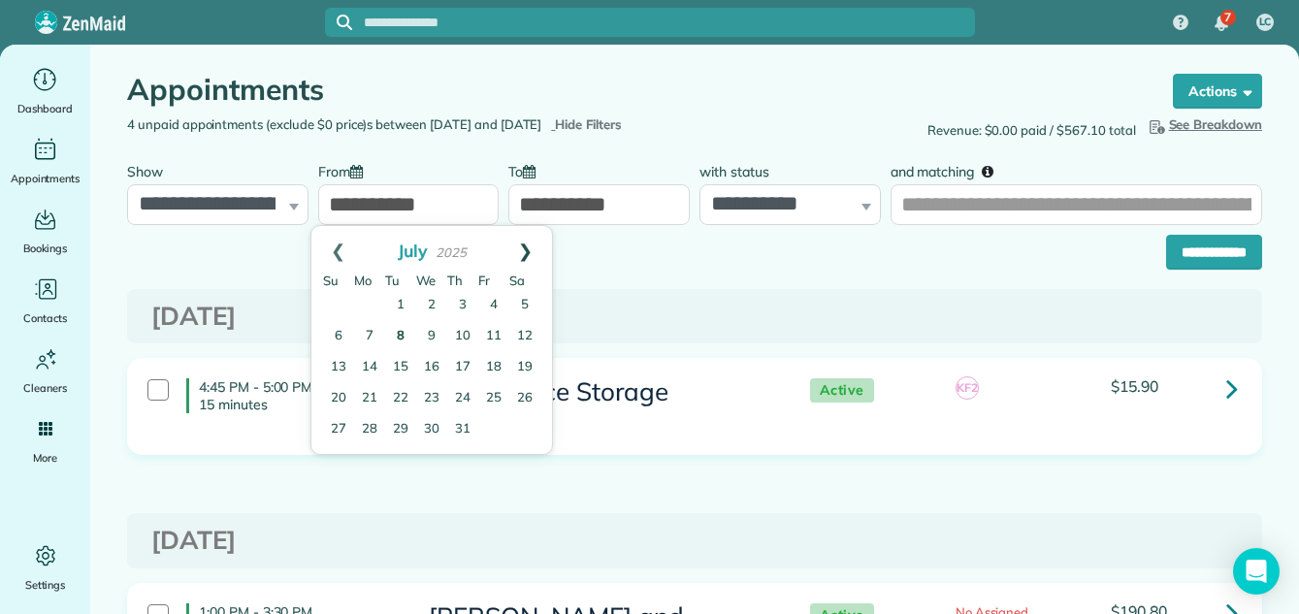
click at [527, 246] on link "Next" at bounding box center [524, 250] width 53 height 48
click at [430, 327] on link "8" at bounding box center [431, 336] width 27 height 27
type input "**********"
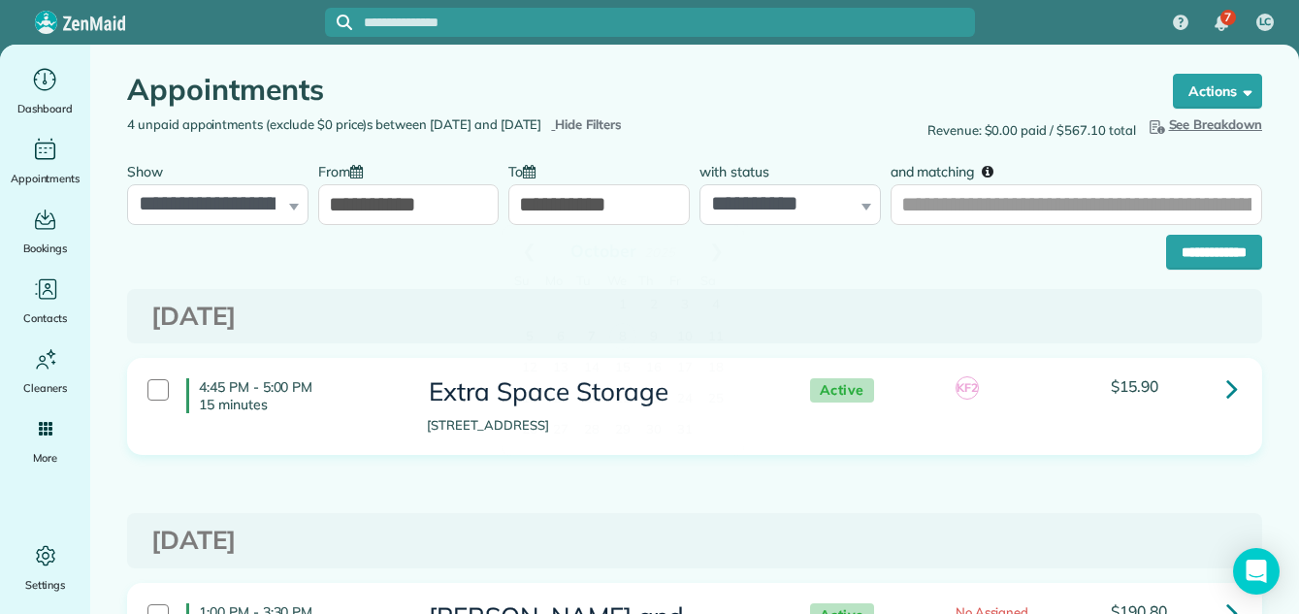
click at [559, 206] on input "**********" at bounding box center [598, 204] width 181 height 41
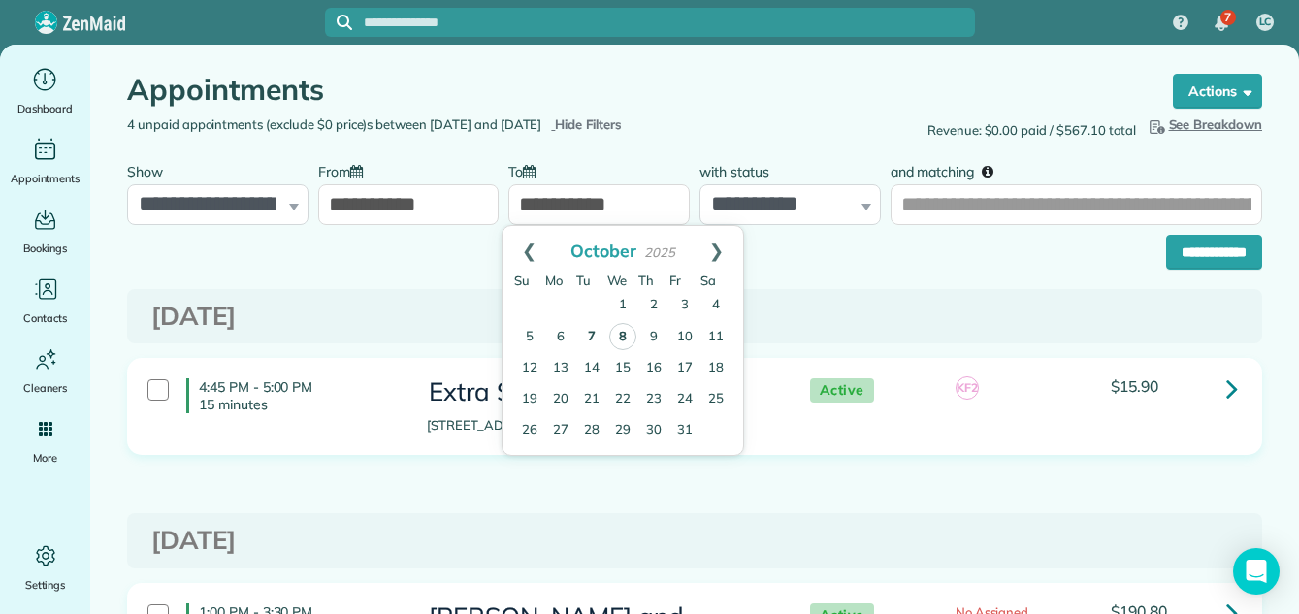
click at [622, 332] on link "8" at bounding box center [622, 336] width 27 height 27
type input "**********"
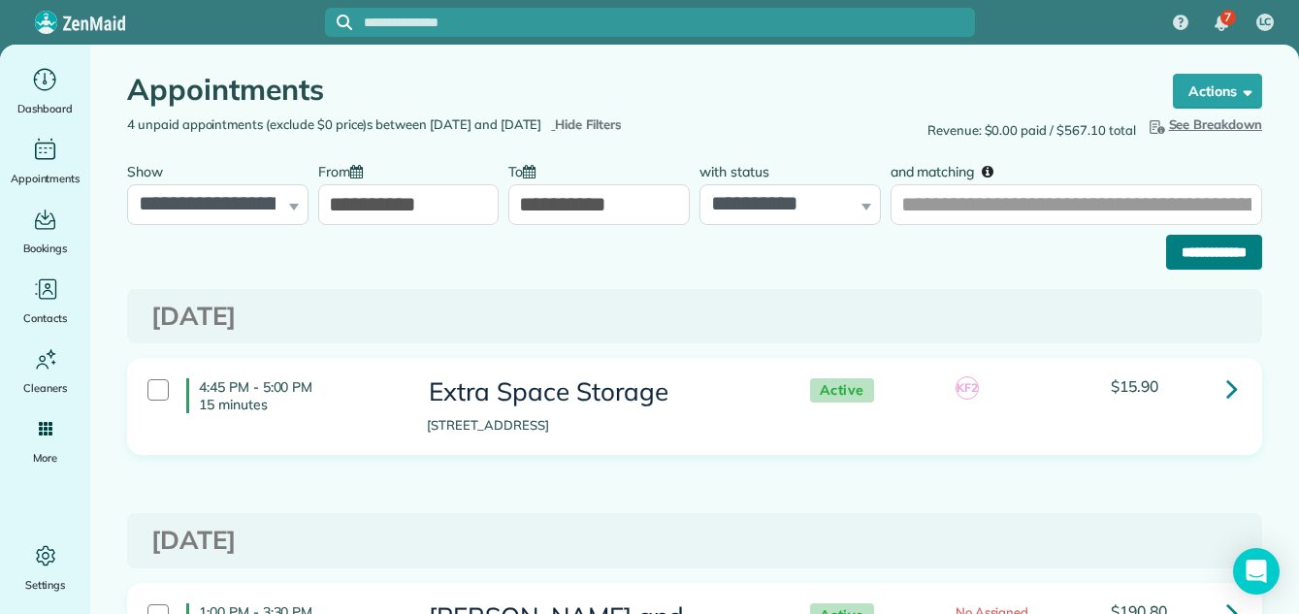
click at [1186, 250] on input "**********" at bounding box center [1214, 252] width 96 height 35
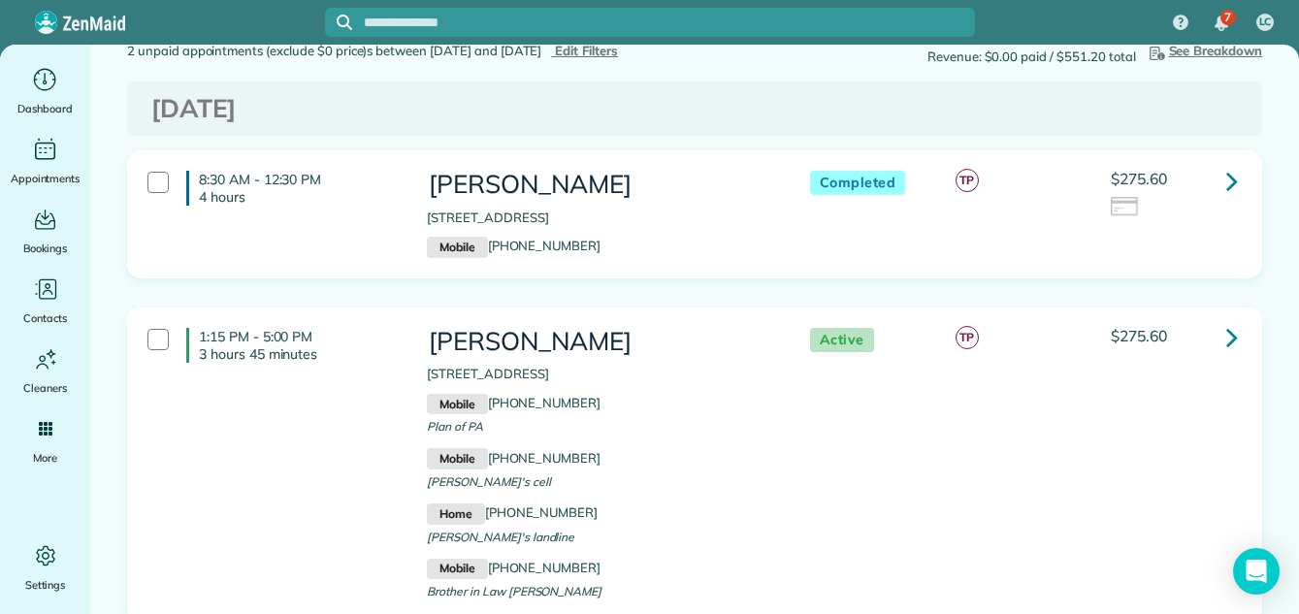
scroll to position [24, 0]
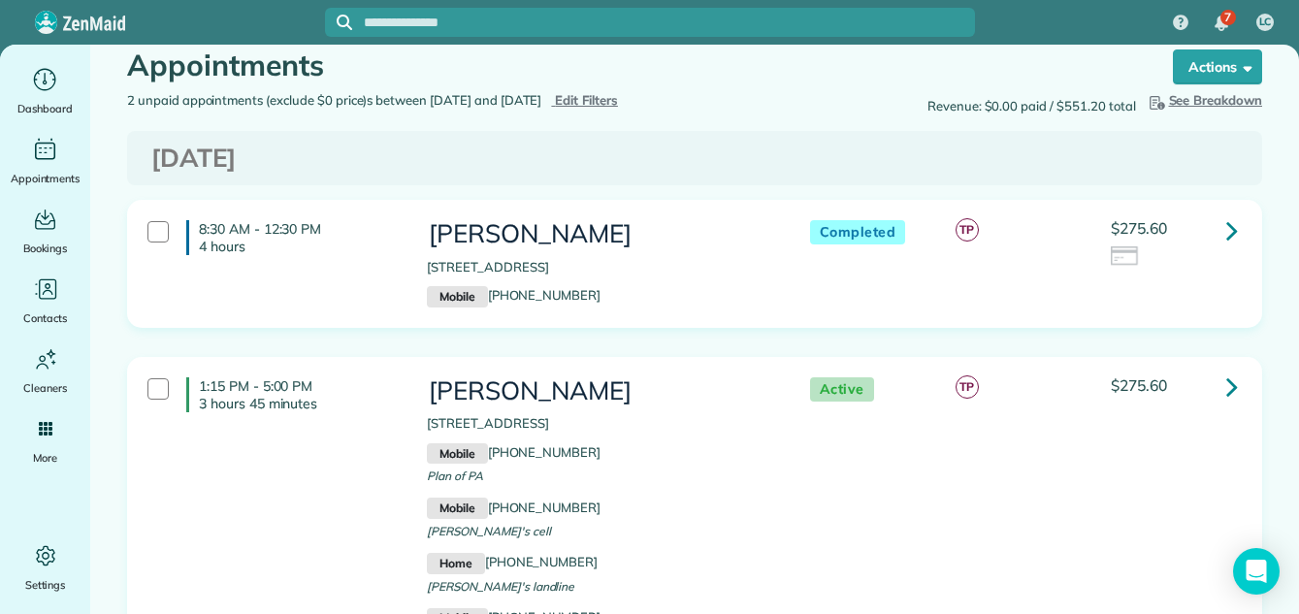
click at [1226, 233] on icon at bounding box center [1232, 230] width 12 height 34
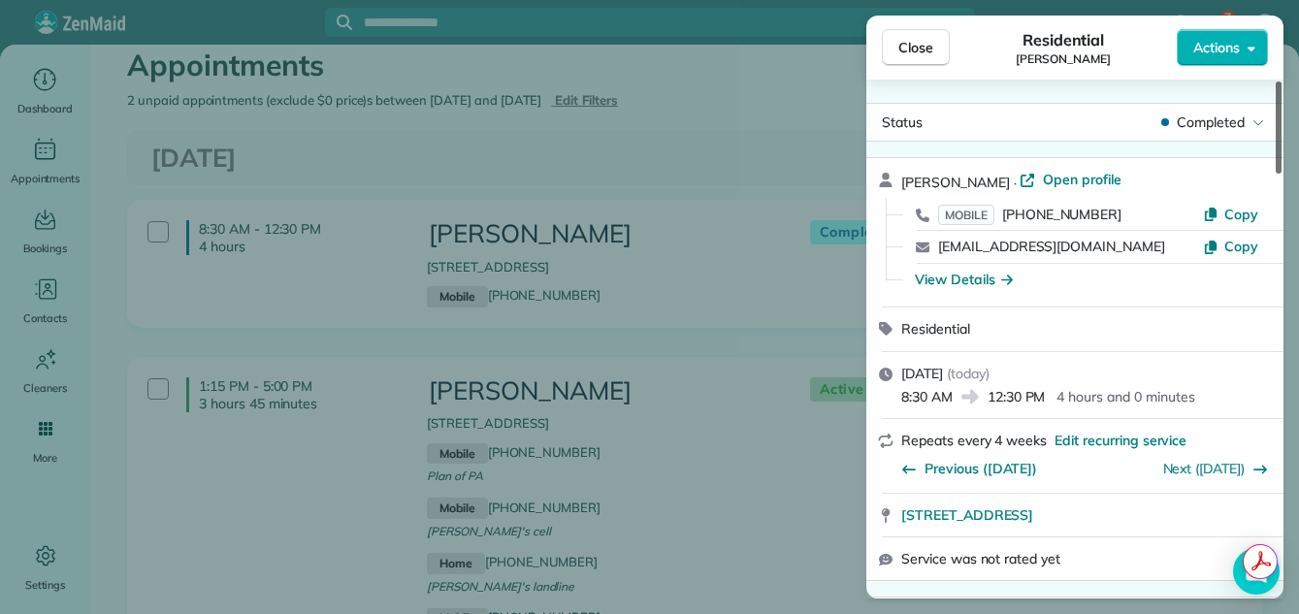
drag, startPoint x: 1276, startPoint y: 134, endPoint x: 1316, endPoint y: 72, distance: 73.7
click at [1281, 81] on div at bounding box center [1278, 127] width 6 height 92
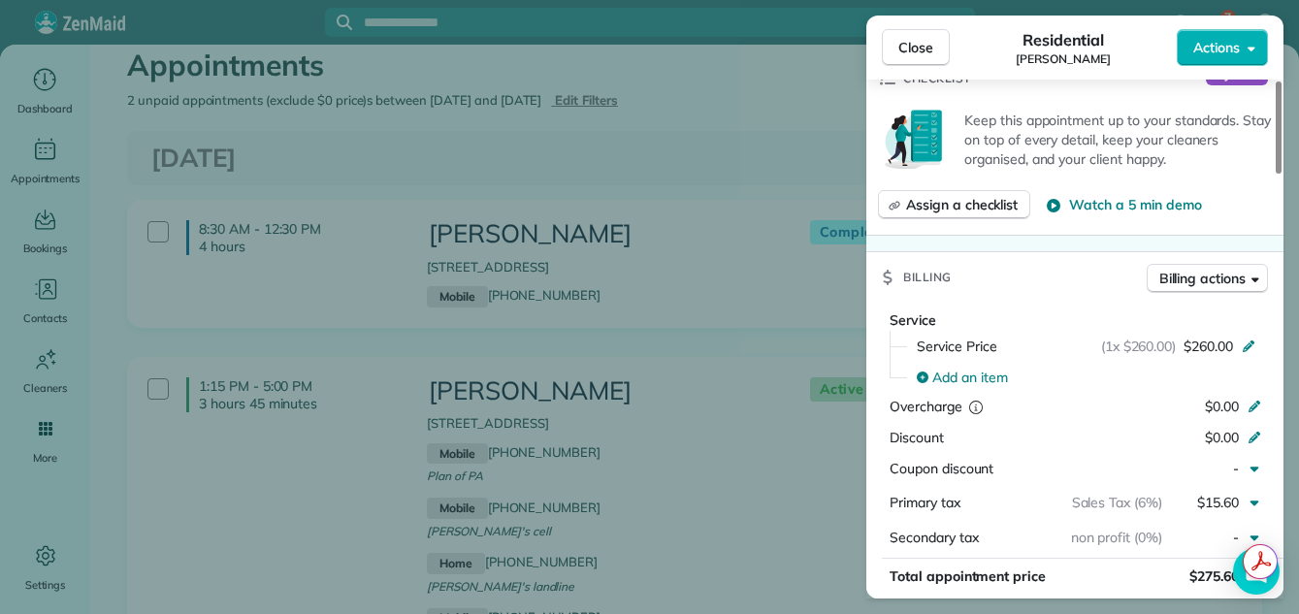
drag, startPoint x: 1280, startPoint y: 140, endPoint x: 1268, endPoint y: 271, distance: 131.4
click at [1275, 174] on div at bounding box center [1278, 127] width 6 height 92
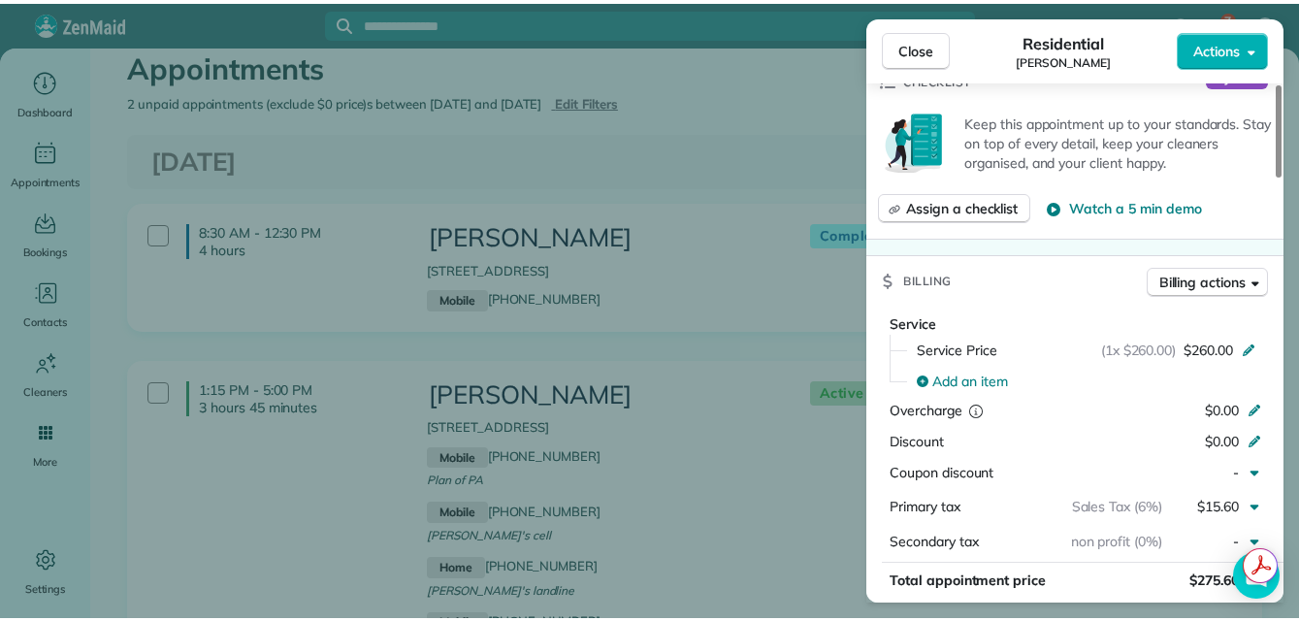
scroll to position [740, 0]
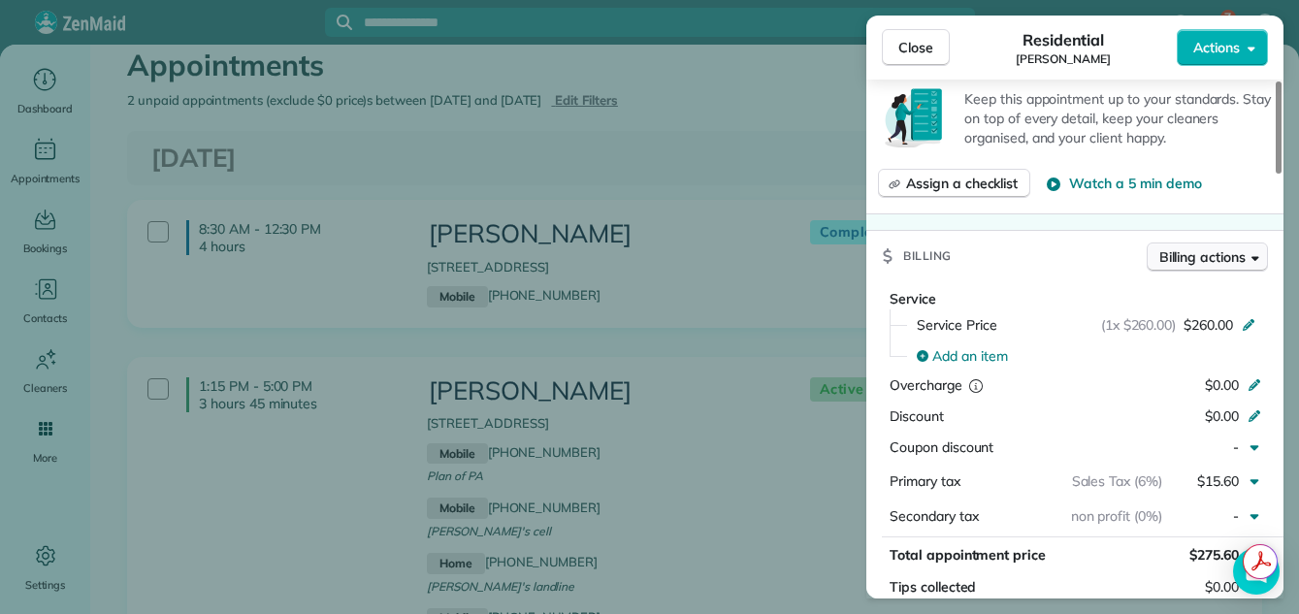
click at [1205, 258] on span "Billing actions" at bounding box center [1202, 256] width 86 height 19
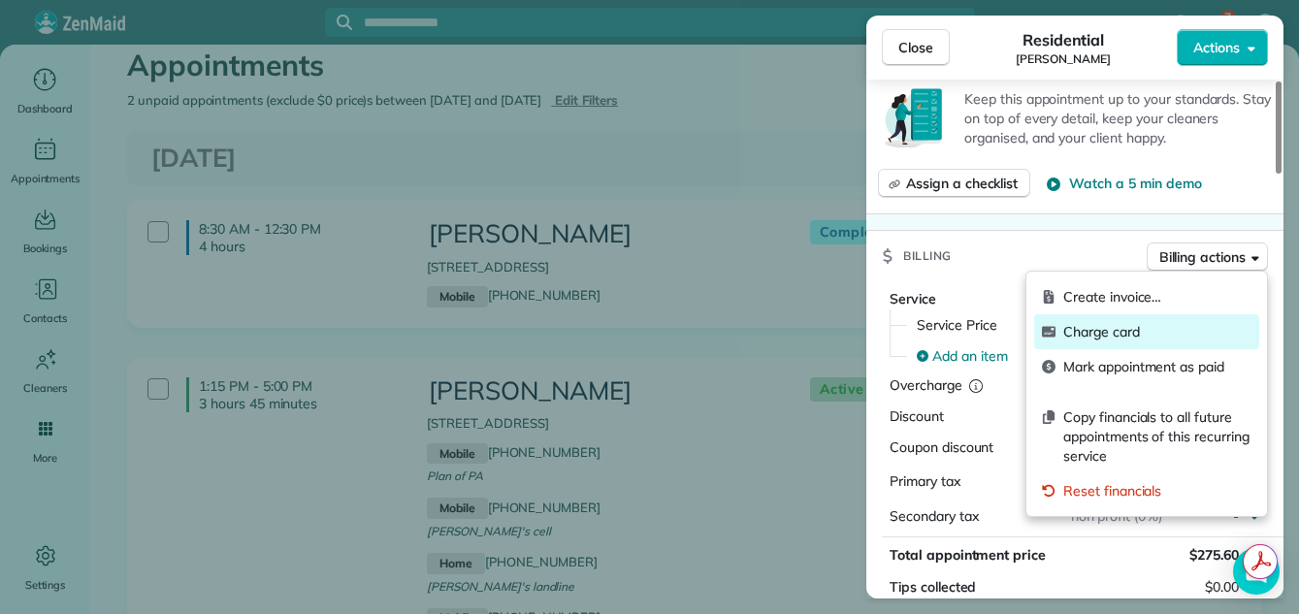
click at [1118, 324] on span "Charge card" at bounding box center [1157, 331] width 188 height 19
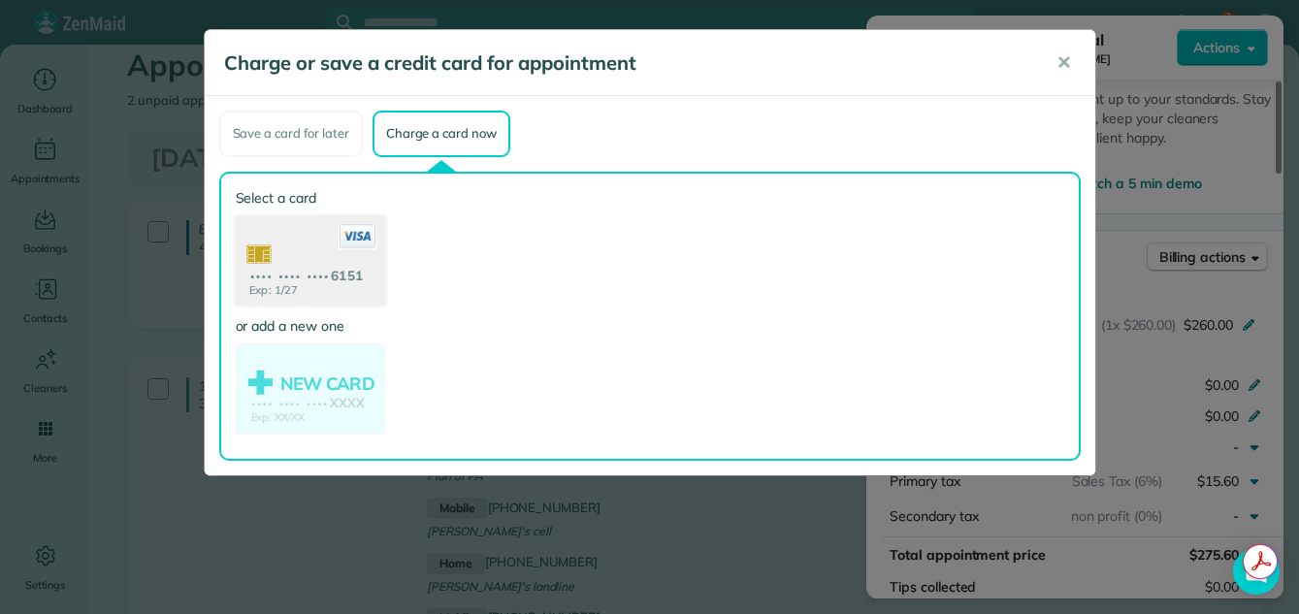
click at [301, 234] on use at bounding box center [309, 262] width 149 height 94
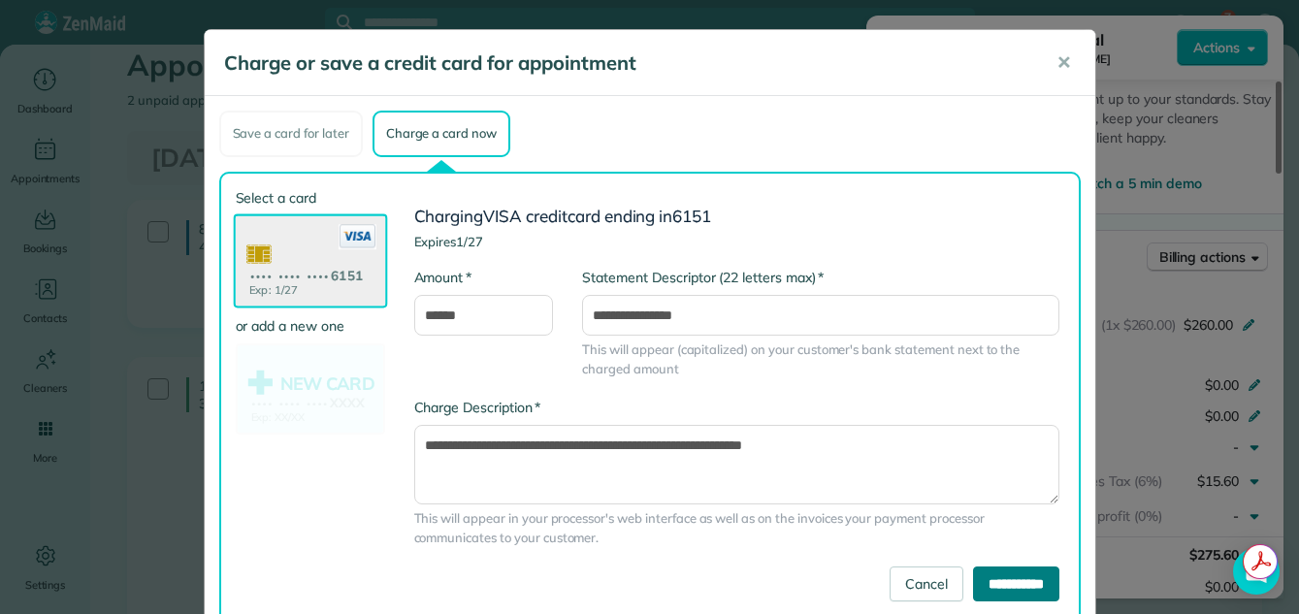
click at [1010, 581] on input "**********" at bounding box center [1016, 583] width 86 height 35
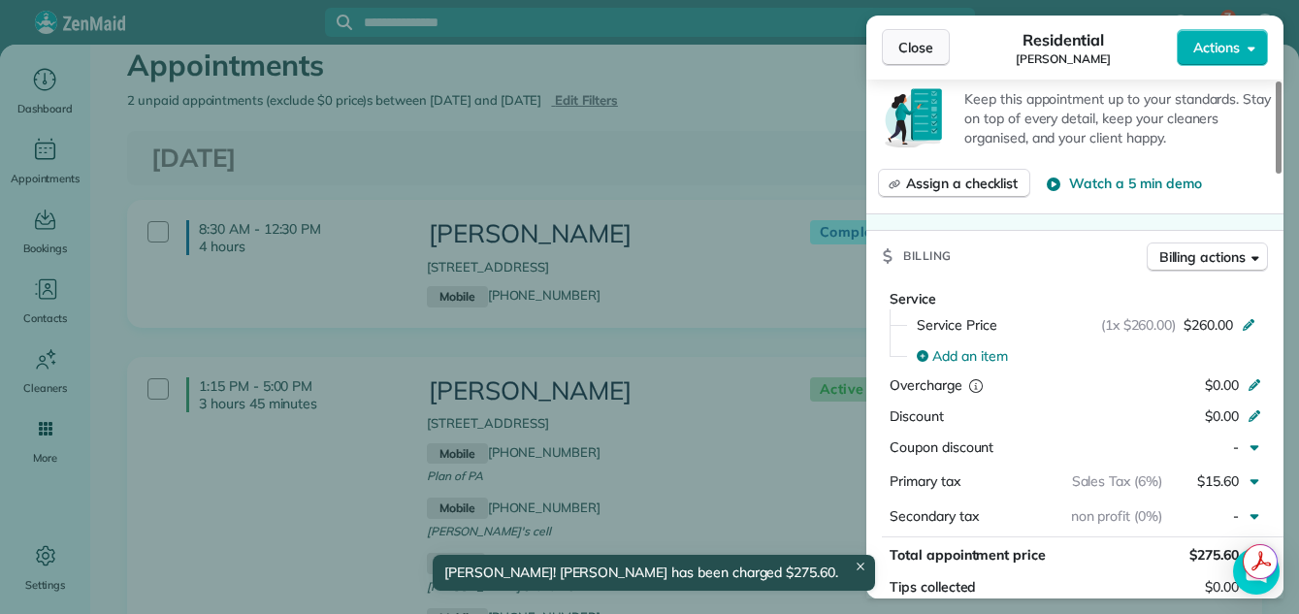
click at [916, 37] on button "Close" at bounding box center [916, 47] width 68 height 37
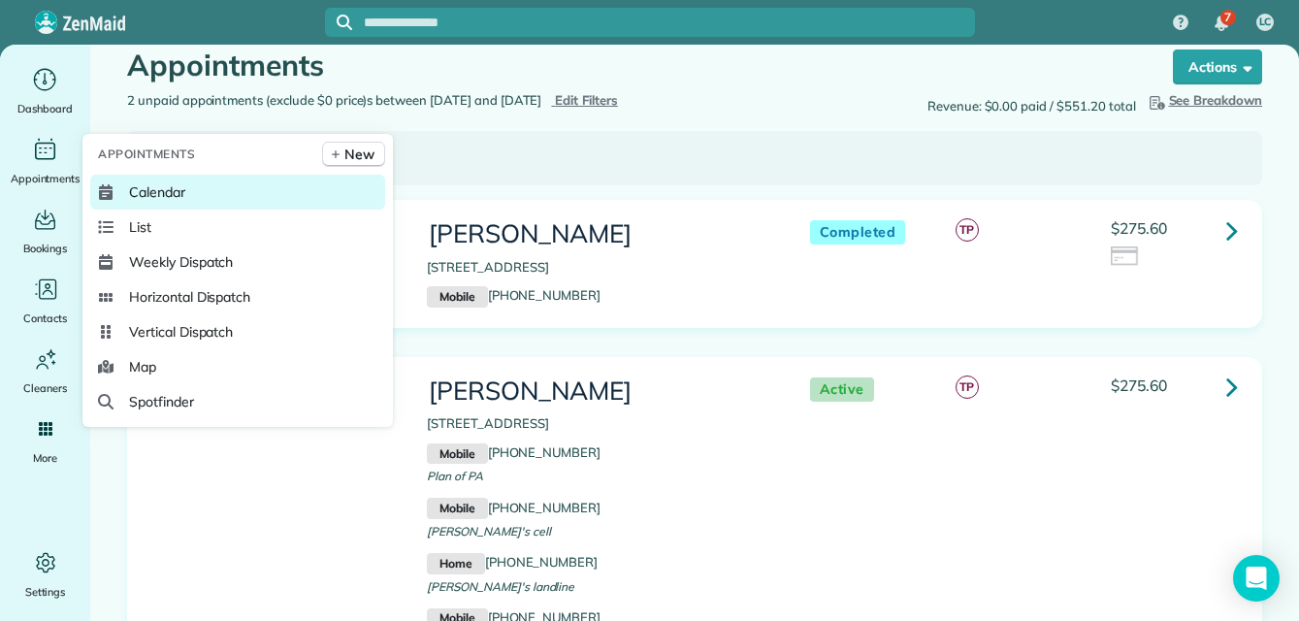
click at [158, 194] on span "Calendar" at bounding box center [157, 191] width 56 height 19
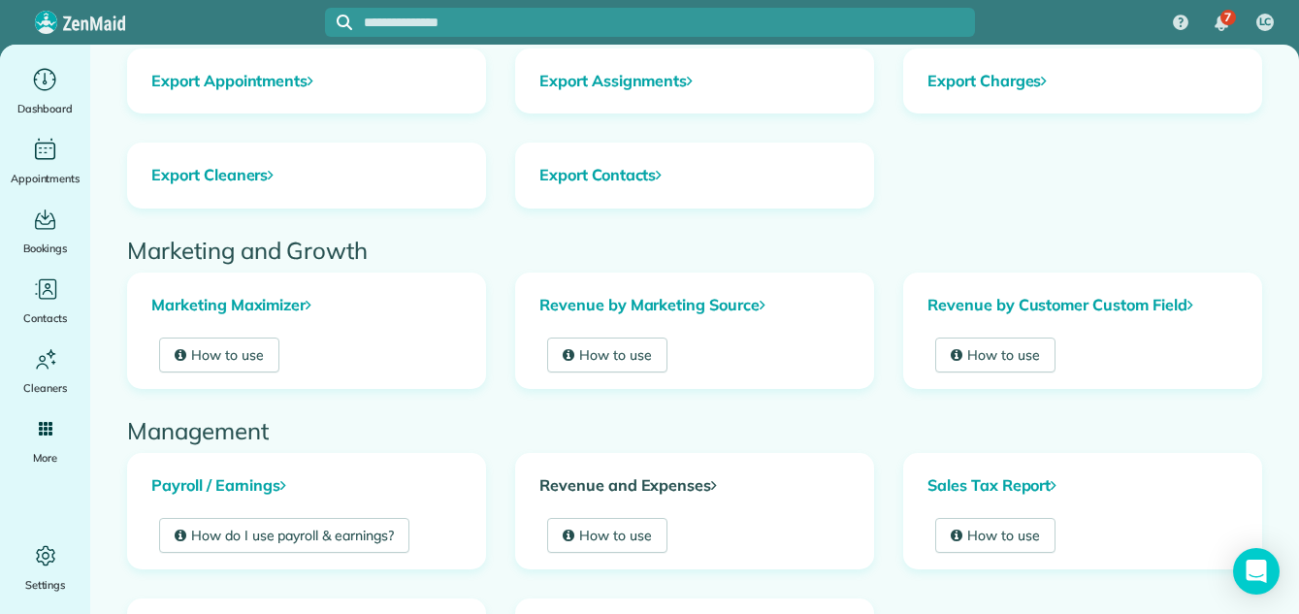
click at [652, 480] on link "Revenue and Expenses" at bounding box center [694, 486] width 357 height 64
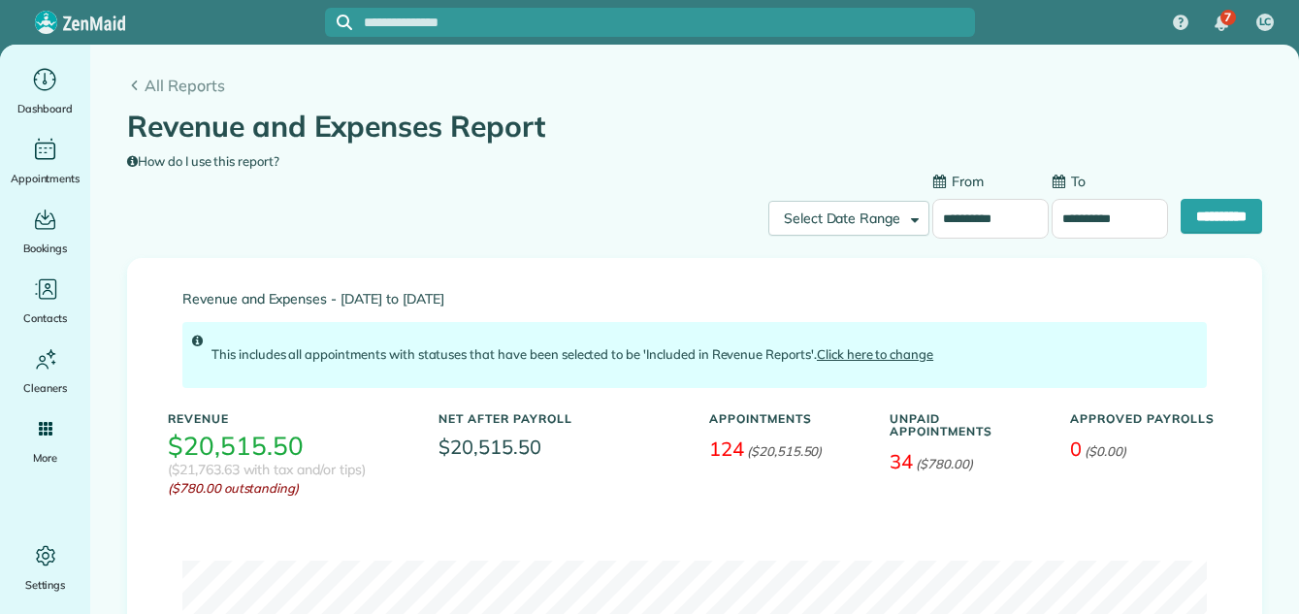
click at [988, 215] on input "**********" at bounding box center [990, 219] width 116 height 41
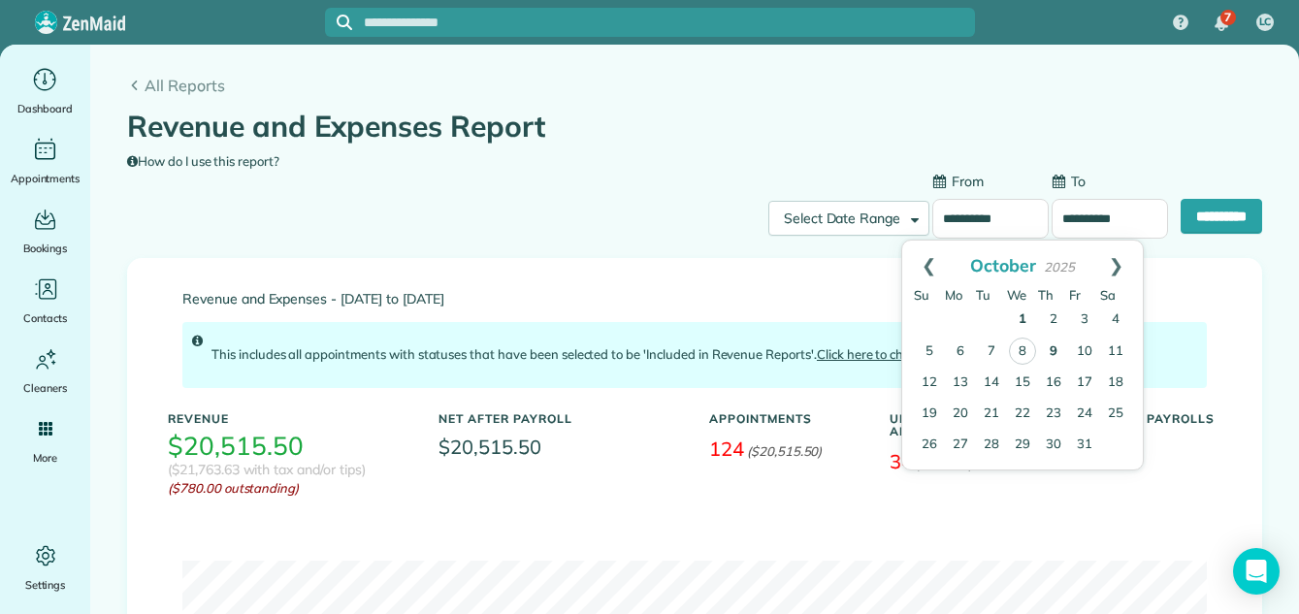
click at [1049, 346] on link "9" at bounding box center [1053, 352] width 31 height 31
type input "**********"
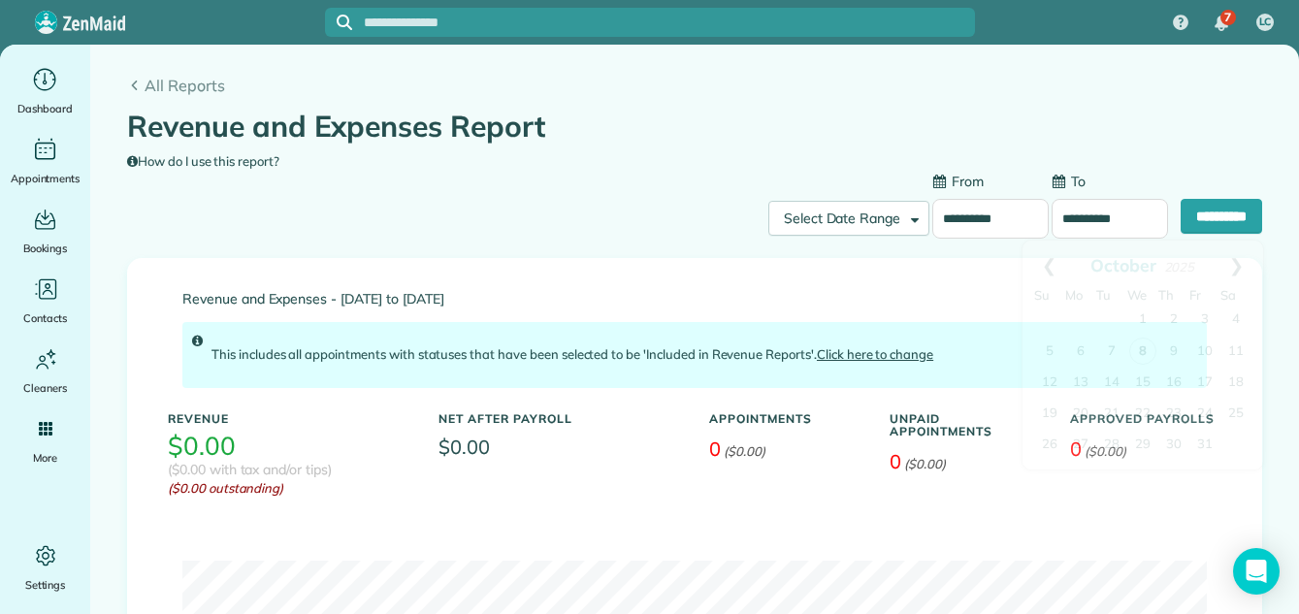
click at [1066, 224] on input "**********" at bounding box center [1109, 219] width 116 height 41
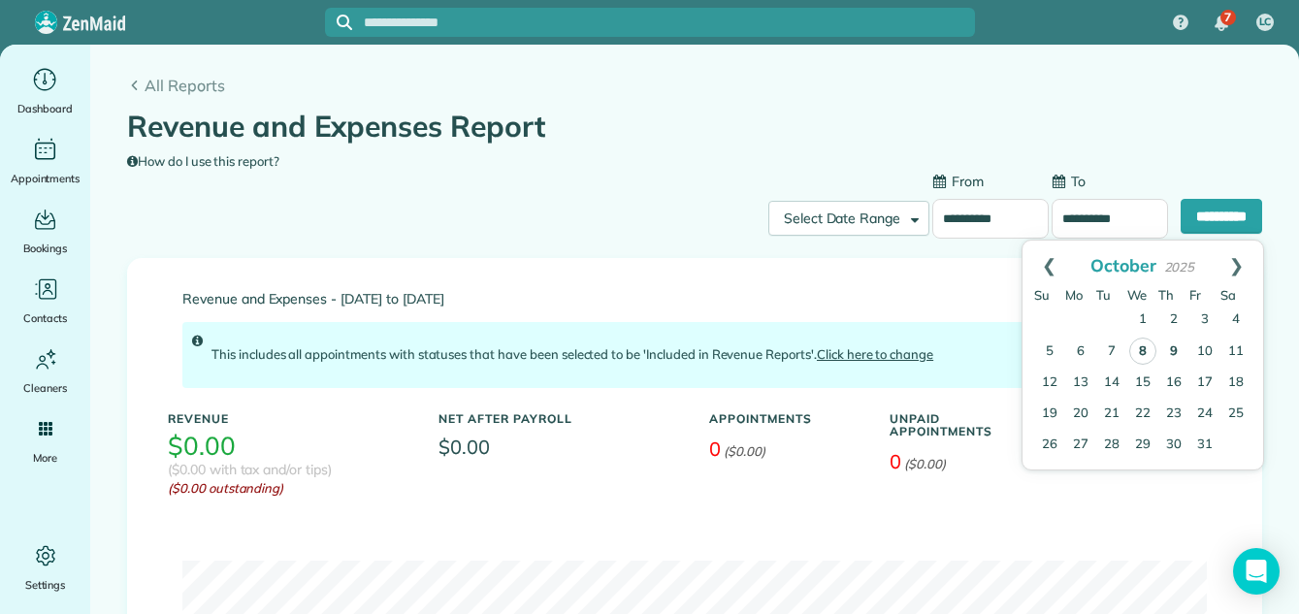
click at [1174, 347] on link "9" at bounding box center [1173, 352] width 31 height 31
type input "**********"
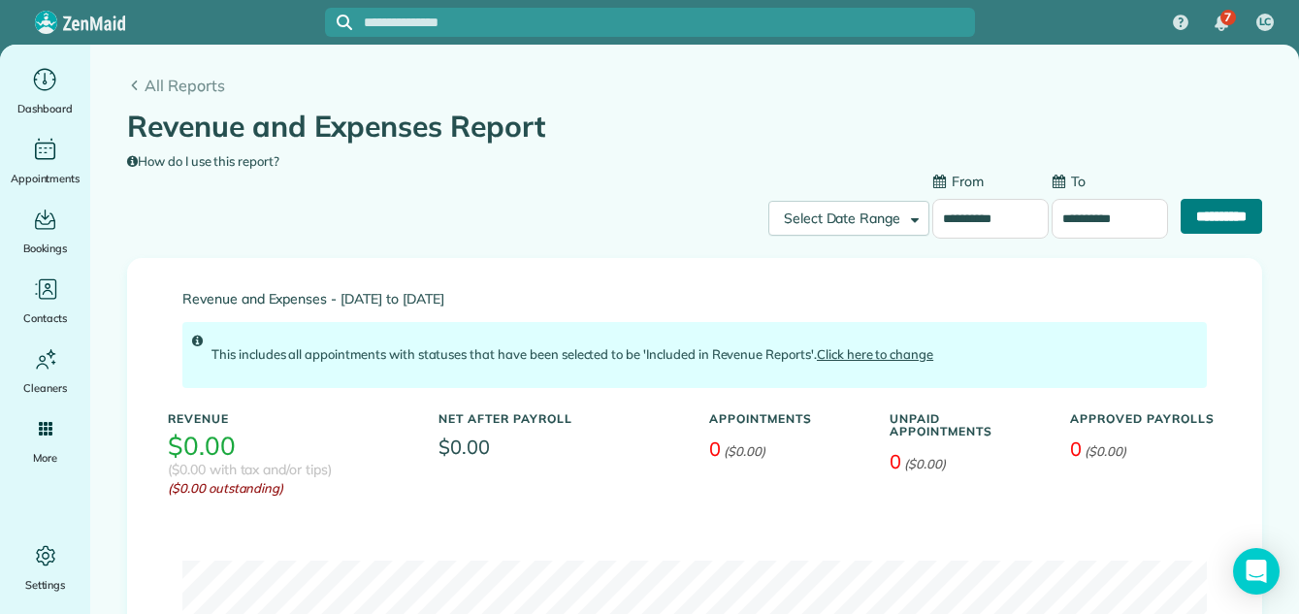
click at [1193, 214] on input "**********" at bounding box center [1220, 216] width 81 height 35
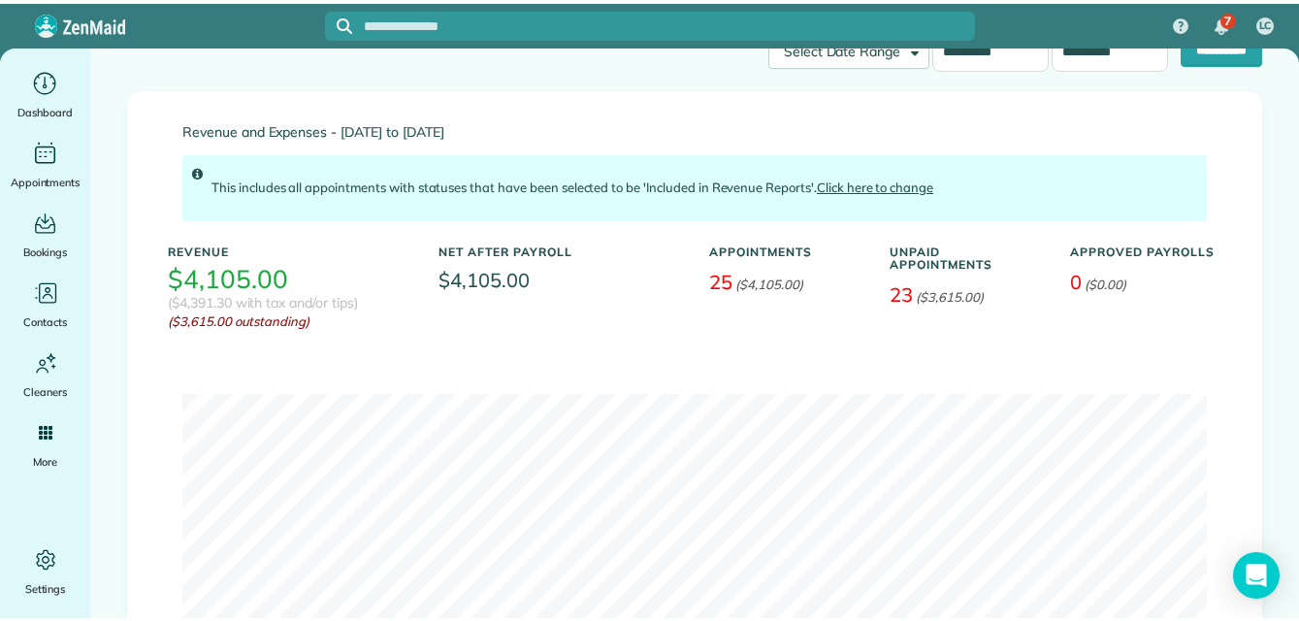
scroll to position [188, 0]
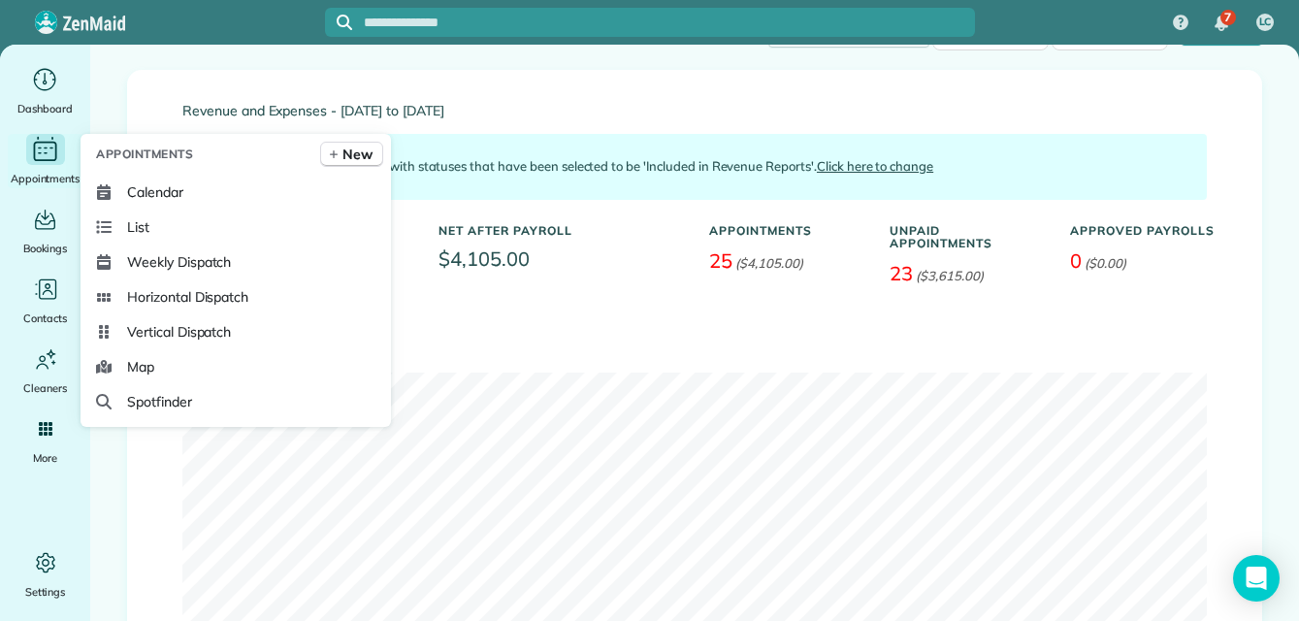
click at [48, 151] on icon "Main" at bounding box center [45, 149] width 30 height 29
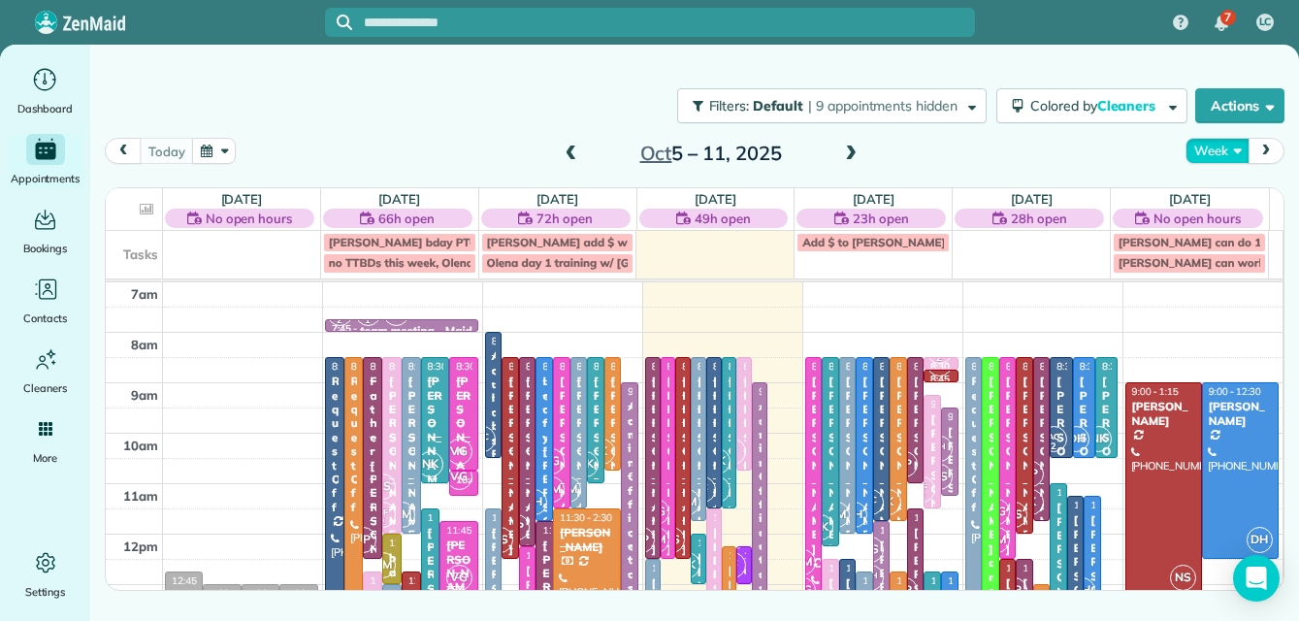
click at [1206, 149] on button "Week" at bounding box center [1216, 151] width 63 height 26
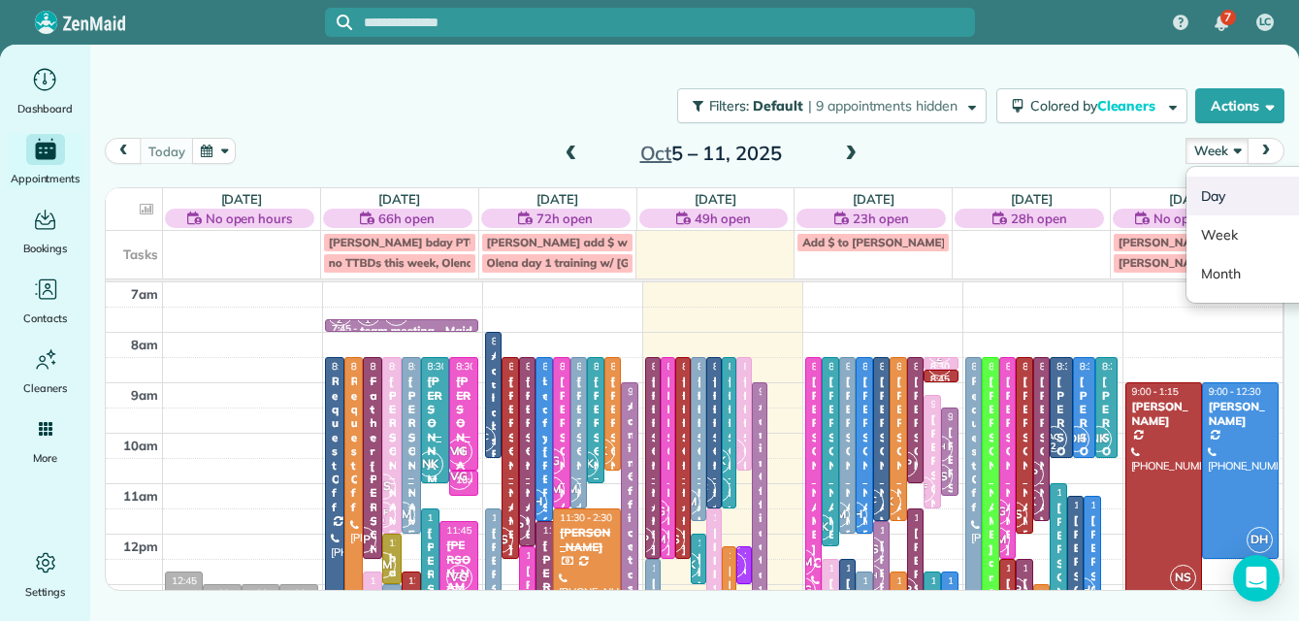
click at [1208, 194] on link "Day" at bounding box center [1262, 195] width 153 height 39
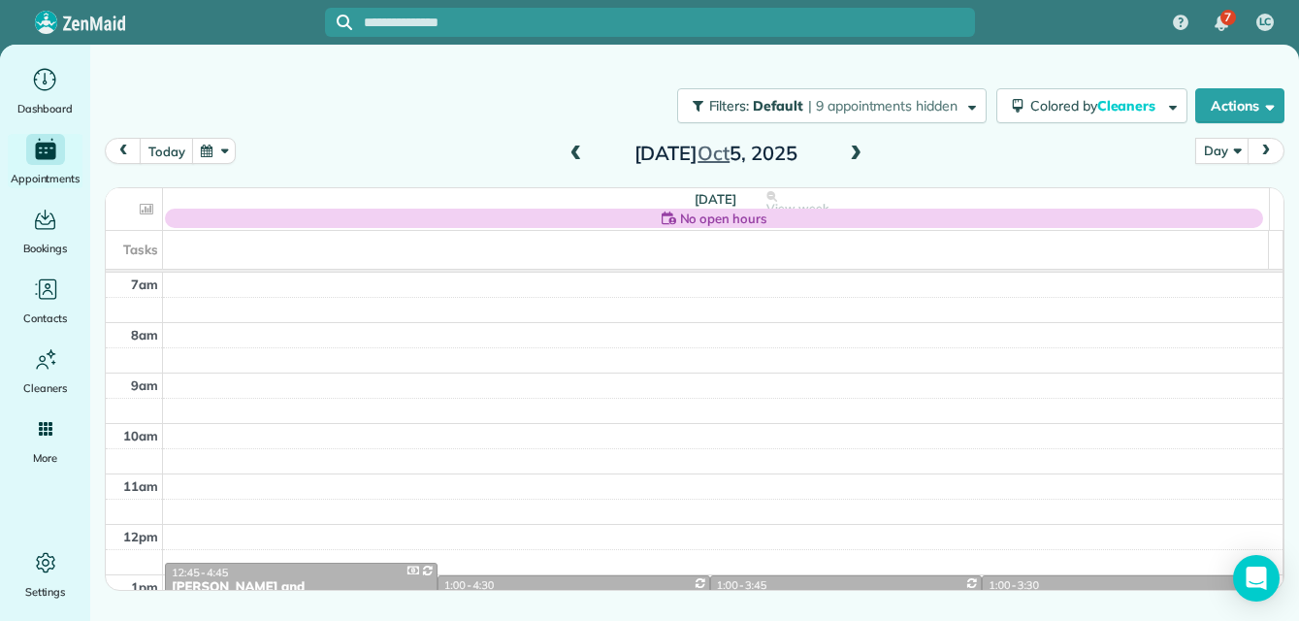
click at [858, 152] on span at bounding box center [855, 153] width 21 height 17
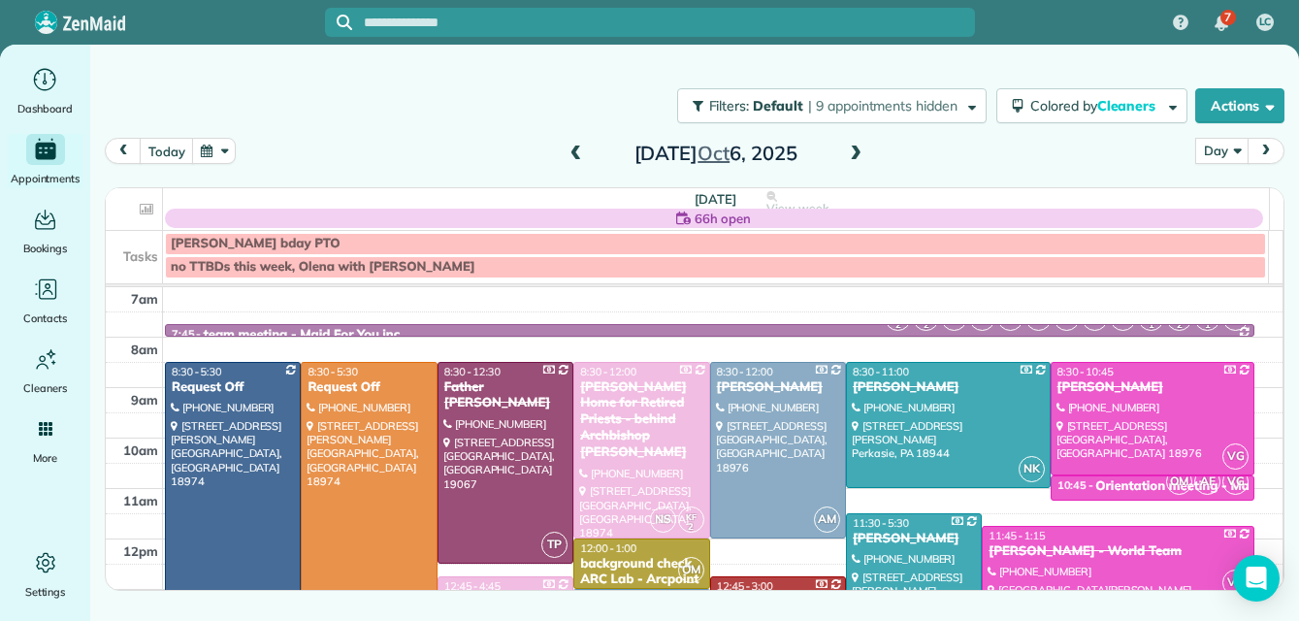
click at [858, 152] on span at bounding box center [855, 153] width 21 height 17
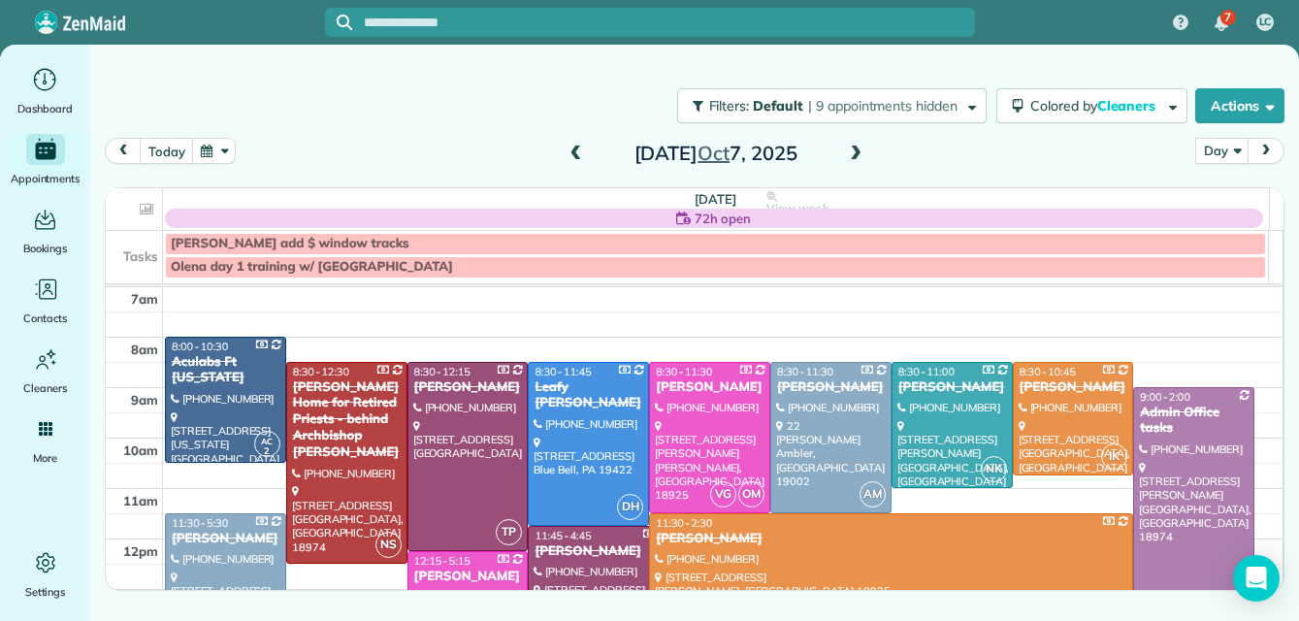
click at [858, 152] on span at bounding box center [855, 153] width 21 height 17
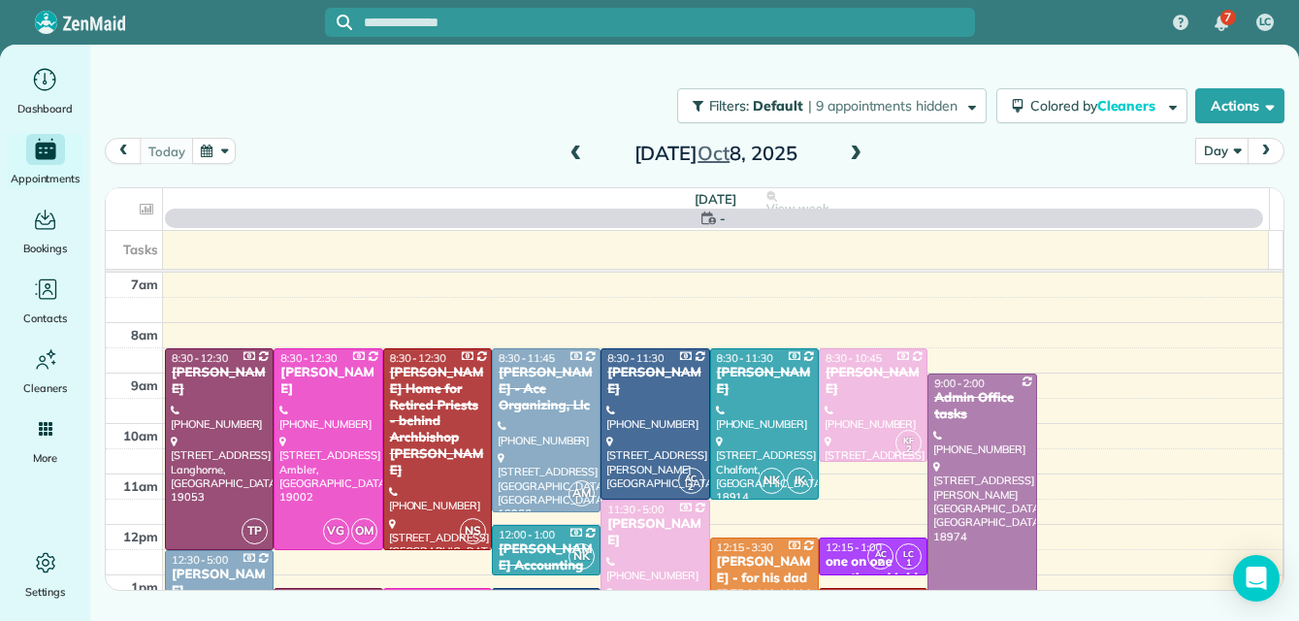
click at [858, 152] on span at bounding box center [855, 153] width 21 height 17
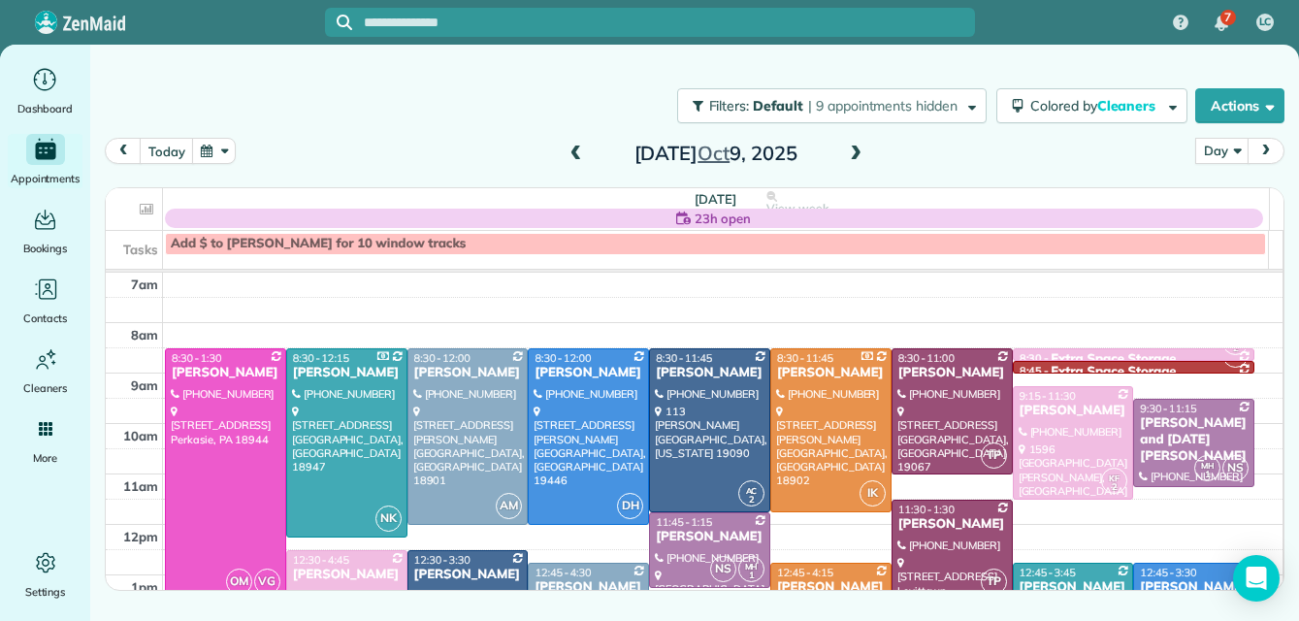
click at [858, 152] on span at bounding box center [855, 153] width 21 height 17
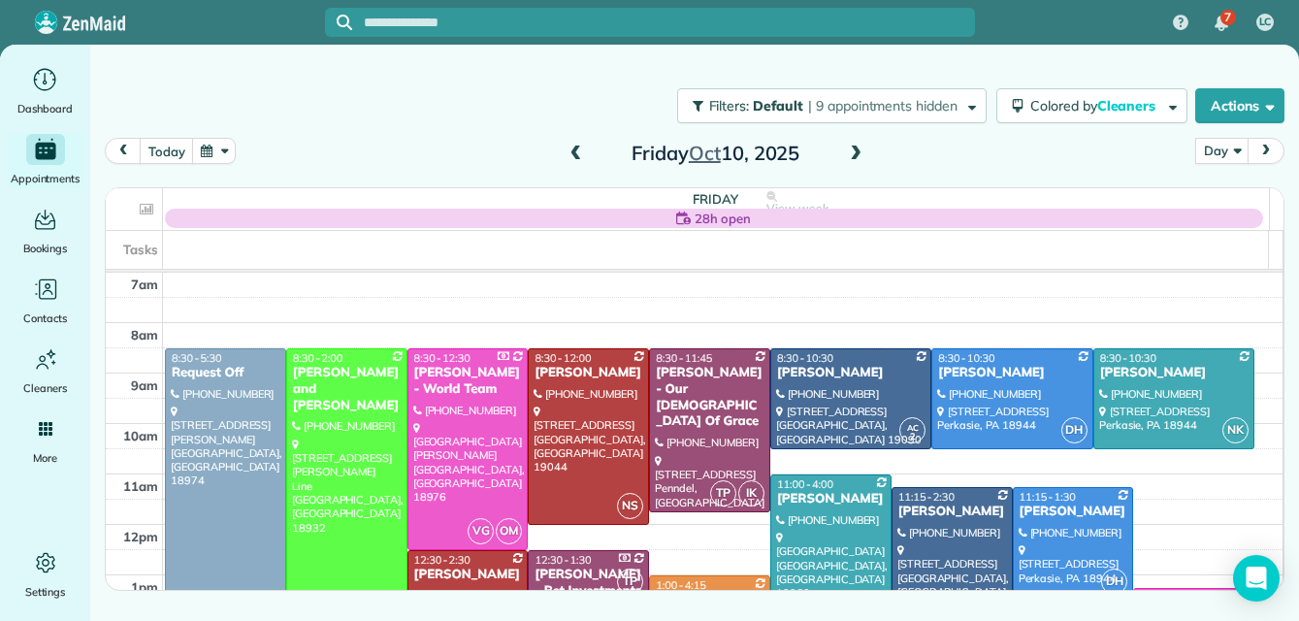
click at [858, 152] on span at bounding box center [855, 153] width 21 height 17
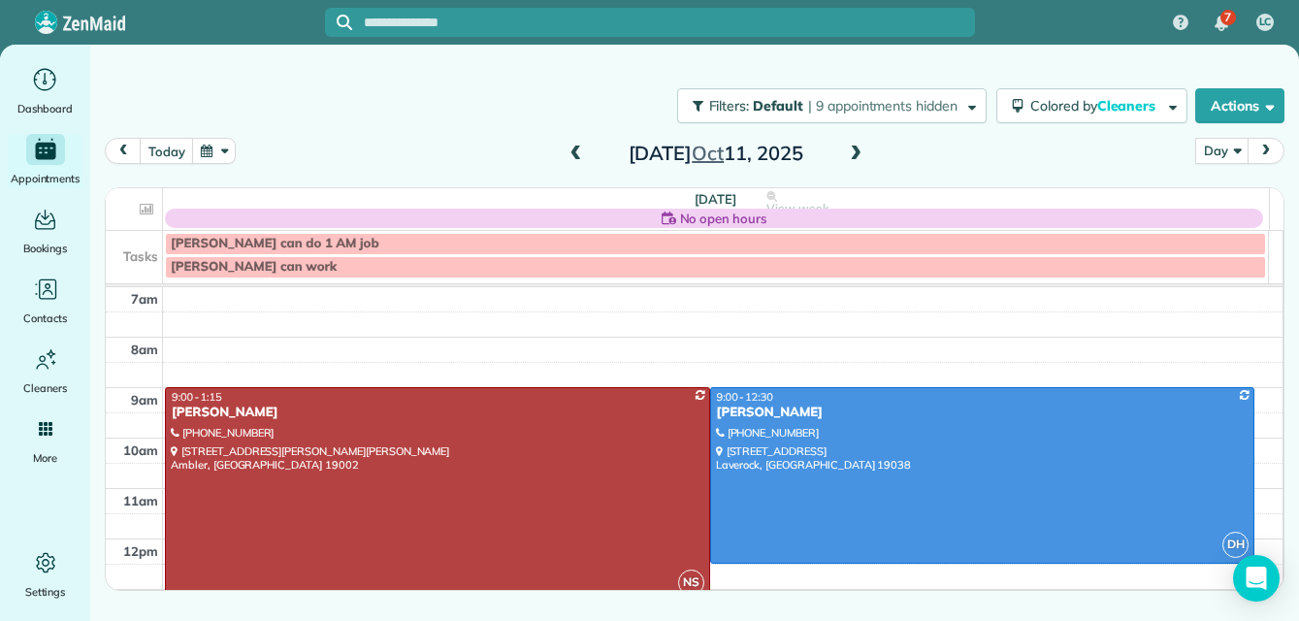
click at [858, 152] on span at bounding box center [855, 153] width 21 height 17
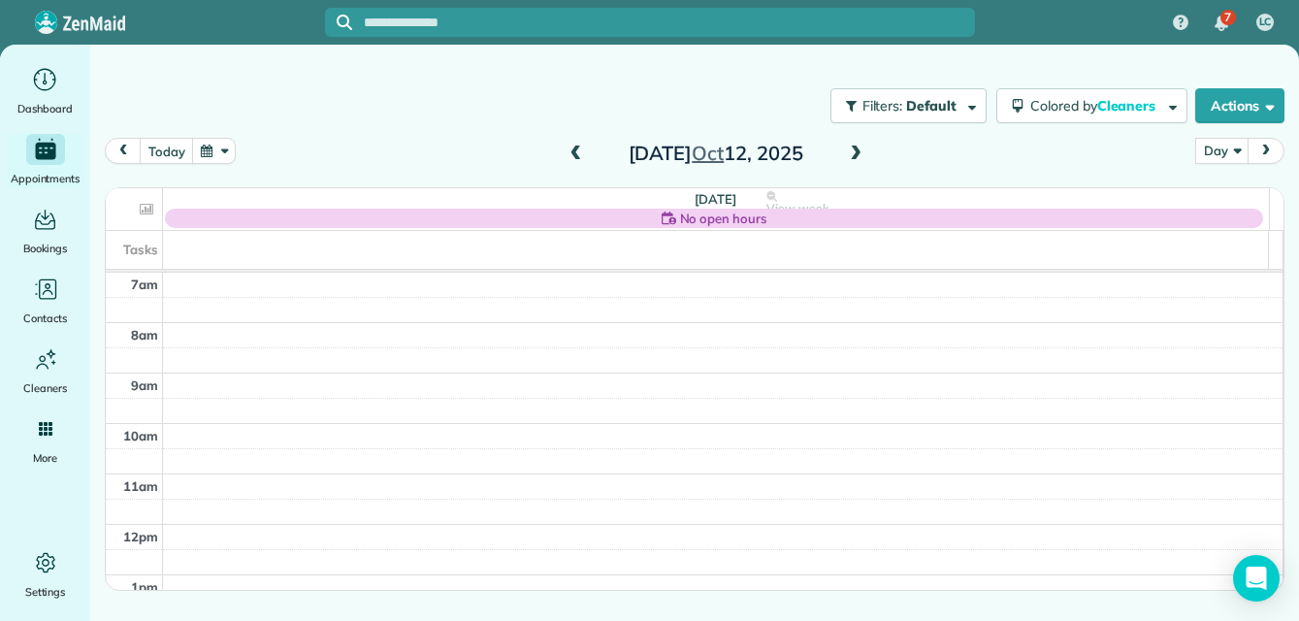
click at [858, 152] on span at bounding box center [855, 153] width 21 height 17
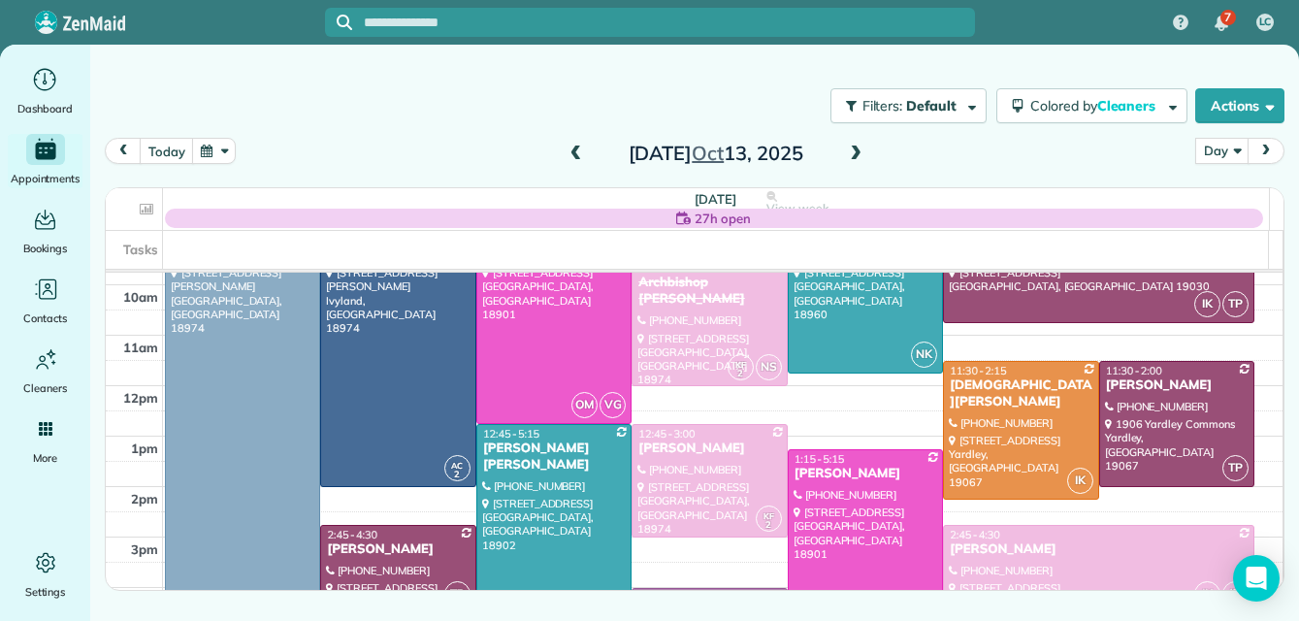
scroll to position [86, 0]
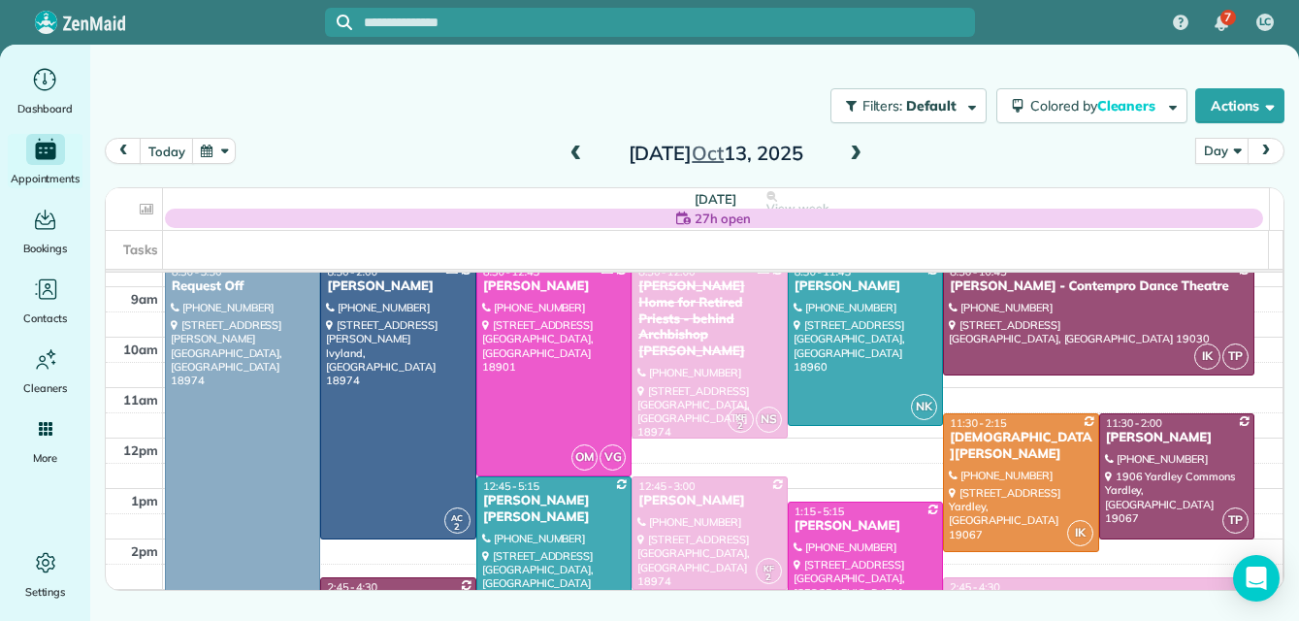
click at [849, 151] on span at bounding box center [855, 153] width 21 height 17
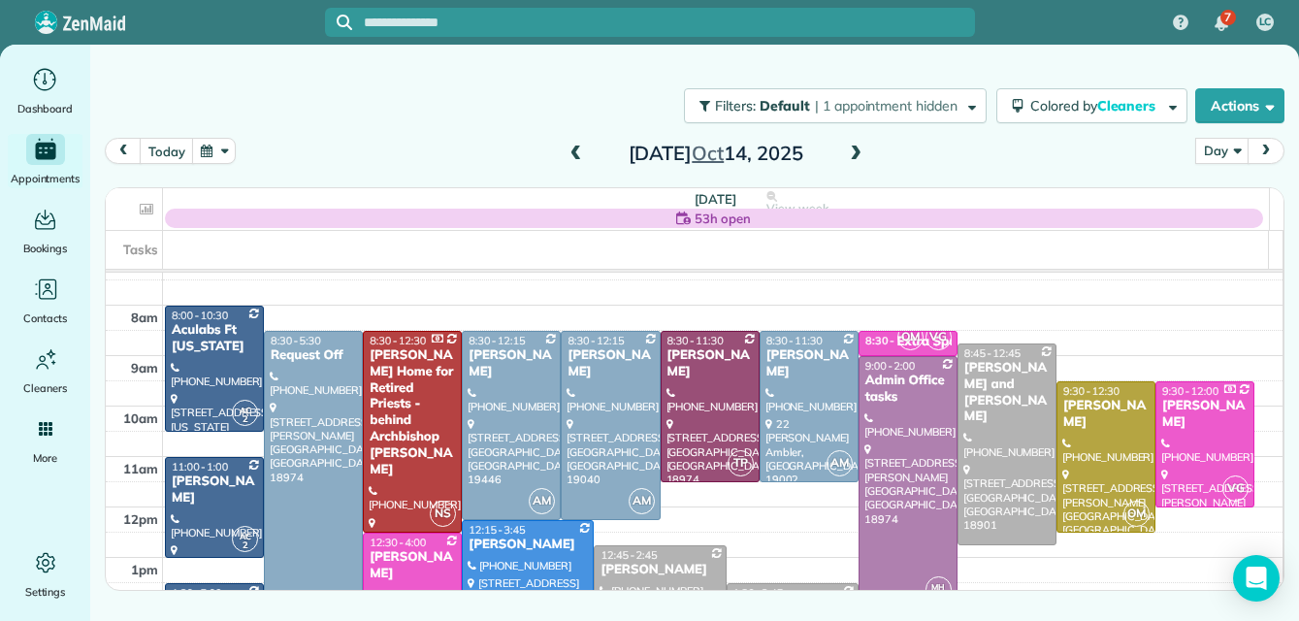
scroll to position [0, 0]
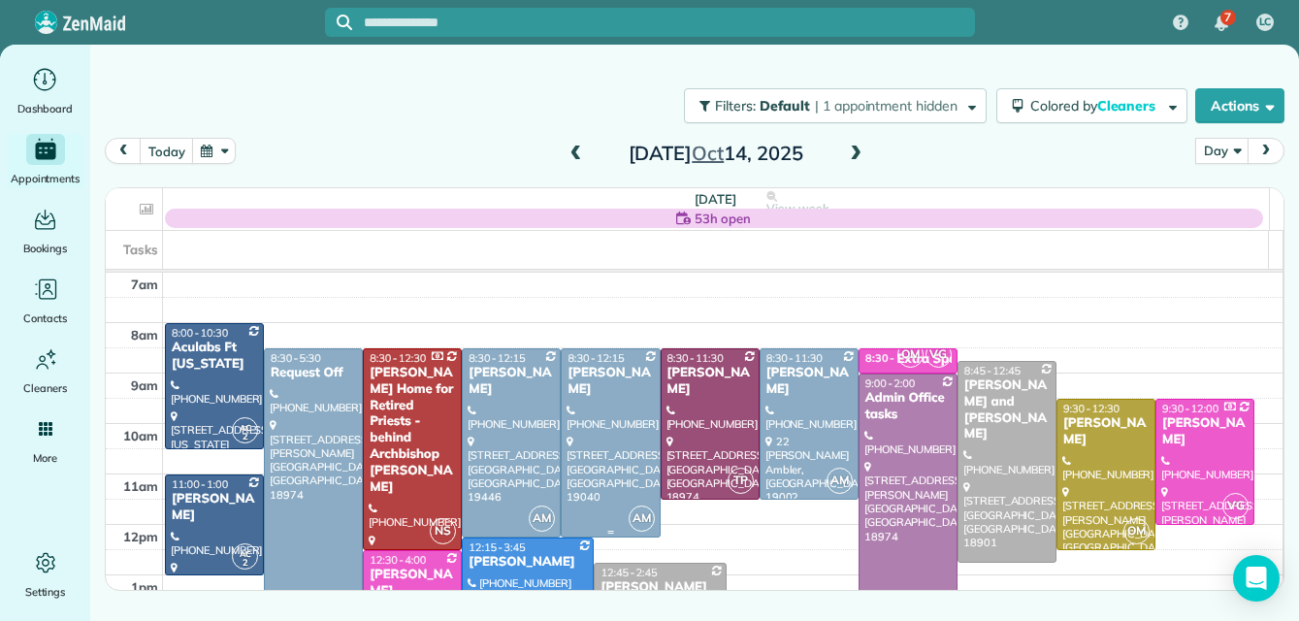
click at [609, 401] on div at bounding box center [609, 442] width 97 height 187
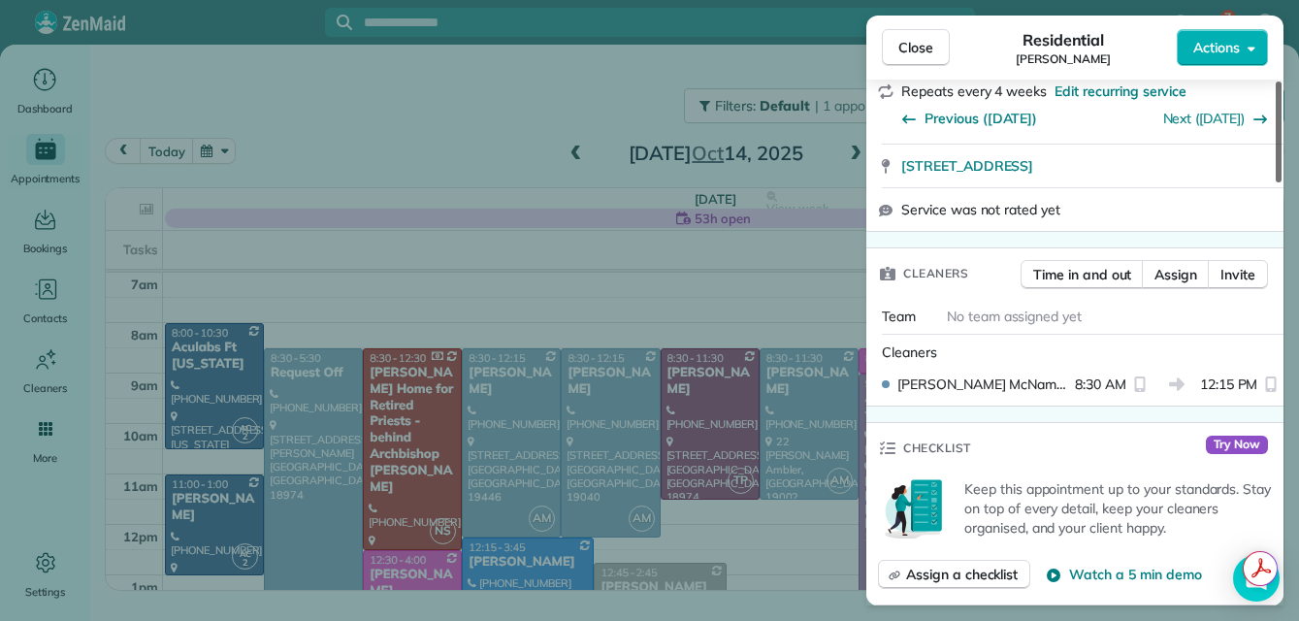
scroll to position [324, 0]
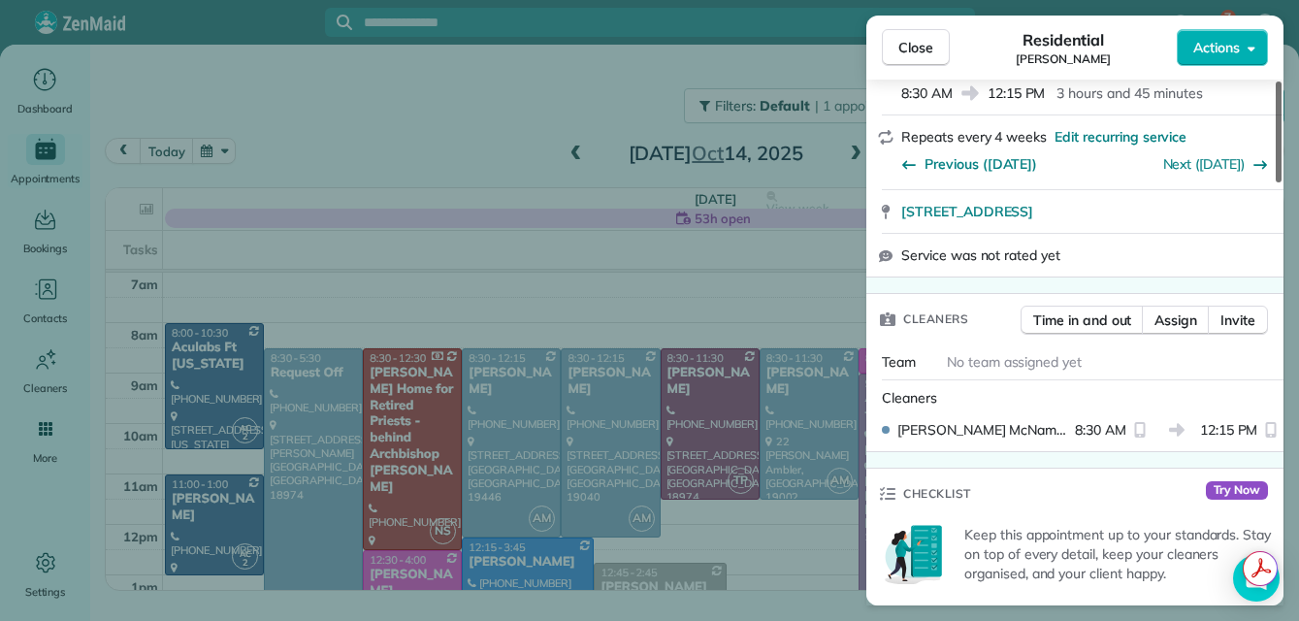
drag, startPoint x: 1277, startPoint y: 126, endPoint x: 1309, endPoint y: 188, distance: 69.8
click at [1281, 182] on div at bounding box center [1278, 131] width 6 height 101
click at [915, 47] on span "Close" at bounding box center [915, 47] width 35 height 19
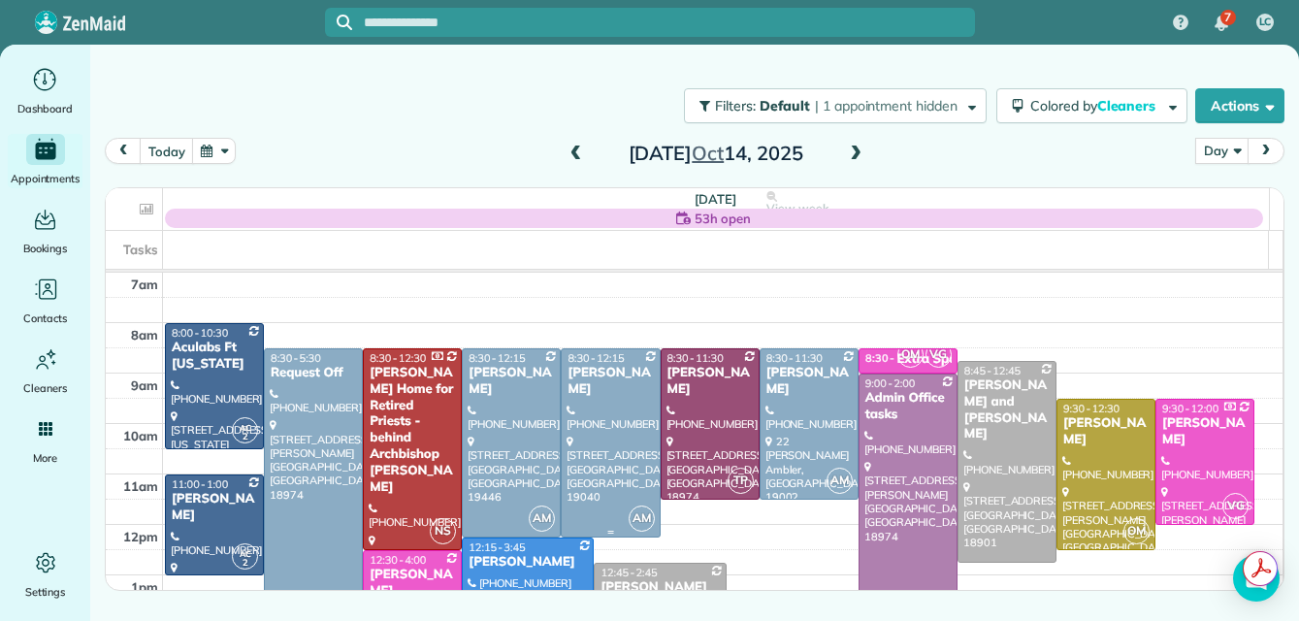
click at [617, 398] on div at bounding box center [609, 442] width 97 height 187
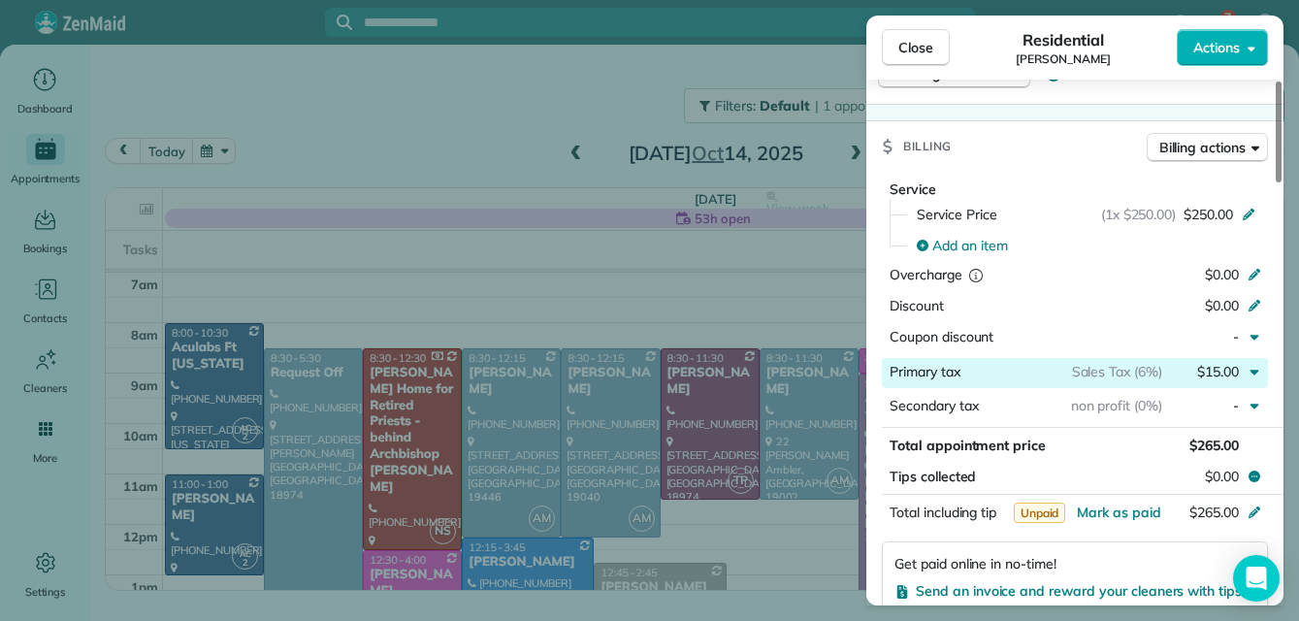
drag, startPoint x: 1277, startPoint y: 143, endPoint x: 1263, endPoint y: 316, distance: 174.2
click at [1275, 182] on div at bounding box center [1278, 131] width 6 height 101
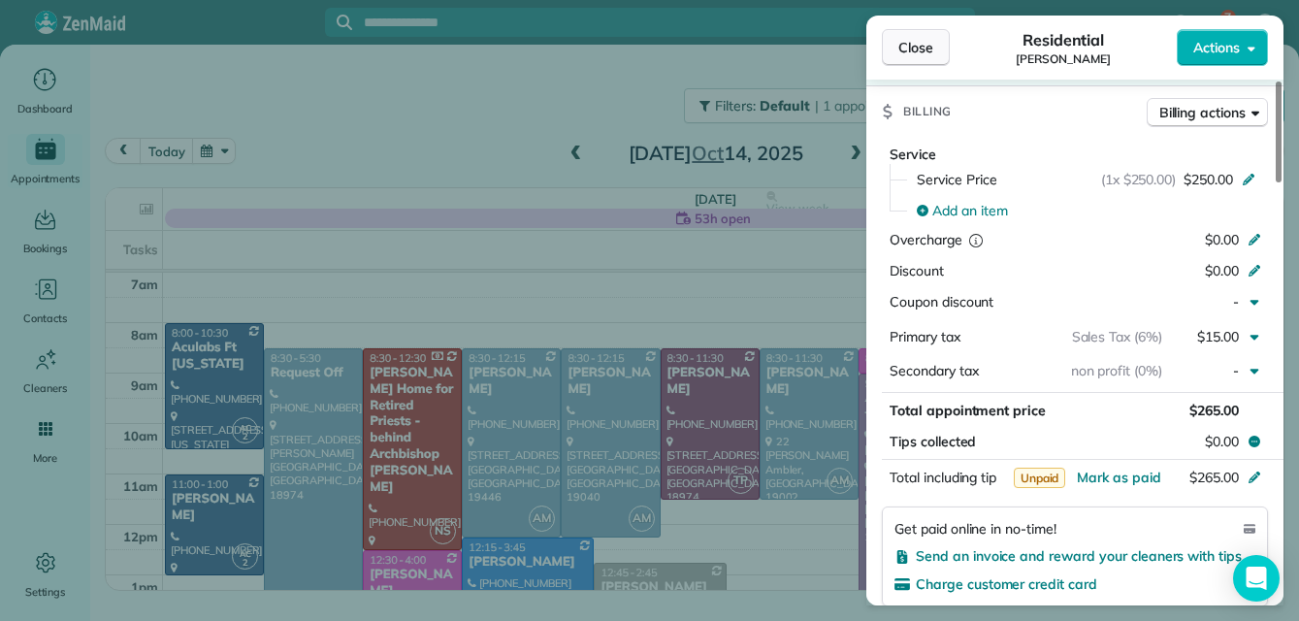
click at [916, 40] on span "Close" at bounding box center [915, 47] width 35 height 19
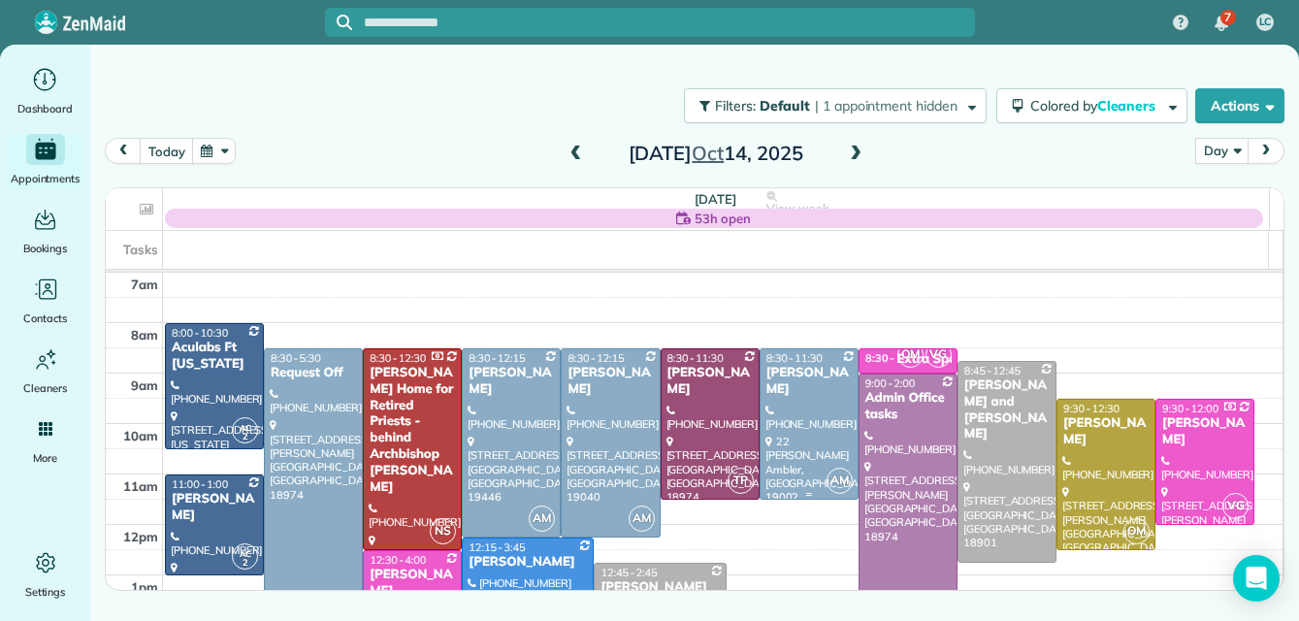
click at [785, 432] on div at bounding box center [808, 423] width 97 height 149
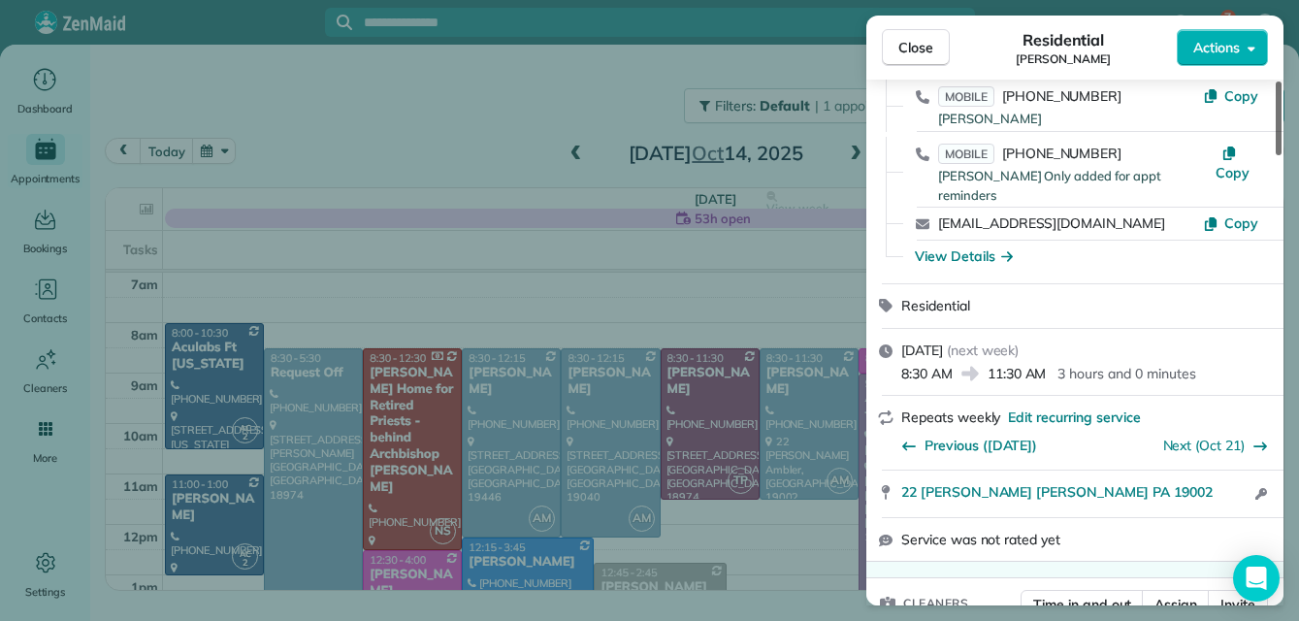
scroll to position [28, 0]
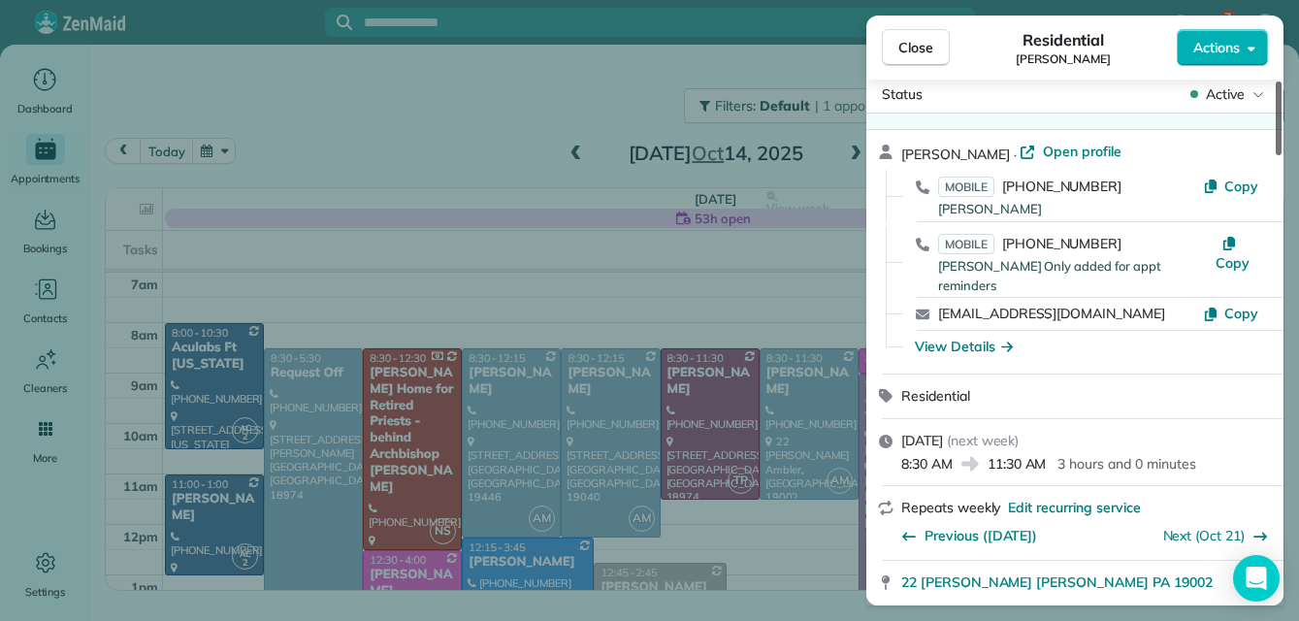
drag, startPoint x: 1277, startPoint y: 139, endPoint x: 1307, endPoint y: 143, distance: 30.3
click at [1281, 143] on div at bounding box center [1278, 118] width 6 height 74
click at [912, 36] on button "Close" at bounding box center [916, 47] width 68 height 37
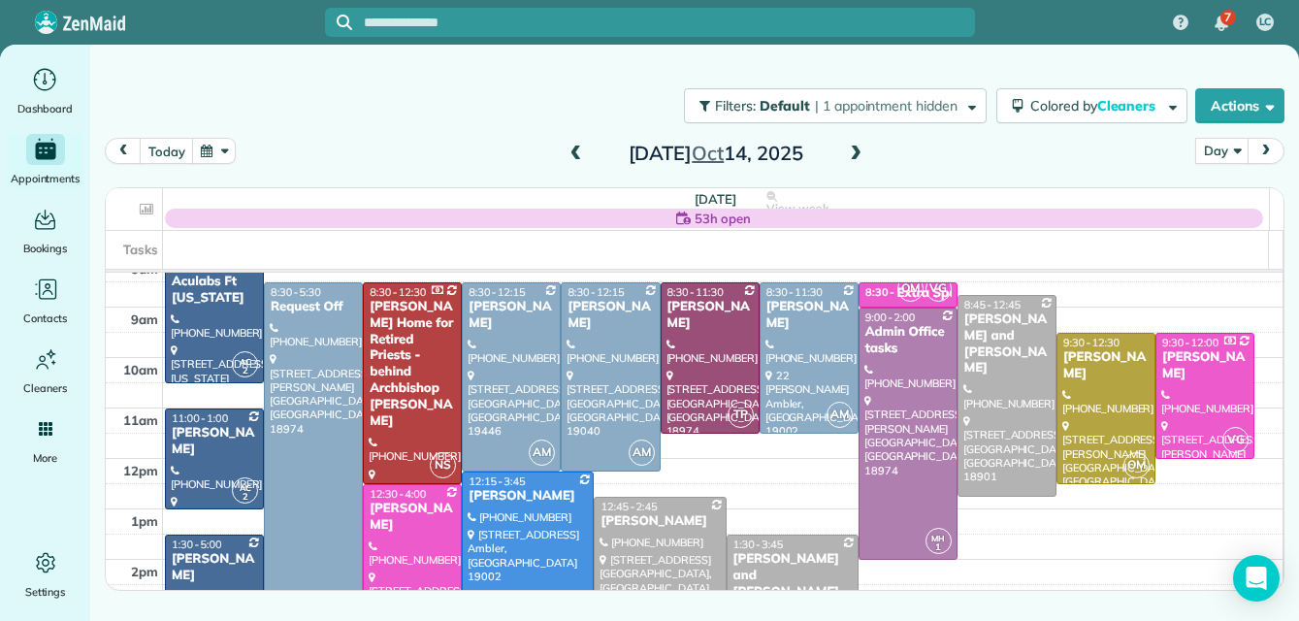
scroll to position [165, 0]
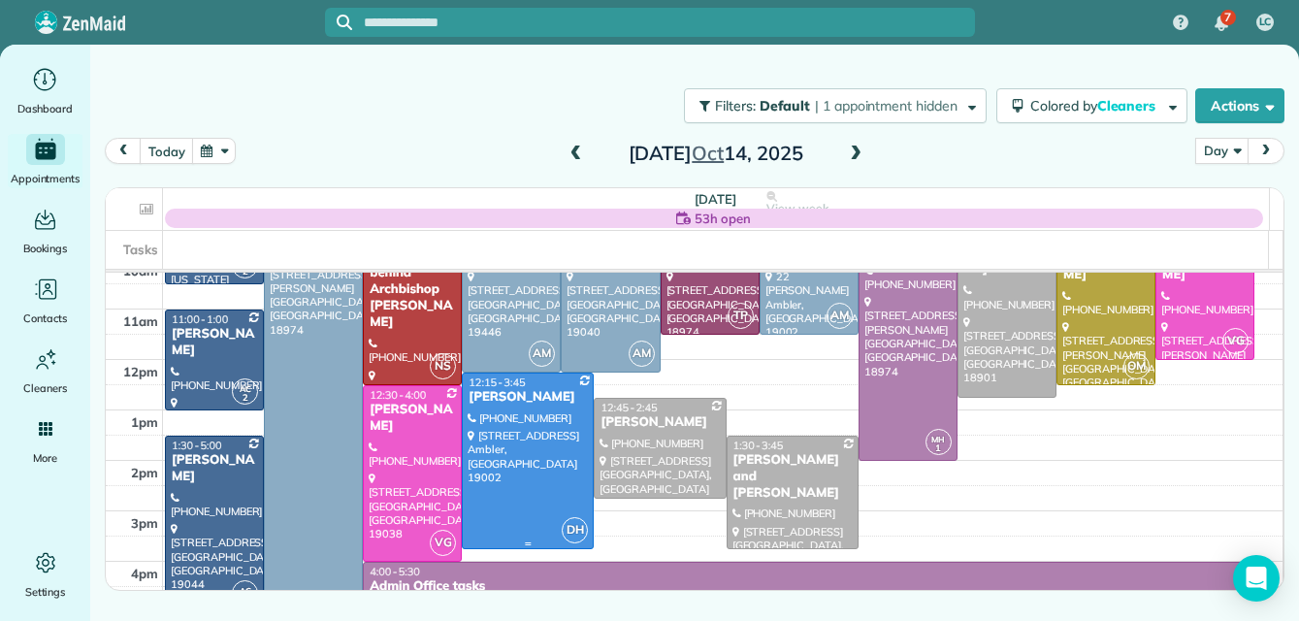
click at [507, 440] on div at bounding box center [528, 460] width 130 height 175
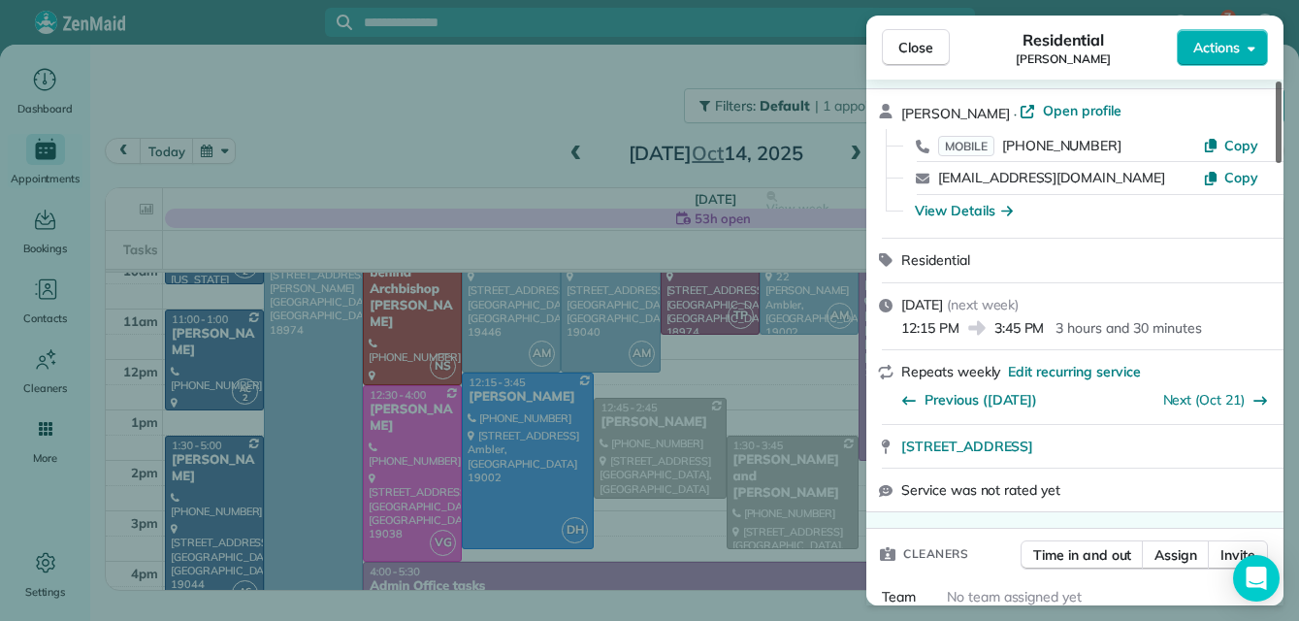
scroll to position [44, 0]
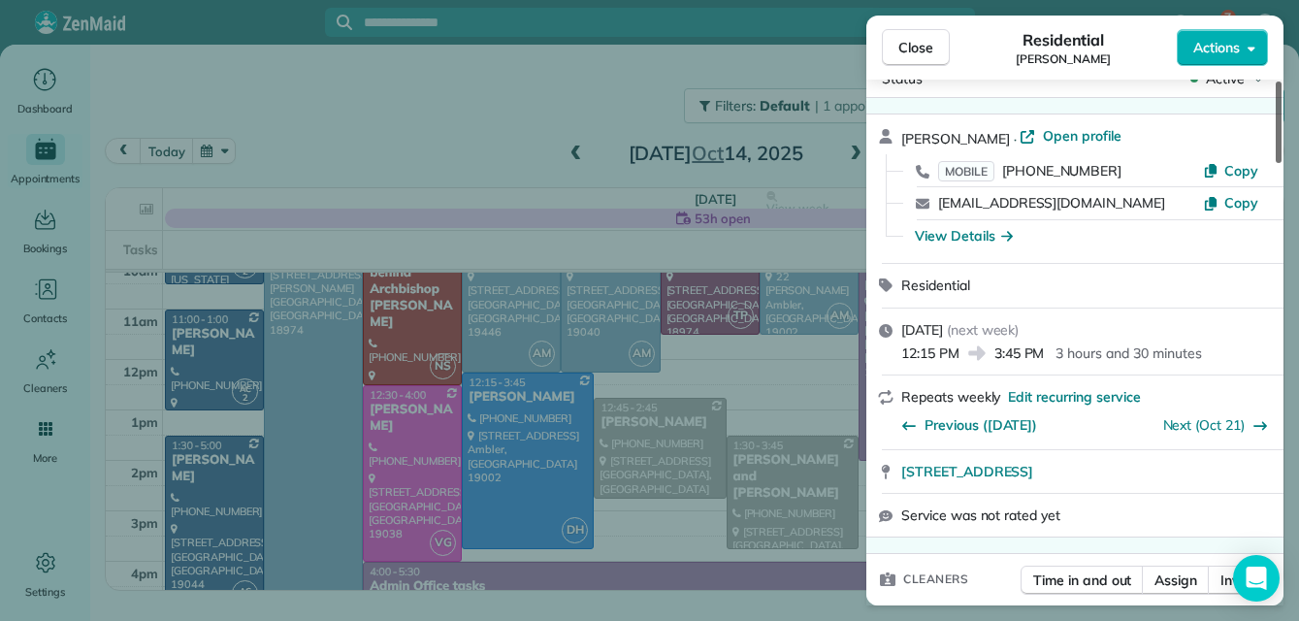
click at [1281, 128] on div at bounding box center [1278, 121] width 6 height 81
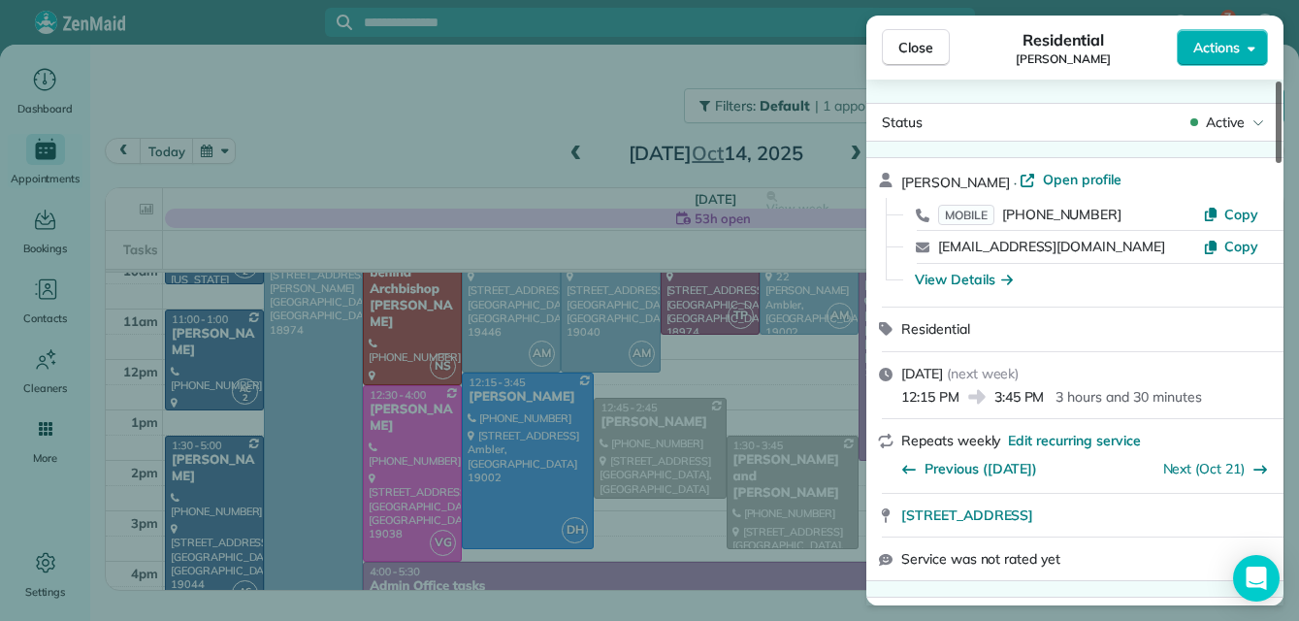
drag, startPoint x: 1282, startPoint y: 122, endPoint x: 970, endPoint y: 9, distance: 332.2
click at [1275, 81] on div at bounding box center [1278, 121] width 6 height 81
click at [906, 48] on span "Close" at bounding box center [915, 47] width 35 height 19
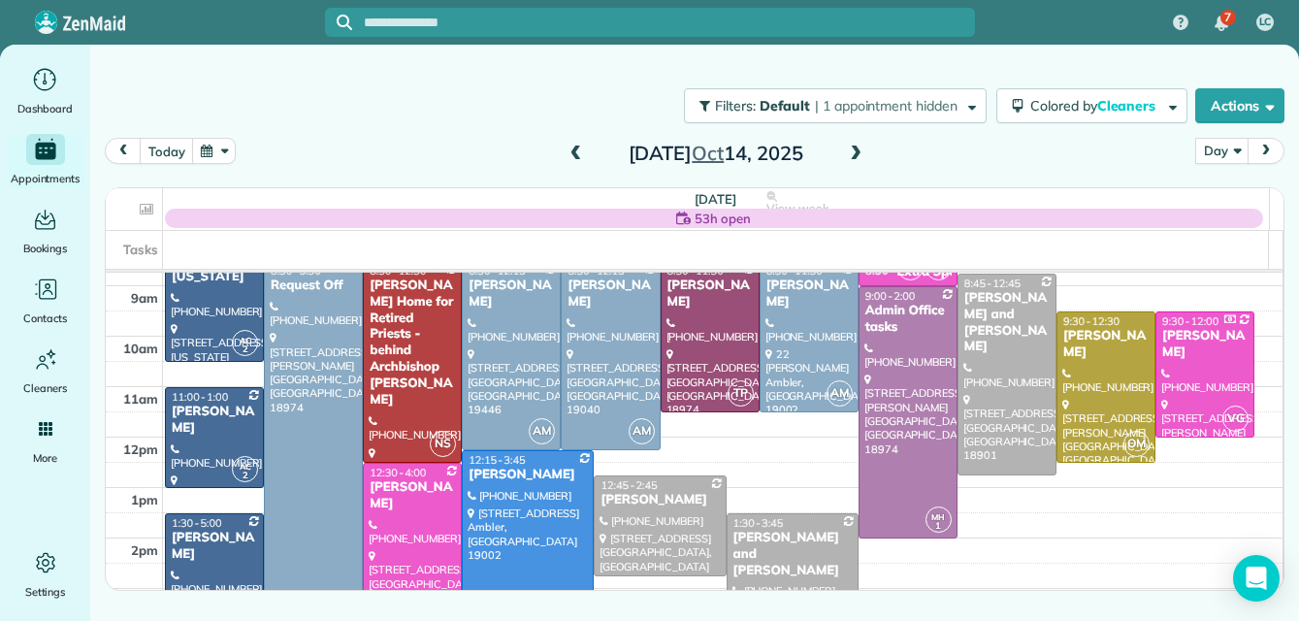
scroll to position [48, 0]
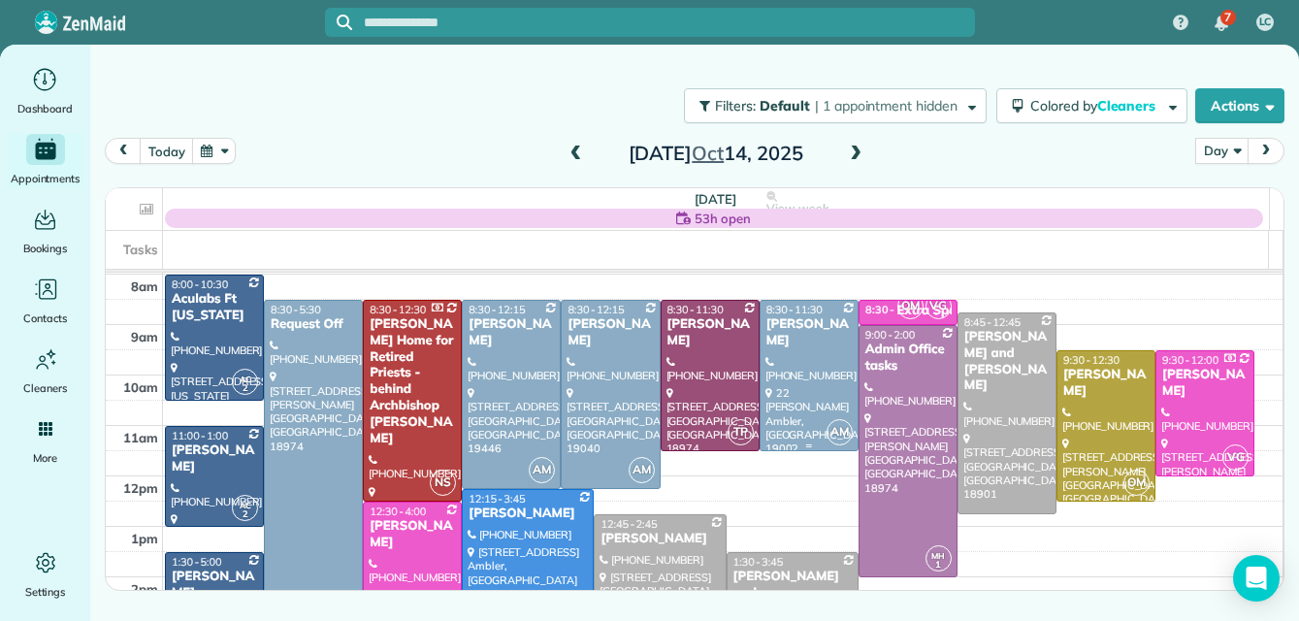
click at [810, 357] on div at bounding box center [808, 375] width 97 height 149
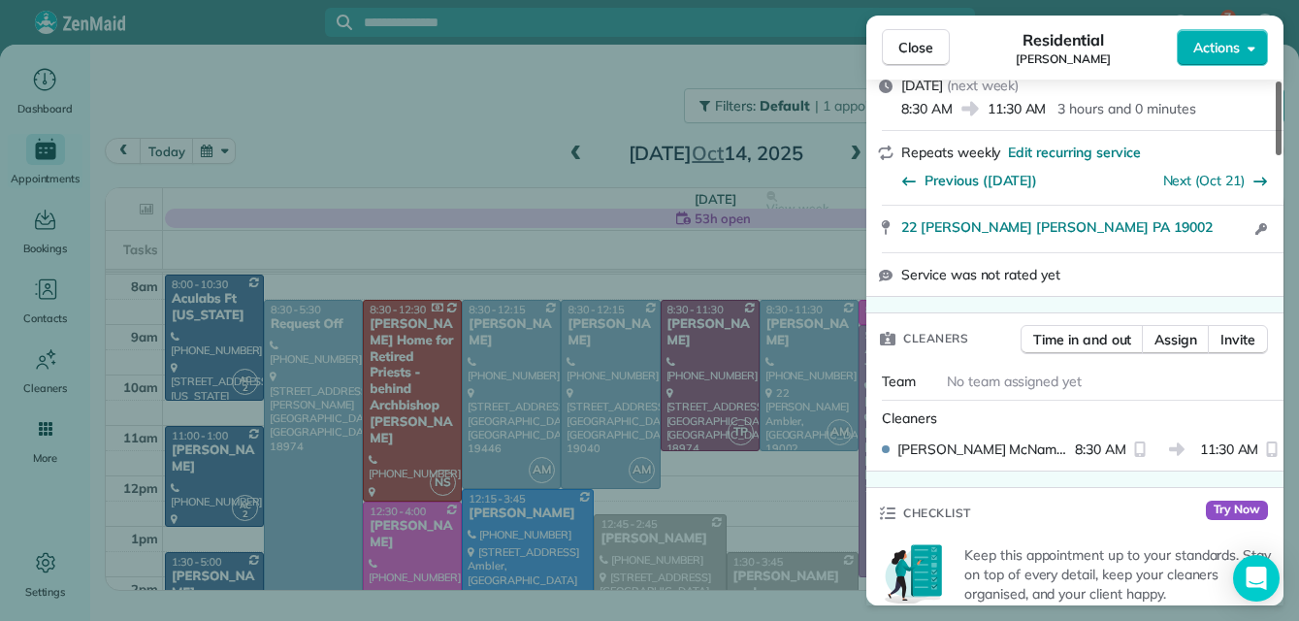
scroll to position [55, 0]
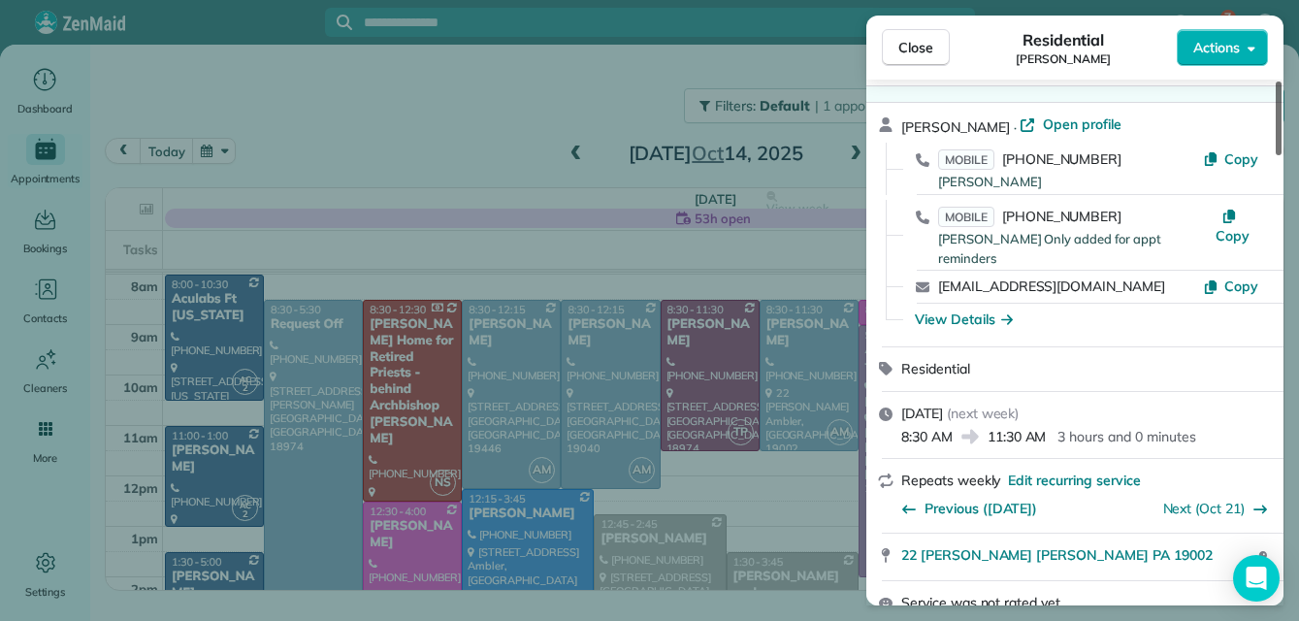
drag, startPoint x: 1276, startPoint y: 112, endPoint x: 1294, endPoint y: 120, distance: 19.1
click at [1281, 120] on div at bounding box center [1278, 118] width 6 height 74
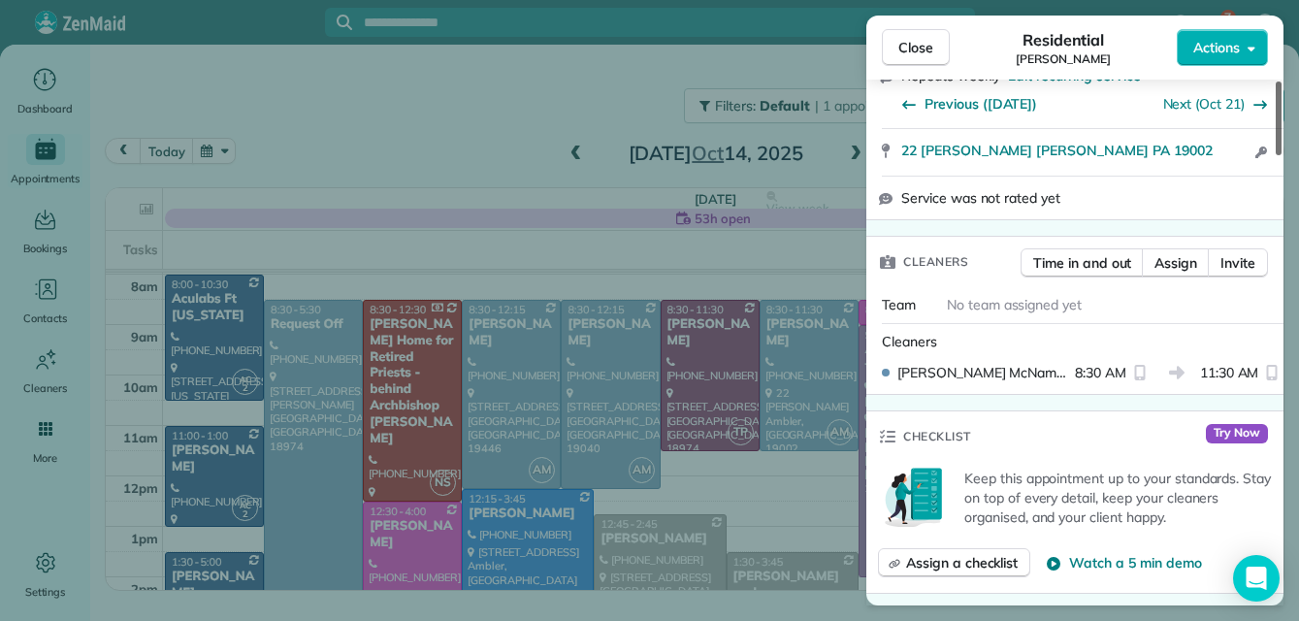
drag, startPoint x: 1275, startPoint y: 119, endPoint x: 1301, endPoint y: 140, distance: 33.2
click at [1281, 140] on div at bounding box center [1278, 118] width 6 height 74
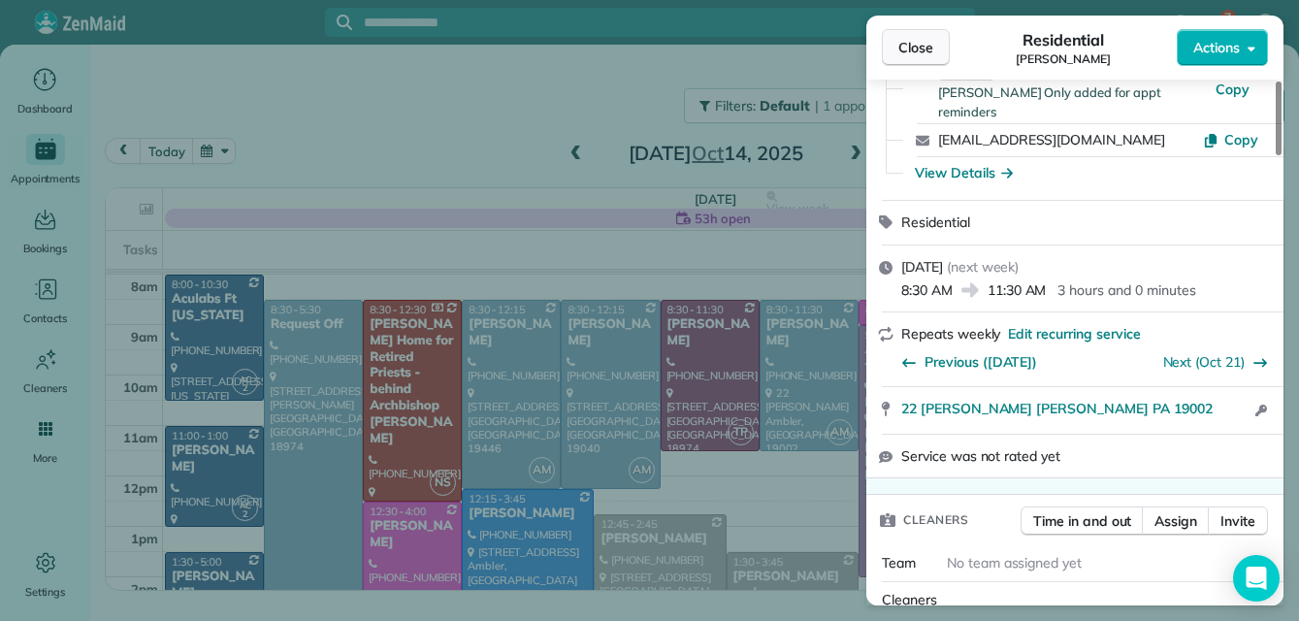
click at [914, 39] on span "Close" at bounding box center [915, 47] width 35 height 19
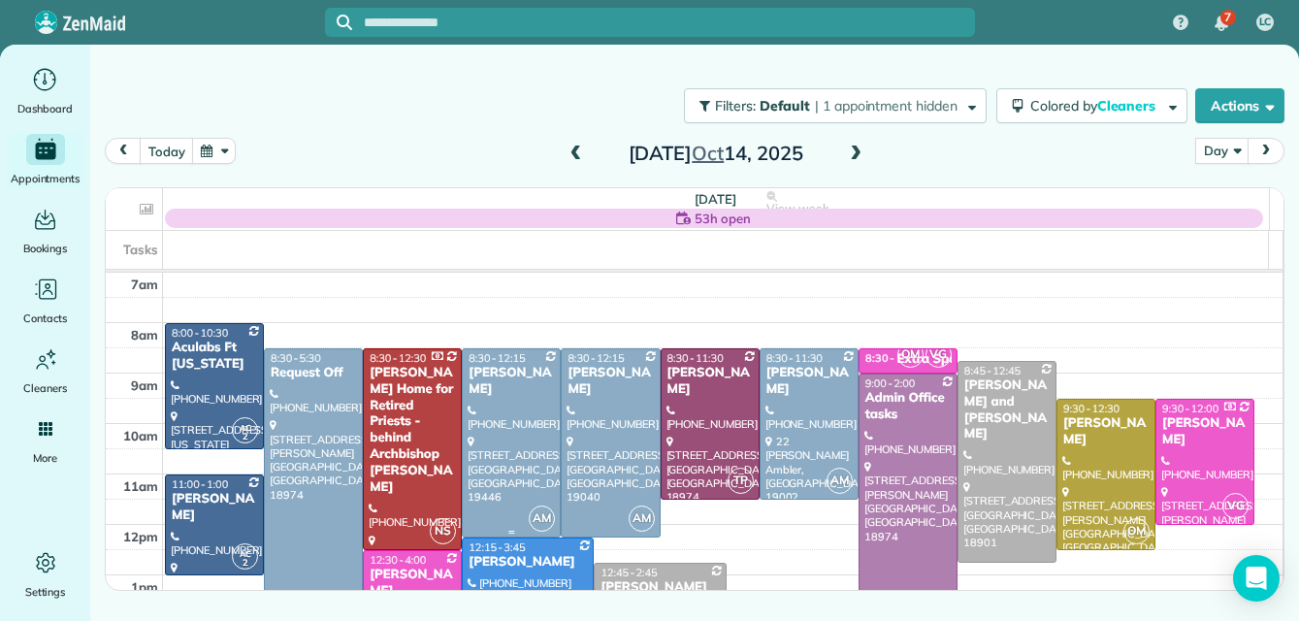
click at [480, 400] on div at bounding box center [511, 442] width 97 height 187
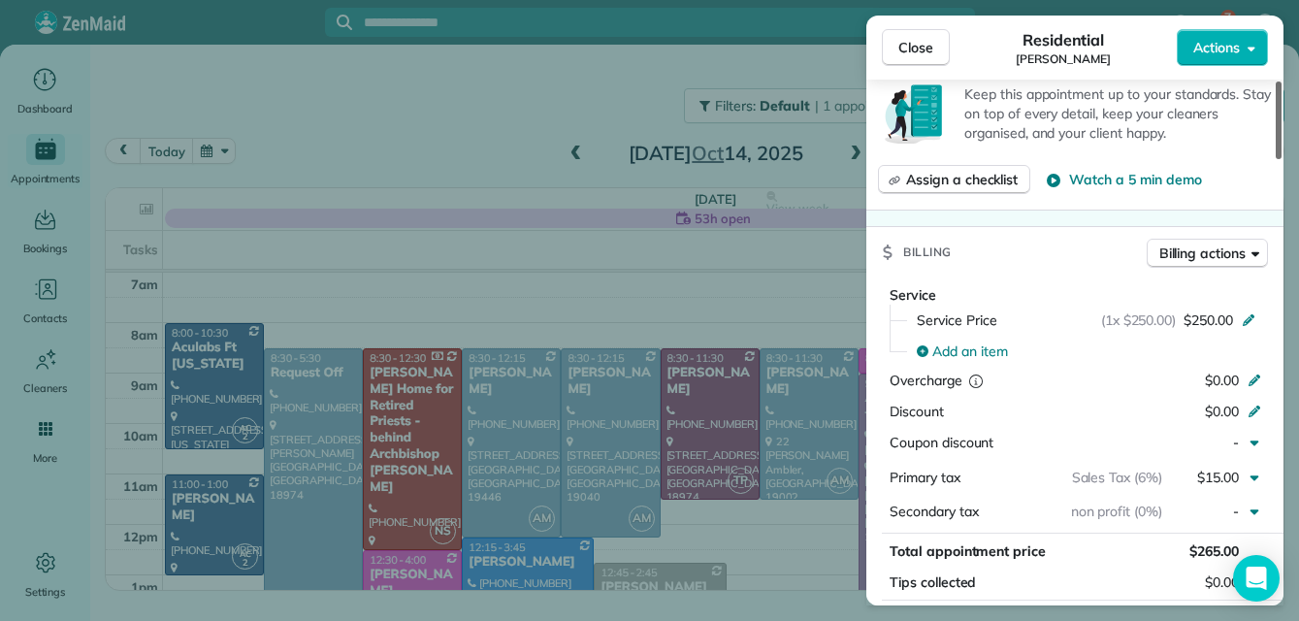
scroll to position [784, 0]
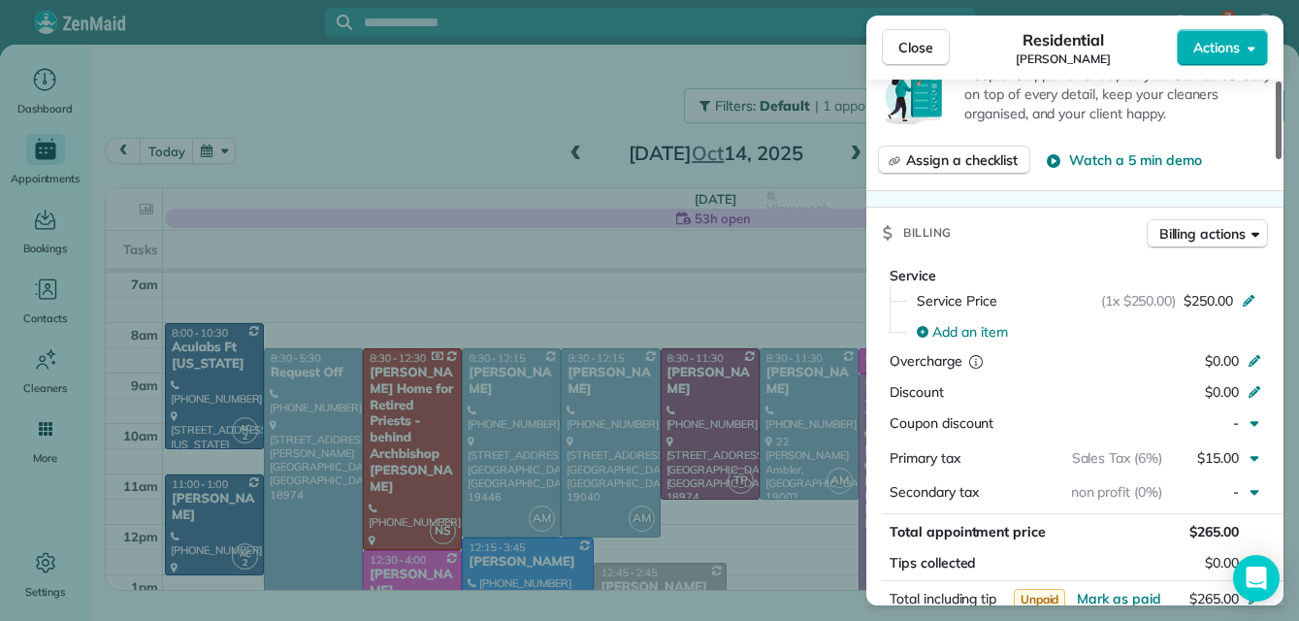
drag, startPoint x: 1277, startPoint y: 113, endPoint x: 1266, endPoint y: 230, distance: 116.9
click at [1275, 159] on div at bounding box center [1278, 120] width 6 height 78
click at [905, 47] on span "Close" at bounding box center [915, 47] width 35 height 19
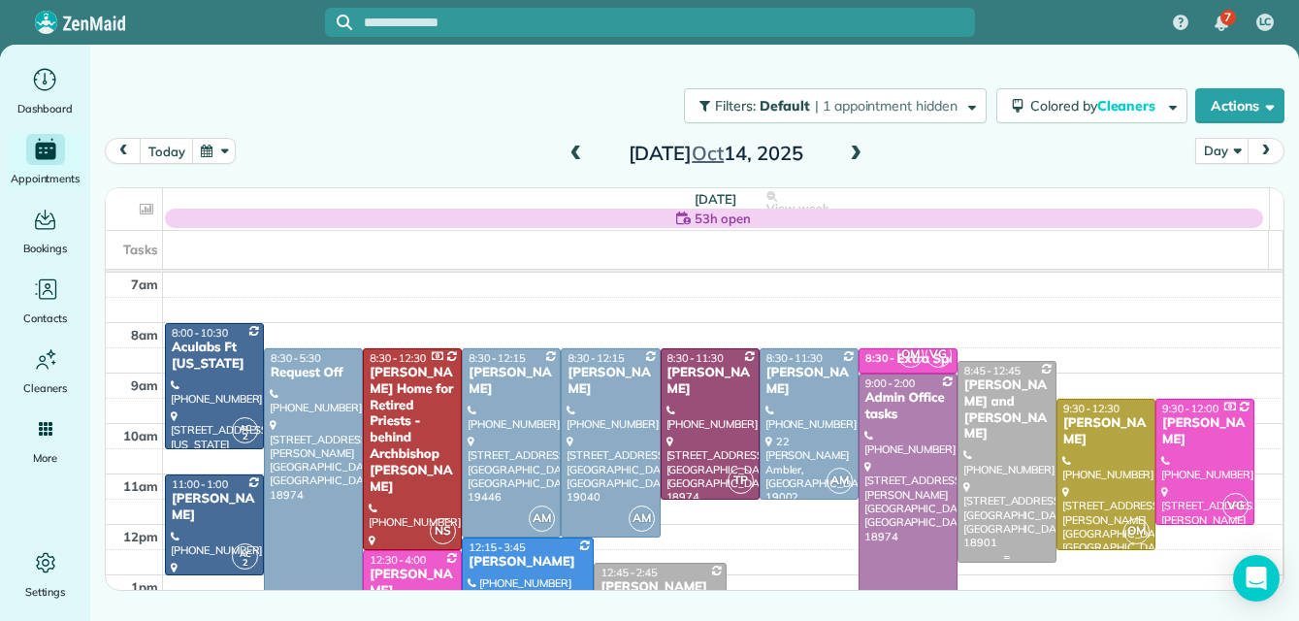
click at [988, 455] on div at bounding box center [1006, 462] width 97 height 200
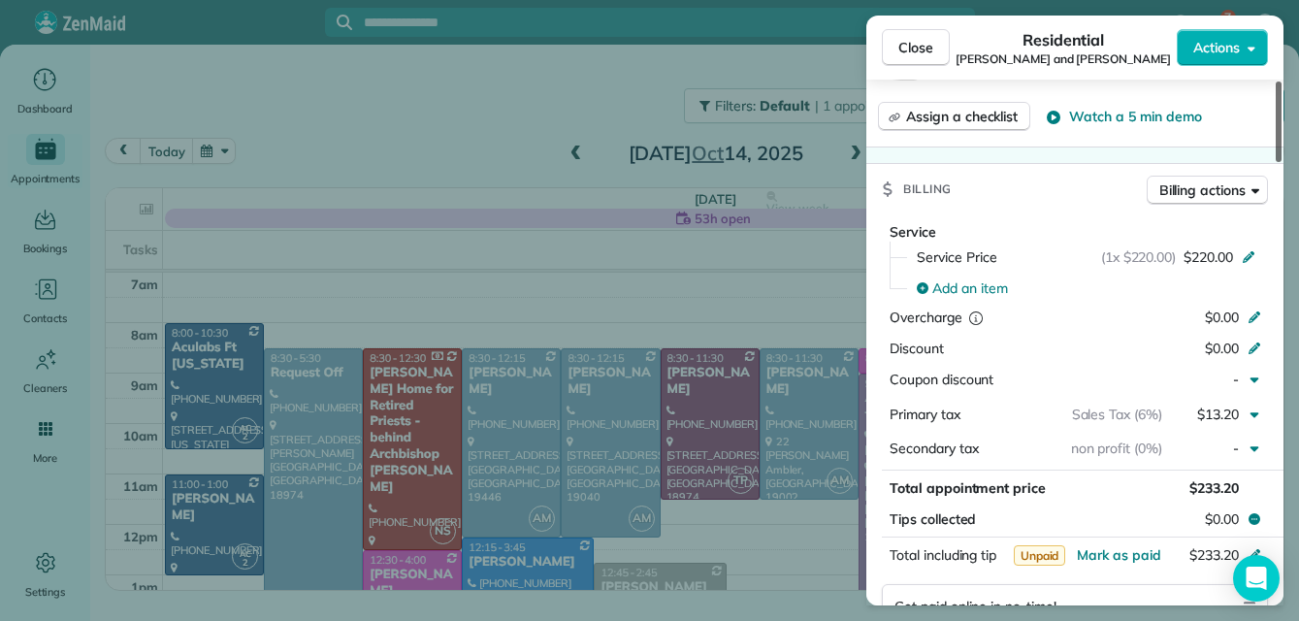
scroll to position [893, 0]
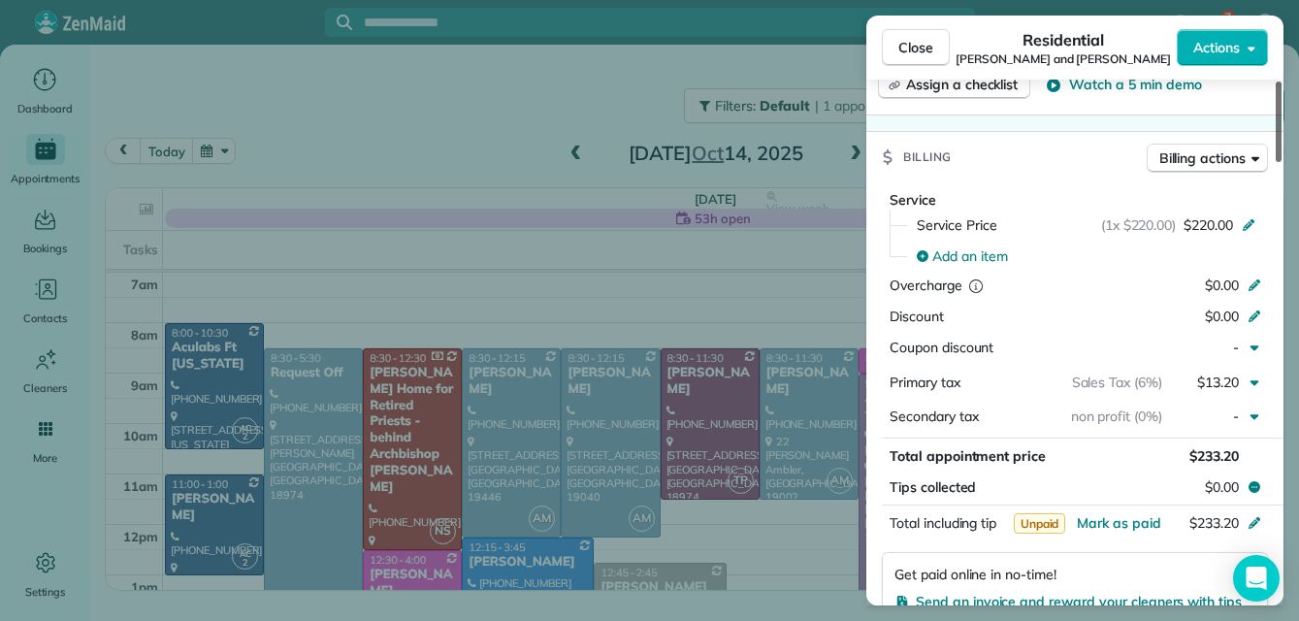
drag, startPoint x: 1277, startPoint y: 148, endPoint x: 1271, endPoint y: 284, distance: 135.9
click at [1275, 162] on div at bounding box center [1278, 121] width 6 height 80
click at [915, 46] on span "Close" at bounding box center [915, 47] width 35 height 19
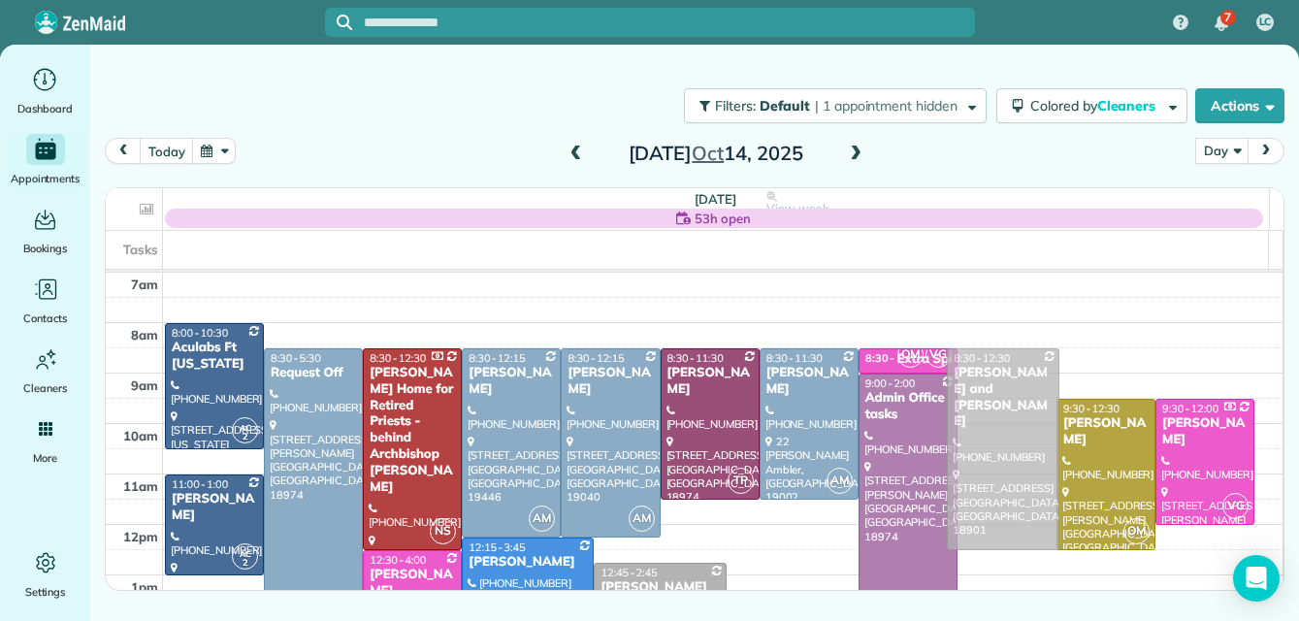
drag, startPoint x: 978, startPoint y: 418, endPoint x: 978, endPoint y: 405, distance: 12.6
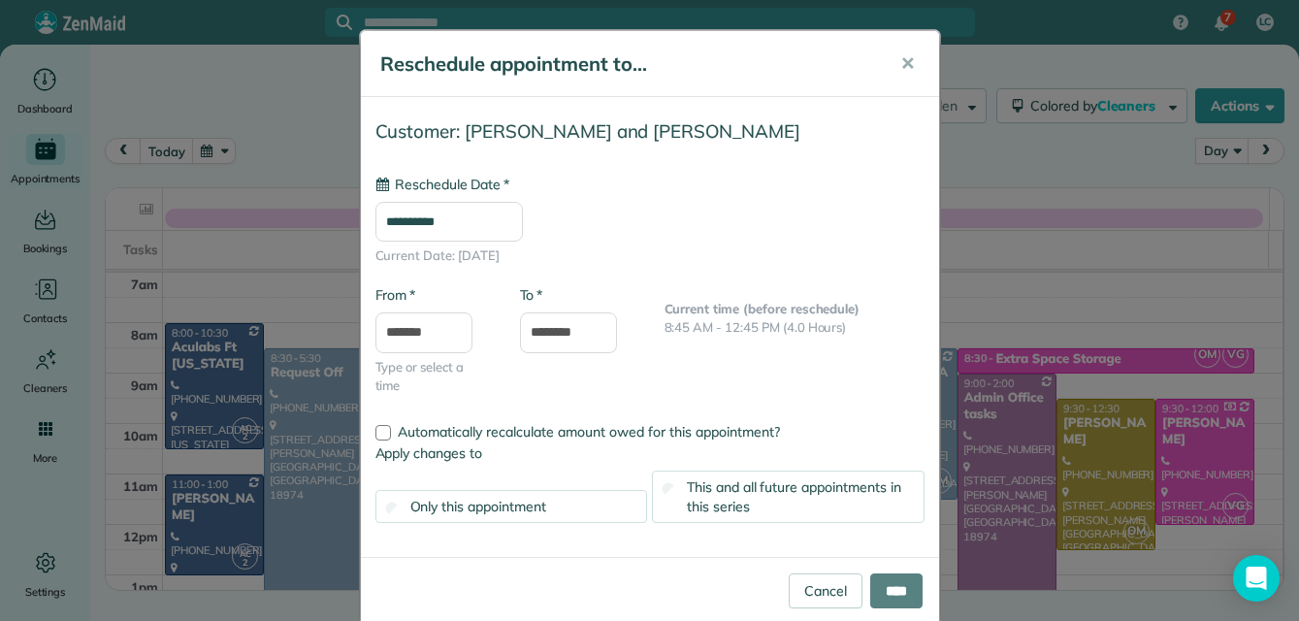
type input "**********"
click at [900, 59] on span "✕" at bounding box center [907, 63] width 15 height 22
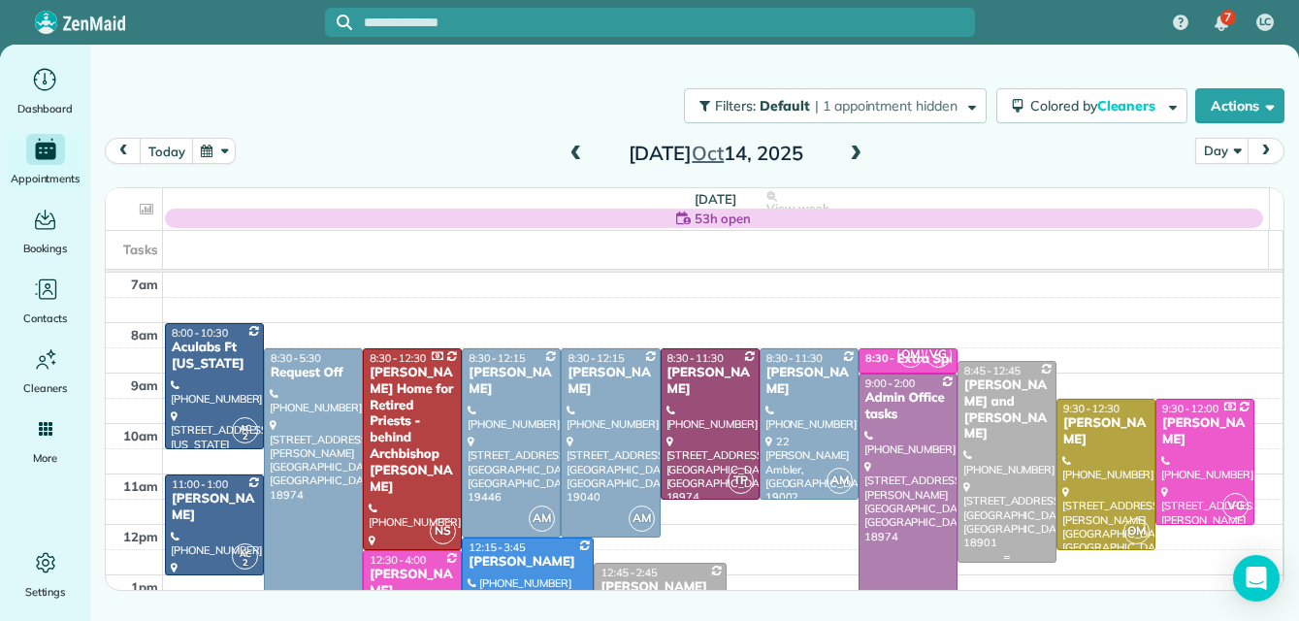
click at [981, 423] on div at bounding box center [1006, 462] width 97 height 200
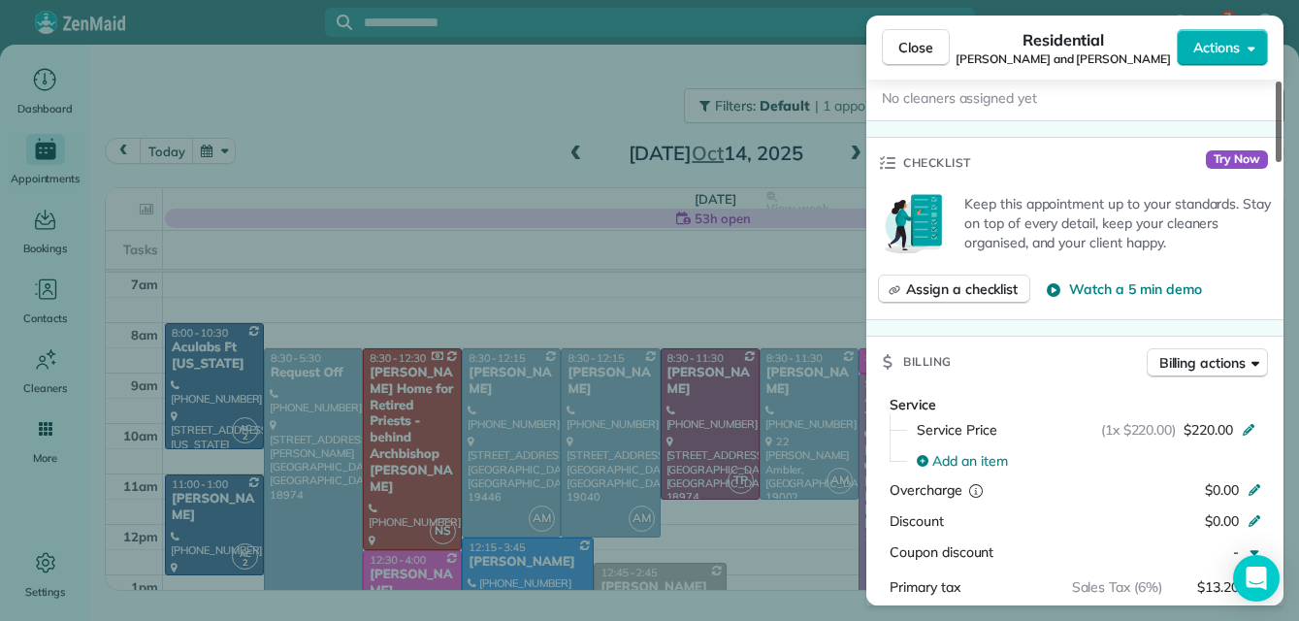
scroll to position [817, 0]
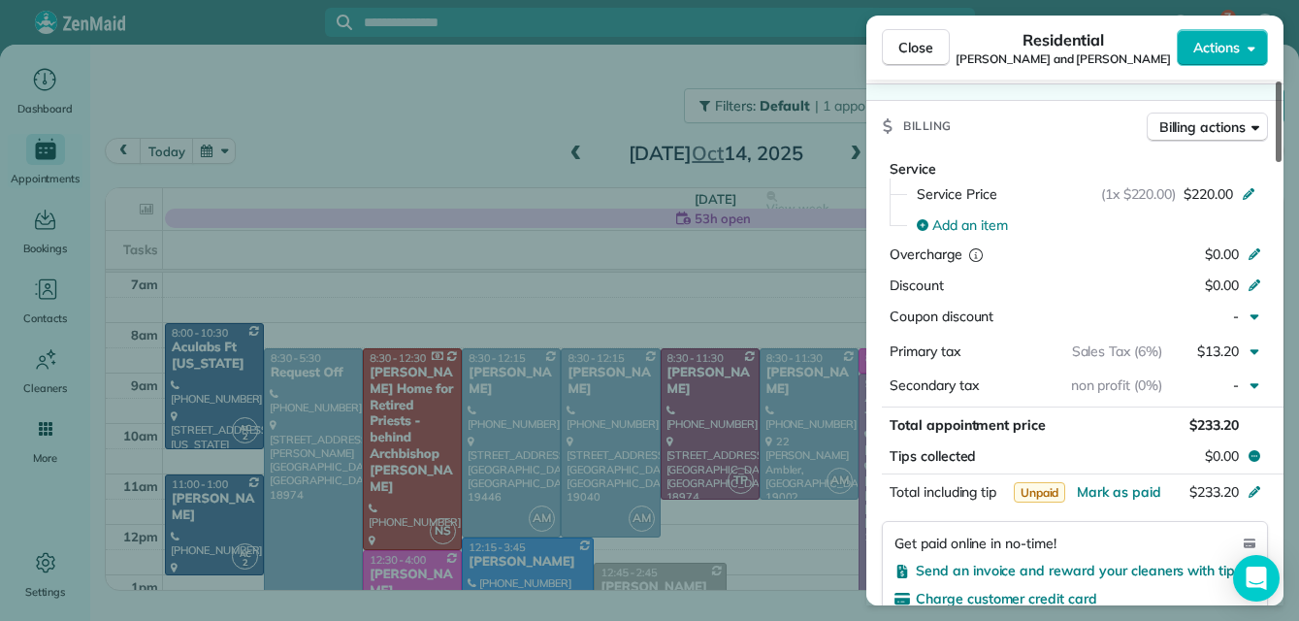
drag, startPoint x: 1278, startPoint y: 144, endPoint x: 1267, endPoint y: 289, distance: 144.9
click at [1275, 162] on div at bounding box center [1278, 121] width 6 height 80
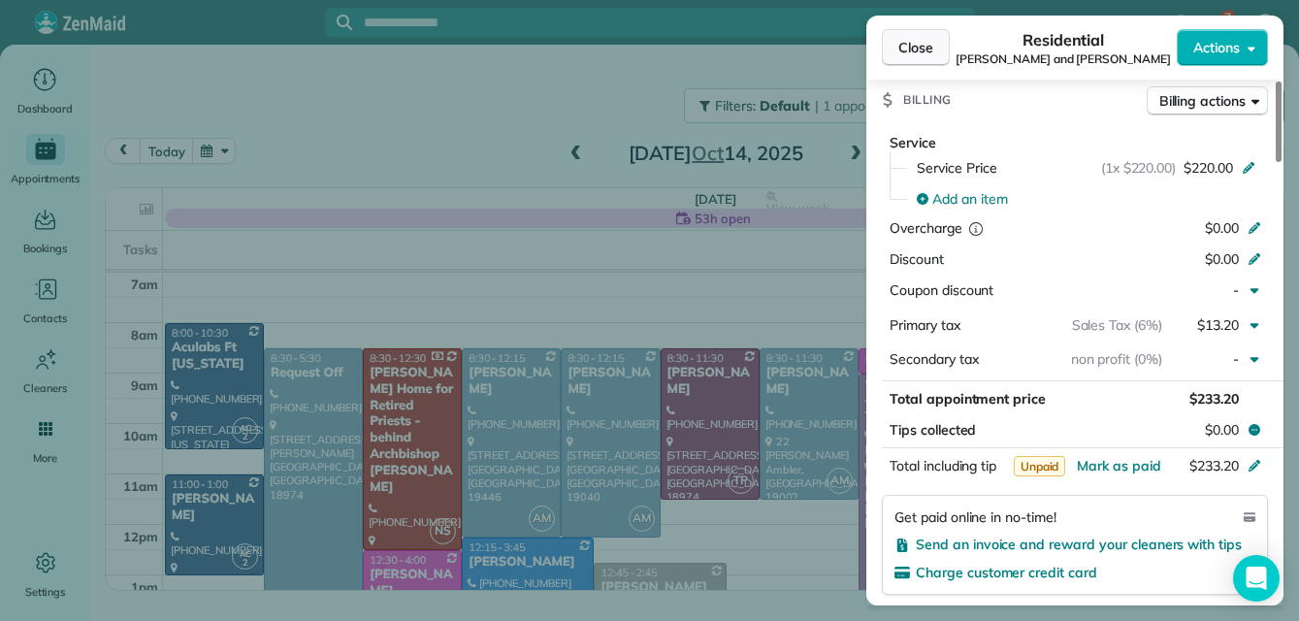
click at [907, 41] on span "Close" at bounding box center [915, 47] width 35 height 19
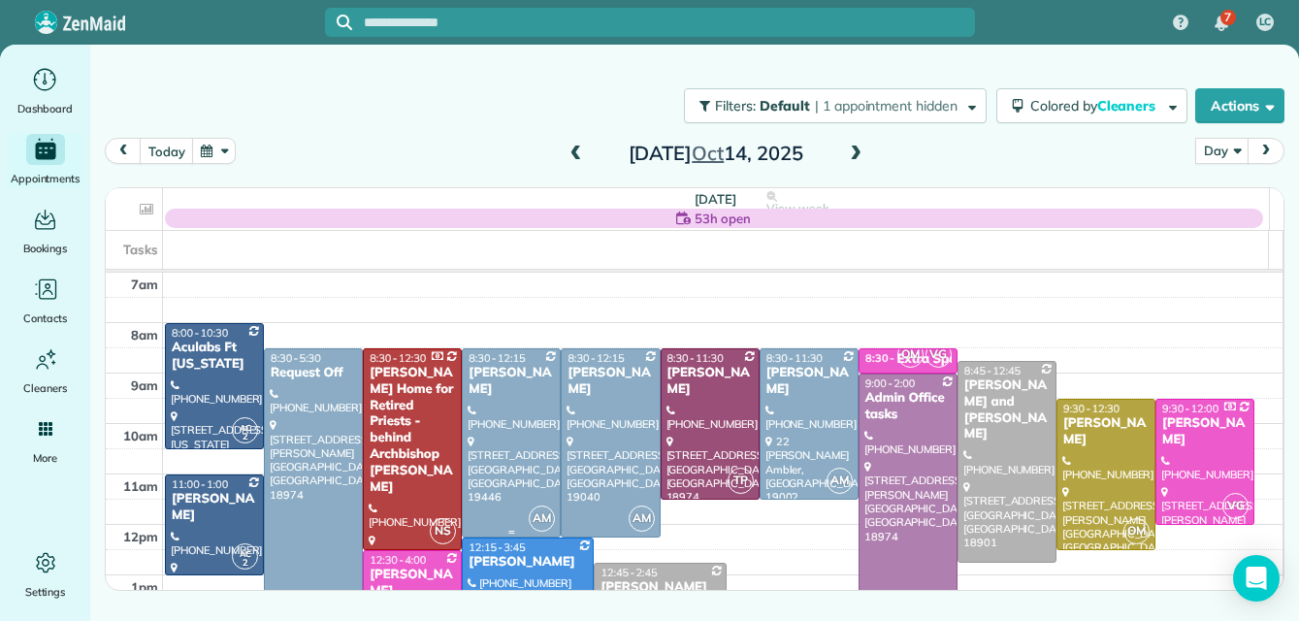
click at [515, 419] on div at bounding box center [511, 442] width 97 height 187
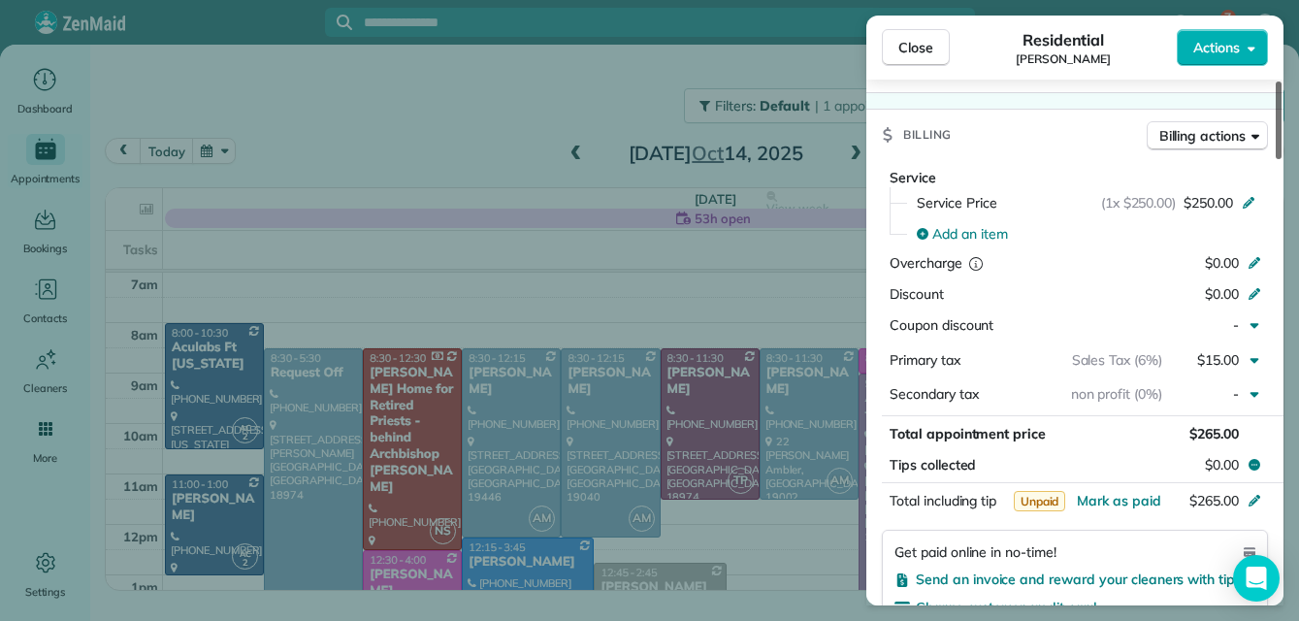
drag, startPoint x: 1276, startPoint y: 130, endPoint x: 1272, endPoint y: 262, distance: 131.9
click at [1275, 159] on div at bounding box center [1278, 120] width 6 height 78
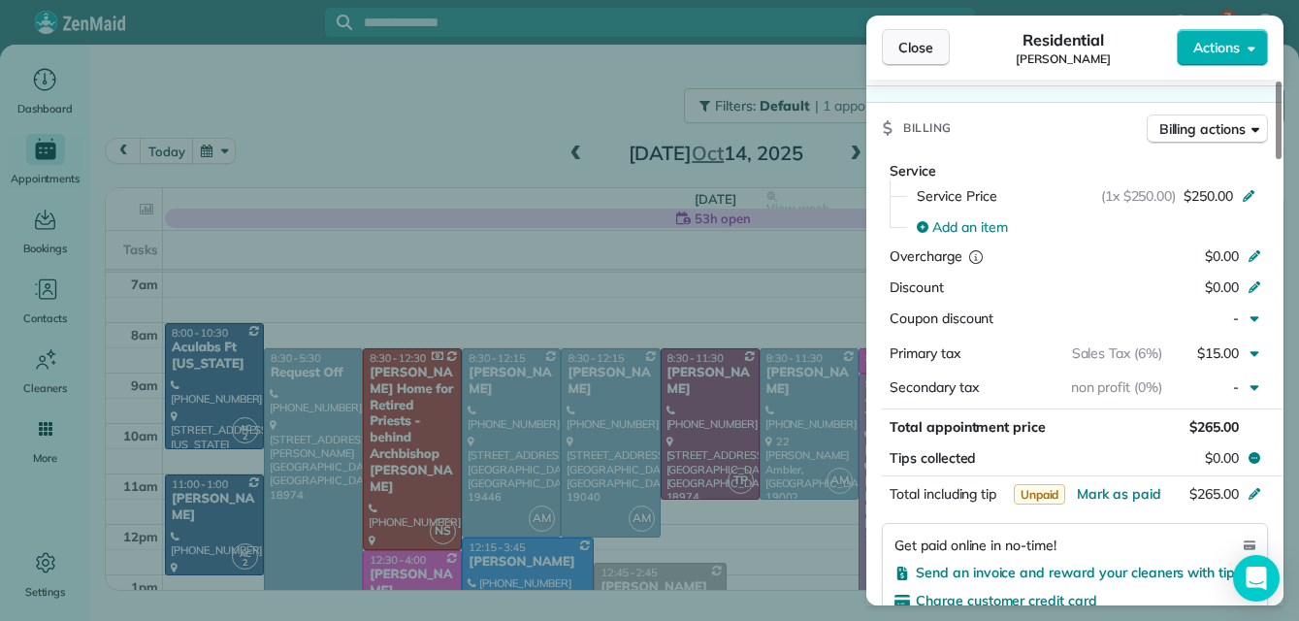
click at [915, 41] on span "Close" at bounding box center [915, 47] width 35 height 19
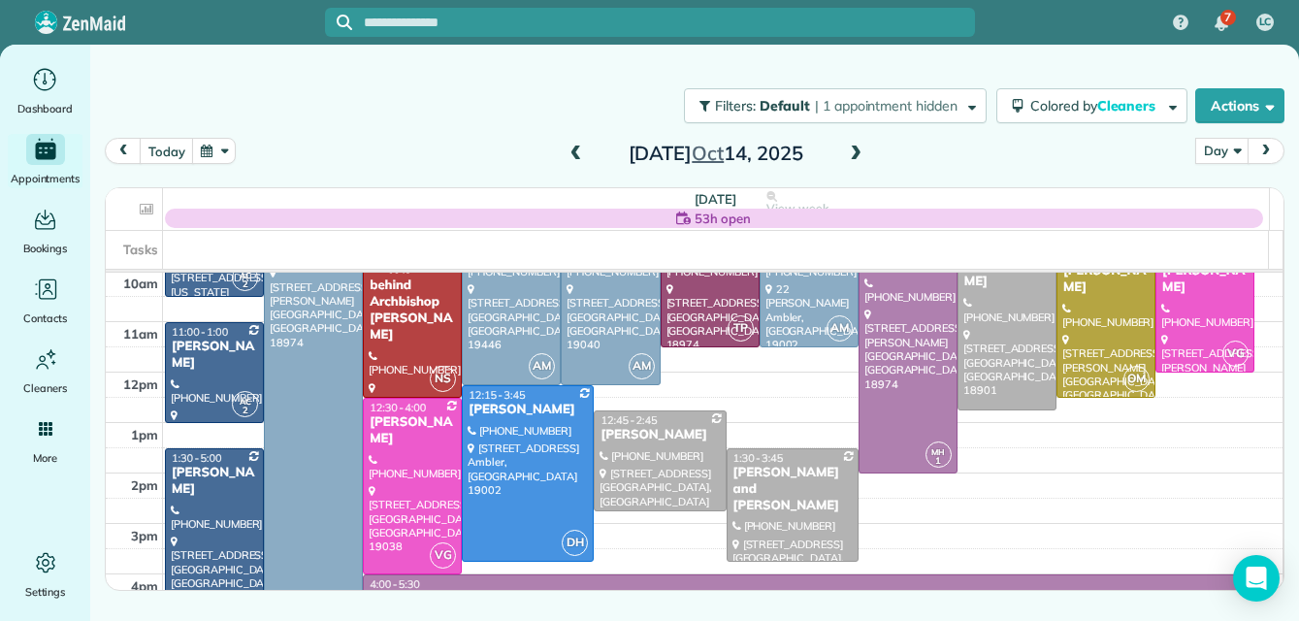
scroll to position [156, 0]
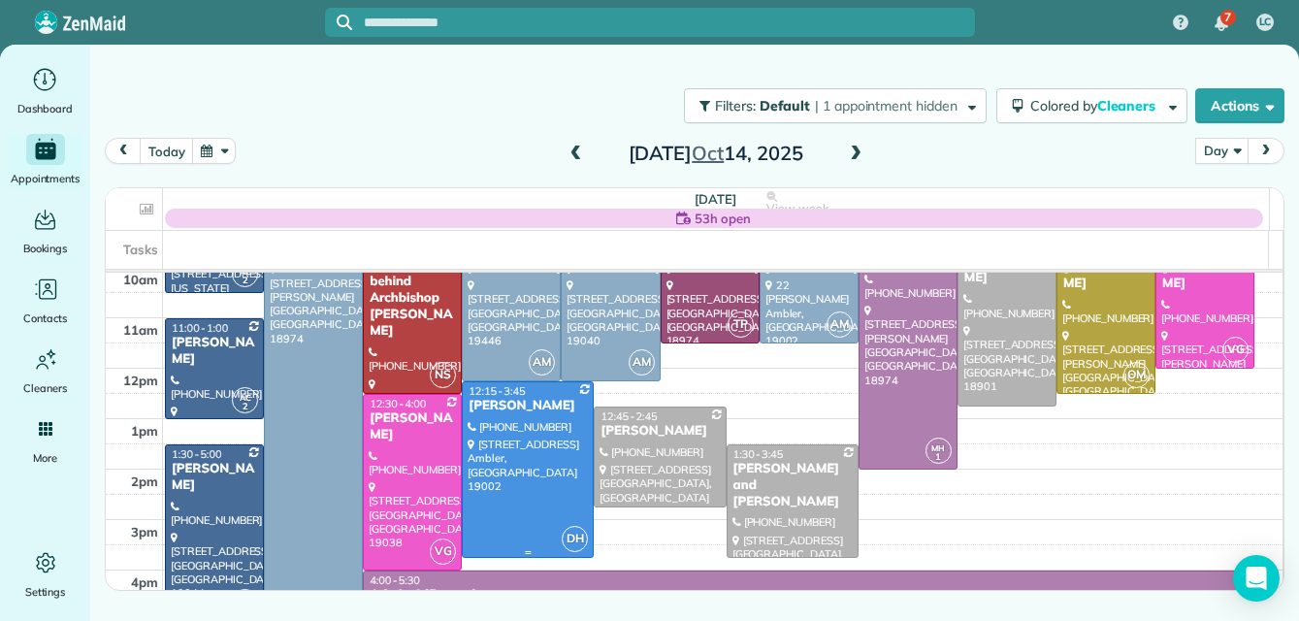
click at [523, 435] on div at bounding box center [528, 469] width 130 height 175
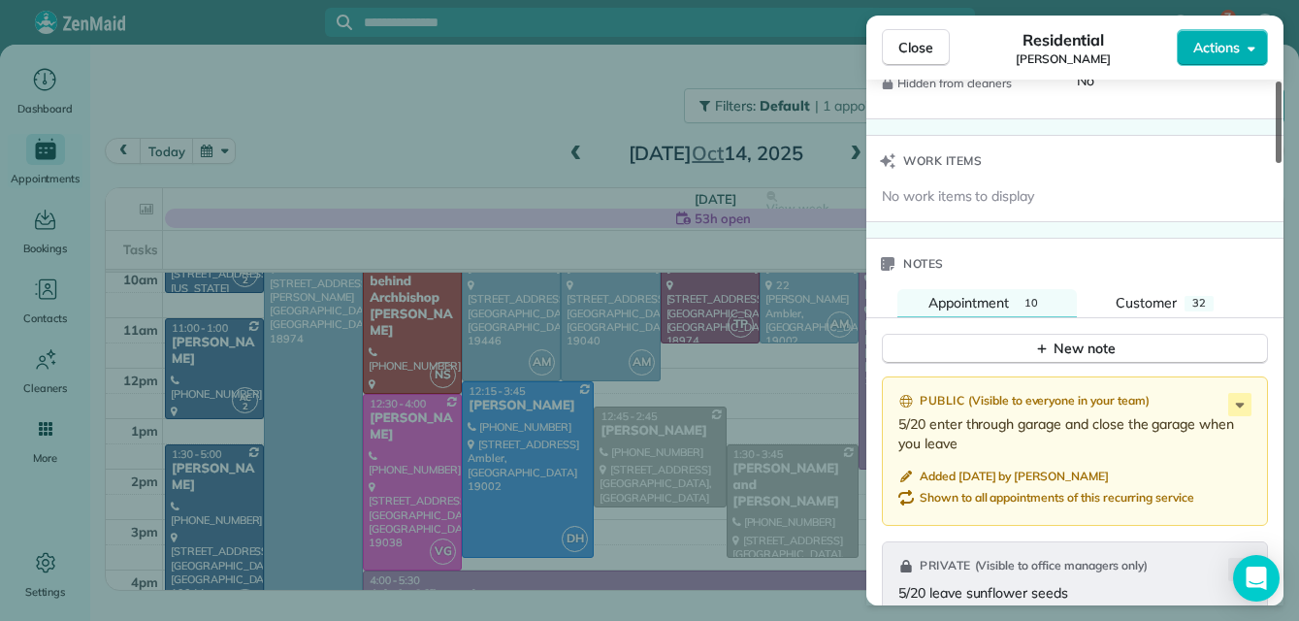
scroll to position [1883, 0]
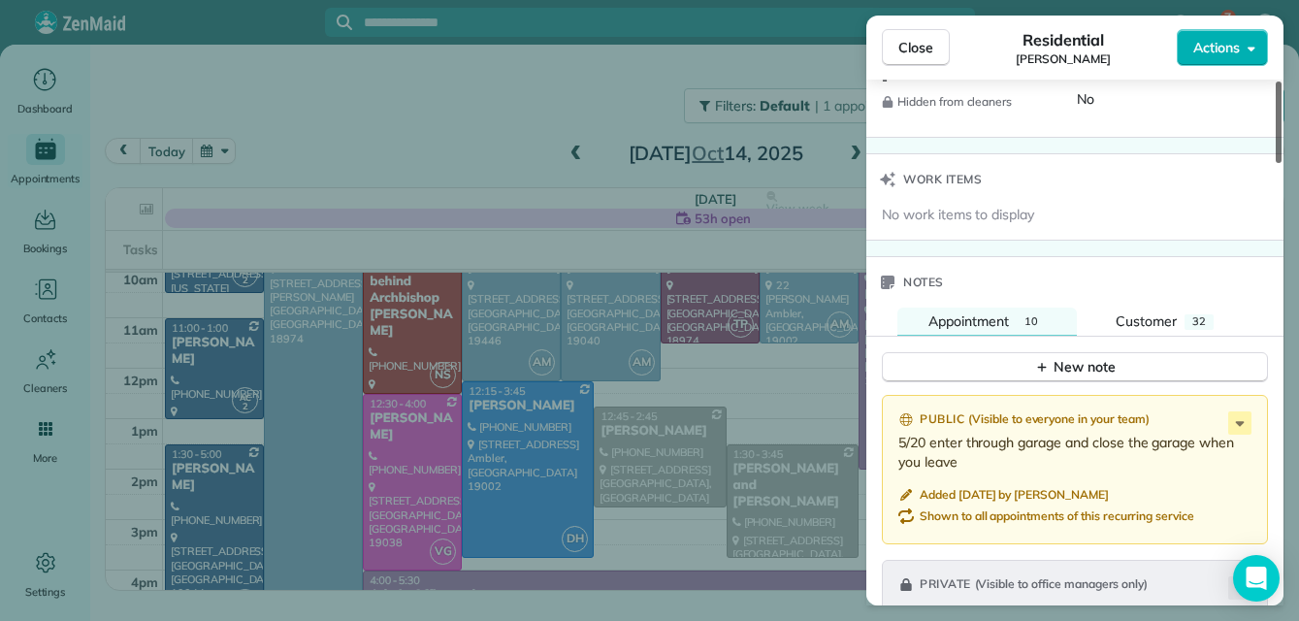
drag, startPoint x: 1274, startPoint y: 147, endPoint x: 1293, endPoint y: 439, distance: 292.5
click at [1281, 163] on div at bounding box center [1278, 121] width 6 height 81
click at [1148, 314] on span "Customer" at bounding box center [1145, 320] width 61 height 17
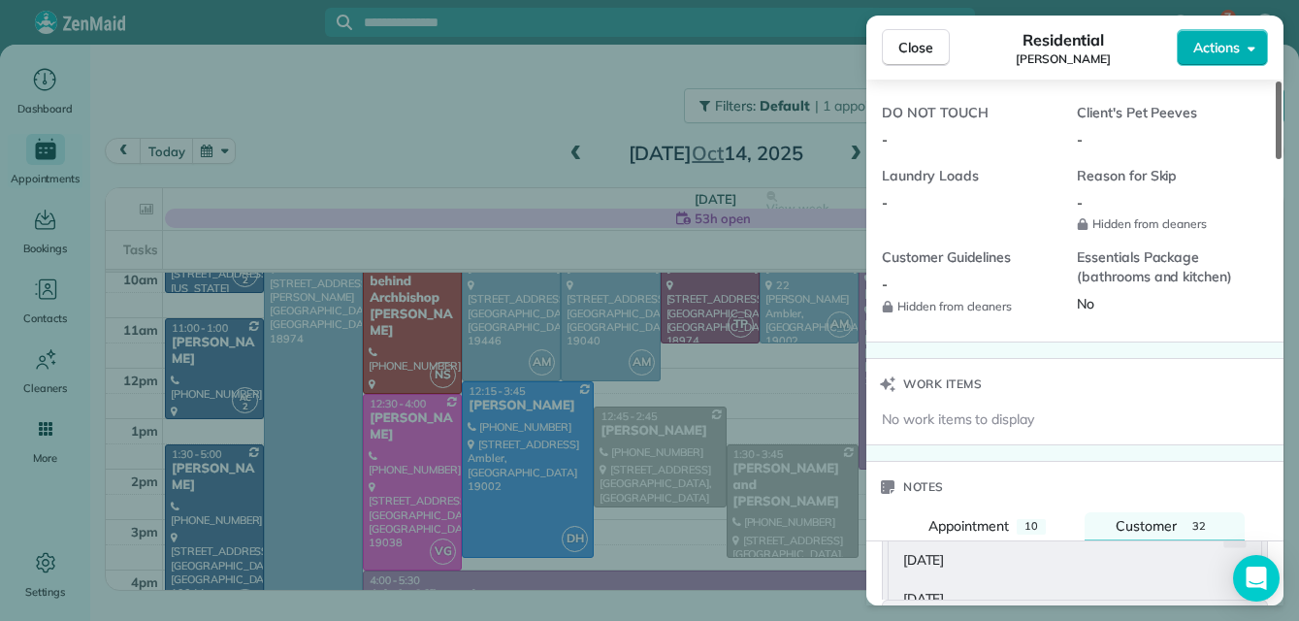
scroll to position [1732, 0]
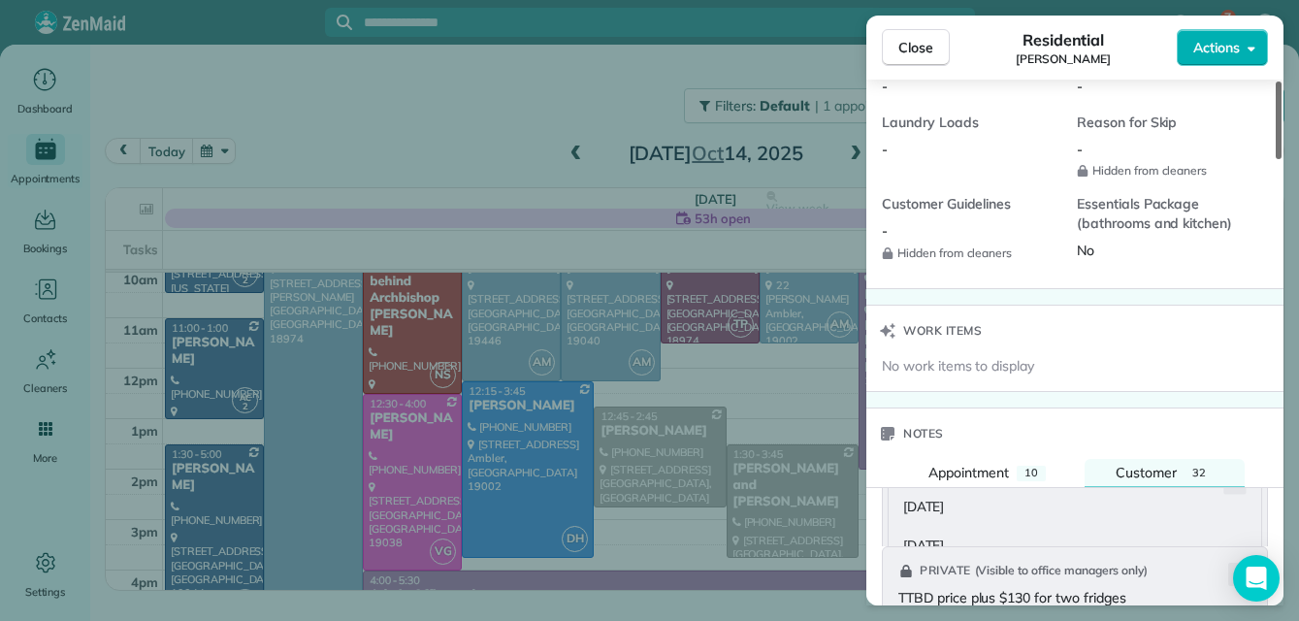
drag, startPoint x: 1276, startPoint y: 383, endPoint x: 1304, endPoint y: 361, distance: 35.9
click at [1281, 159] on div at bounding box center [1278, 120] width 6 height 78
click at [913, 45] on span "Close" at bounding box center [915, 47] width 35 height 19
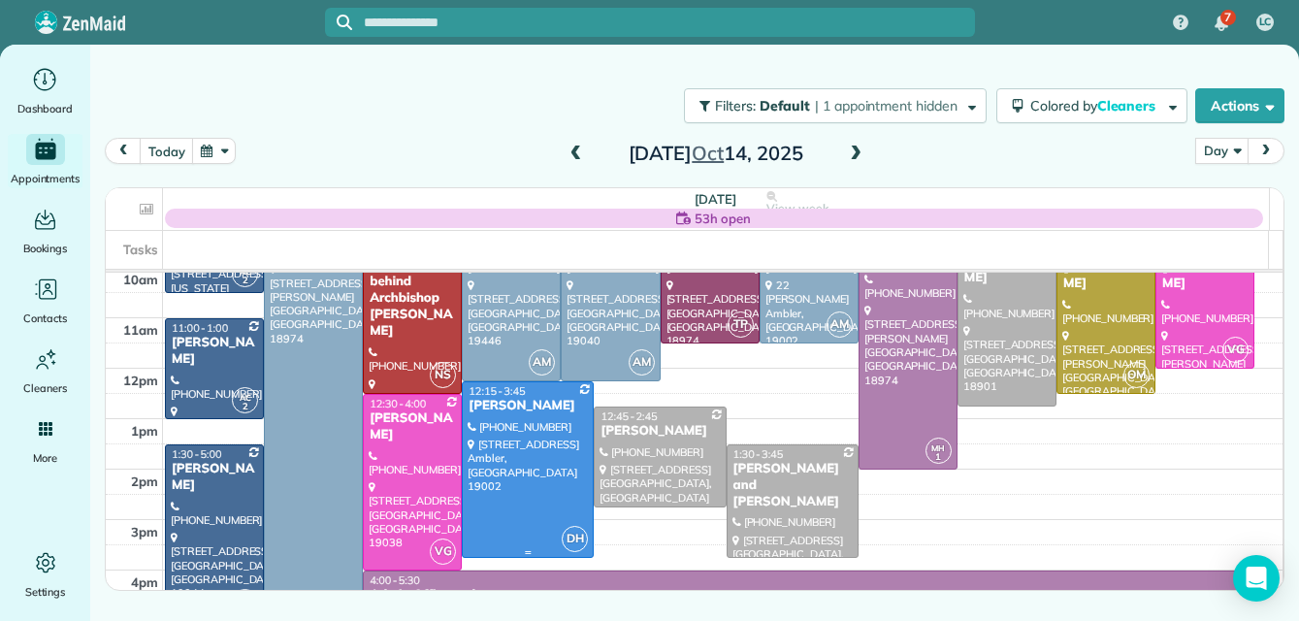
click at [542, 464] on div at bounding box center [528, 469] width 130 height 175
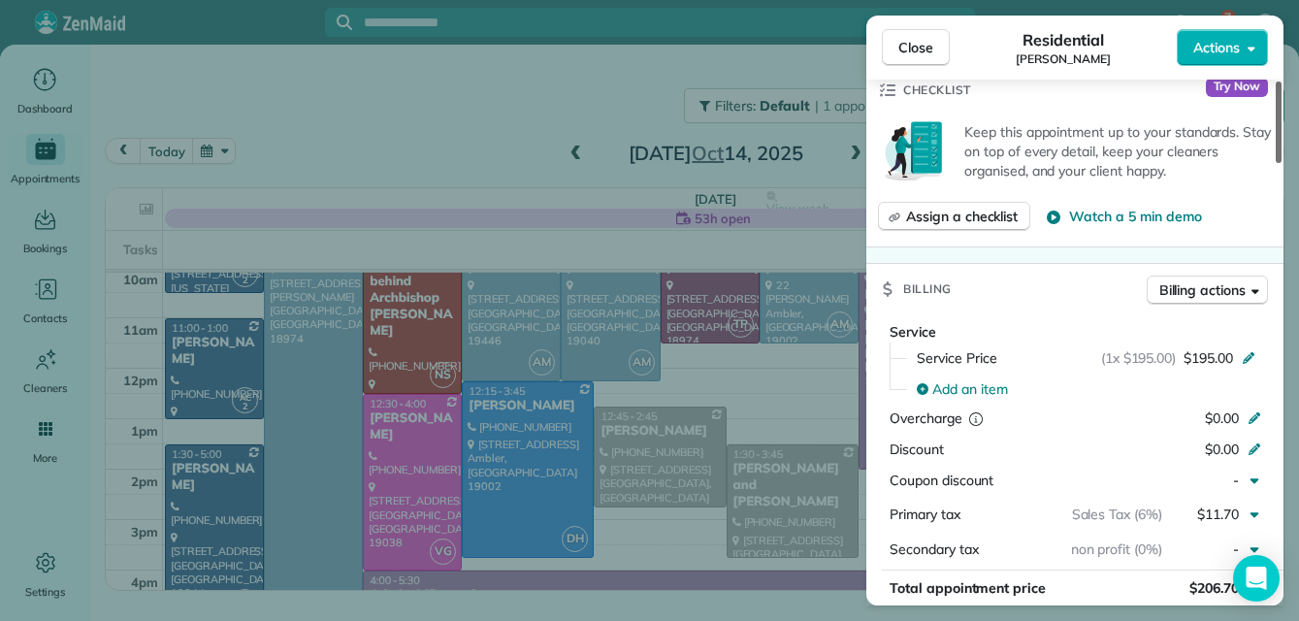
scroll to position [776, 0]
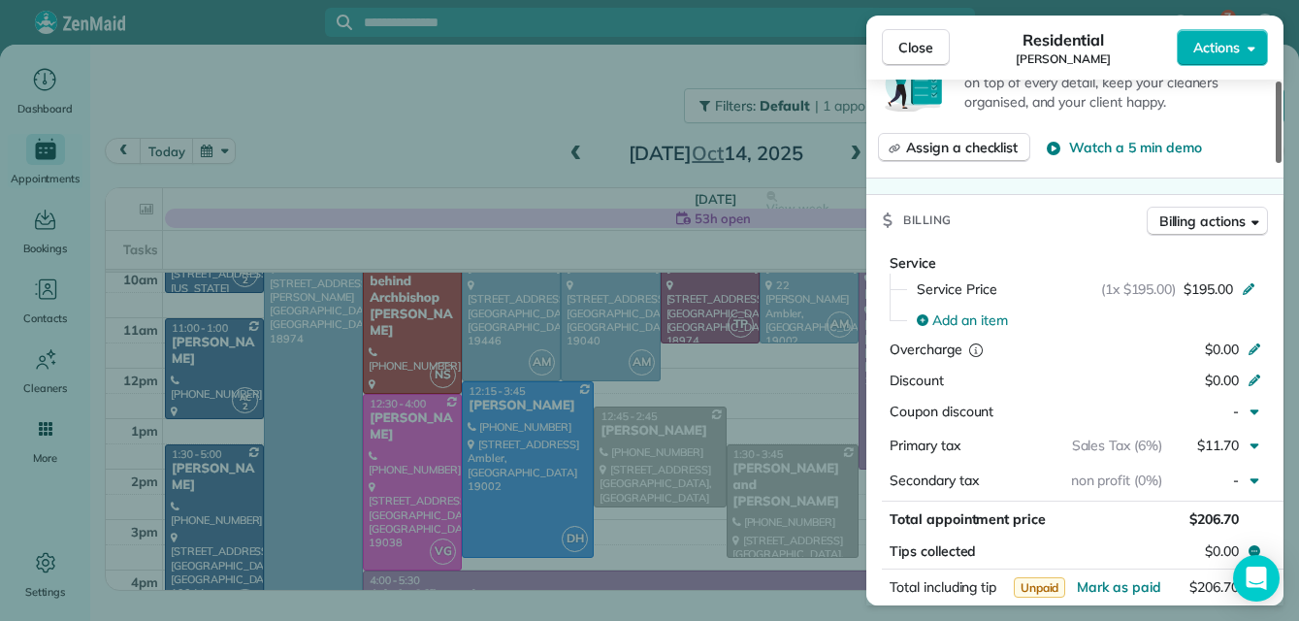
drag, startPoint x: 1277, startPoint y: 146, endPoint x: 1305, endPoint y: 267, distance: 123.5
click at [1281, 163] on div at bounding box center [1278, 121] width 6 height 81
click at [919, 42] on span "Close" at bounding box center [915, 47] width 35 height 19
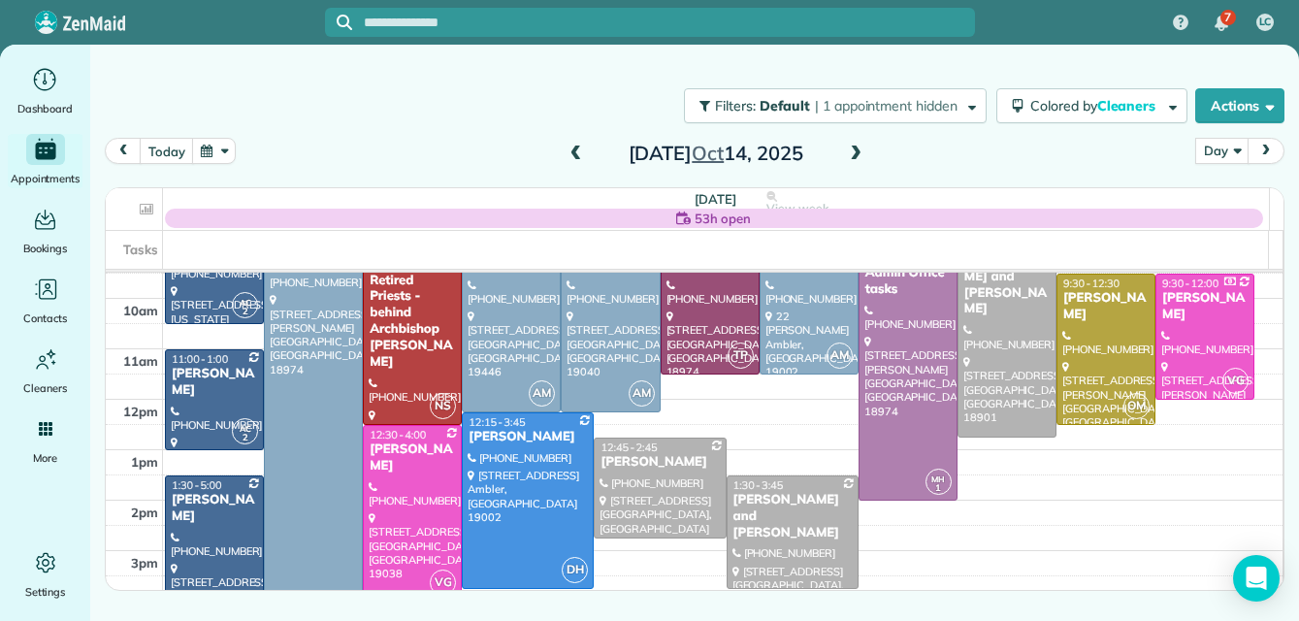
scroll to position [73, 0]
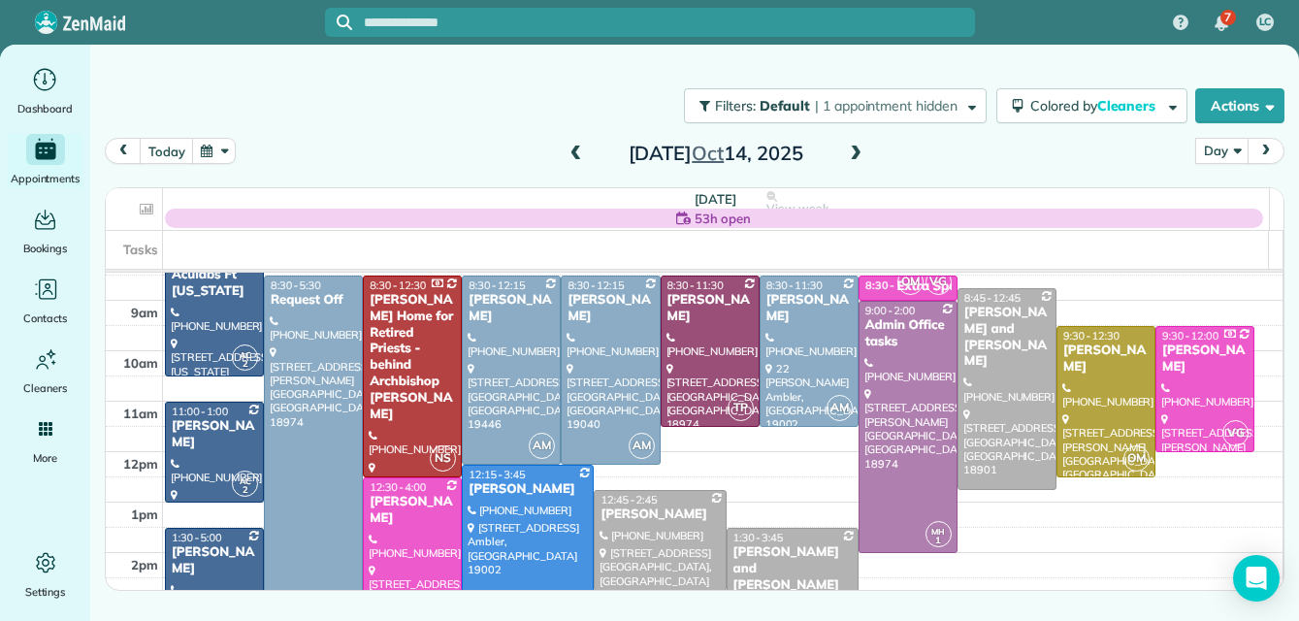
click at [536, 519] on div at bounding box center [528, 552] width 130 height 175
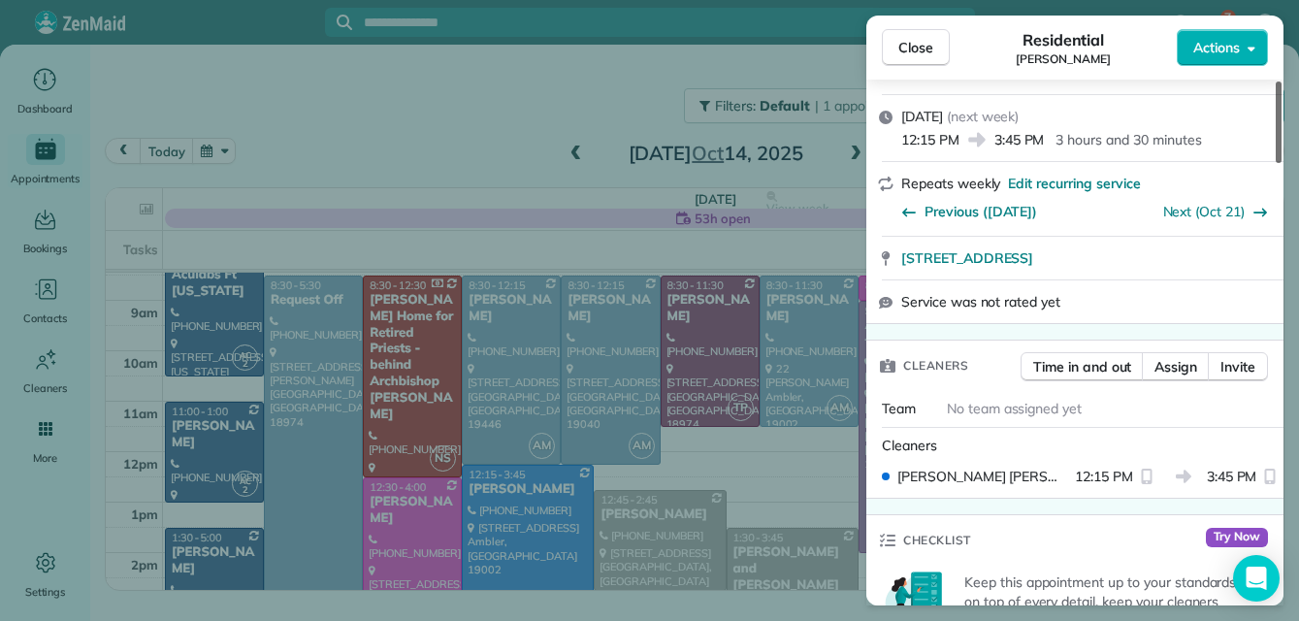
scroll to position [63, 0]
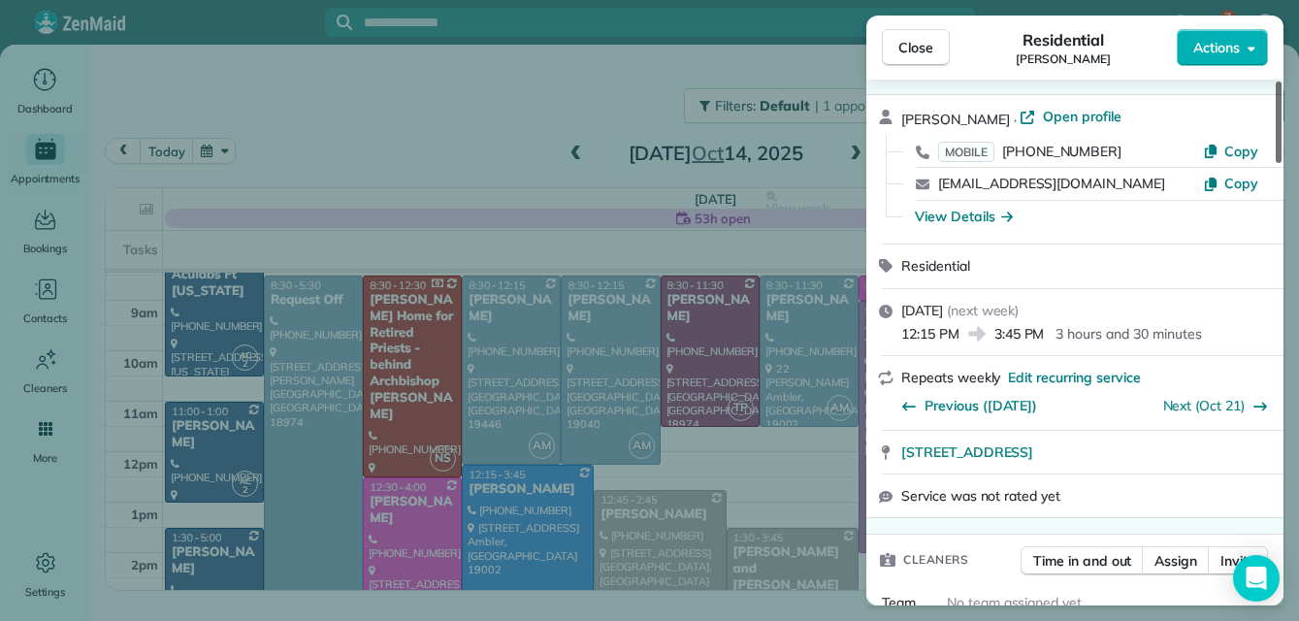
drag, startPoint x: 1276, startPoint y: 140, endPoint x: 1291, endPoint y: 149, distance: 17.5
click at [1281, 149] on div at bounding box center [1278, 121] width 6 height 81
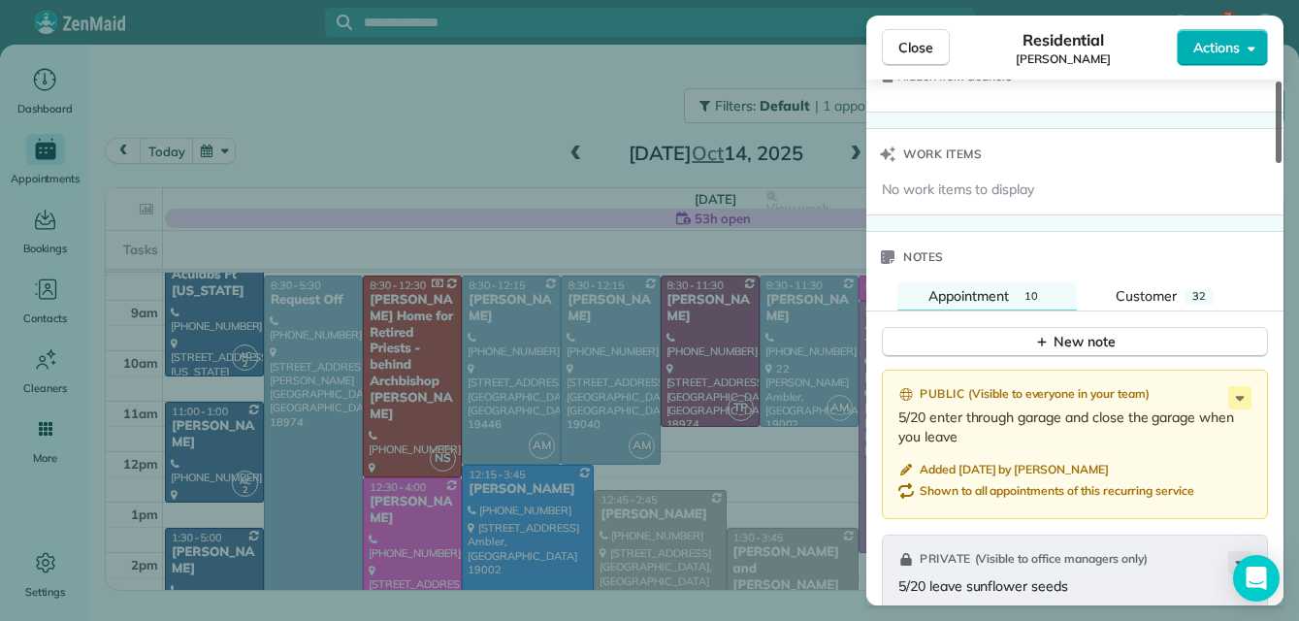
scroll to position [1946, 0]
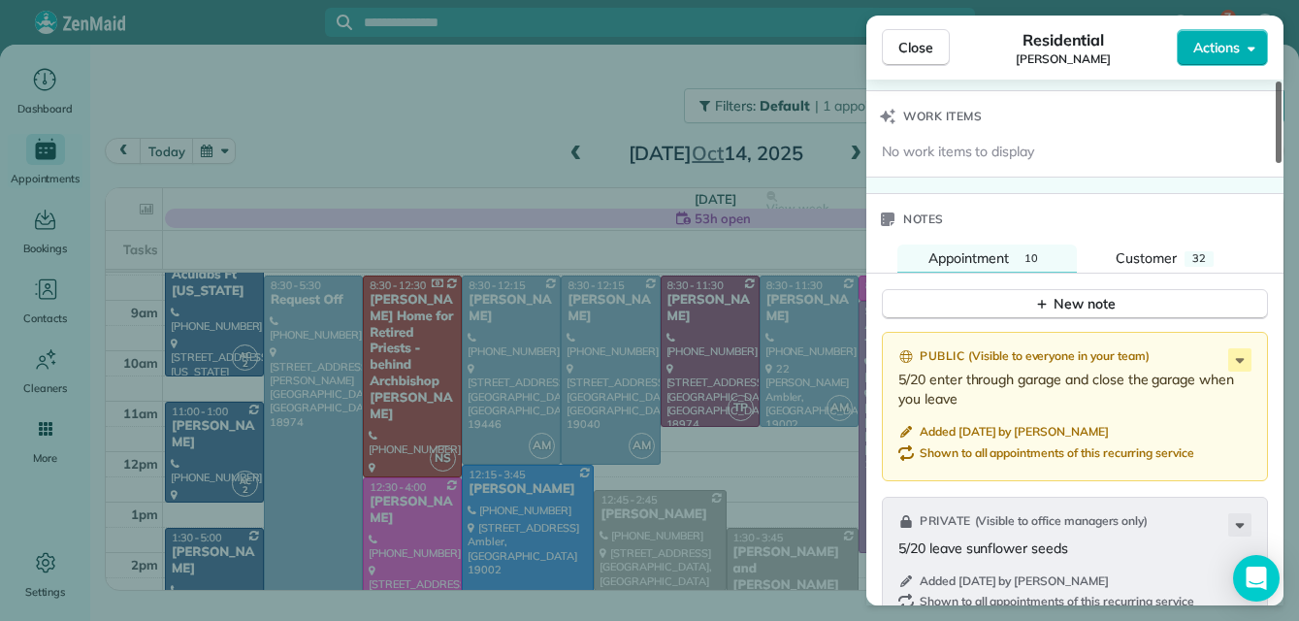
drag, startPoint x: 1276, startPoint y: 135, endPoint x: 1279, endPoint y: 427, distance: 291.9
click at [1279, 163] on div at bounding box center [1278, 121] width 6 height 81
click at [1152, 257] on span "Customer" at bounding box center [1145, 257] width 61 height 17
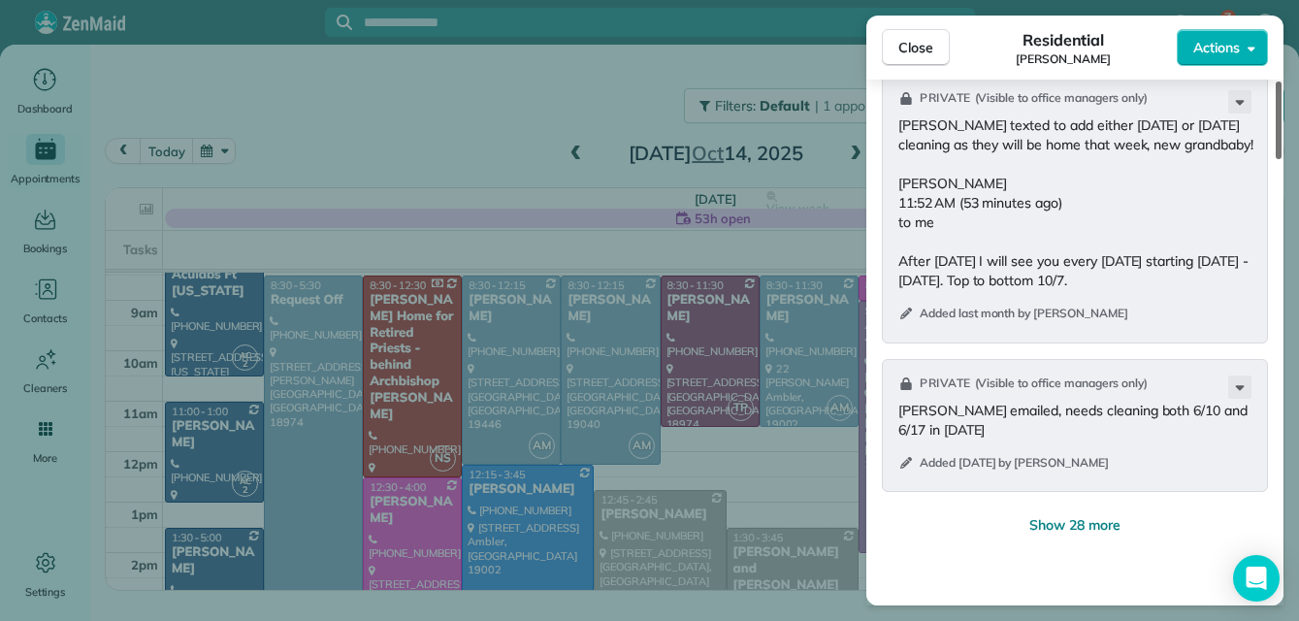
scroll to position [2665, 0]
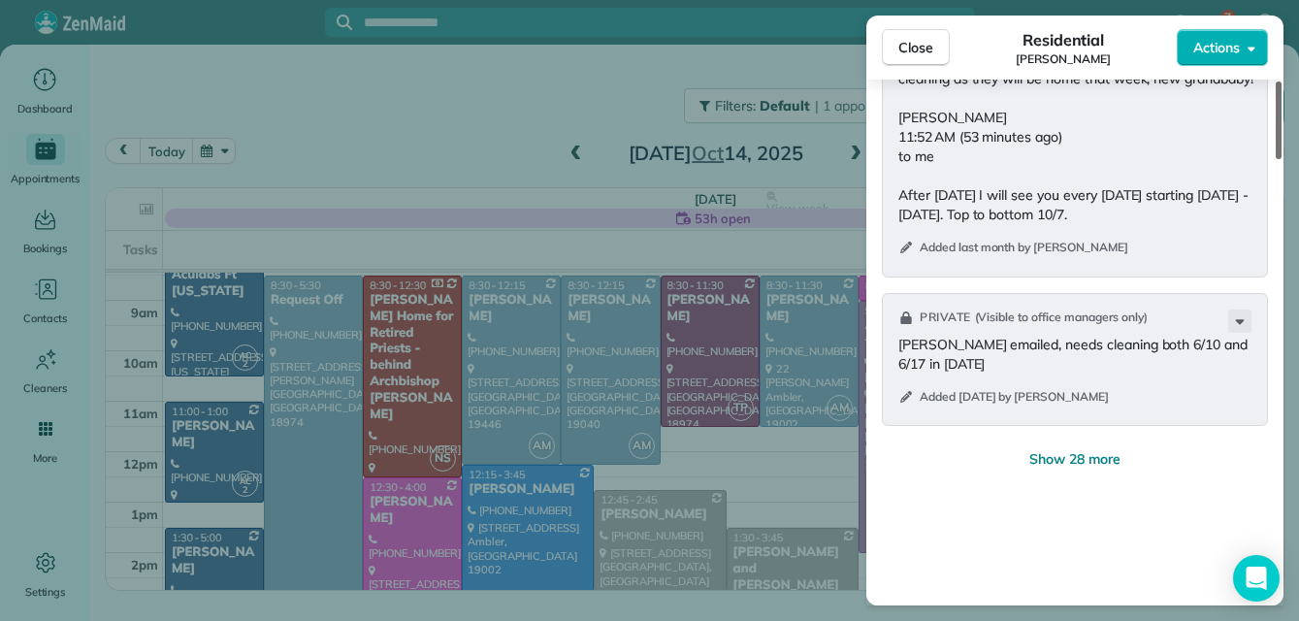
drag, startPoint x: 1279, startPoint y: 380, endPoint x: 1279, endPoint y: 486, distance: 105.7
click at [1279, 159] on div at bounding box center [1278, 120] width 6 height 78
click at [1109, 461] on span "Show 28 more" at bounding box center [1074, 458] width 91 height 19
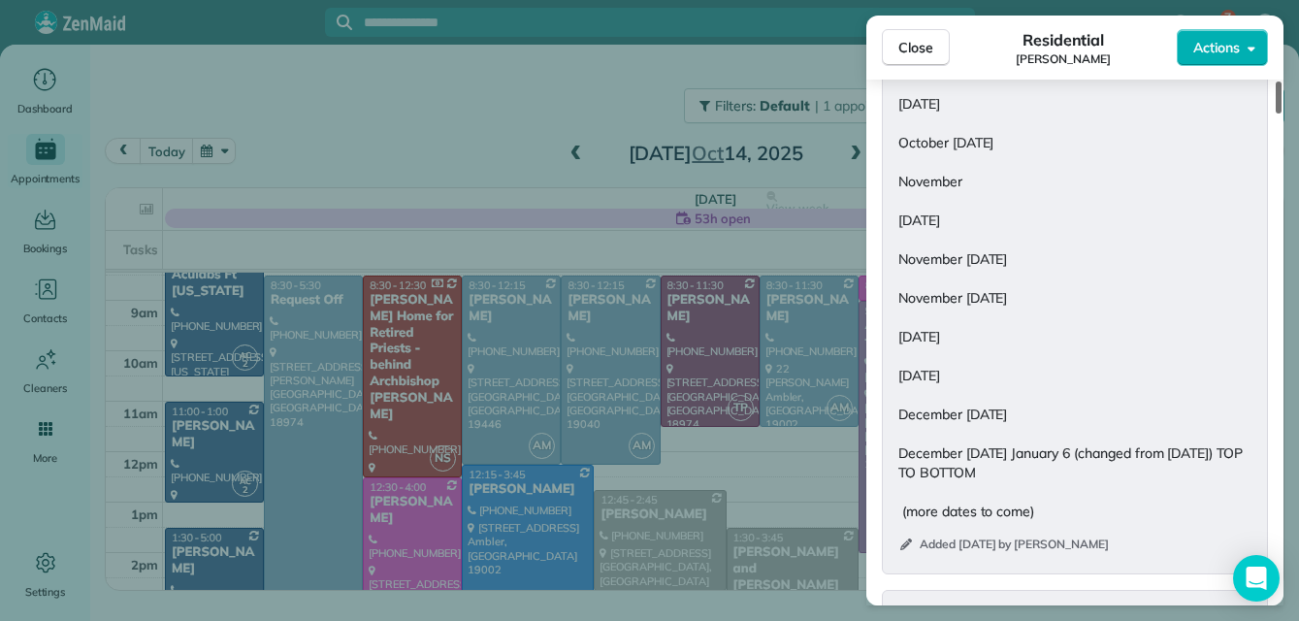
scroll to position [3195, 0]
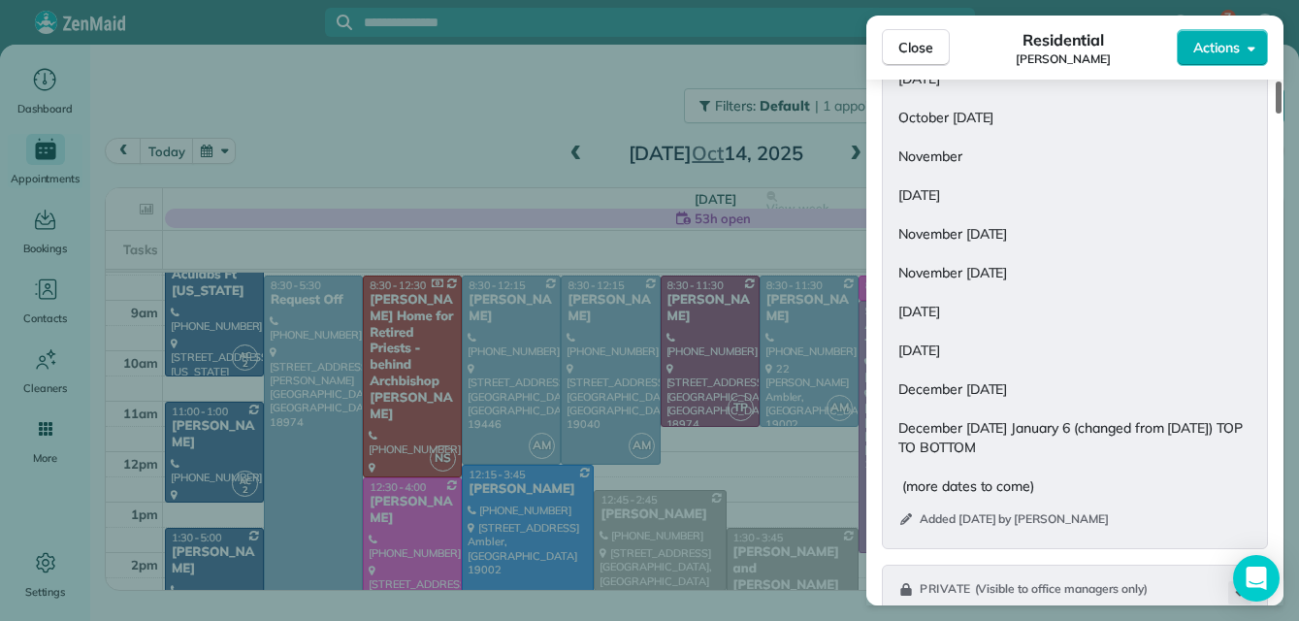
drag, startPoint x: 1273, startPoint y: 199, endPoint x: 1296, endPoint y: 219, distance: 30.2
click at [1281, 113] on div at bounding box center [1278, 97] width 6 height 32
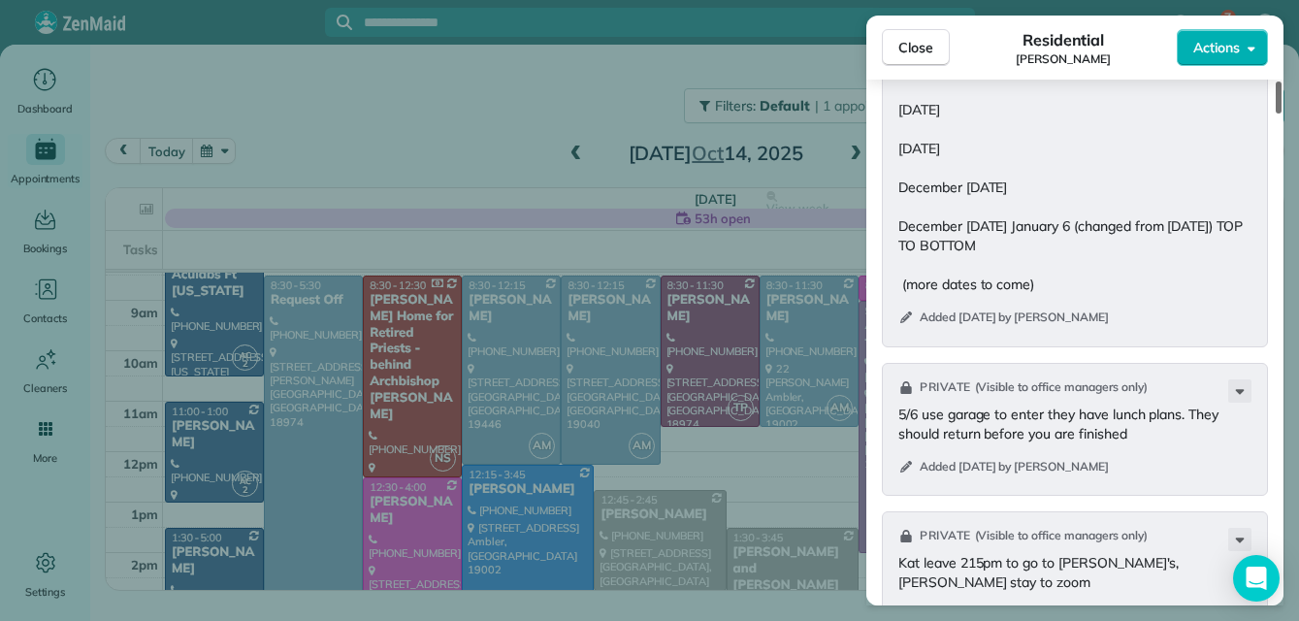
scroll to position [3423, 0]
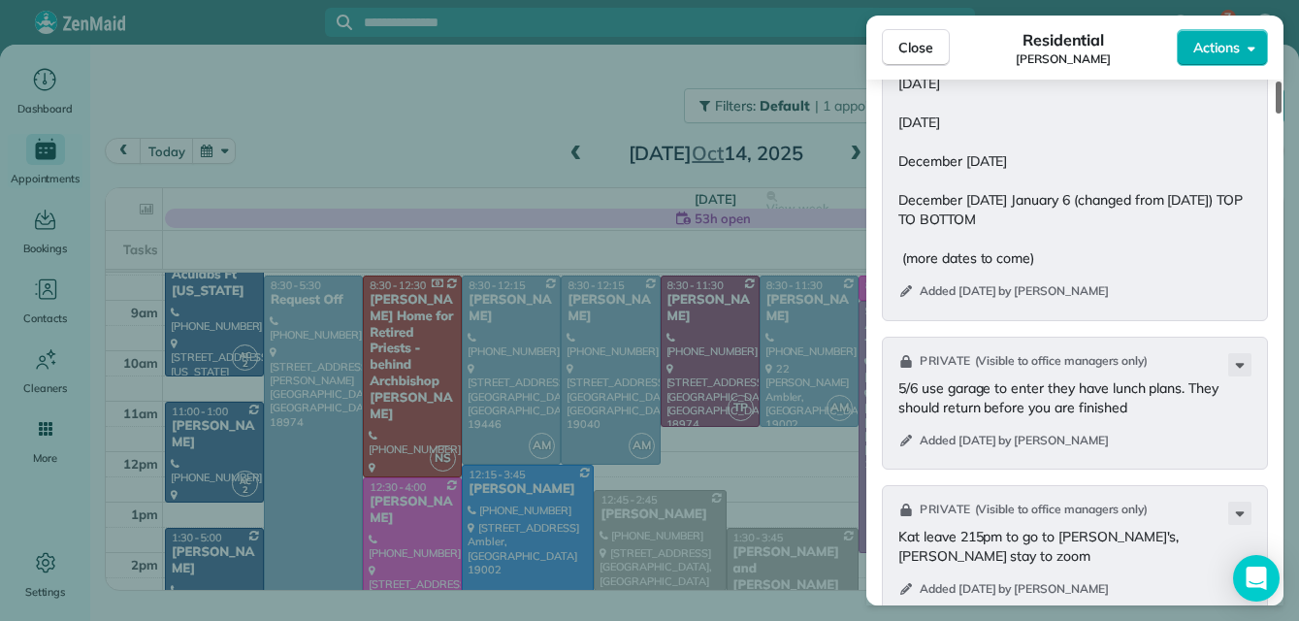
drag, startPoint x: 1277, startPoint y: 212, endPoint x: 1282, endPoint y: 221, distance: 10.0
click at [1281, 113] on div at bounding box center [1278, 97] width 6 height 32
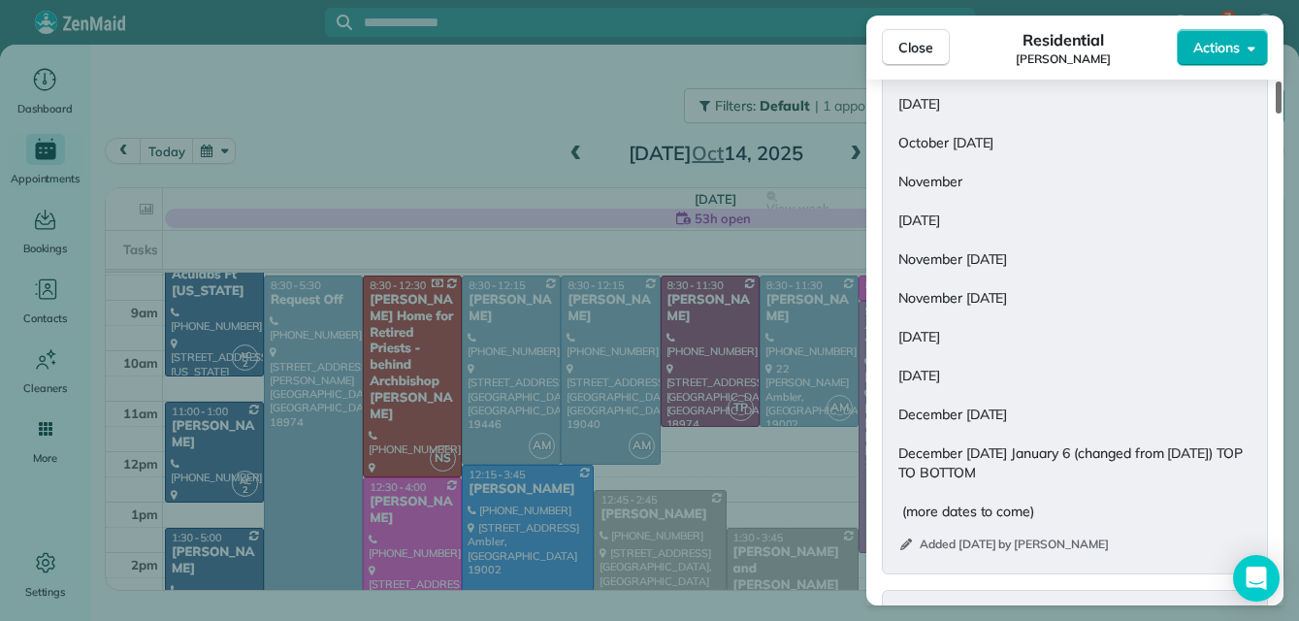
scroll to position [3120, 0]
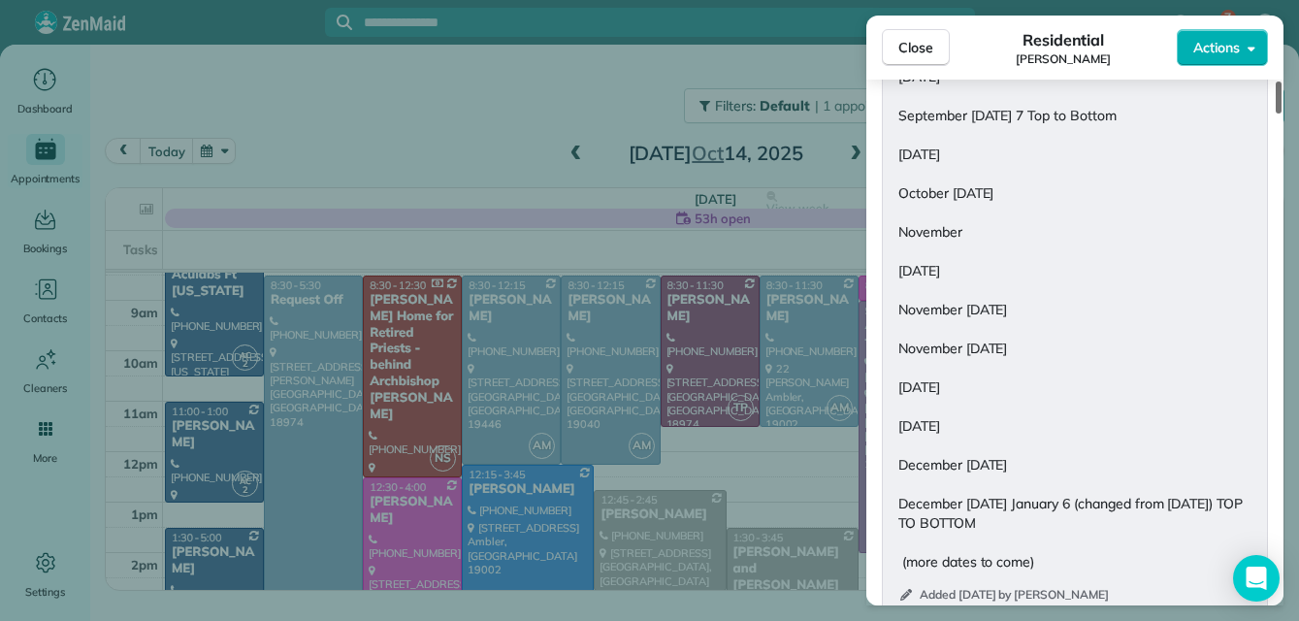
drag, startPoint x: 1278, startPoint y: 218, endPoint x: 1280, endPoint y: 207, distance: 11.8
click at [1280, 113] on div at bounding box center [1278, 97] width 6 height 32
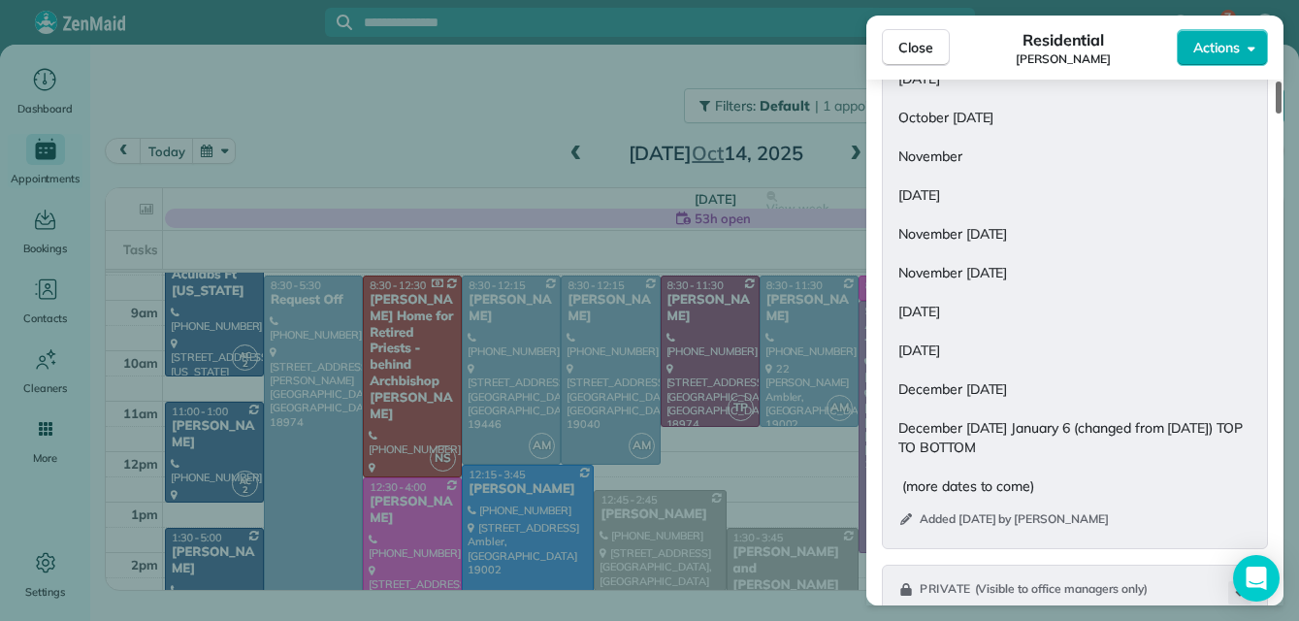
click at [1276, 113] on div at bounding box center [1278, 97] width 6 height 32
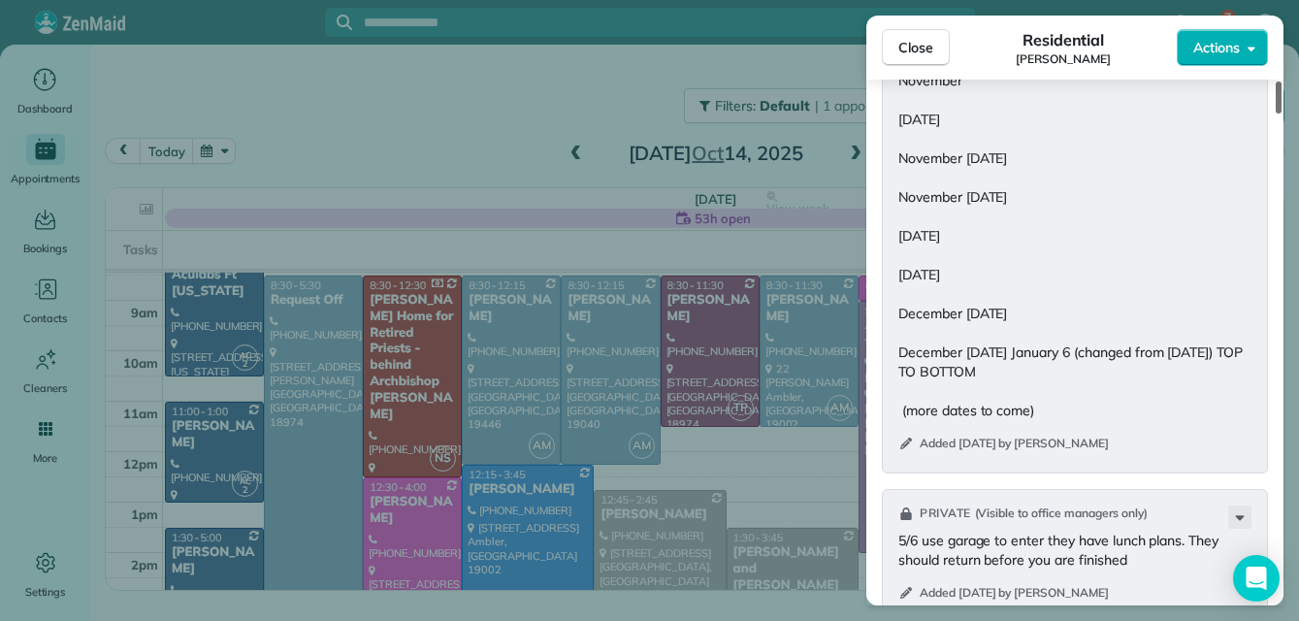
scroll to position [3296, 0]
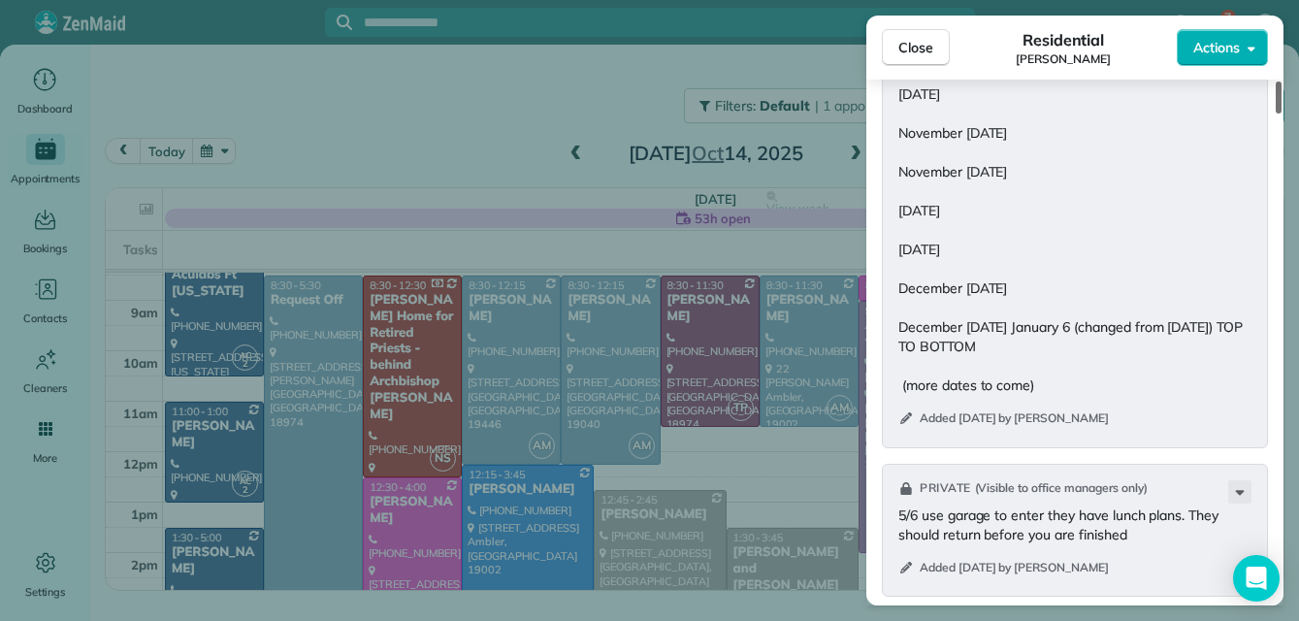
click at [1276, 113] on div at bounding box center [1278, 97] width 6 height 32
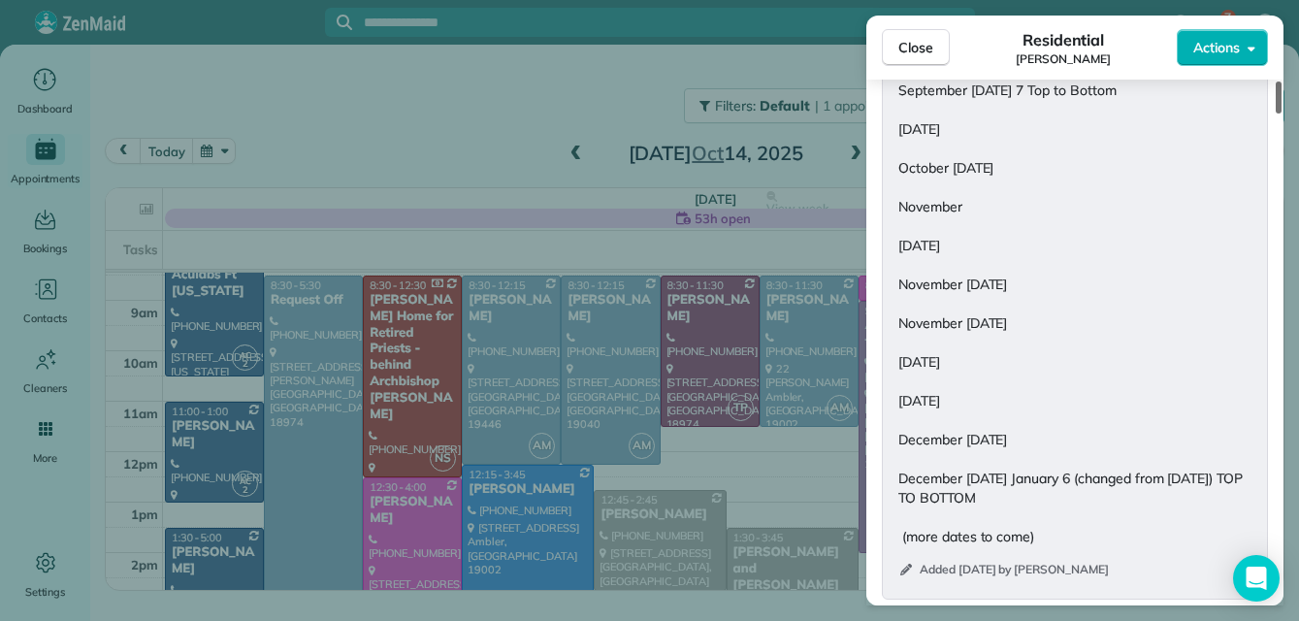
scroll to position [3120, 0]
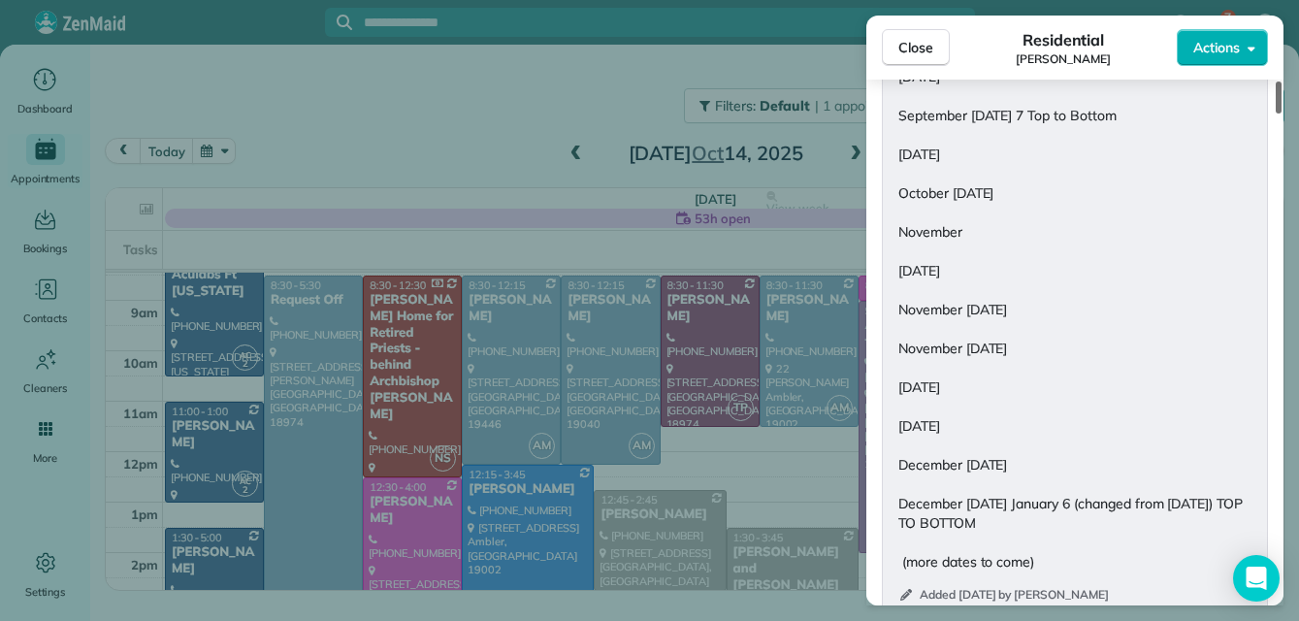
click at [1276, 113] on div at bounding box center [1278, 97] width 6 height 32
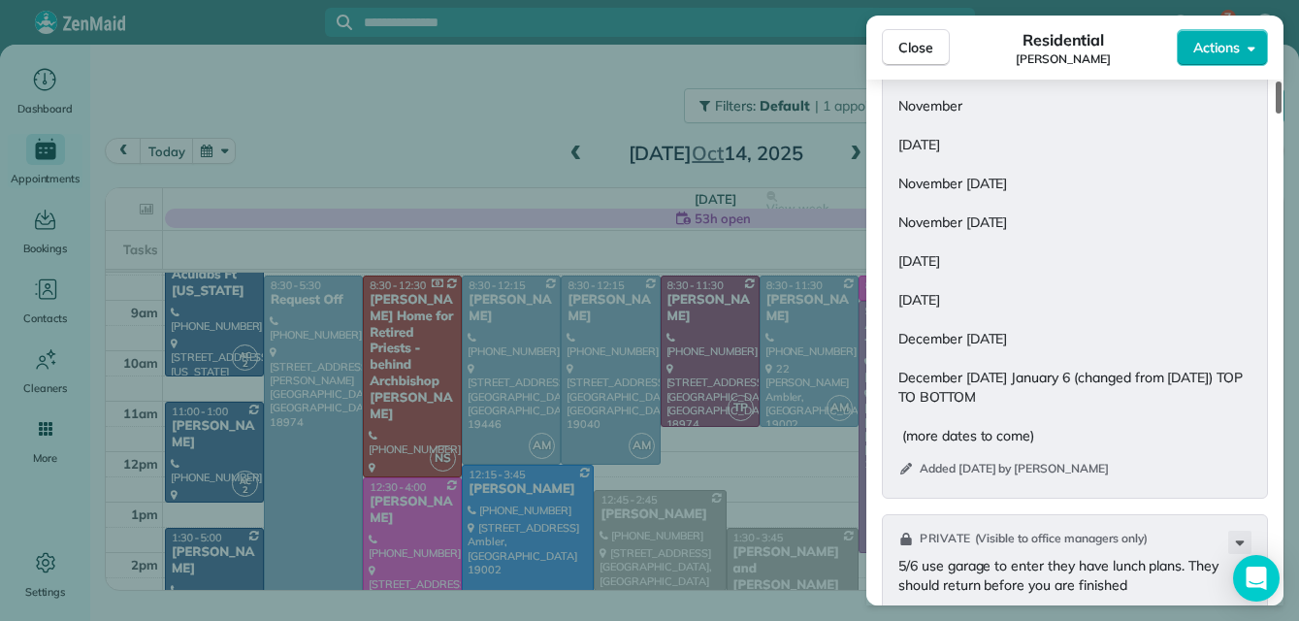
scroll to position [3296, 0]
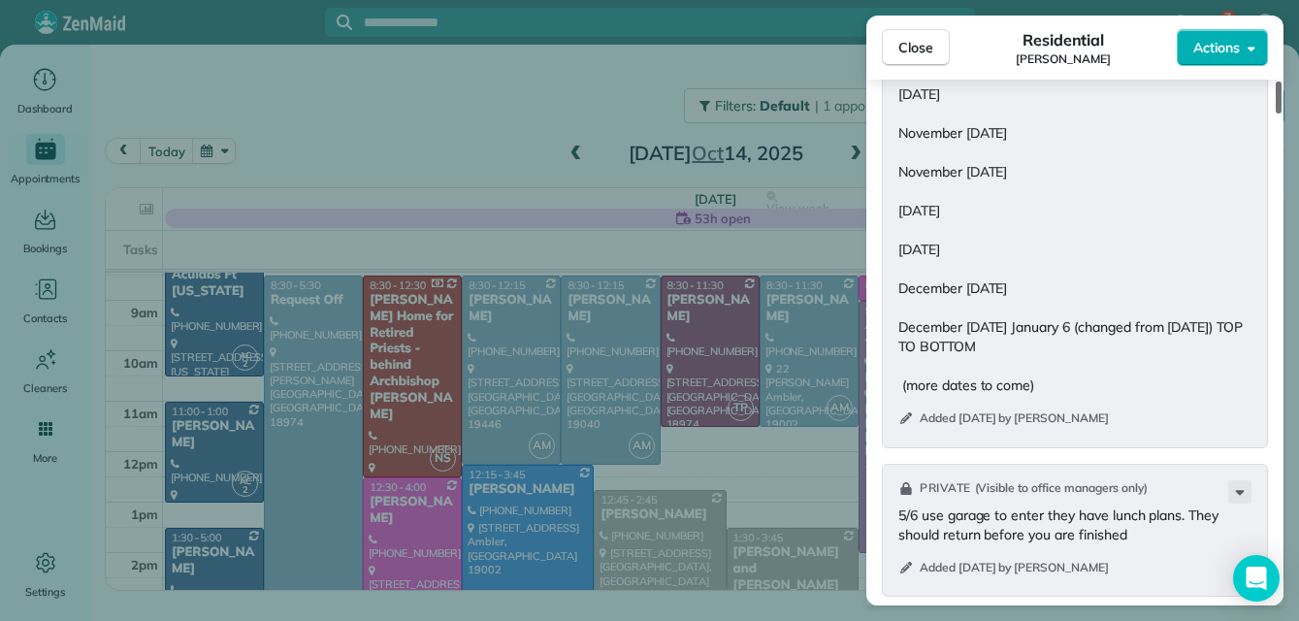
click at [1275, 113] on div at bounding box center [1278, 97] width 6 height 32
click at [919, 46] on span "Close" at bounding box center [915, 47] width 35 height 19
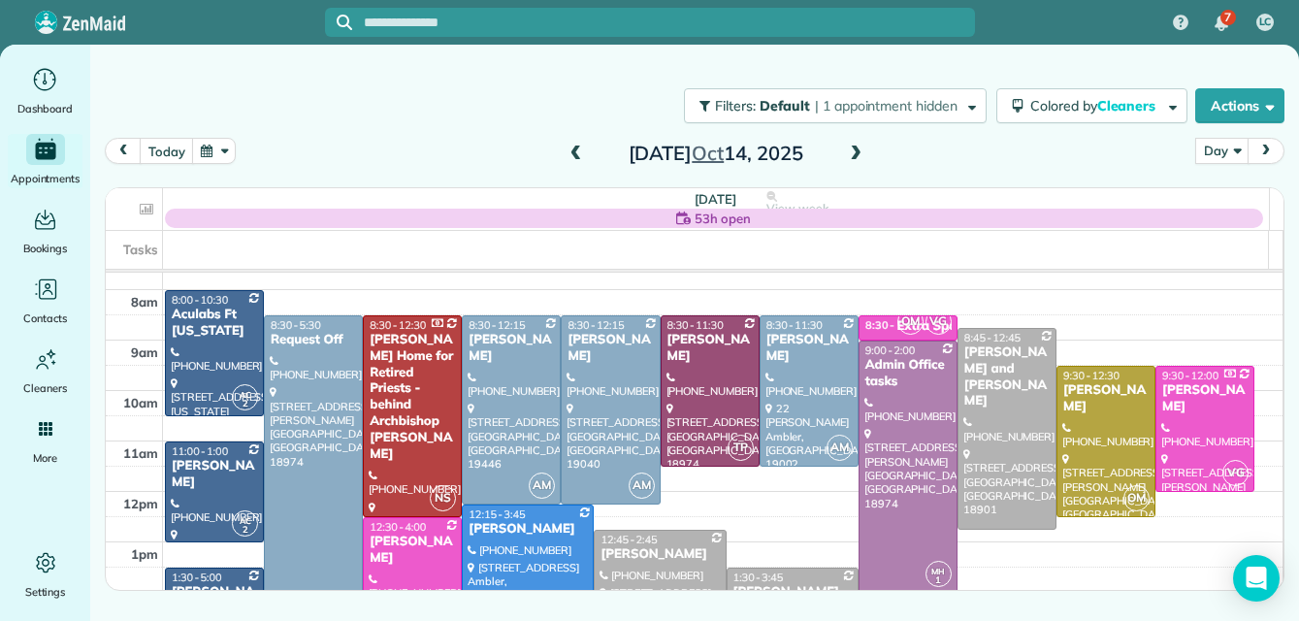
scroll to position [26, 0]
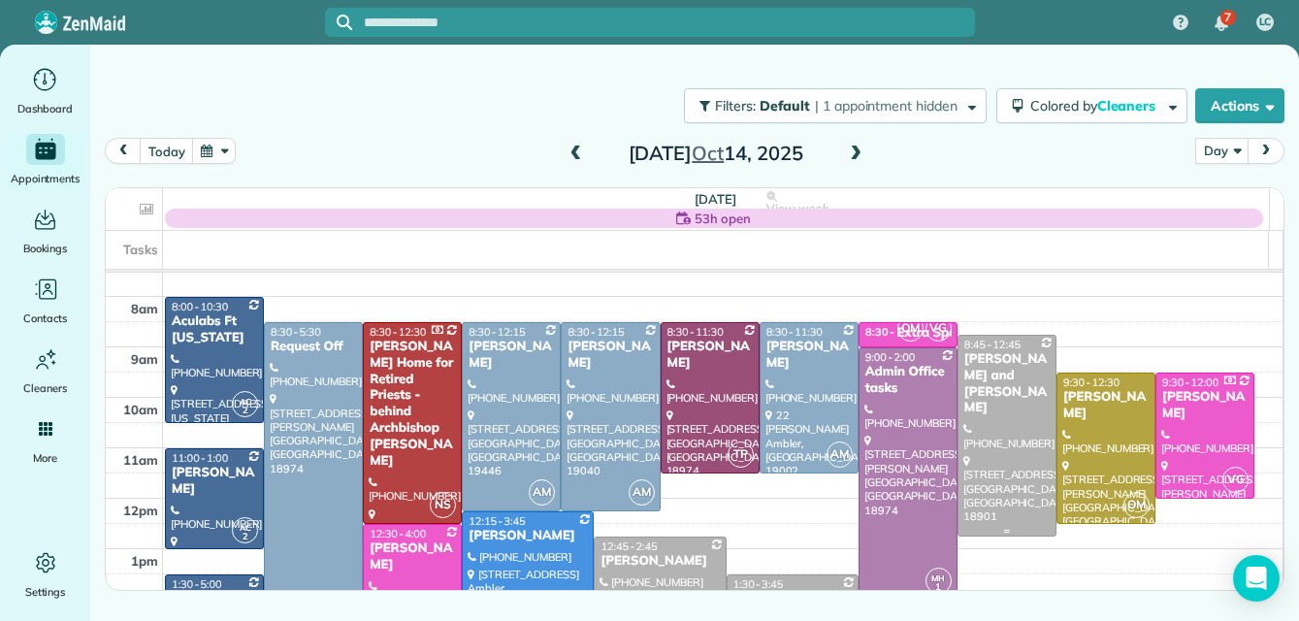
click at [984, 417] on div at bounding box center [1006, 436] width 97 height 200
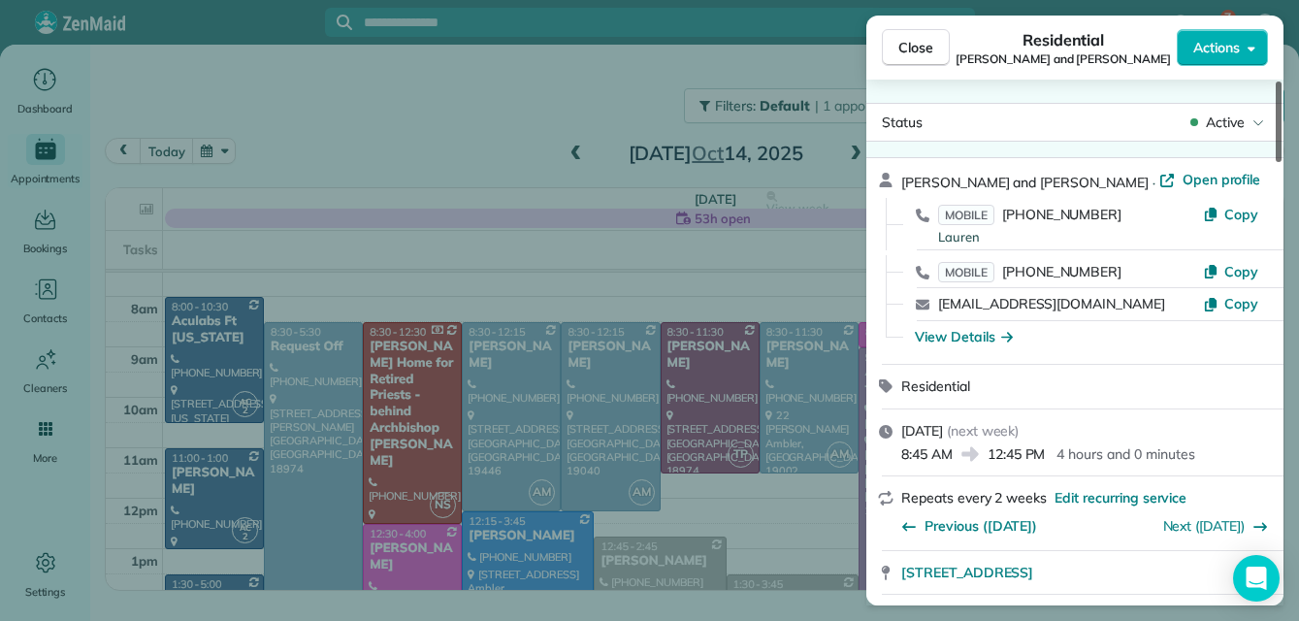
drag, startPoint x: 1275, startPoint y: 129, endPoint x: 1278, endPoint y: 111, distance: 18.7
click at [1278, 111] on div at bounding box center [1278, 121] width 6 height 80
click at [1182, 173] on span "Open profile" at bounding box center [1221, 179] width 79 height 19
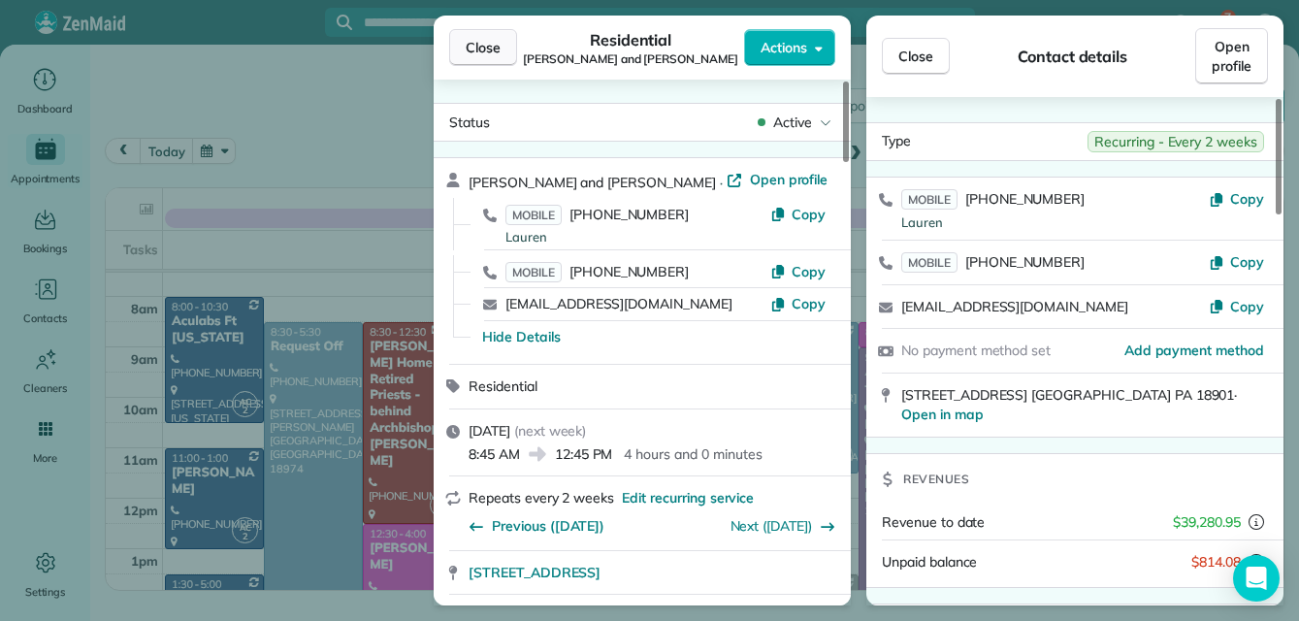
click at [485, 31] on button "Close" at bounding box center [483, 47] width 68 height 37
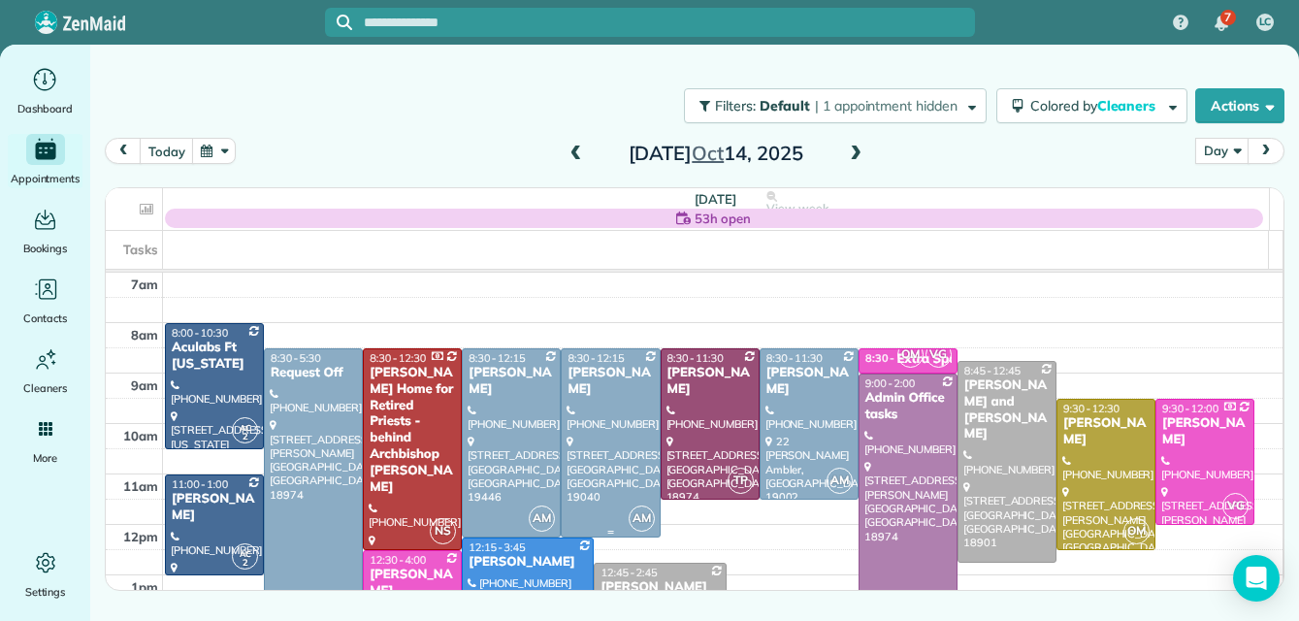
click at [578, 404] on div at bounding box center [609, 442] width 97 height 187
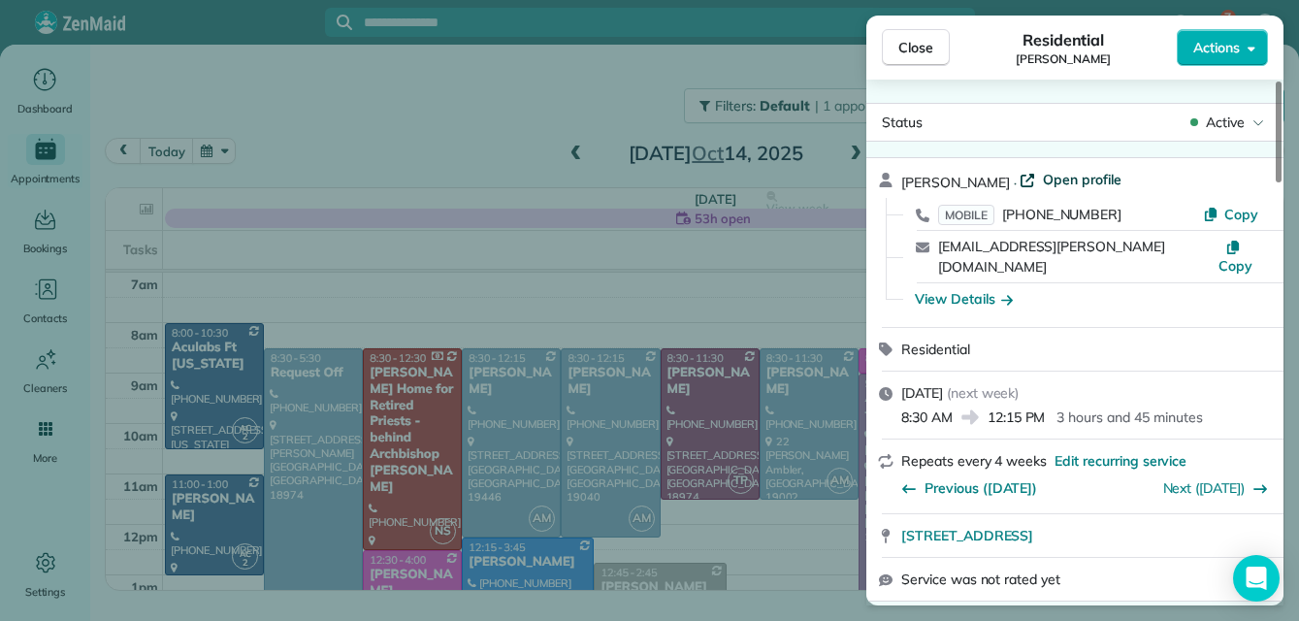
click at [1079, 174] on span "Open profile" at bounding box center [1081, 179] width 79 height 19
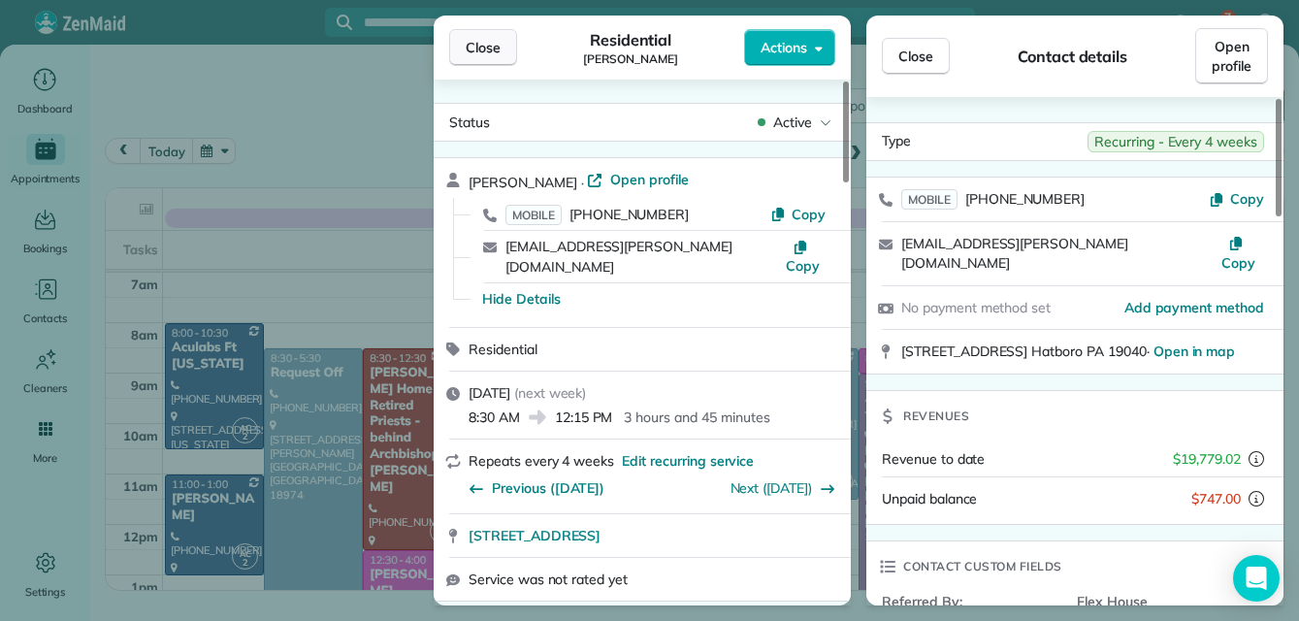
click at [485, 43] on span "Close" at bounding box center [482, 47] width 35 height 19
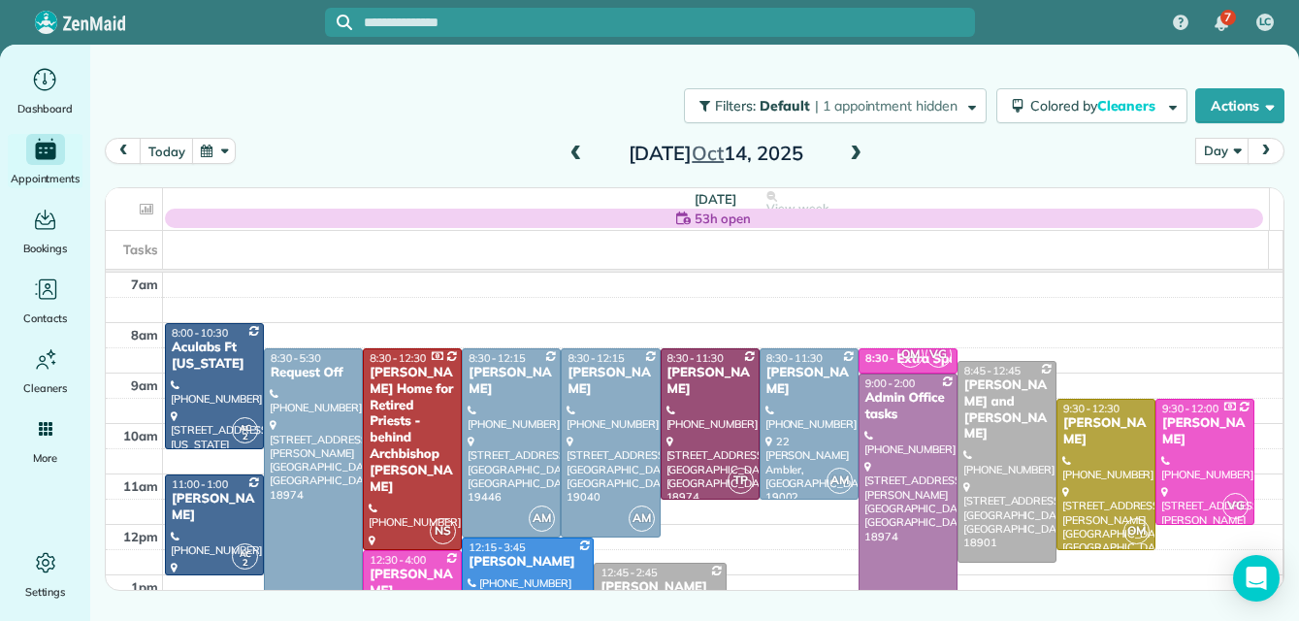
click at [524, 556] on div "[PERSON_NAME]" at bounding box center [527, 562] width 120 height 16
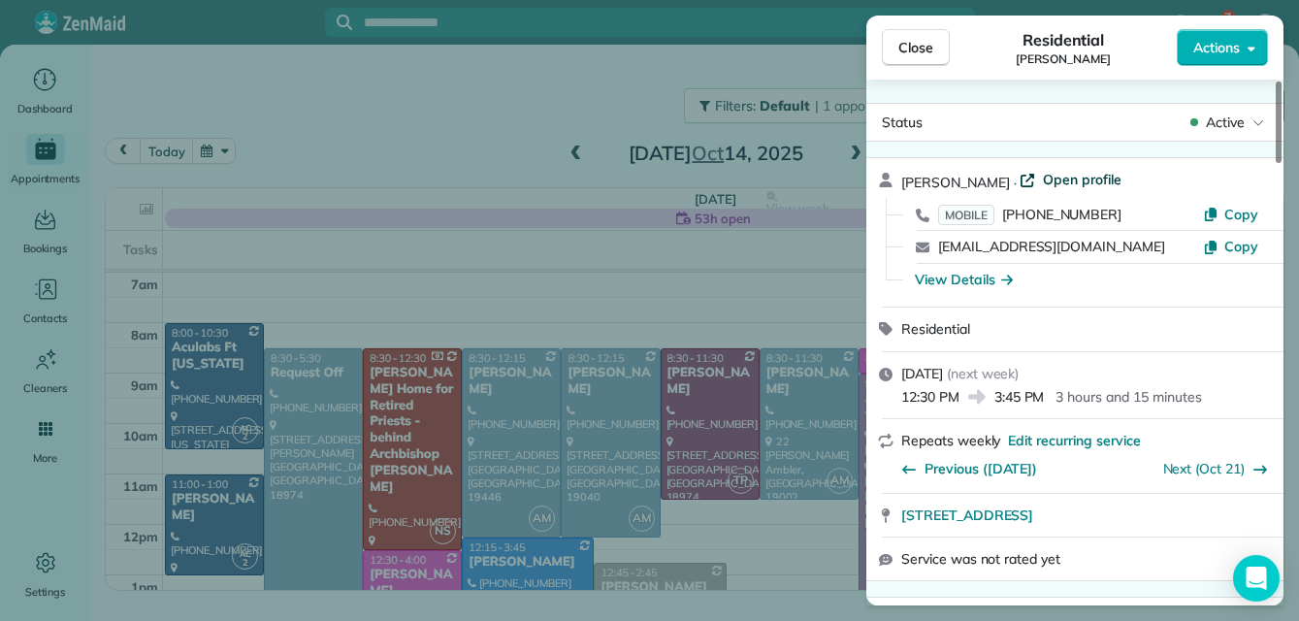
click at [1067, 173] on span "Open profile" at bounding box center [1081, 179] width 79 height 19
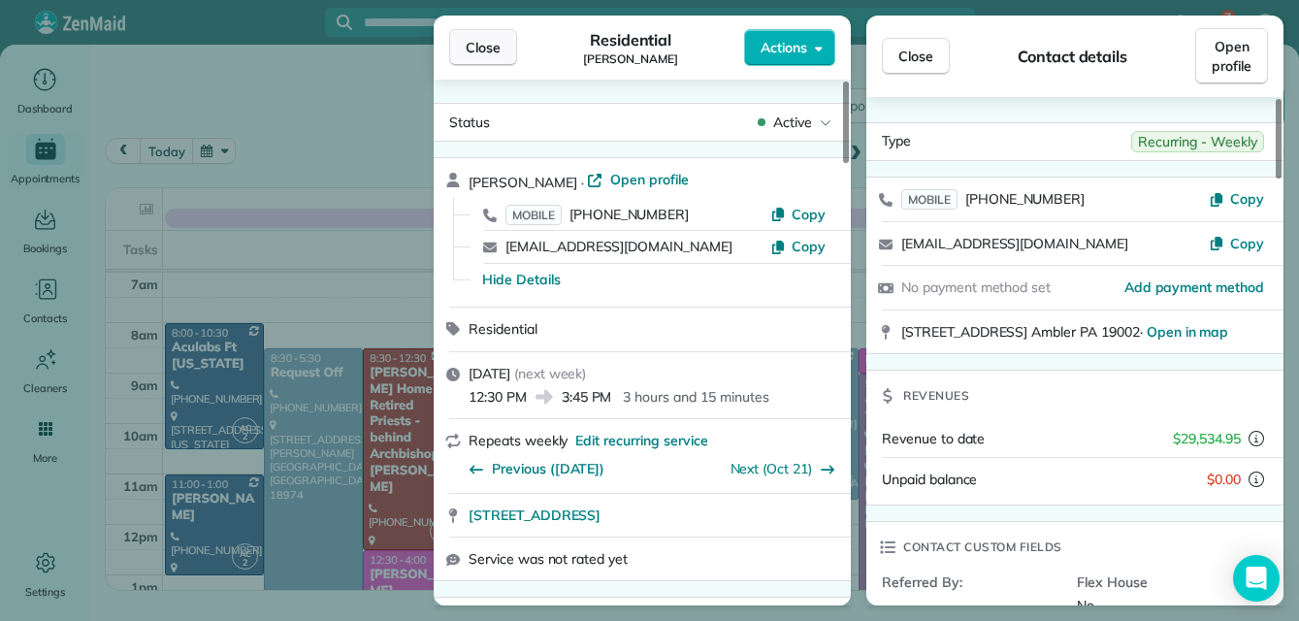
click at [473, 47] on span "Close" at bounding box center [482, 47] width 35 height 19
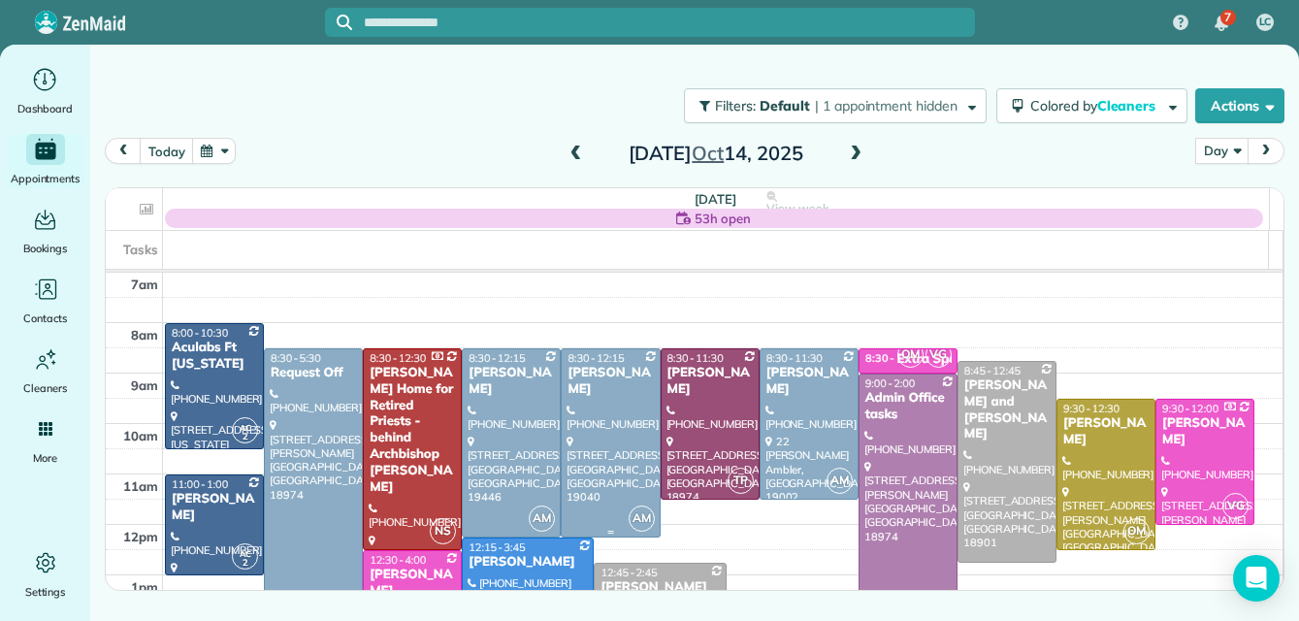
click at [600, 427] on div at bounding box center [609, 442] width 97 height 187
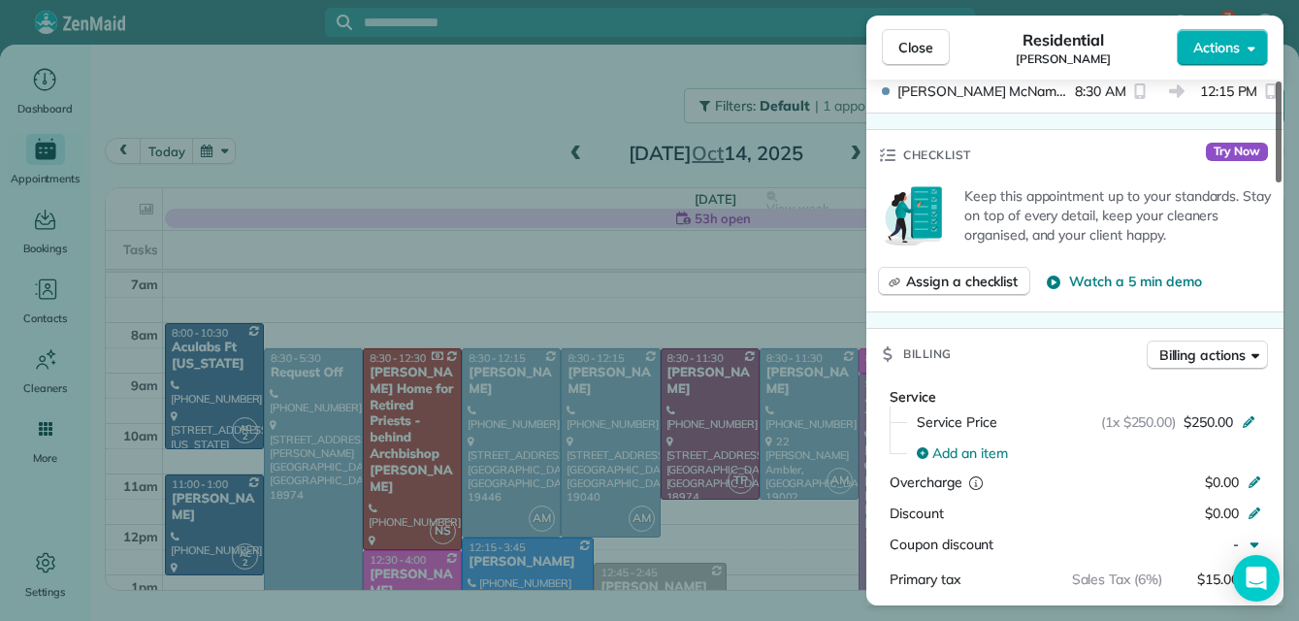
scroll to position [763, 0]
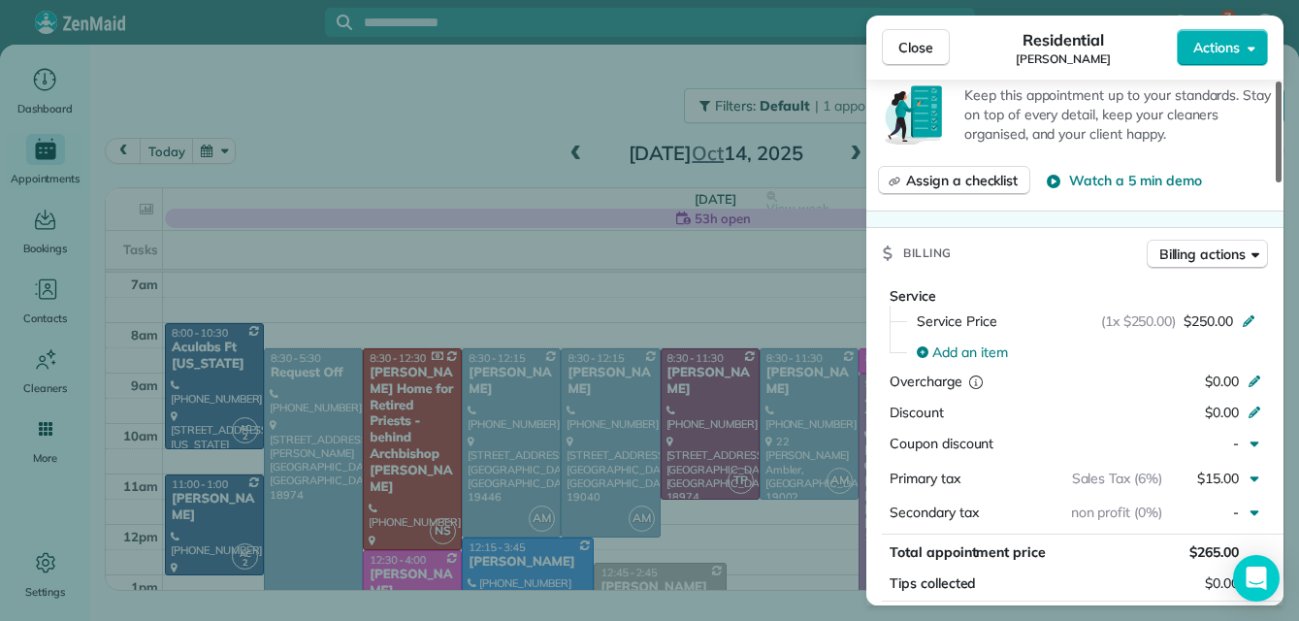
drag, startPoint x: 1277, startPoint y: 145, endPoint x: 1255, endPoint y: 292, distance: 148.1
click at [1275, 182] on div at bounding box center [1278, 131] width 6 height 101
click at [914, 49] on span "Close" at bounding box center [915, 47] width 35 height 19
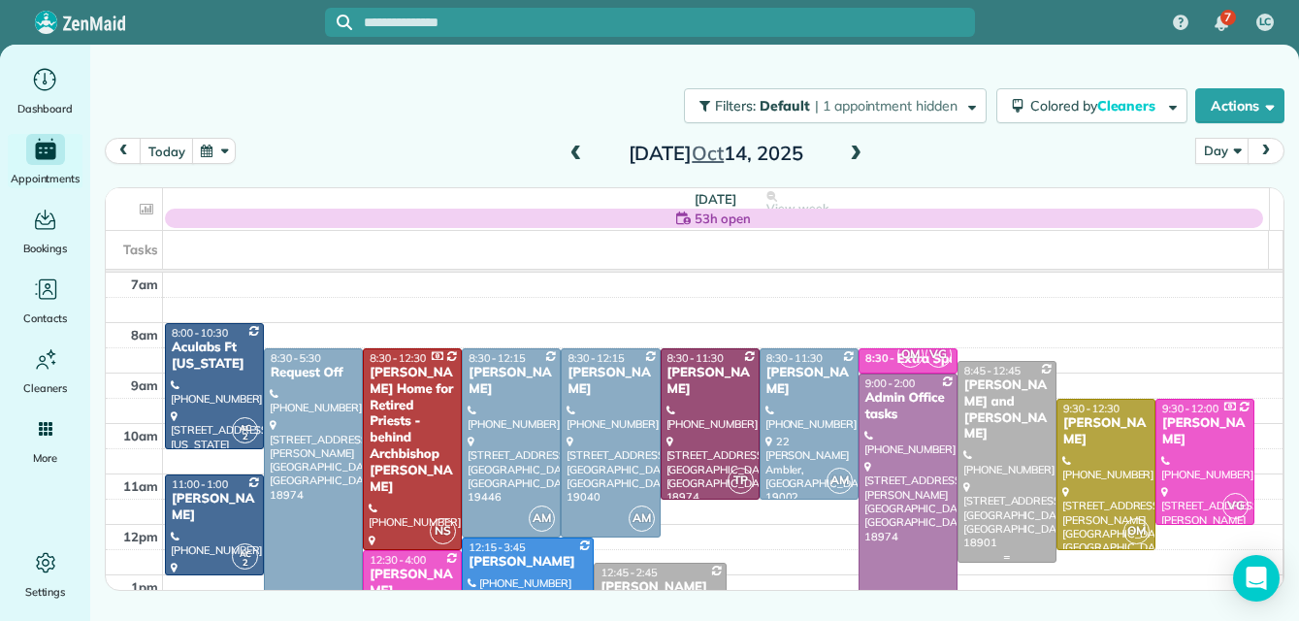
click at [998, 429] on div at bounding box center [1006, 462] width 97 height 200
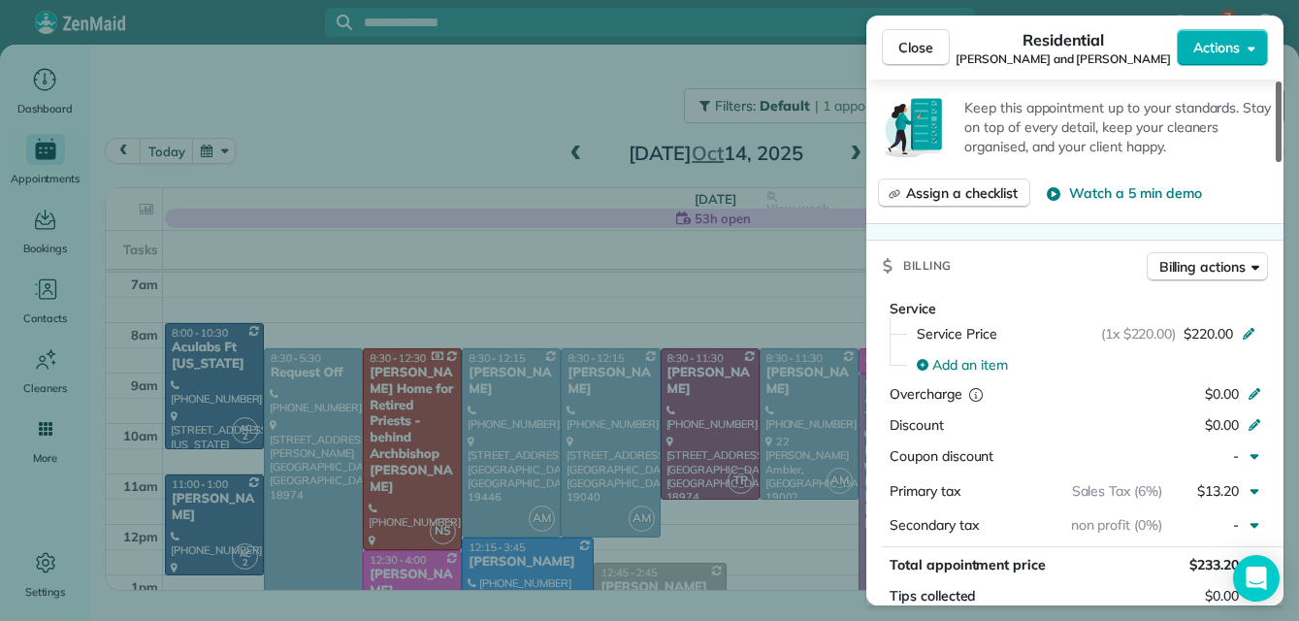
scroll to position [849, 0]
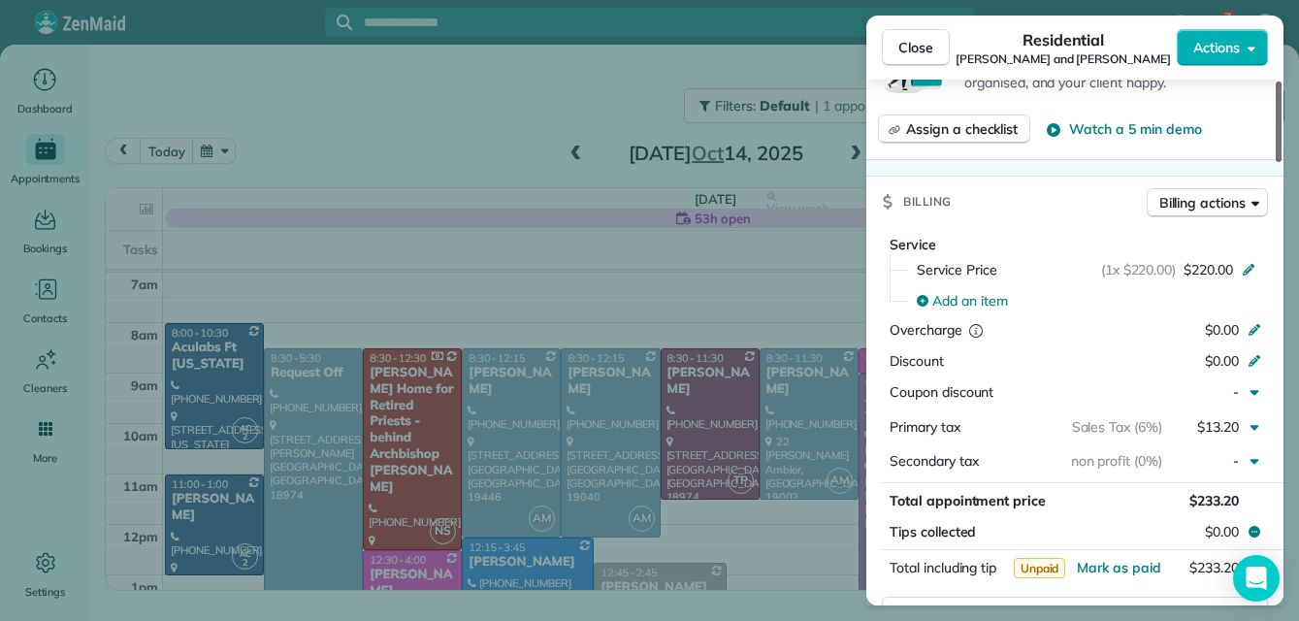
drag, startPoint x: 1278, startPoint y: 150, endPoint x: 1275, endPoint y: 279, distance: 129.0
click at [1275, 162] on div at bounding box center [1278, 121] width 6 height 80
click at [918, 36] on button "Close" at bounding box center [916, 47] width 68 height 37
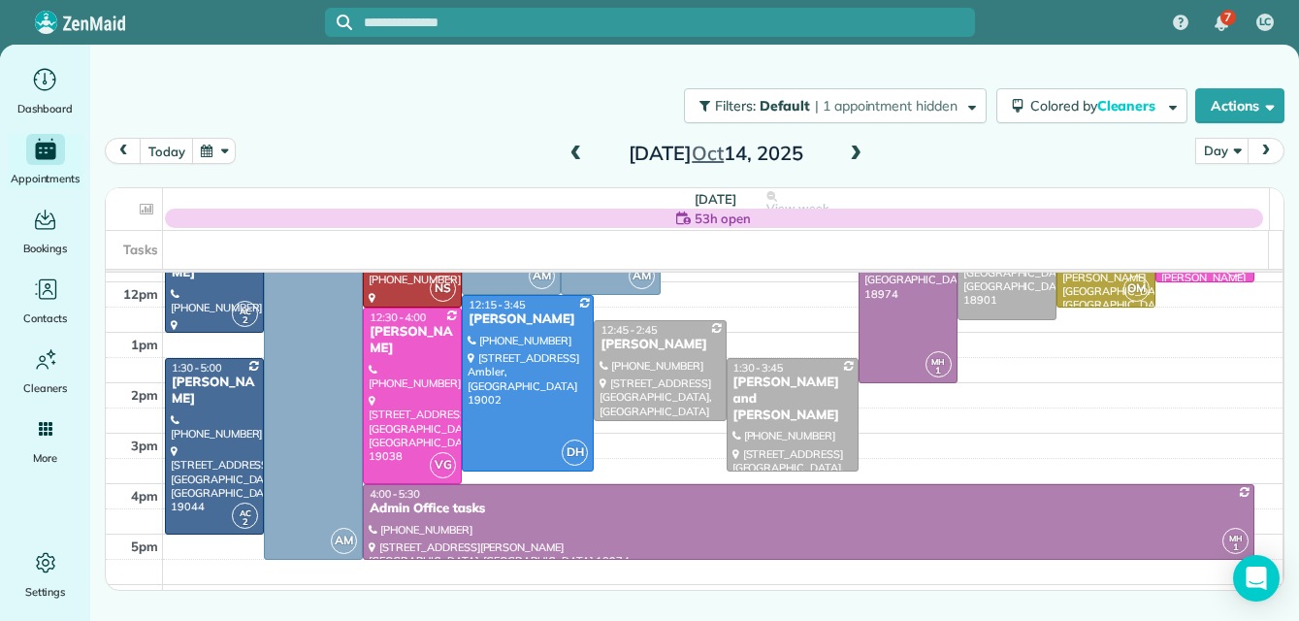
scroll to position [249, 0]
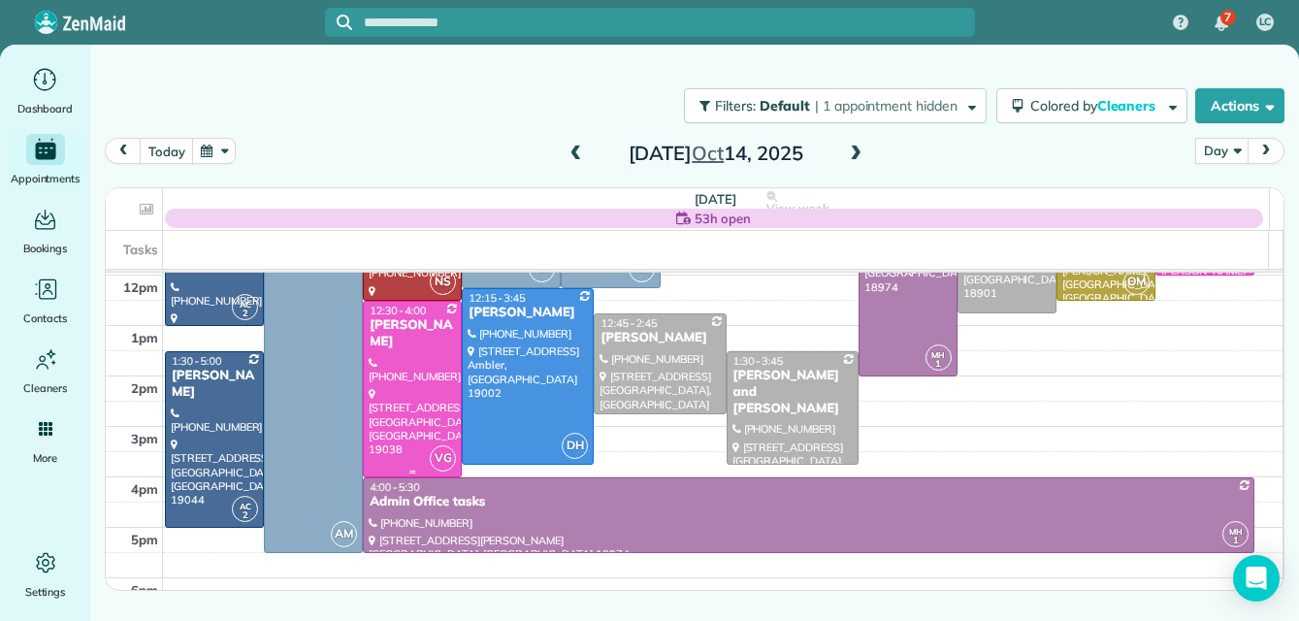
click at [425, 378] on div at bounding box center [412, 389] width 97 height 175
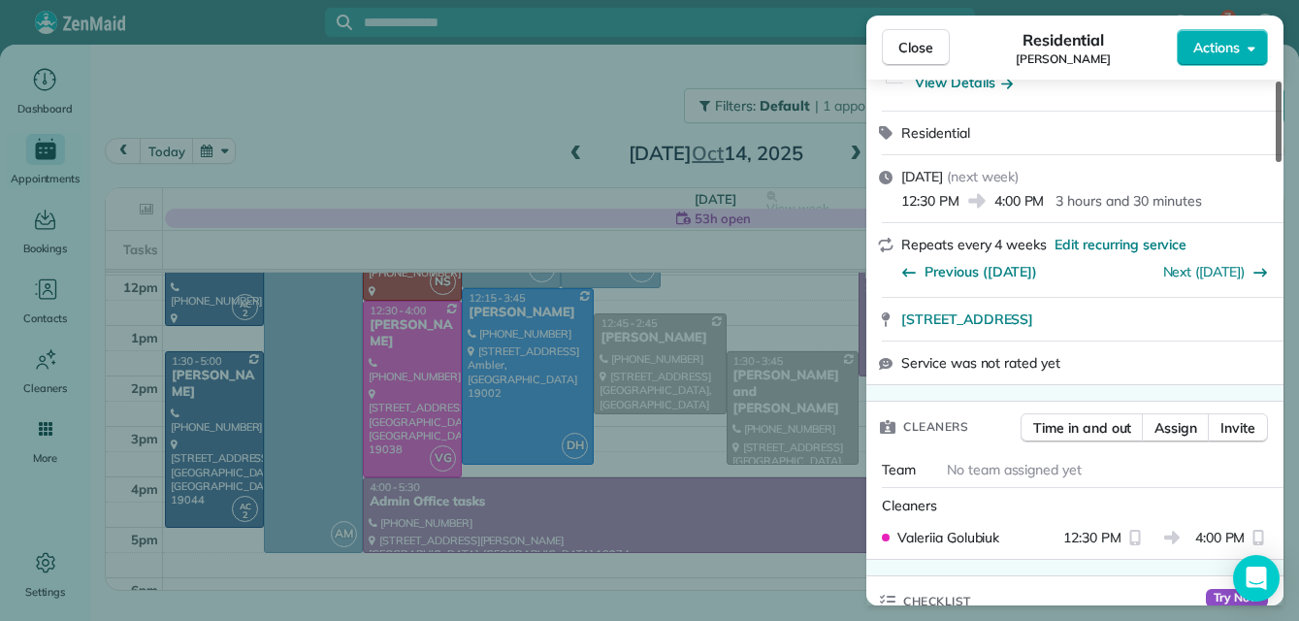
scroll to position [165, 0]
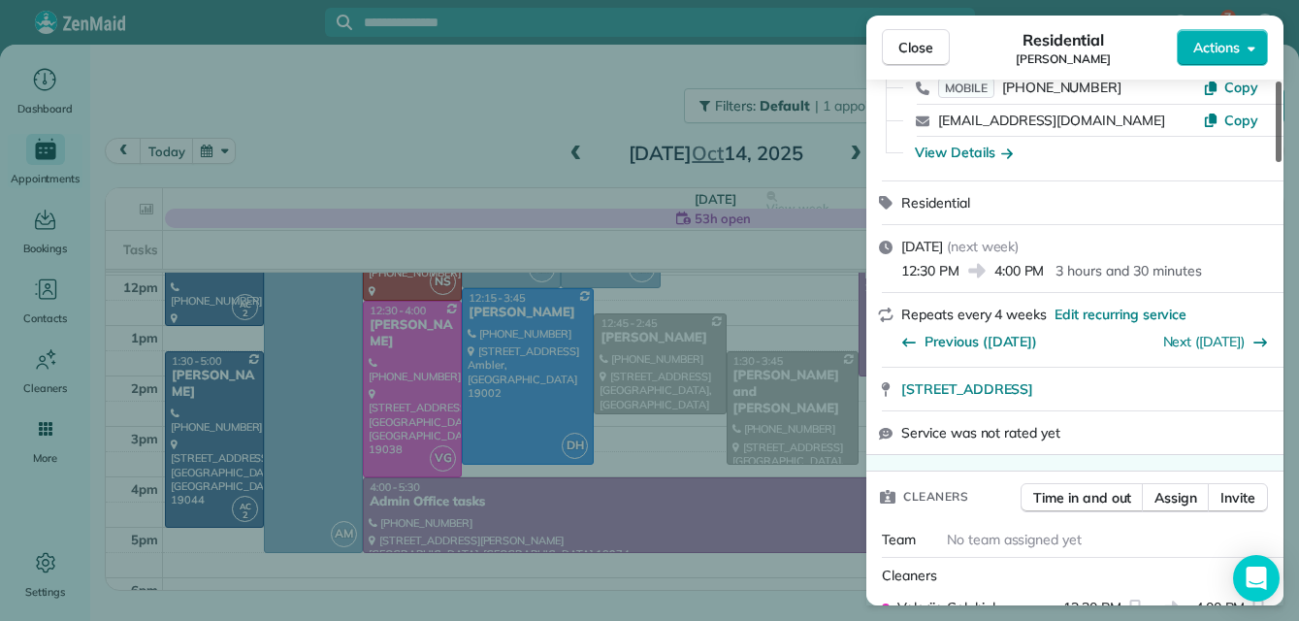
drag, startPoint x: 1278, startPoint y: 133, endPoint x: 1290, endPoint y: 158, distance: 27.8
click at [1281, 158] on div at bounding box center [1278, 121] width 6 height 80
drag, startPoint x: 1284, startPoint y: 144, endPoint x: 1281, endPoint y: 167, distance: 22.5
click at [1281, 167] on div "Close Residential Julie Shuck Actions Status Active Julie Shuck · Open profile …" at bounding box center [649, 310] width 1299 height 621
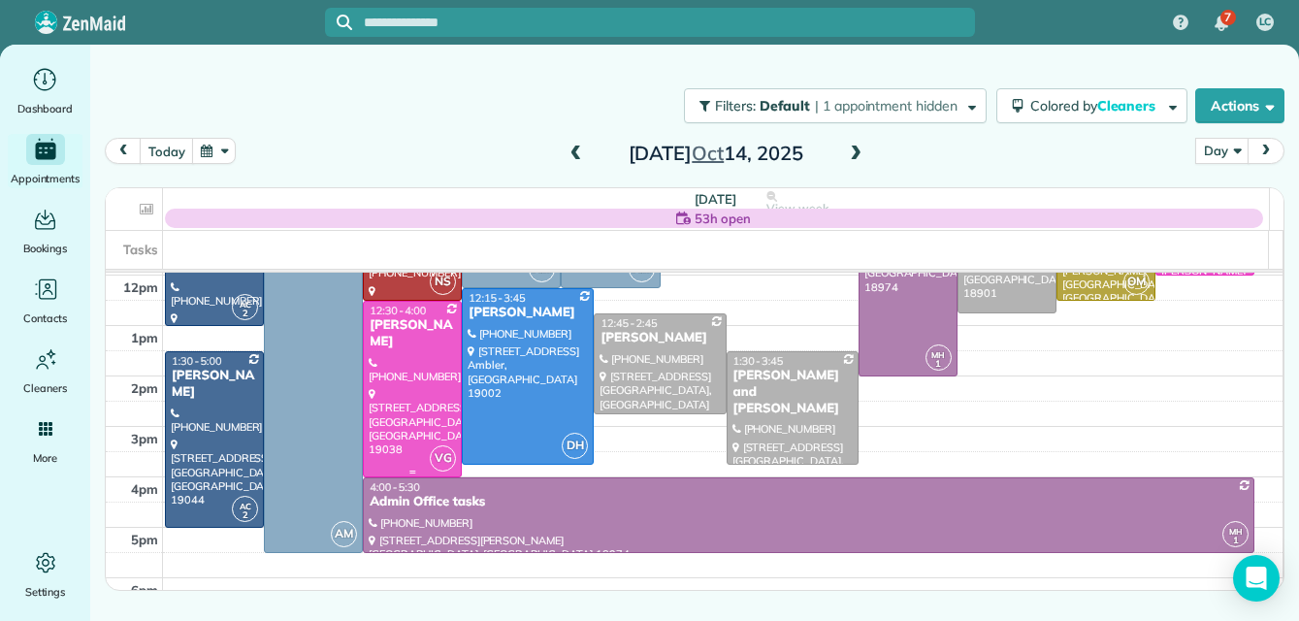
click at [383, 381] on div at bounding box center [412, 389] width 97 height 175
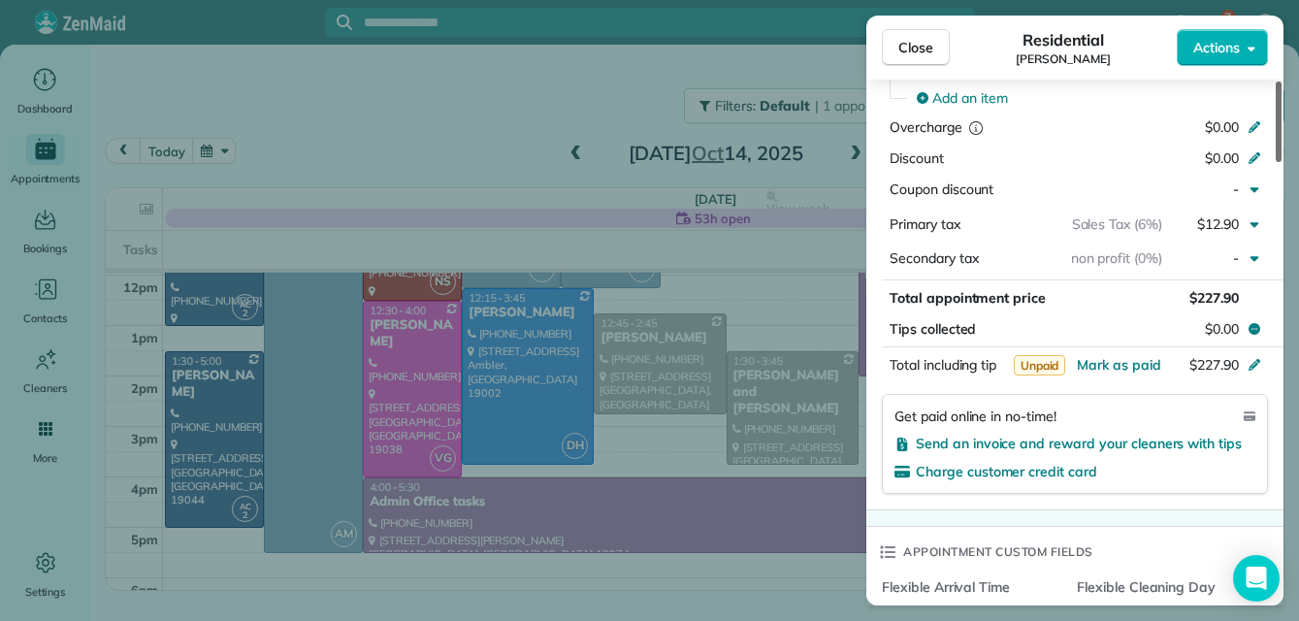
scroll to position [1042, 0]
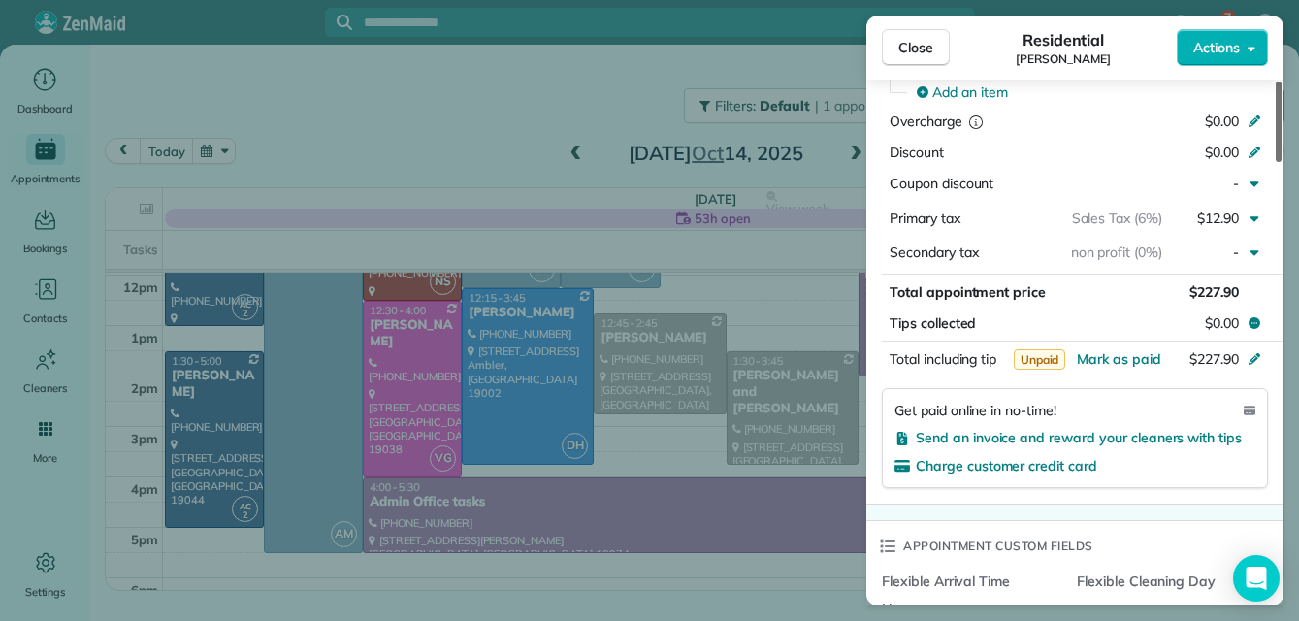
drag, startPoint x: 1275, startPoint y: 126, endPoint x: 1266, endPoint y: 285, distance: 159.3
click at [1275, 162] on div at bounding box center [1278, 121] width 6 height 80
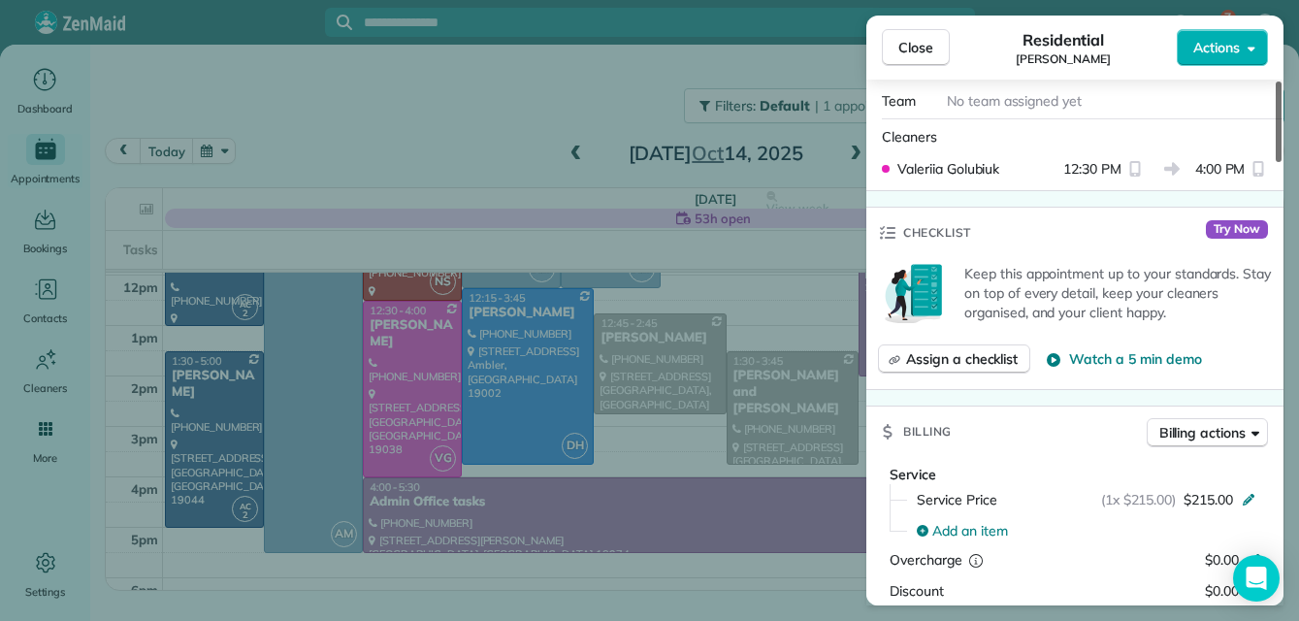
scroll to position [578, 0]
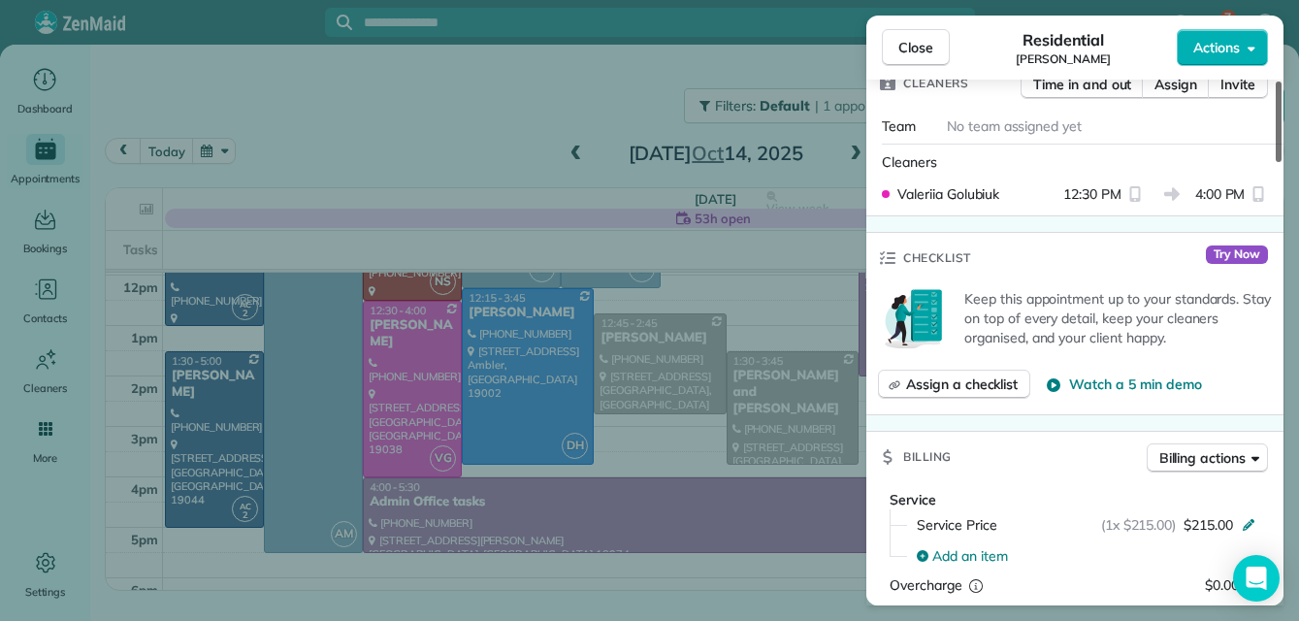
drag, startPoint x: 1280, startPoint y: 263, endPoint x: 1290, endPoint y: 192, distance: 71.5
click at [1281, 162] on div at bounding box center [1278, 121] width 6 height 80
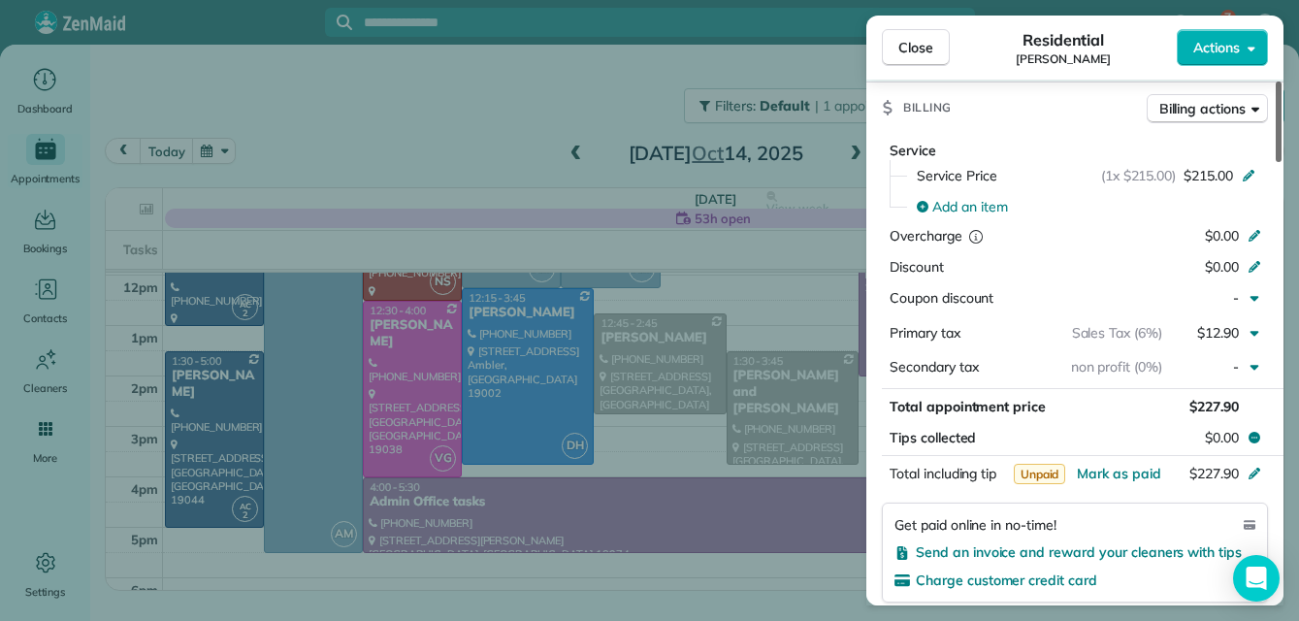
scroll to position [864, 0]
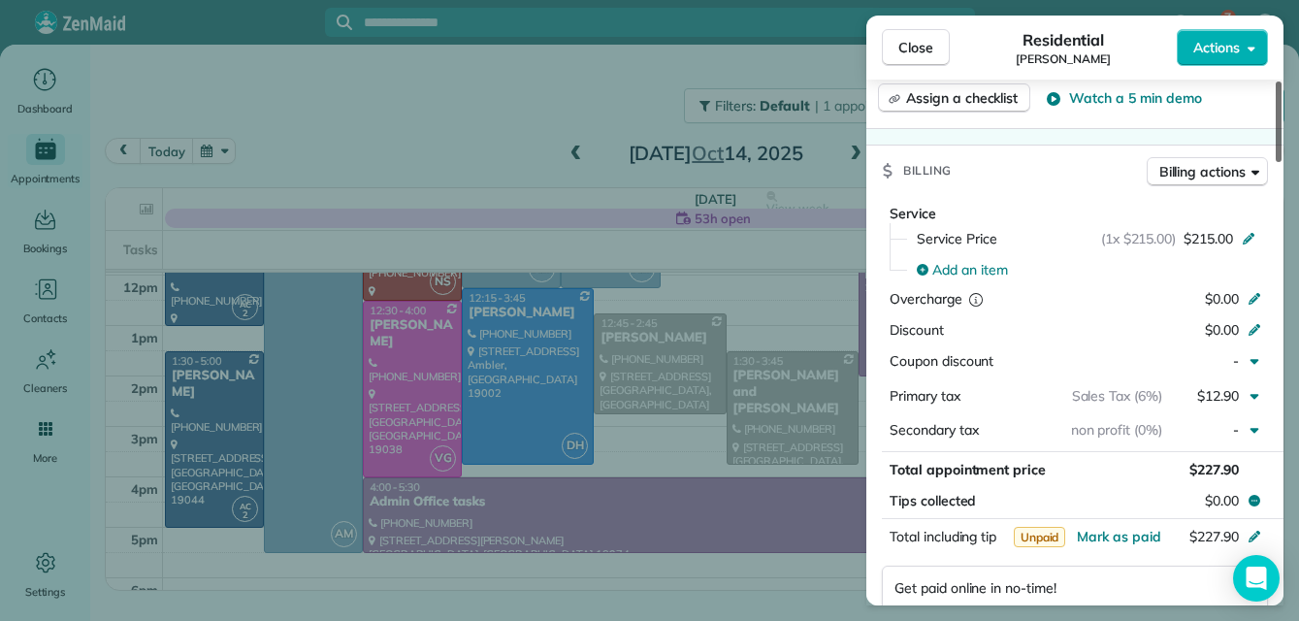
drag, startPoint x: 1278, startPoint y: 193, endPoint x: 1278, endPoint y: 237, distance: 43.6
click at [1278, 162] on div at bounding box center [1278, 121] width 6 height 80
click at [916, 49] on span "Close" at bounding box center [915, 47] width 35 height 19
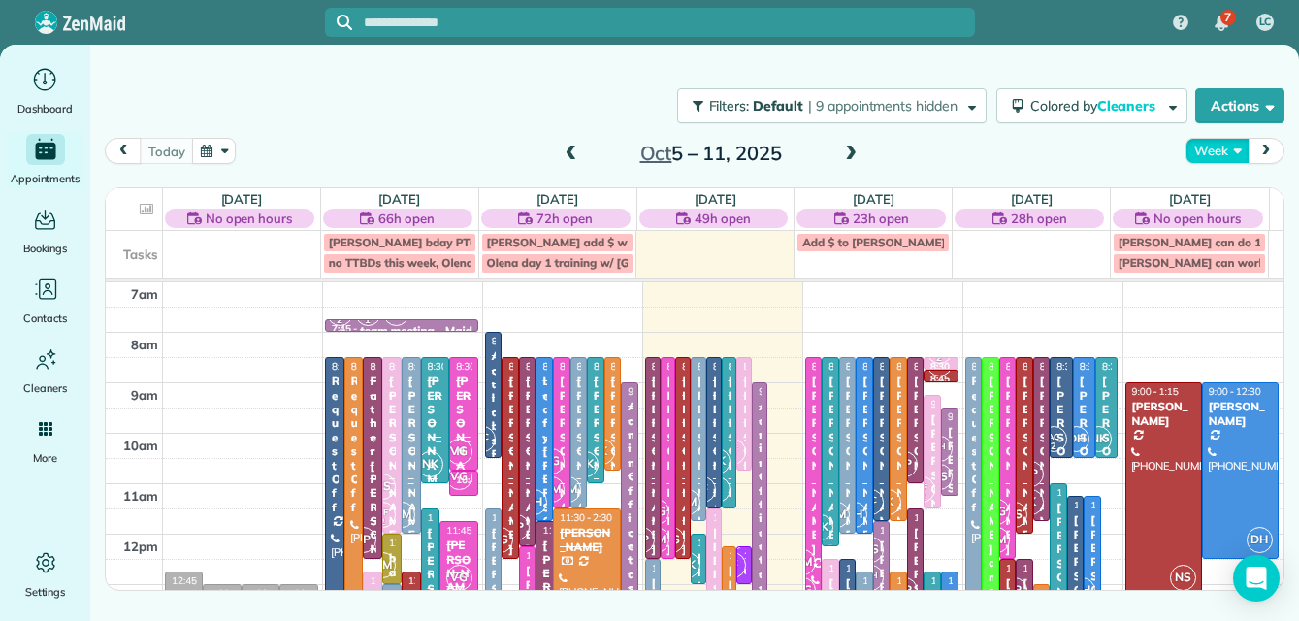
click at [1212, 149] on button "Week" at bounding box center [1216, 151] width 63 height 26
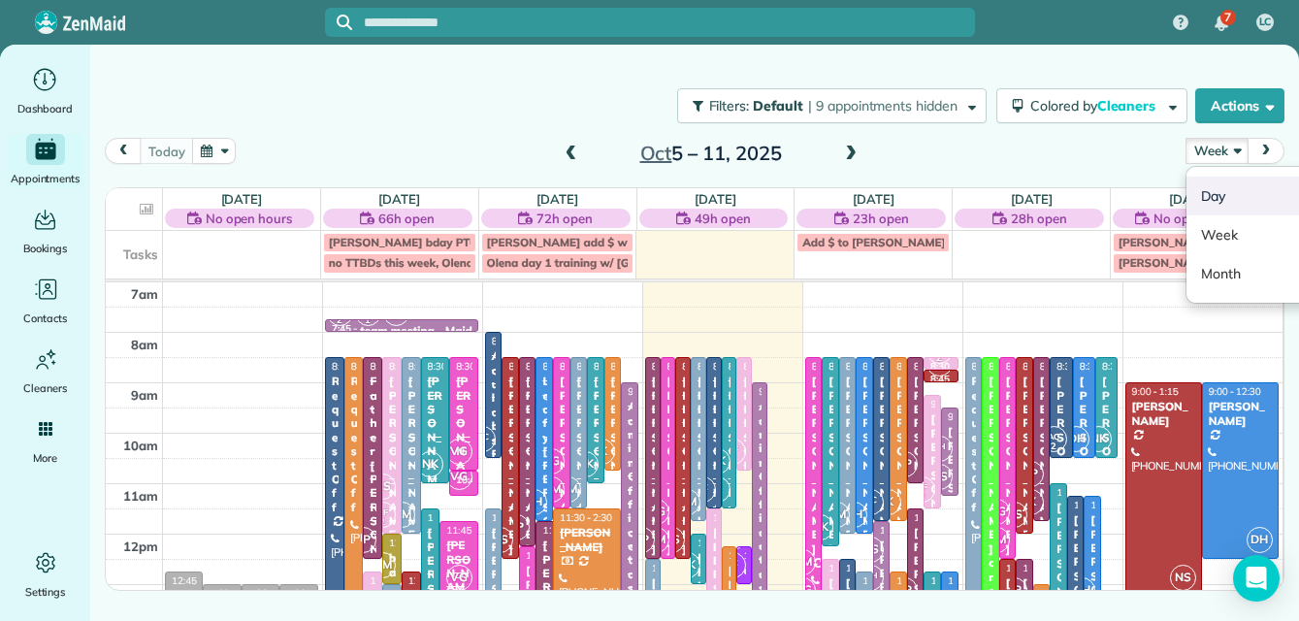
click at [1214, 192] on link "Day" at bounding box center [1262, 195] width 153 height 39
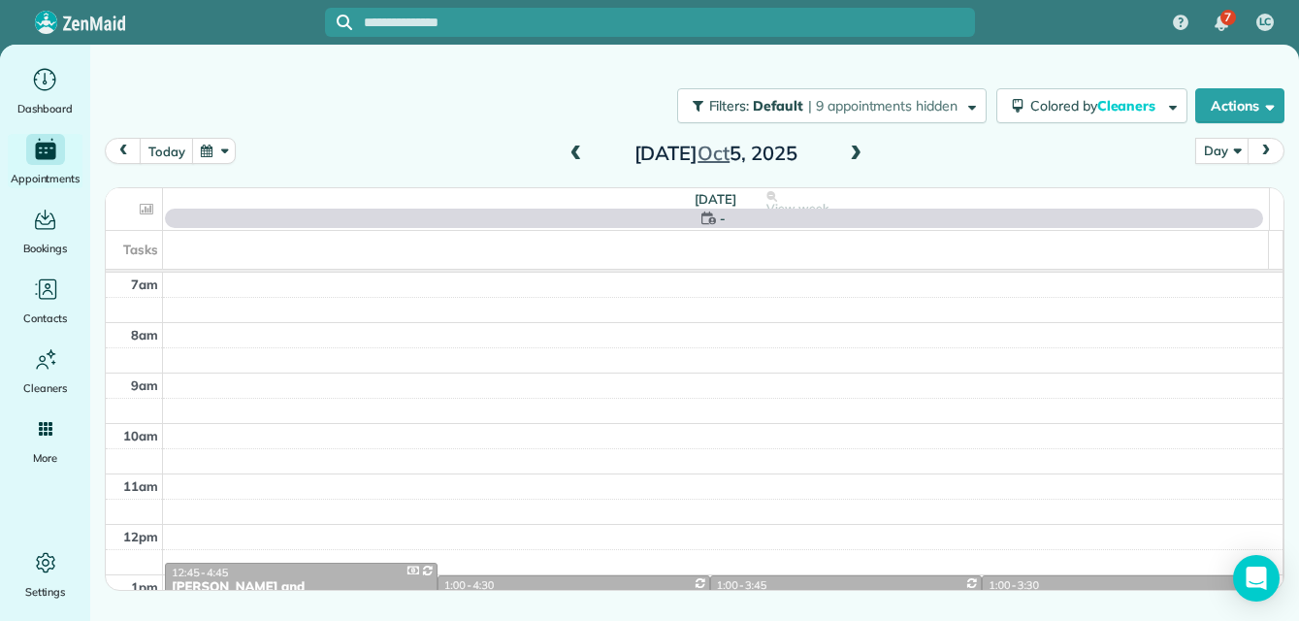
click at [854, 152] on span at bounding box center [855, 153] width 21 height 17
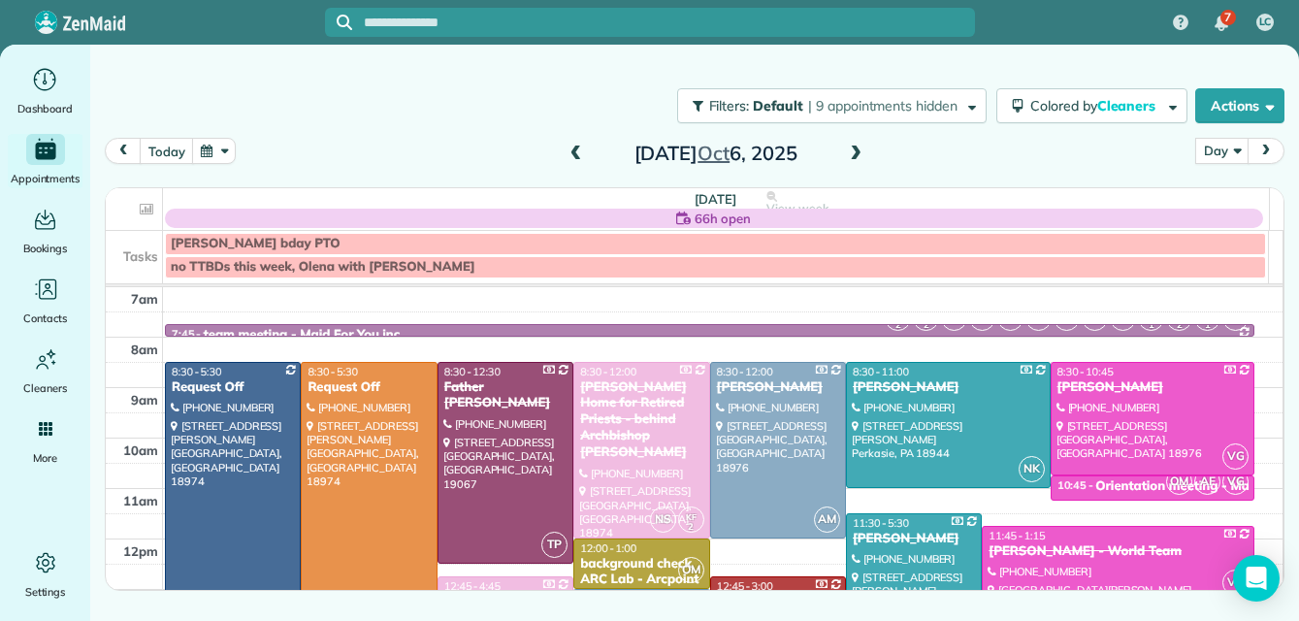
click at [854, 152] on span at bounding box center [855, 153] width 21 height 17
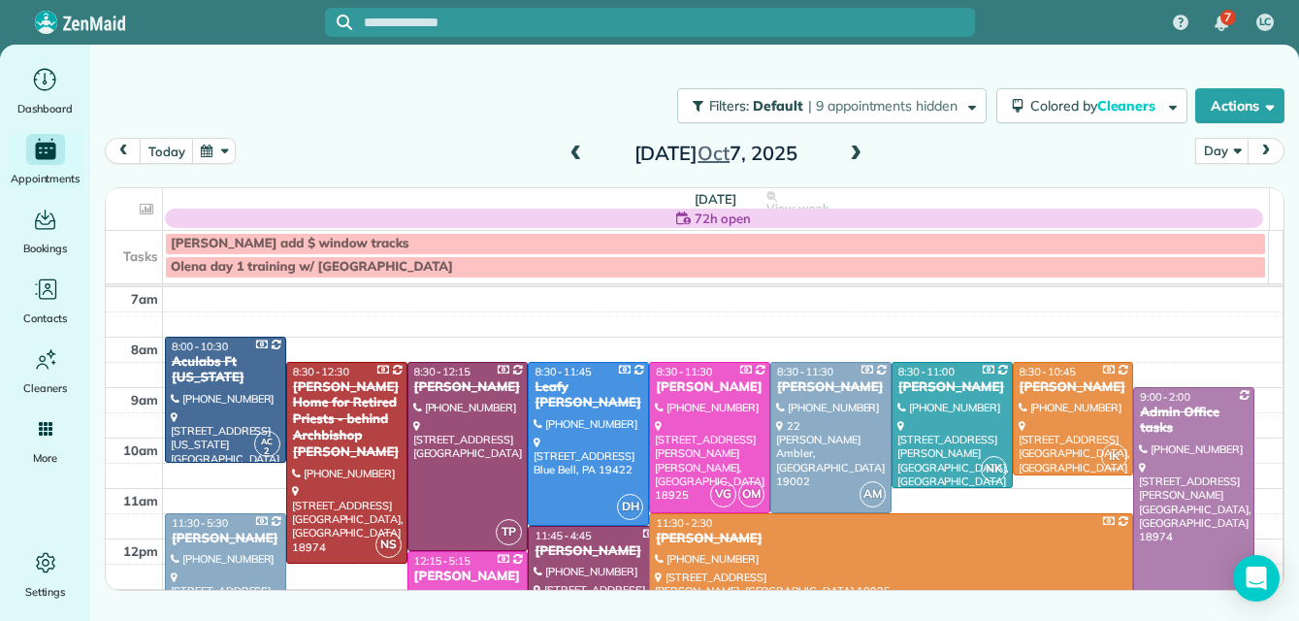
click at [854, 152] on span at bounding box center [855, 153] width 21 height 17
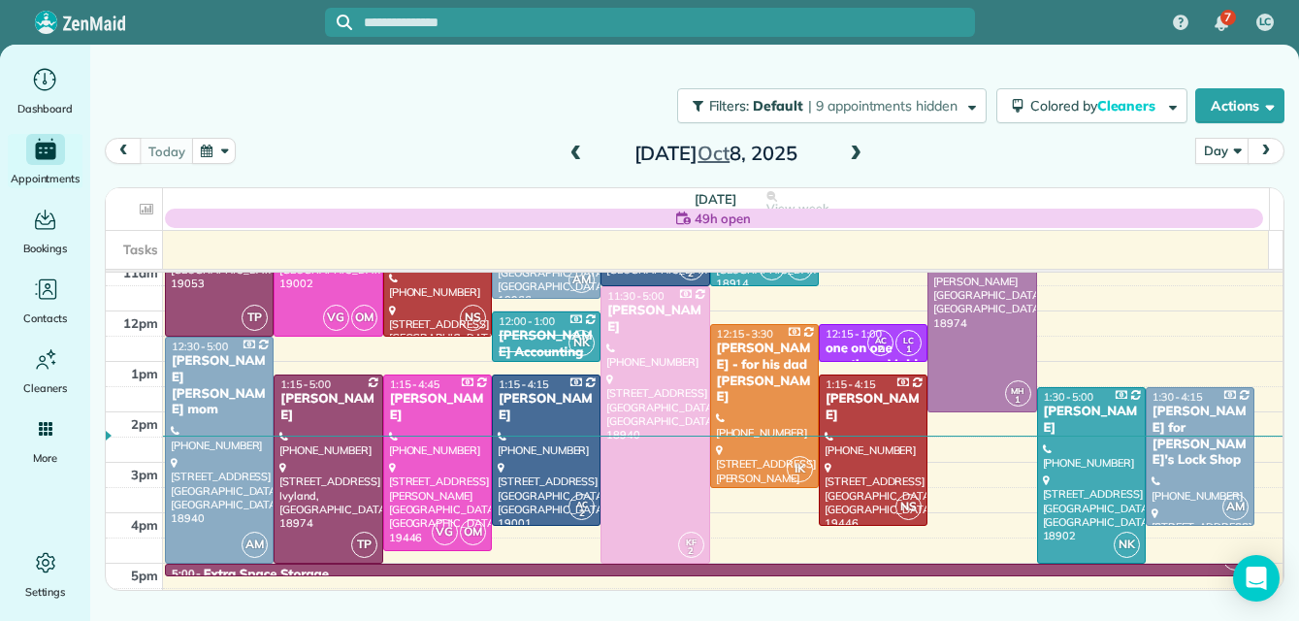
scroll to position [253, 0]
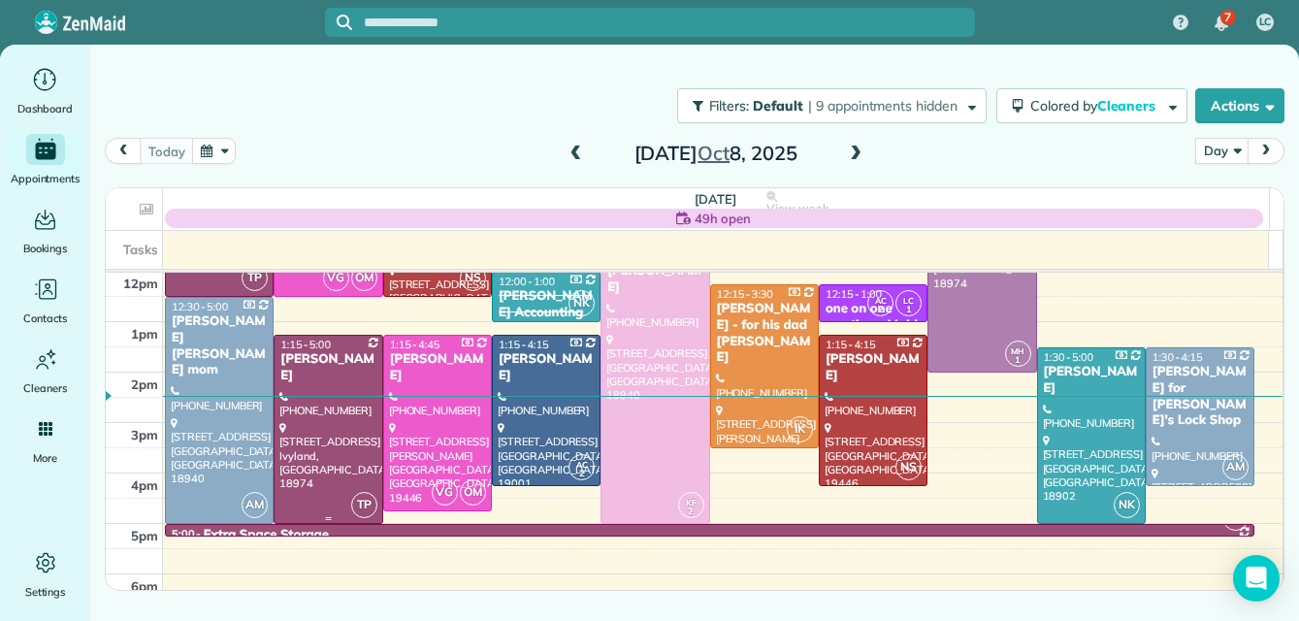
click at [287, 421] on div at bounding box center [327, 429] width 107 height 187
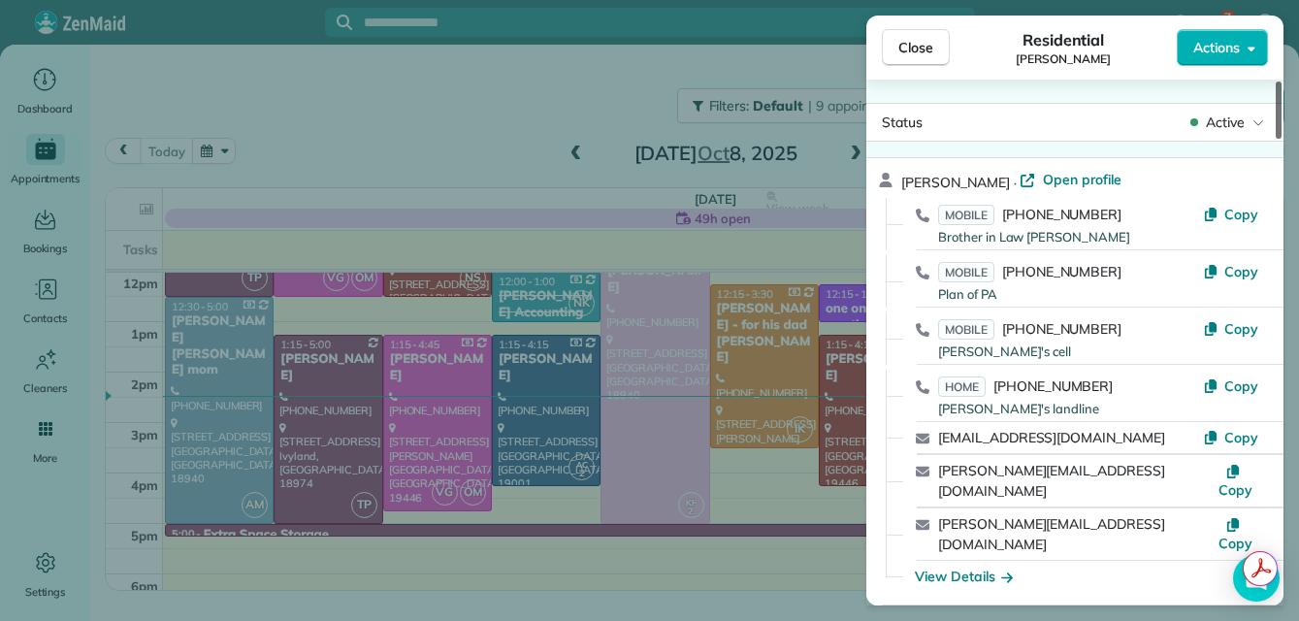
drag, startPoint x: 1276, startPoint y: 124, endPoint x: 1316, endPoint y: 122, distance: 39.8
click at [1281, 122] on div at bounding box center [1278, 109] width 6 height 57
click at [1069, 176] on span "Open profile" at bounding box center [1081, 179] width 79 height 19
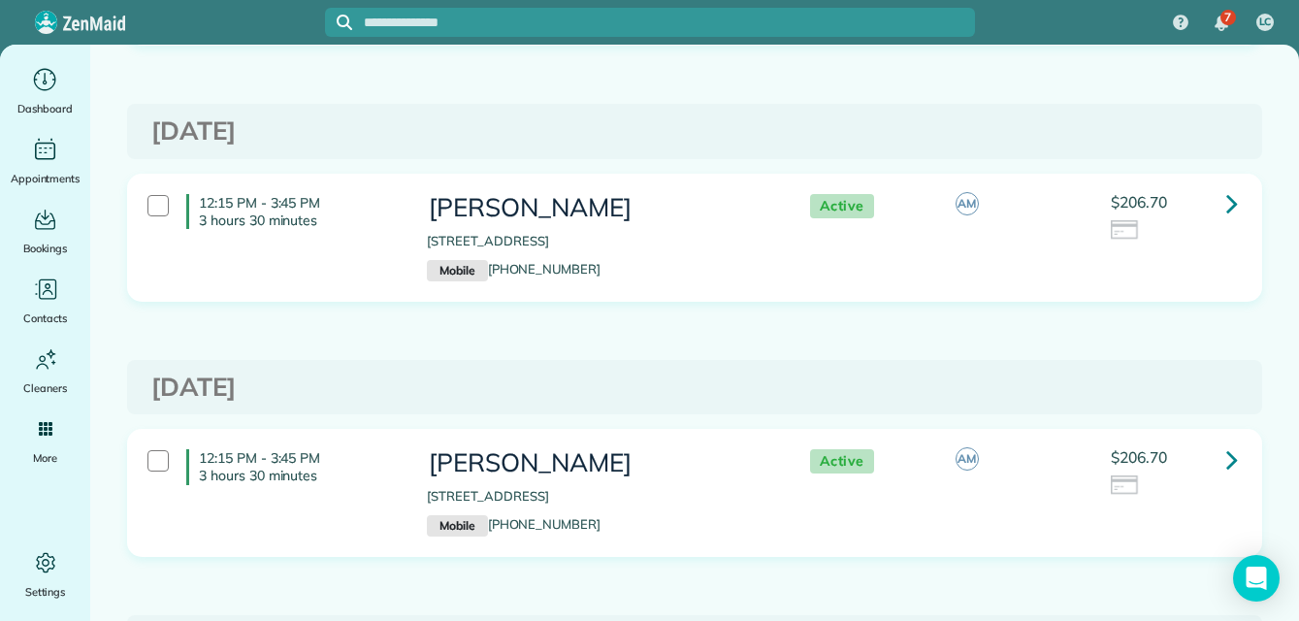
scroll to position [2582, 0]
